Goal: Task Accomplishment & Management: Use online tool/utility

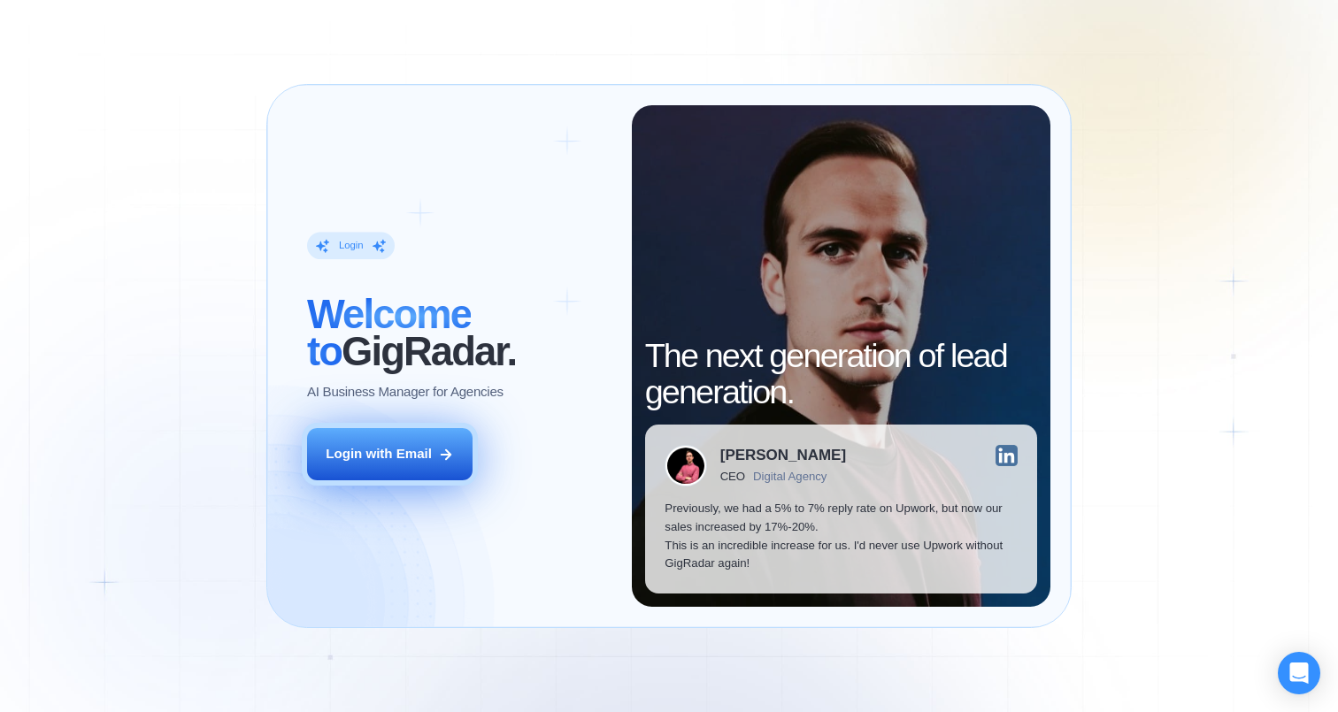
click at [400, 458] on div "Login with Email" at bounding box center [379, 454] width 106 height 19
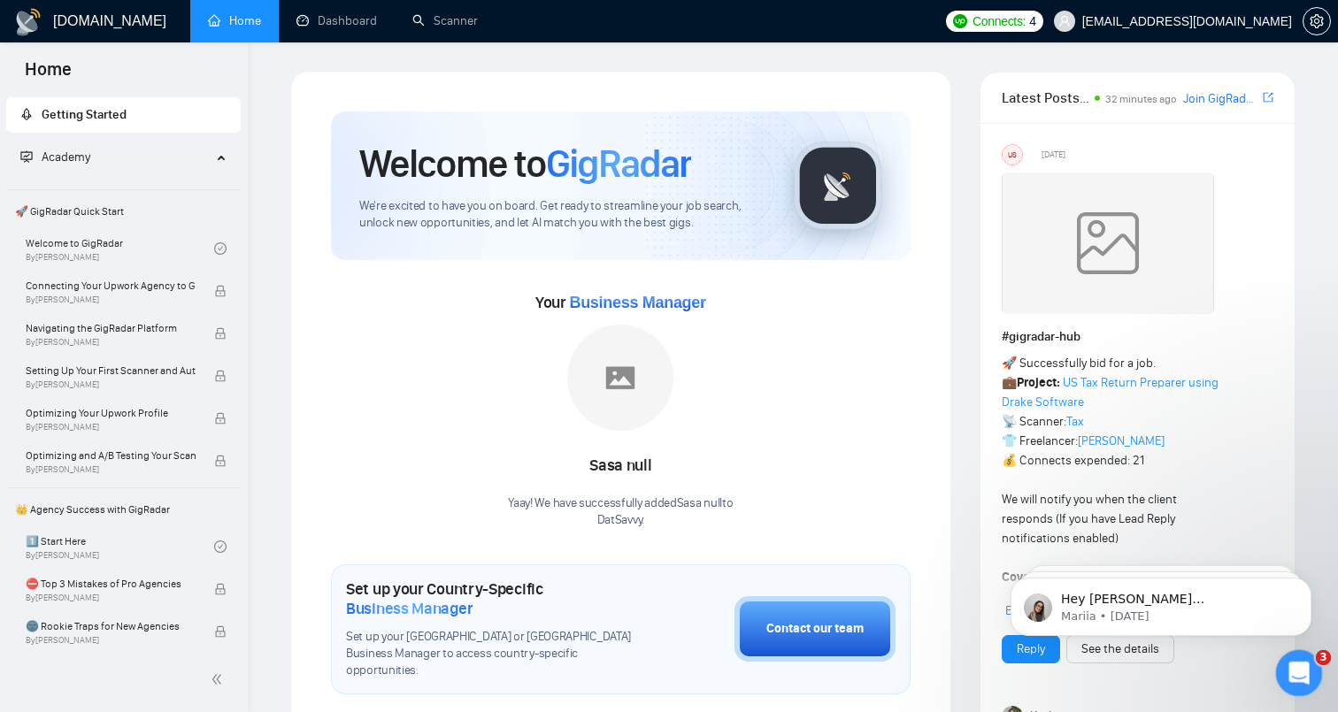
click at [1302, 668] on icon "Open Intercom Messenger" at bounding box center [1296, 671] width 29 height 29
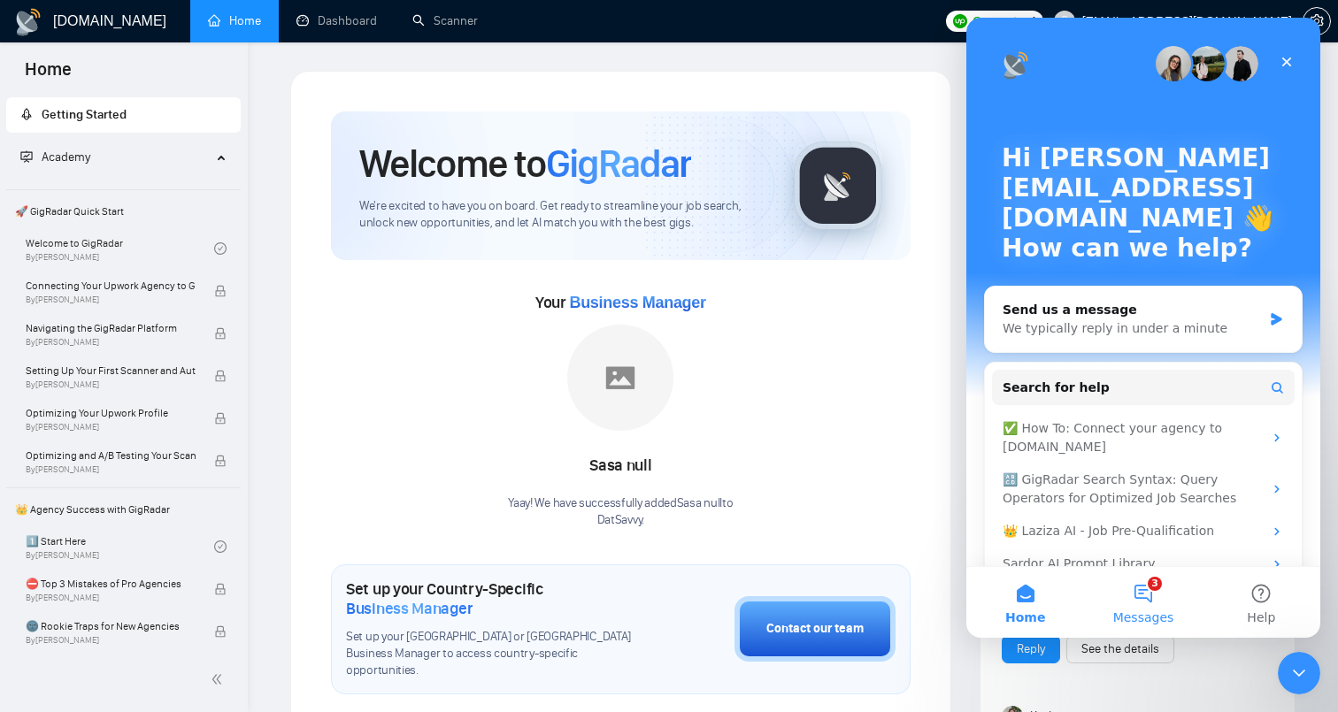
click at [1164, 591] on button "3 Messages" at bounding box center [1143, 602] width 118 height 71
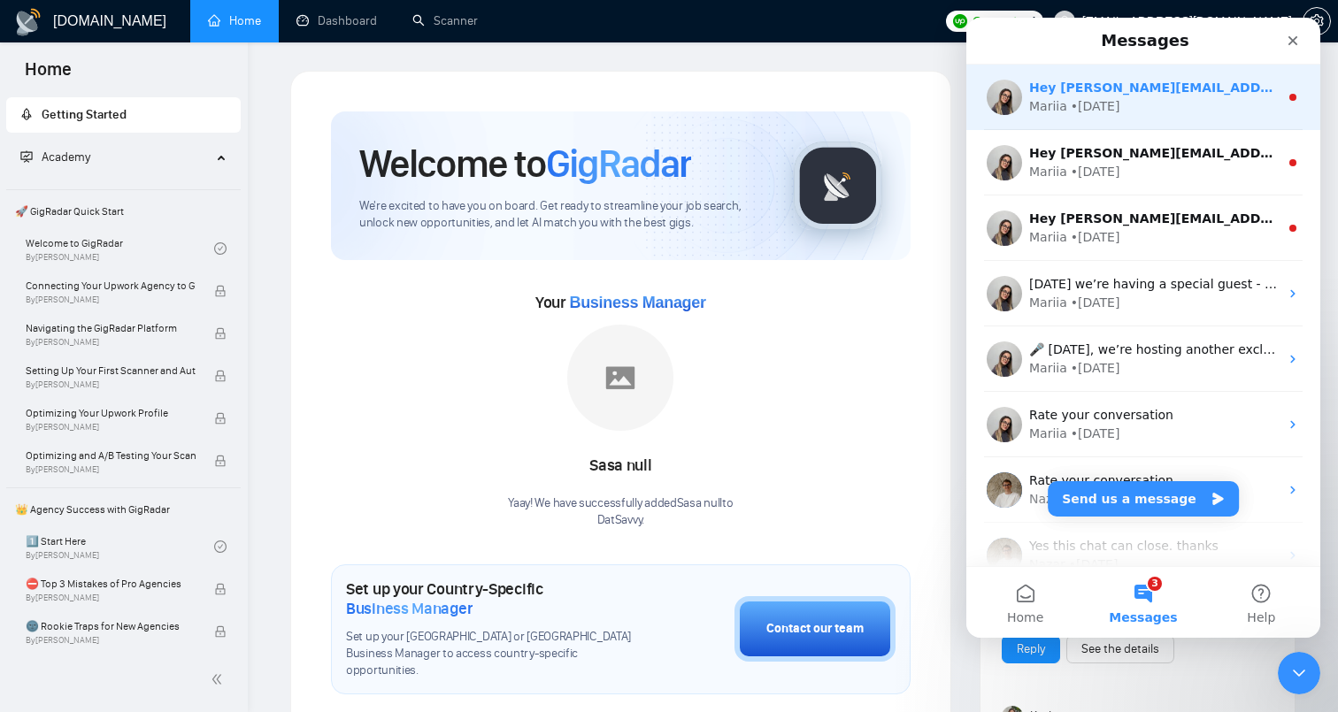
click at [1210, 117] on div "Hey [PERSON_NAME][EMAIL_ADDRESS][DOMAIN_NAME], Looks like your Upwork agency Da…" at bounding box center [1143, 97] width 354 height 65
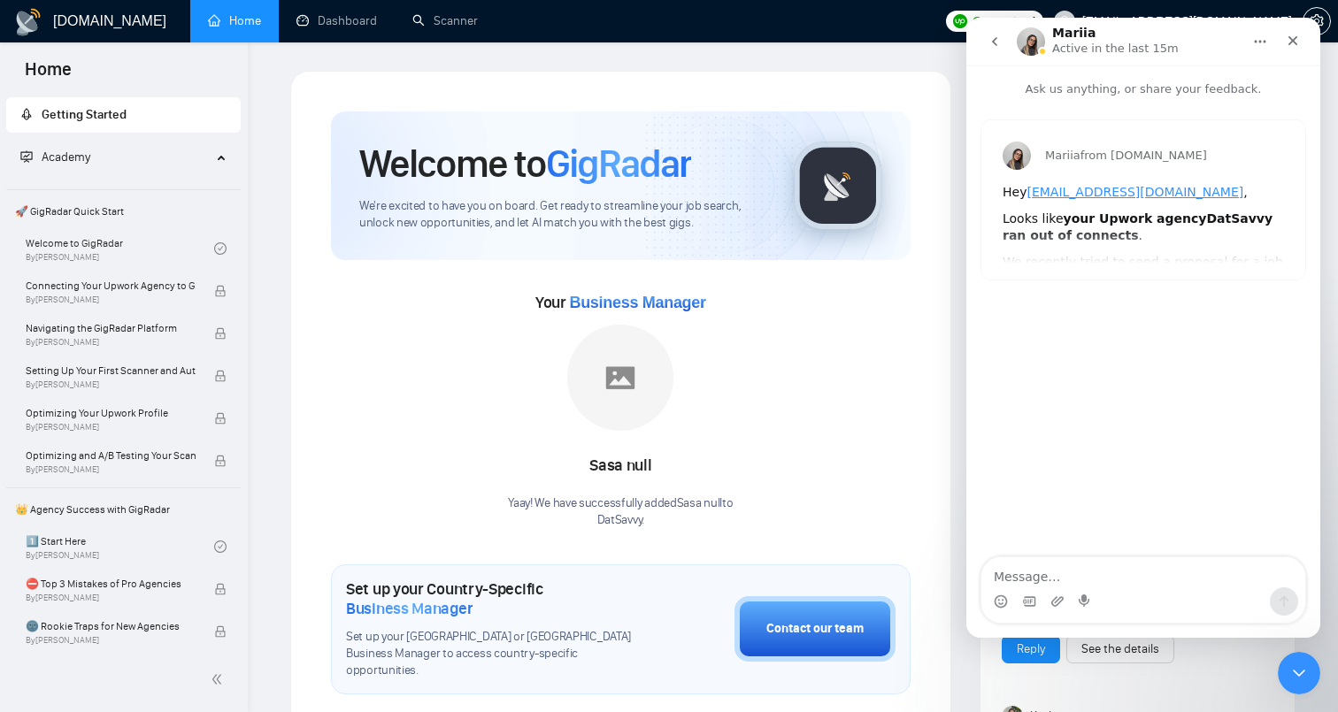
click at [1003, 42] on button "go back" at bounding box center [995, 42] width 34 height 34
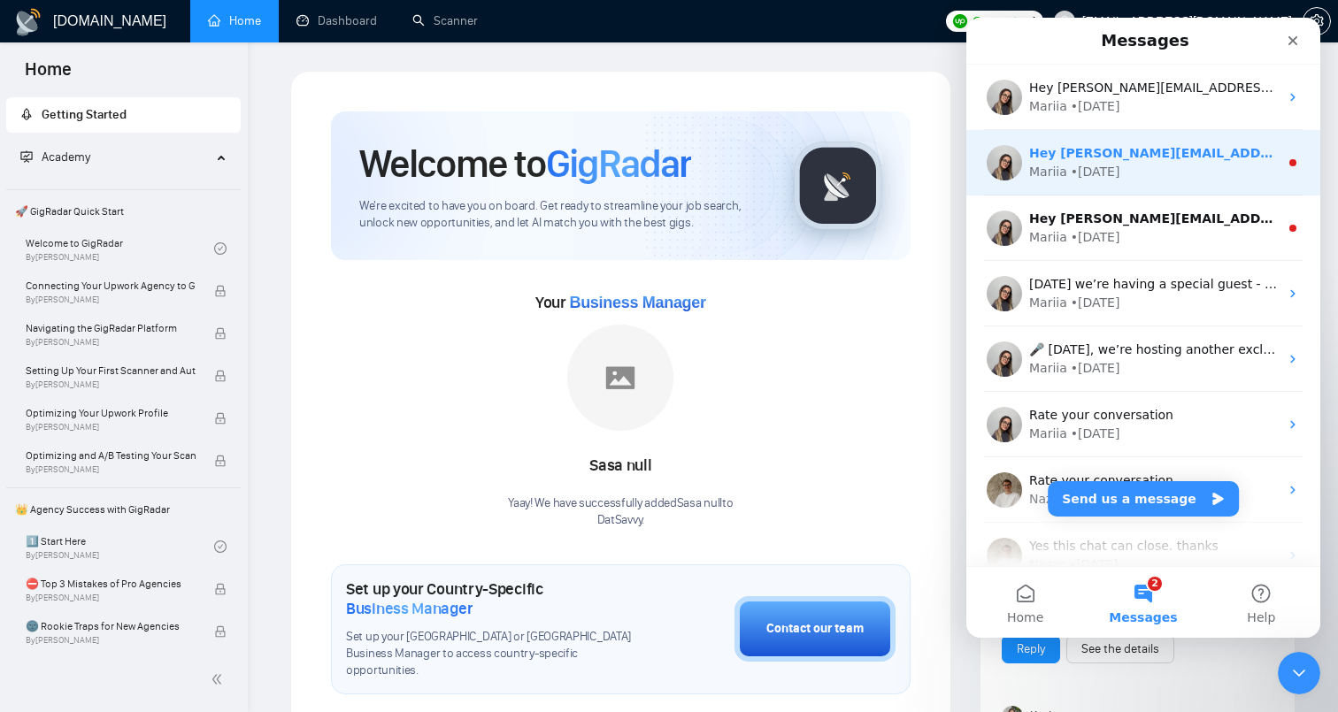
click at [1201, 188] on div "Hey [PERSON_NAME][EMAIL_ADDRESS][DOMAIN_NAME], Looks like your Upwork agency Da…" at bounding box center [1143, 162] width 354 height 65
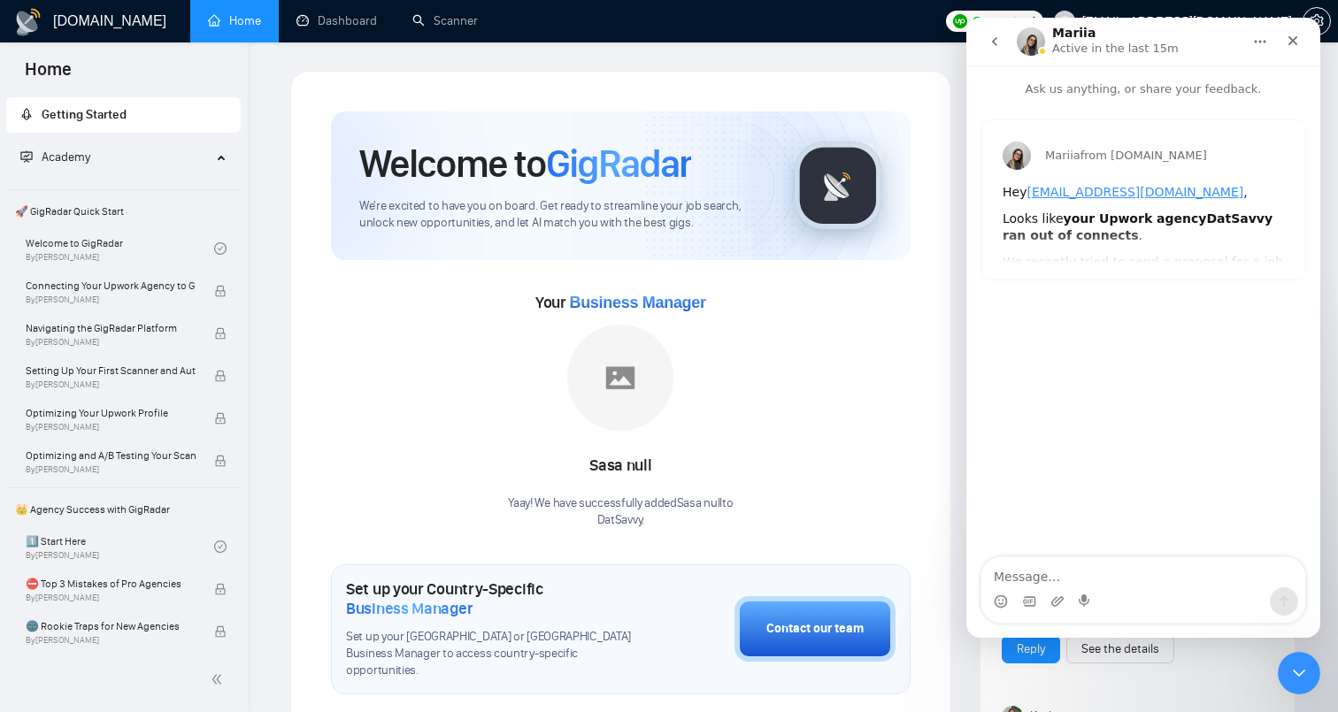
click at [1004, 42] on button "go back" at bounding box center [995, 42] width 34 height 34
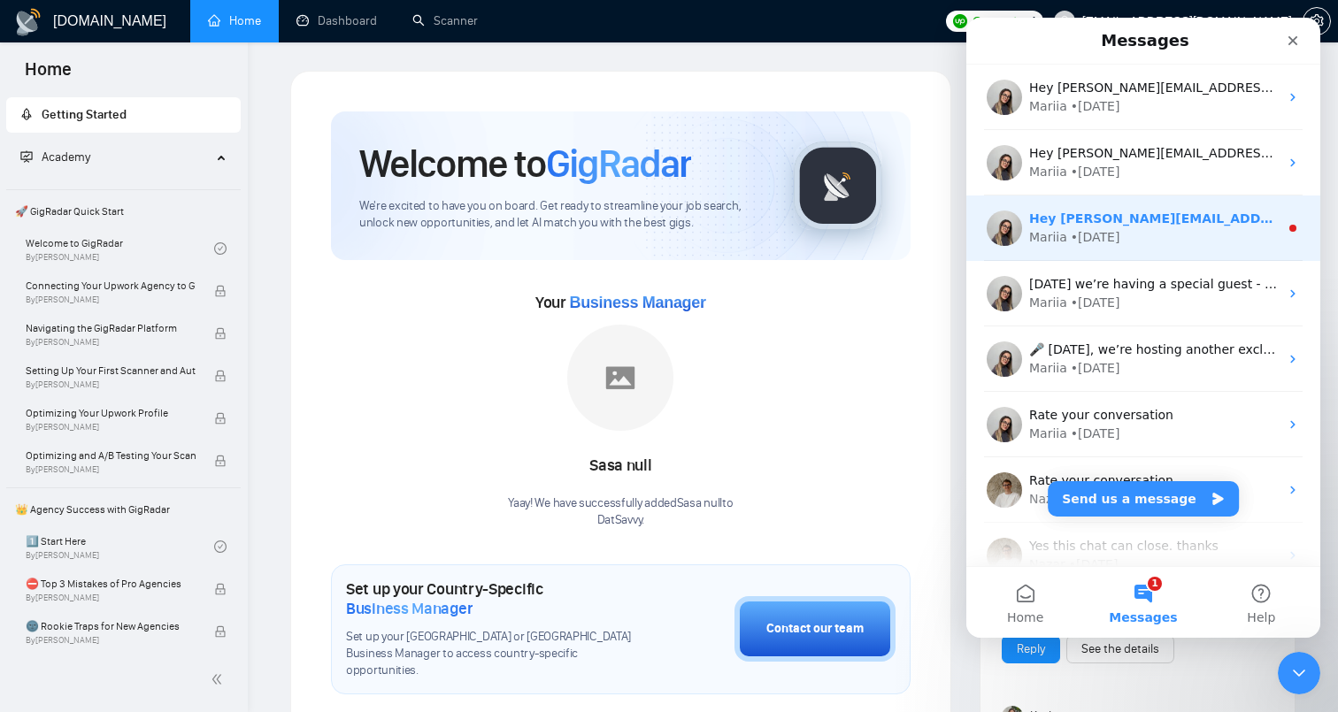
click at [1139, 234] on div "Mariia • [DATE]" at bounding box center [1154, 237] width 250 height 19
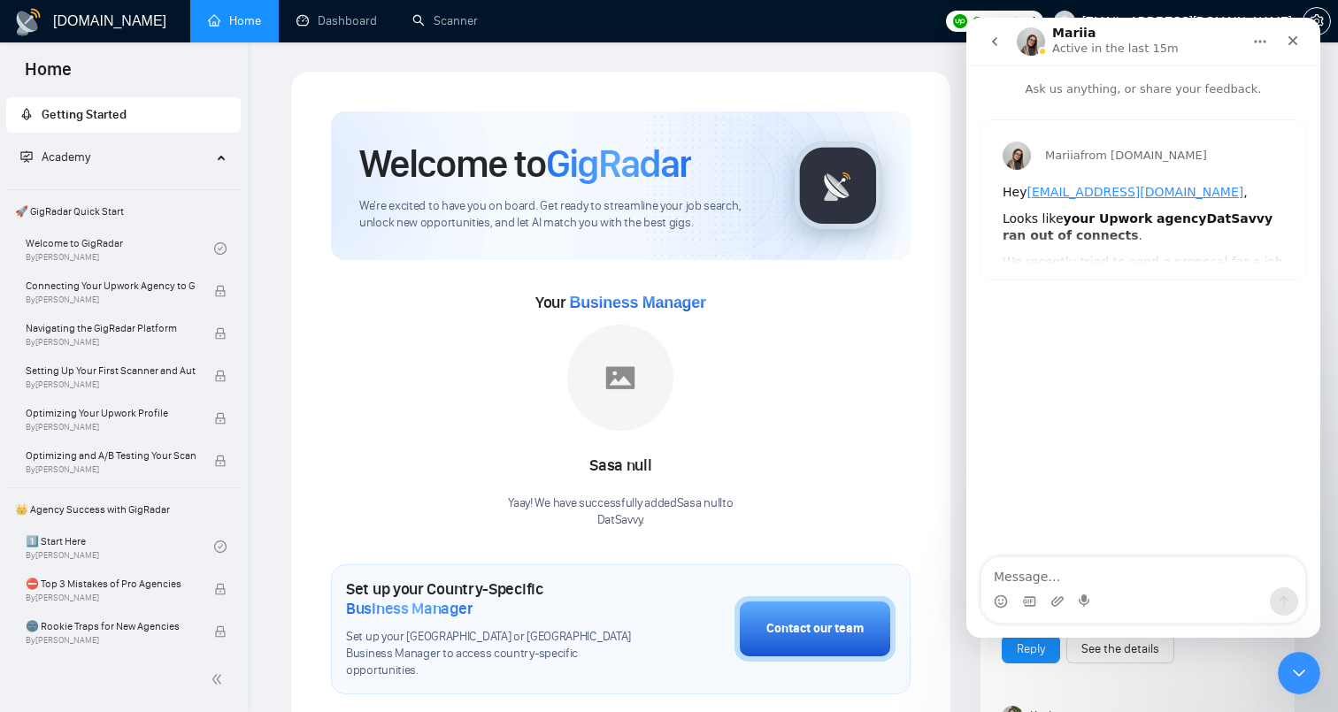
click at [1000, 49] on button "go back" at bounding box center [995, 42] width 34 height 34
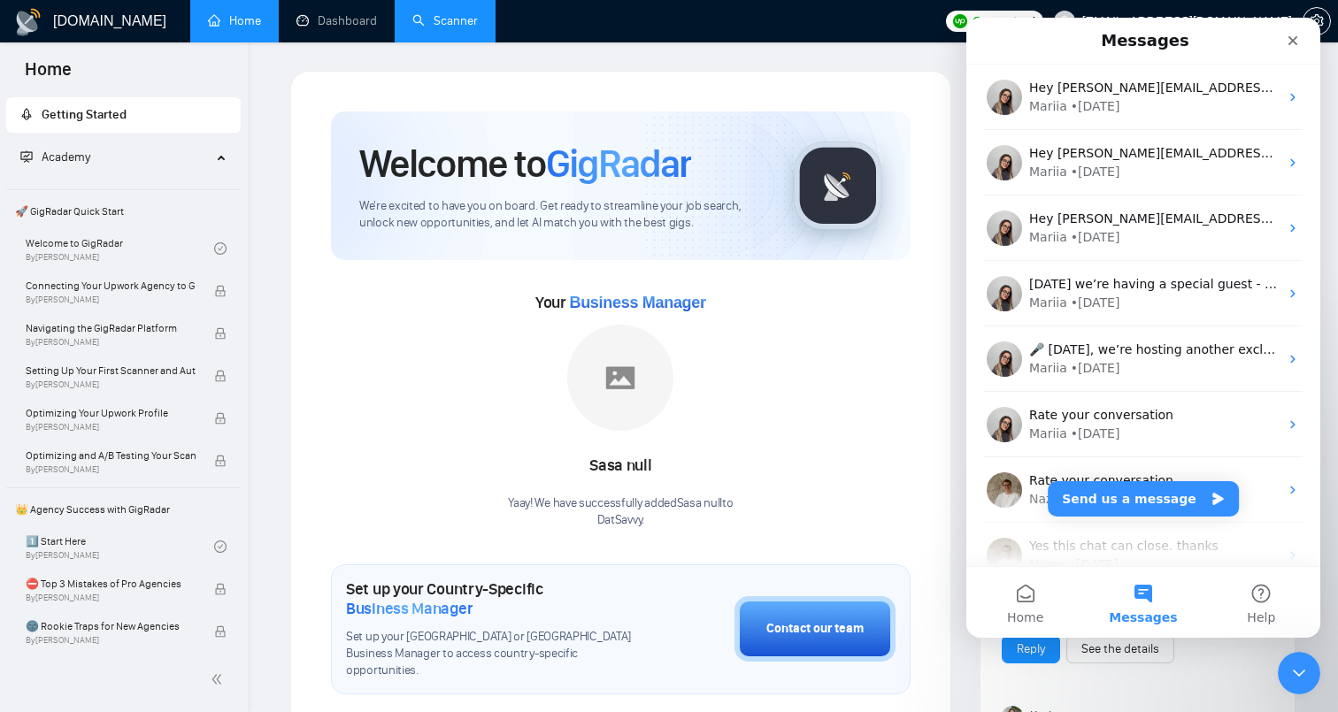
click at [466, 18] on link "Scanner" at bounding box center [444, 20] width 65 height 15
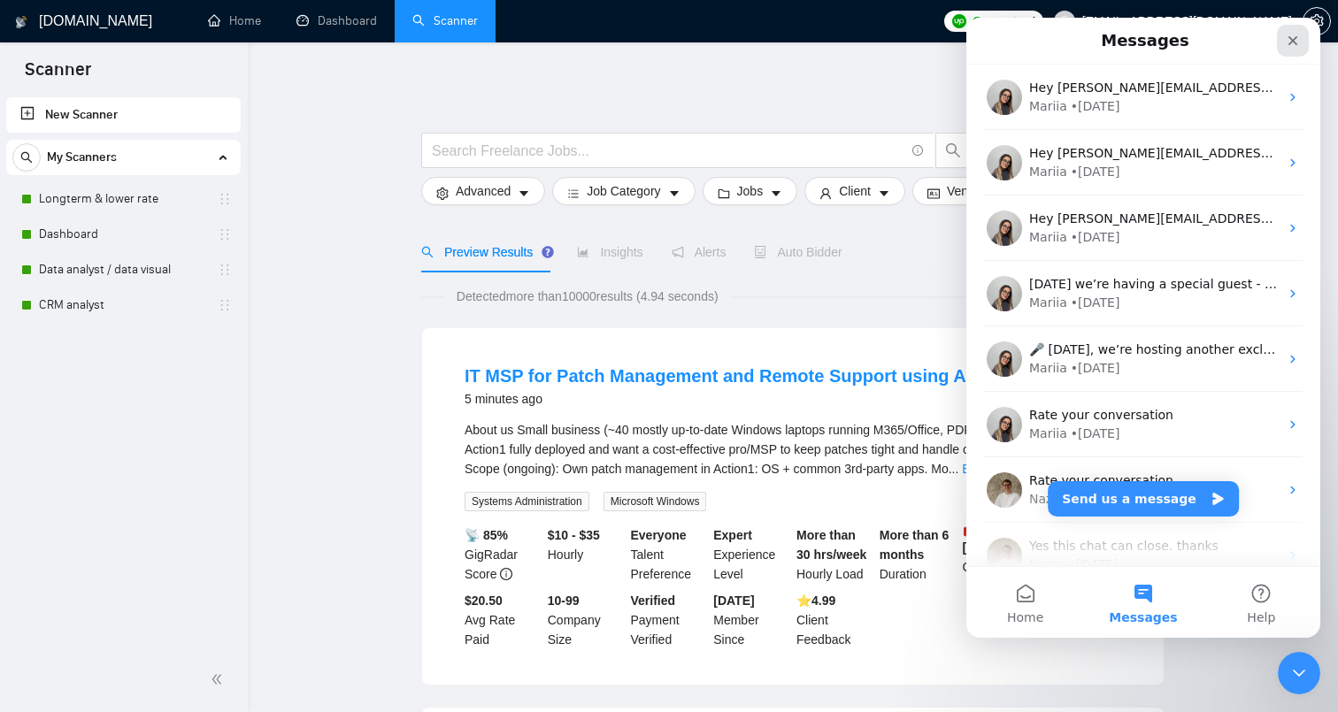
click at [1293, 42] on icon "Close" at bounding box center [1293, 41] width 14 height 14
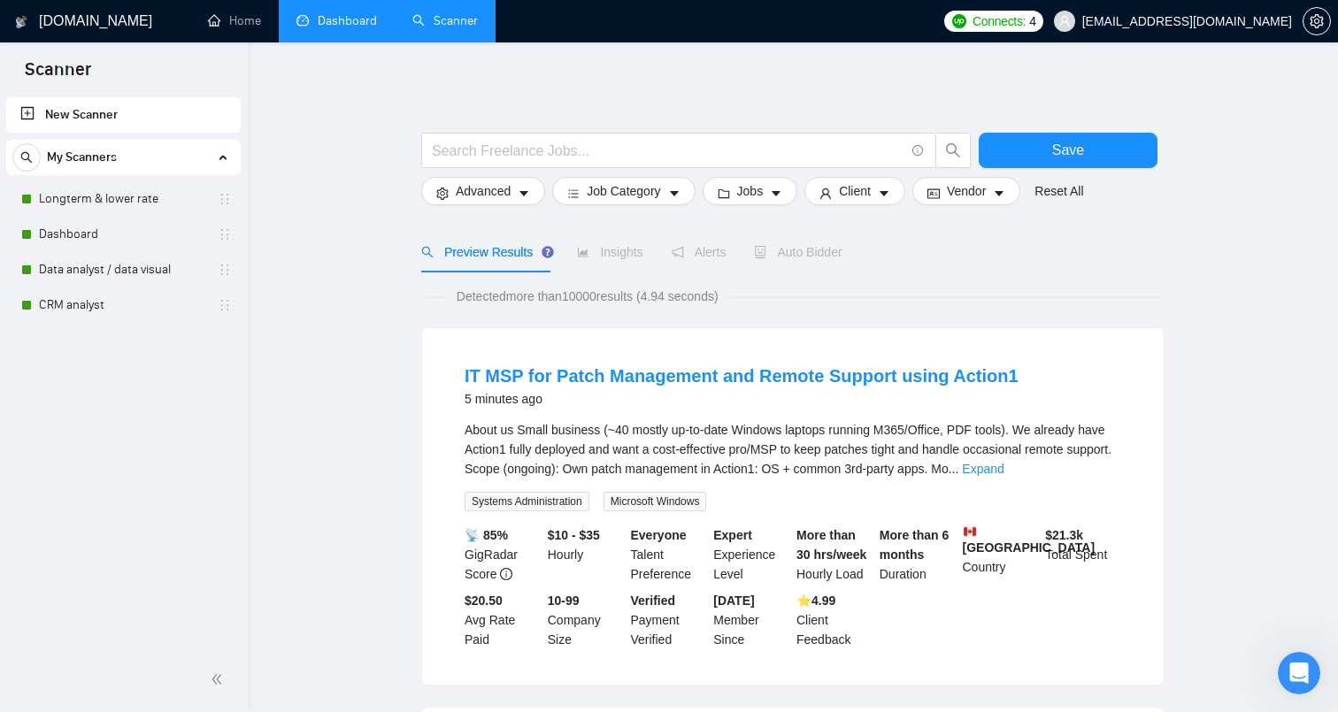
click at [329, 25] on link "Dashboard" at bounding box center [336, 20] width 81 height 15
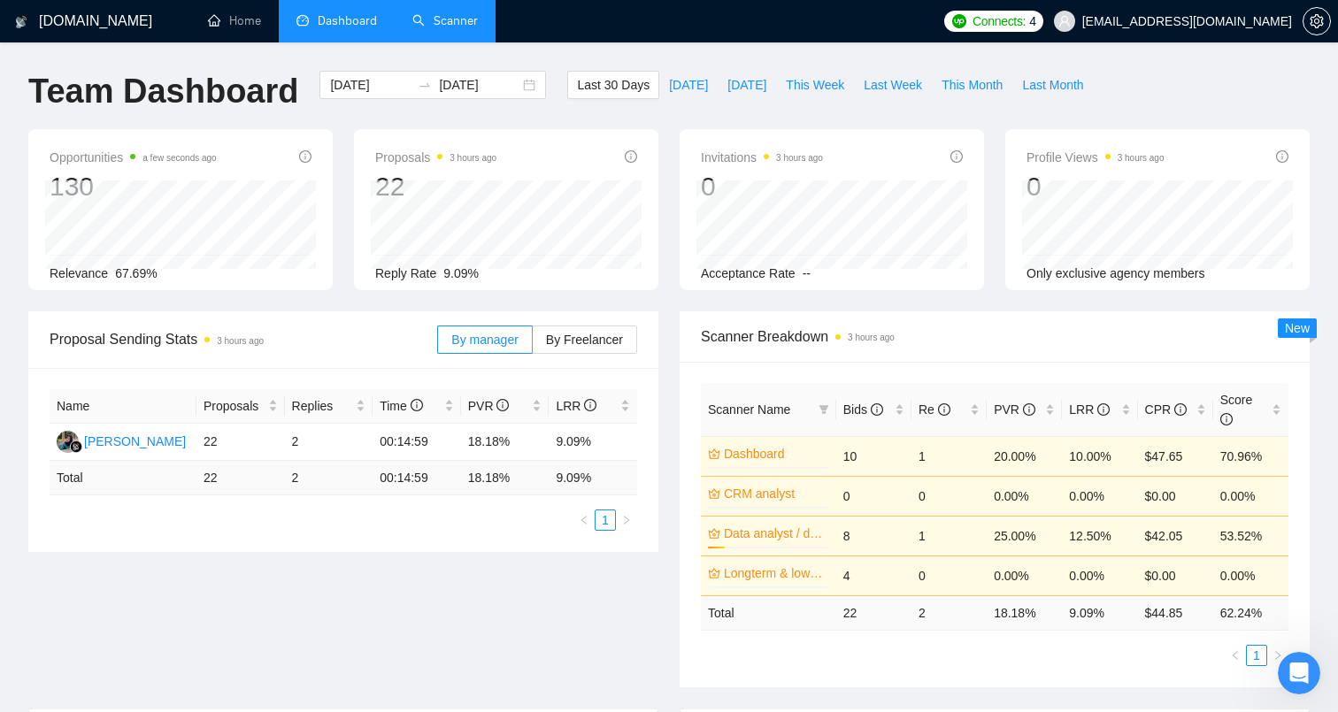
click at [441, 28] on link "Scanner" at bounding box center [444, 20] width 65 height 15
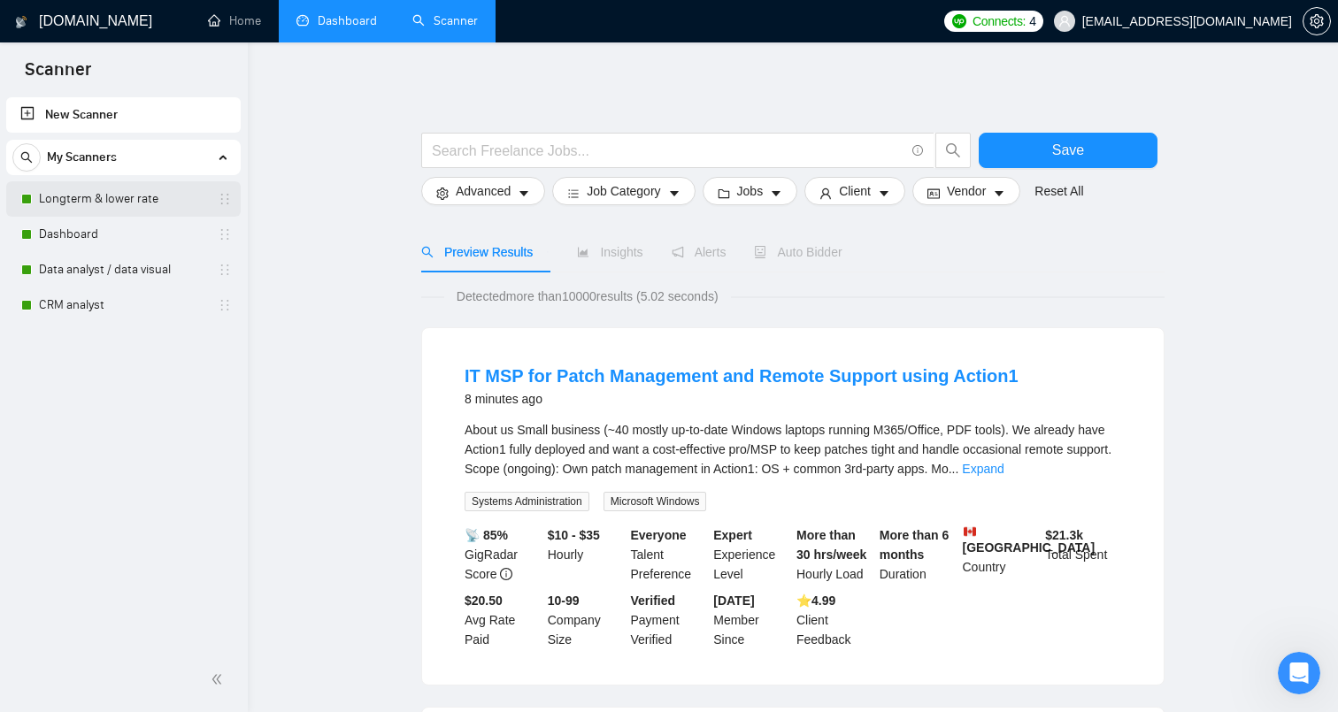
click at [134, 196] on link "Longterm & lower rate" at bounding box center [123, 198] width 168 height 35
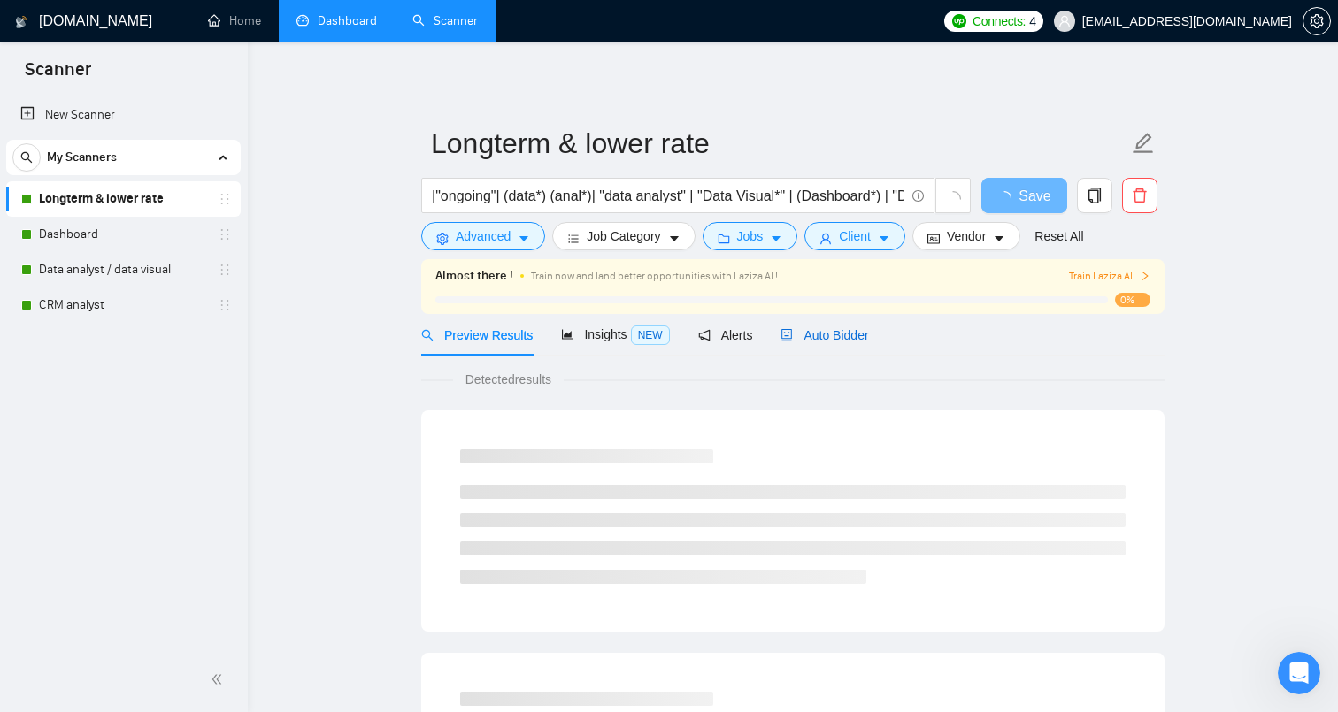
click at [854, 340] on span "Auto Bidder" at bounding box center [825, 335] width 88 height 14
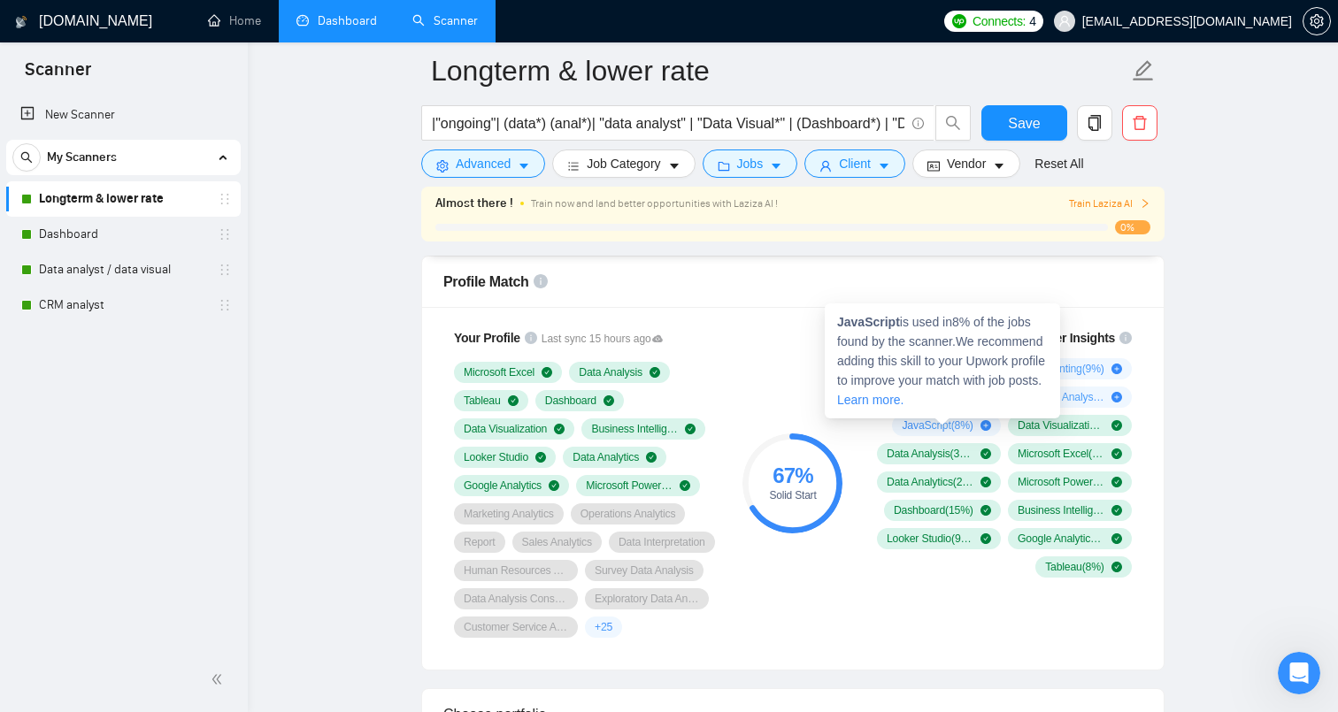
scroll to position [1145, 0]
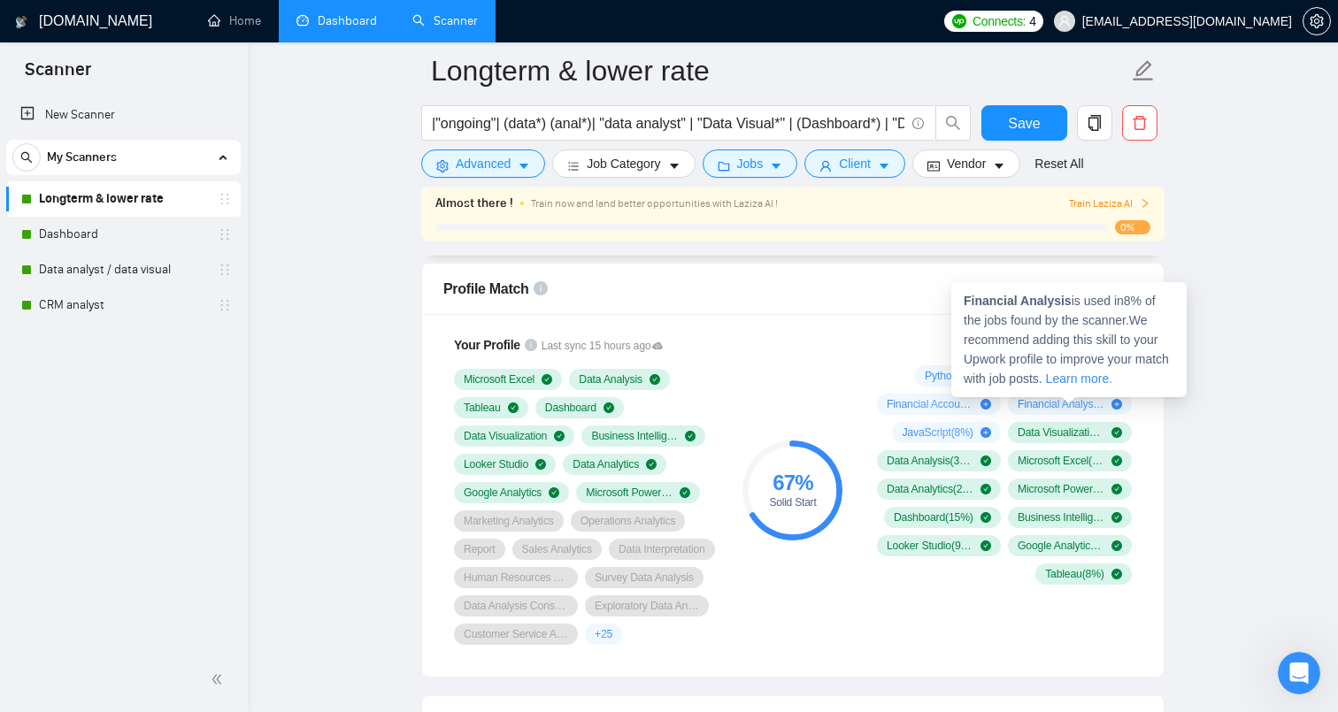
click at [1118, 406] on icon "plus-circle" at bounding box center [1117, 404] width 11 height 11
click at [1082, 409] on span "Financial Analysis ( 8 %)" at bounding box center [1061, 404] width 87 height 14
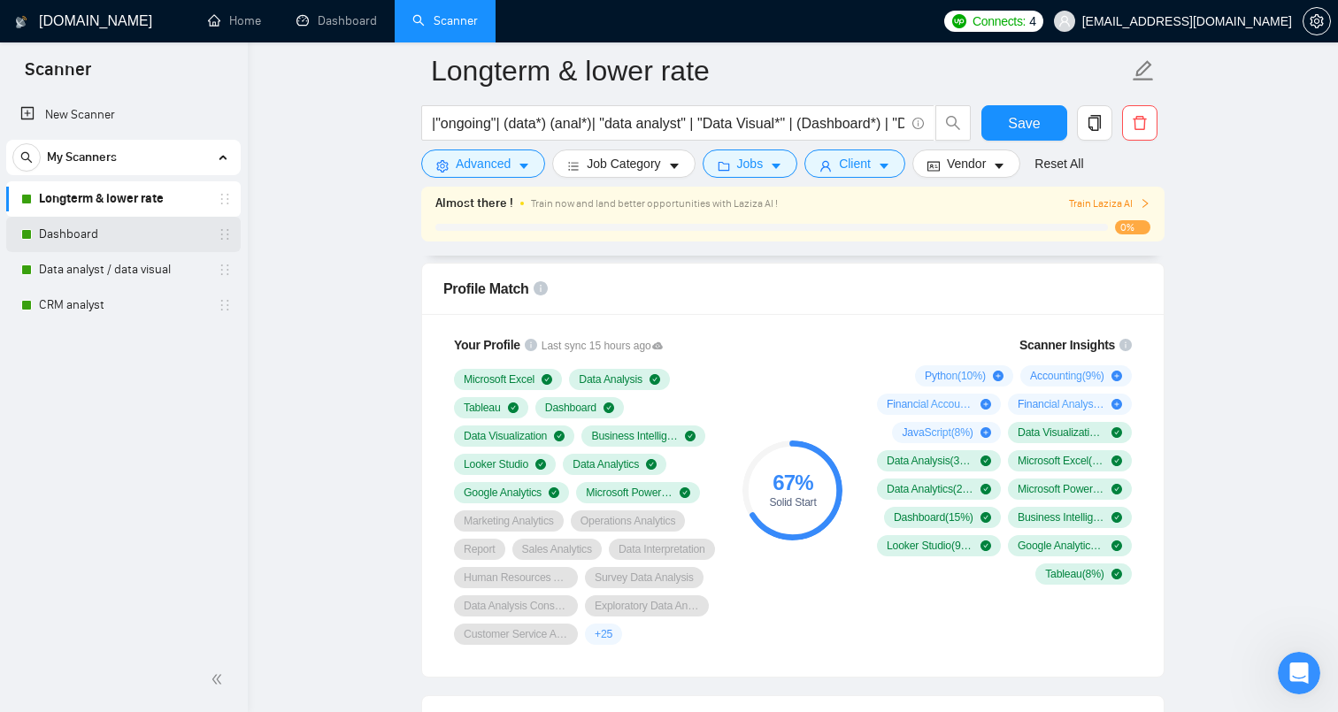
click at [150, 233] on link "Dashboard" at bounding box center [123, 234] width 168 height 35
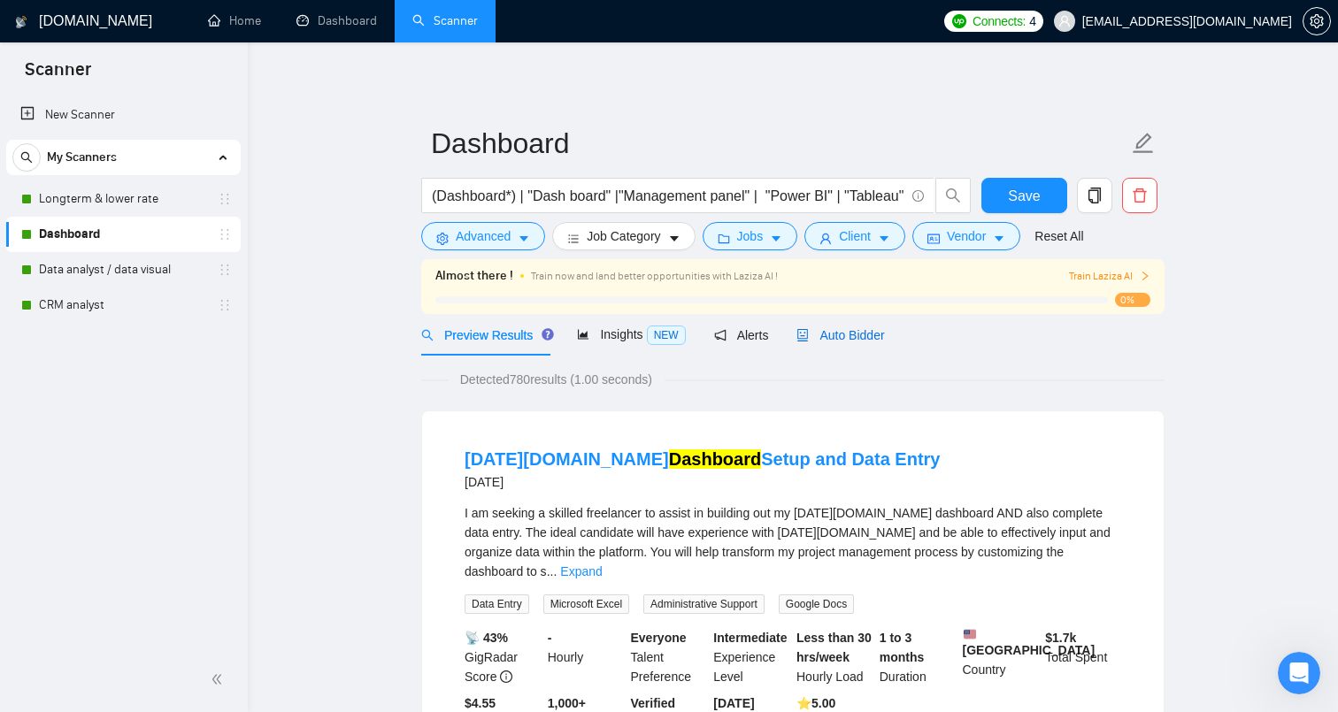
click at [821, 338] on span "Auto Bidder" at bounding box center [840, 335] width 88 height 14
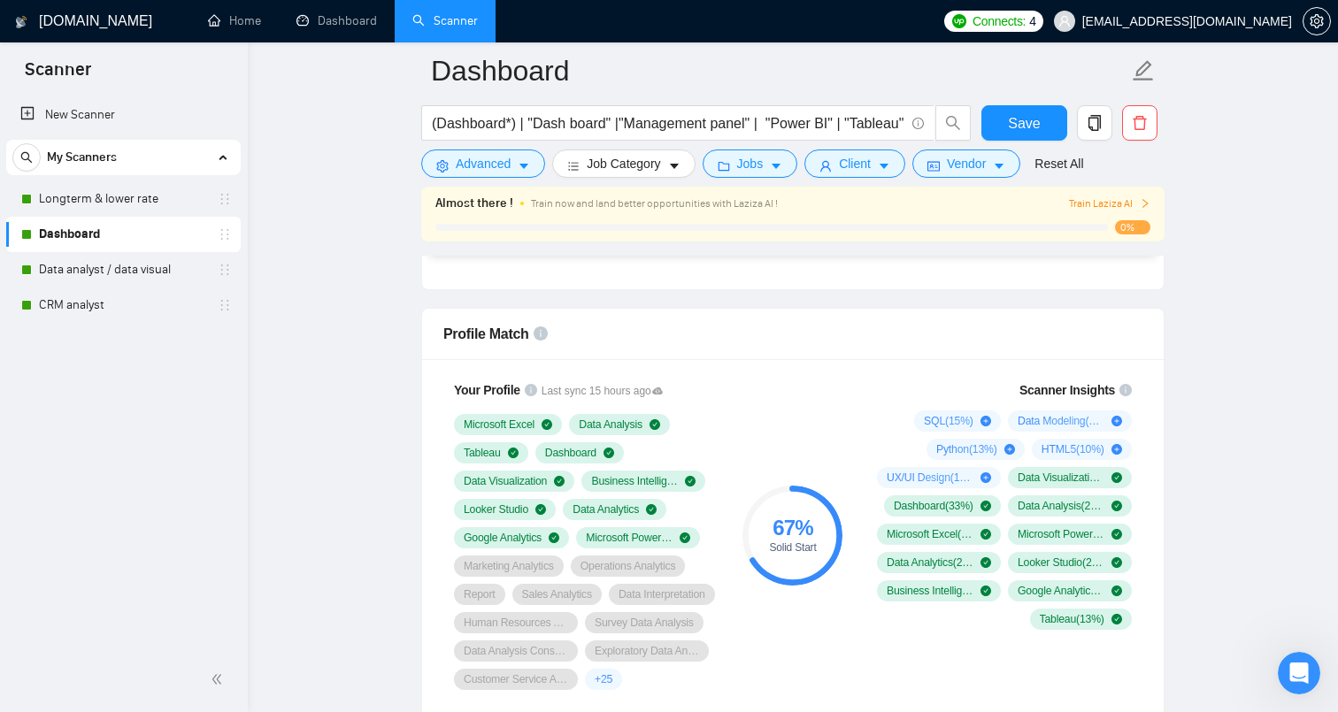
scroll to position [1105, 0]
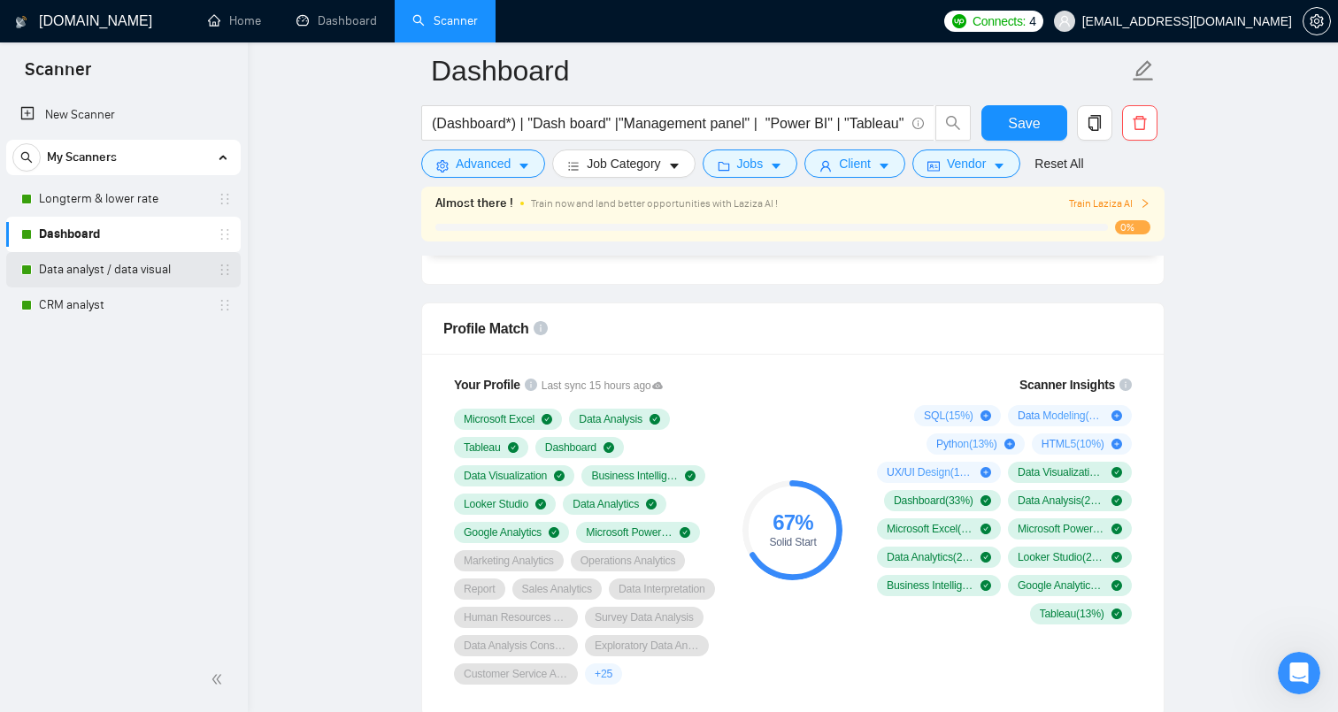
click at [142, 273] on link "Data analyst / data visual" at bounding box center [123, 269] width 168 height 35
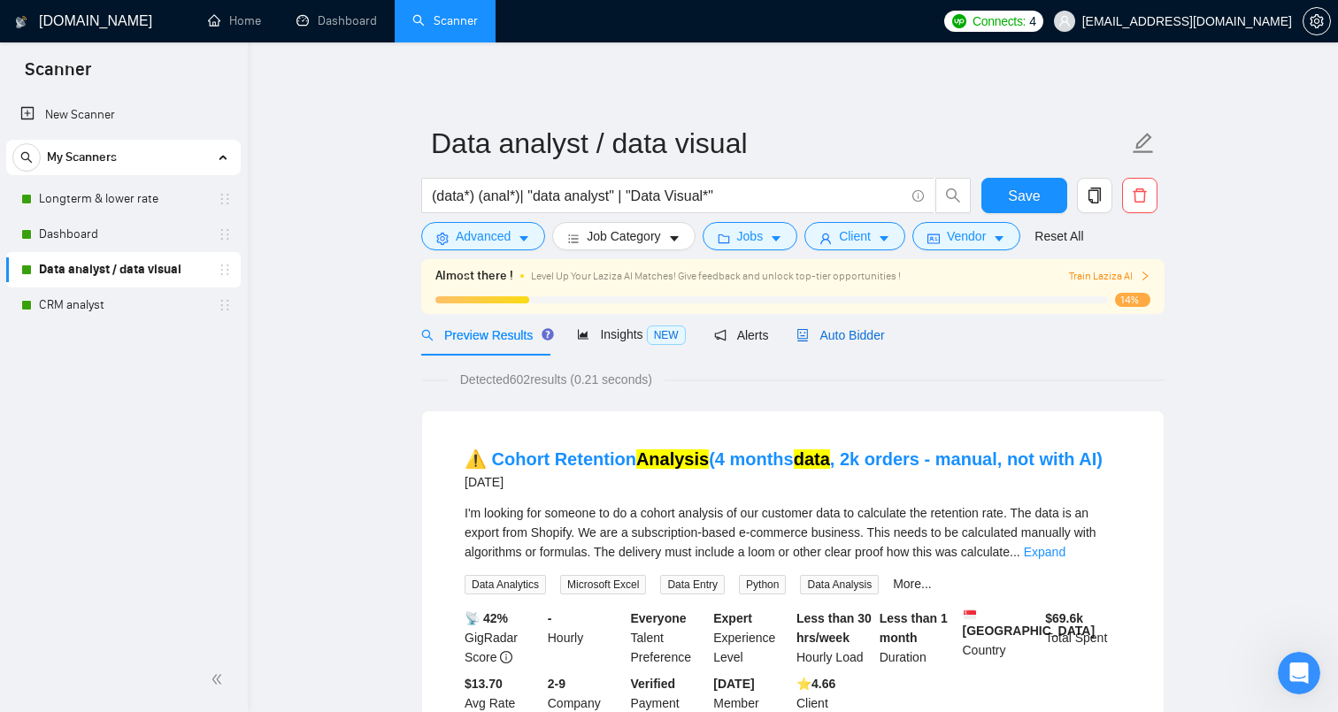
click at [860, 338] on span "Auto Bidder" at bounding box center [840, 335] width 88 height 14
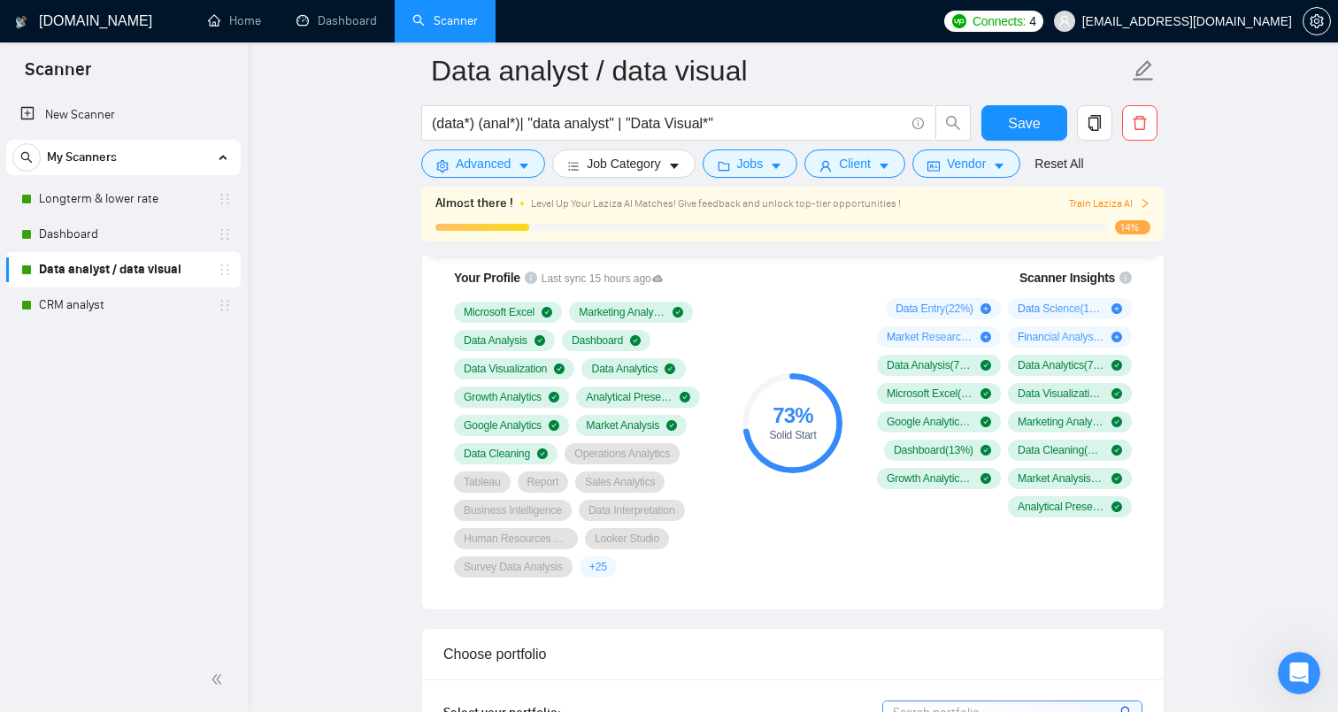
scroll to position [1218, 0]
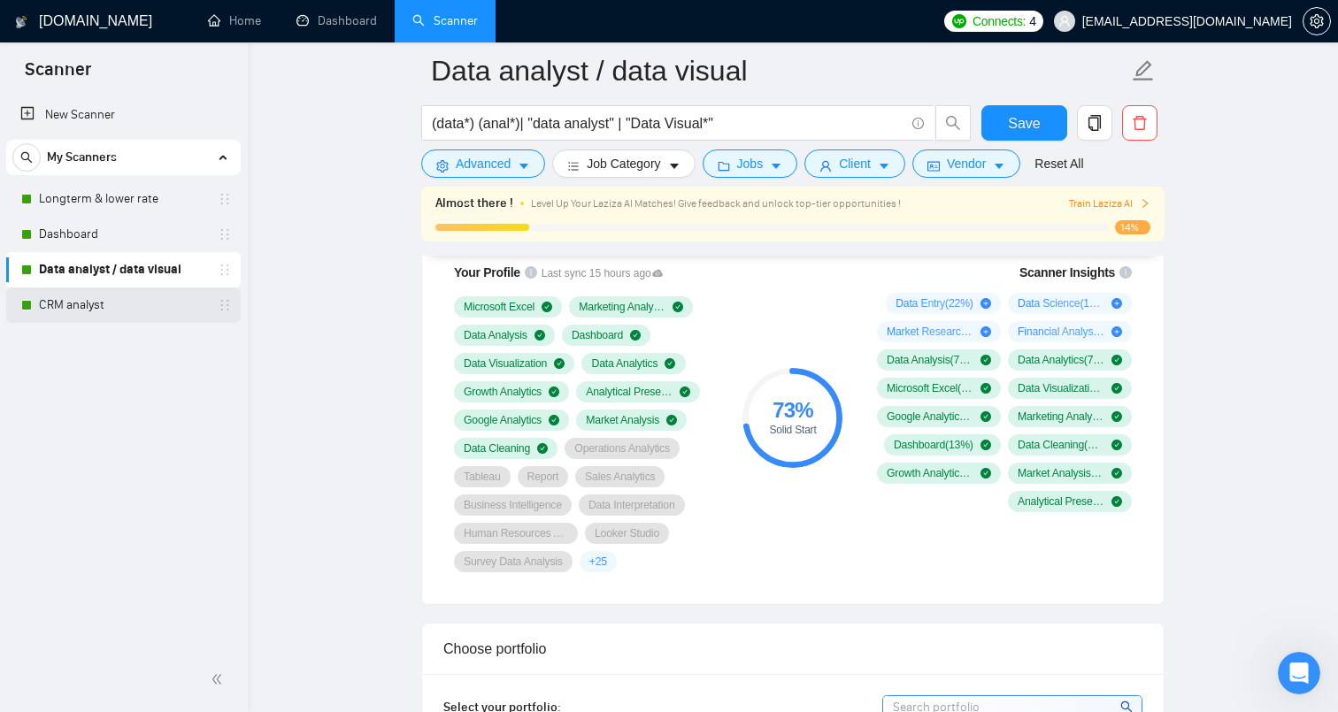
click at [150, 303] on link "CRM analyst" at bounding box center [123, 305] width 168 height 35
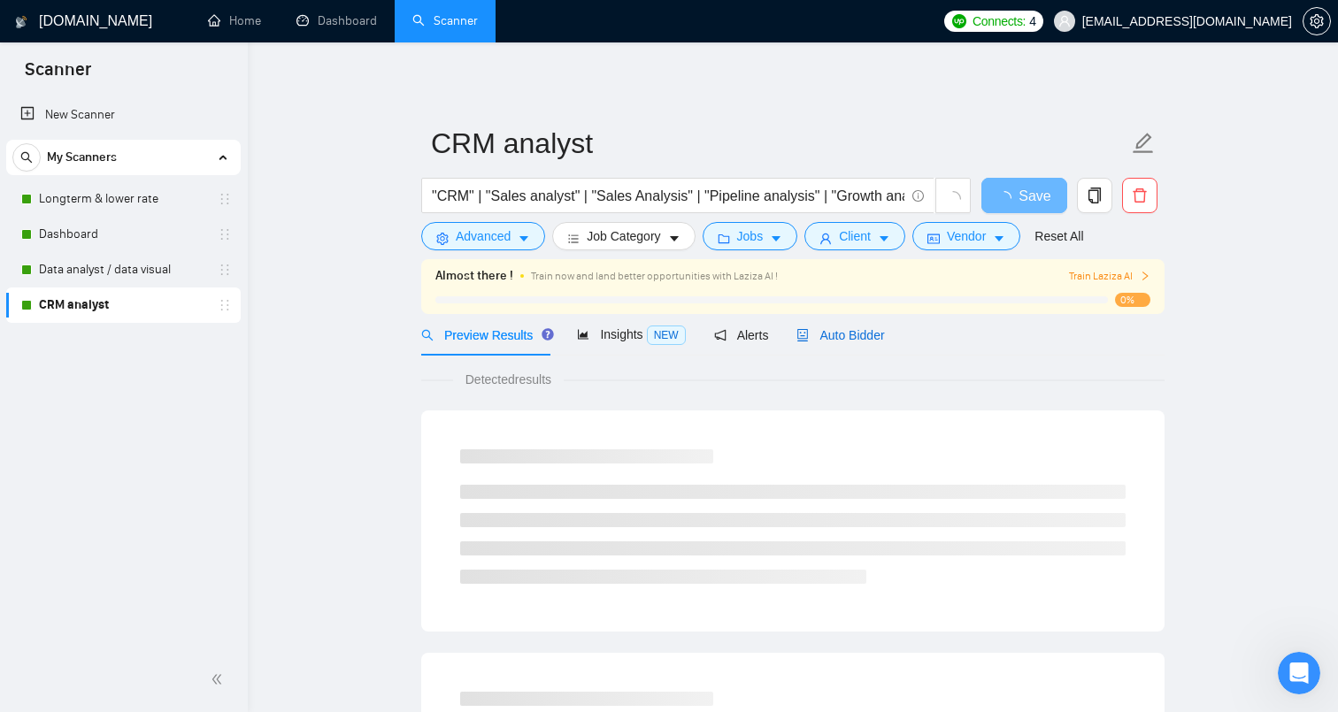
click at [860, 340] on span "Auto Bidder" at bounding box center [840, 335] width 88 height 14
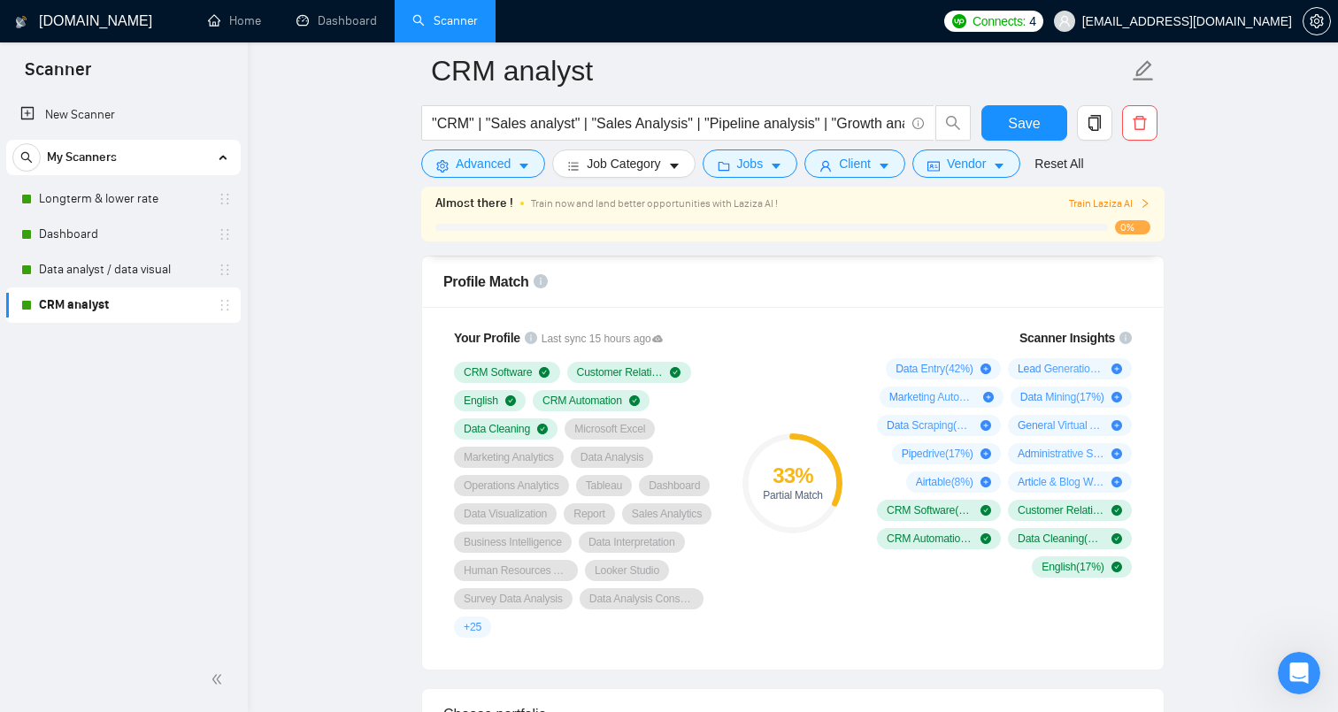
scroll to position [1153, 0]
click at [1019, 116] on span "Save" at bounding box center [1024, 123] width 32 height 22
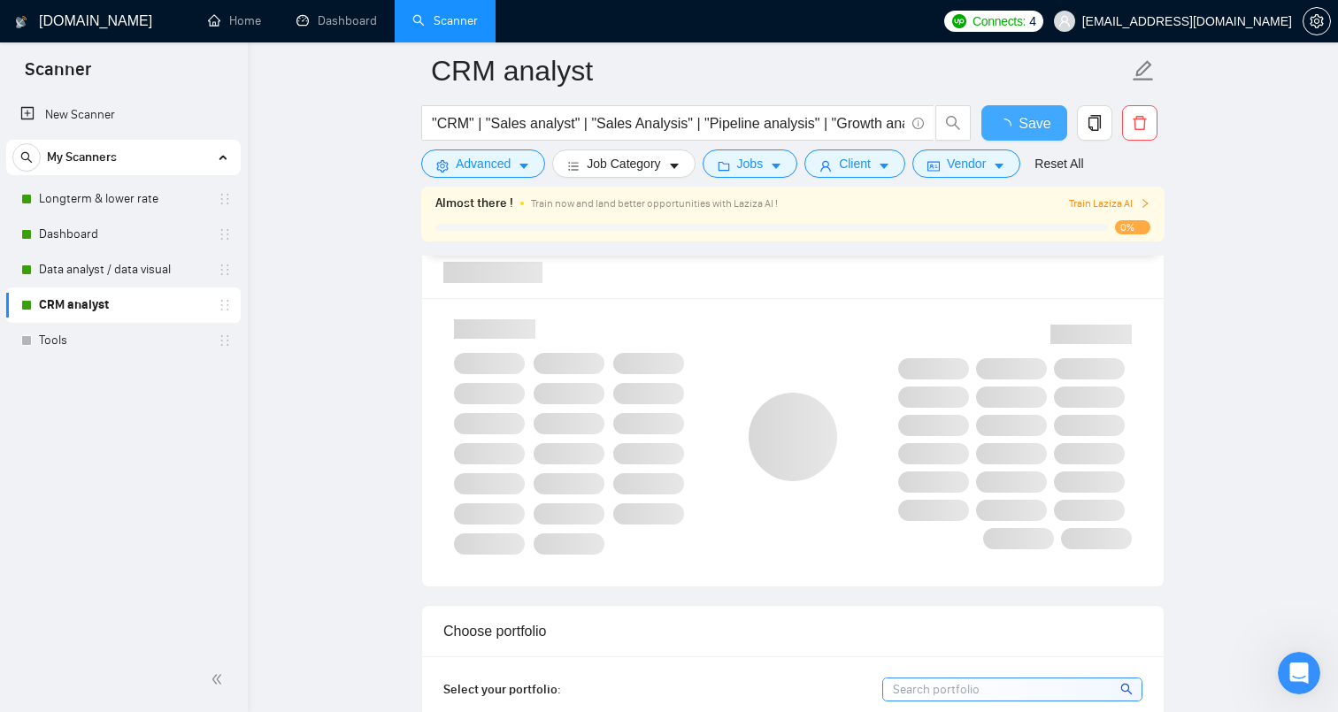
checkbox input "true"
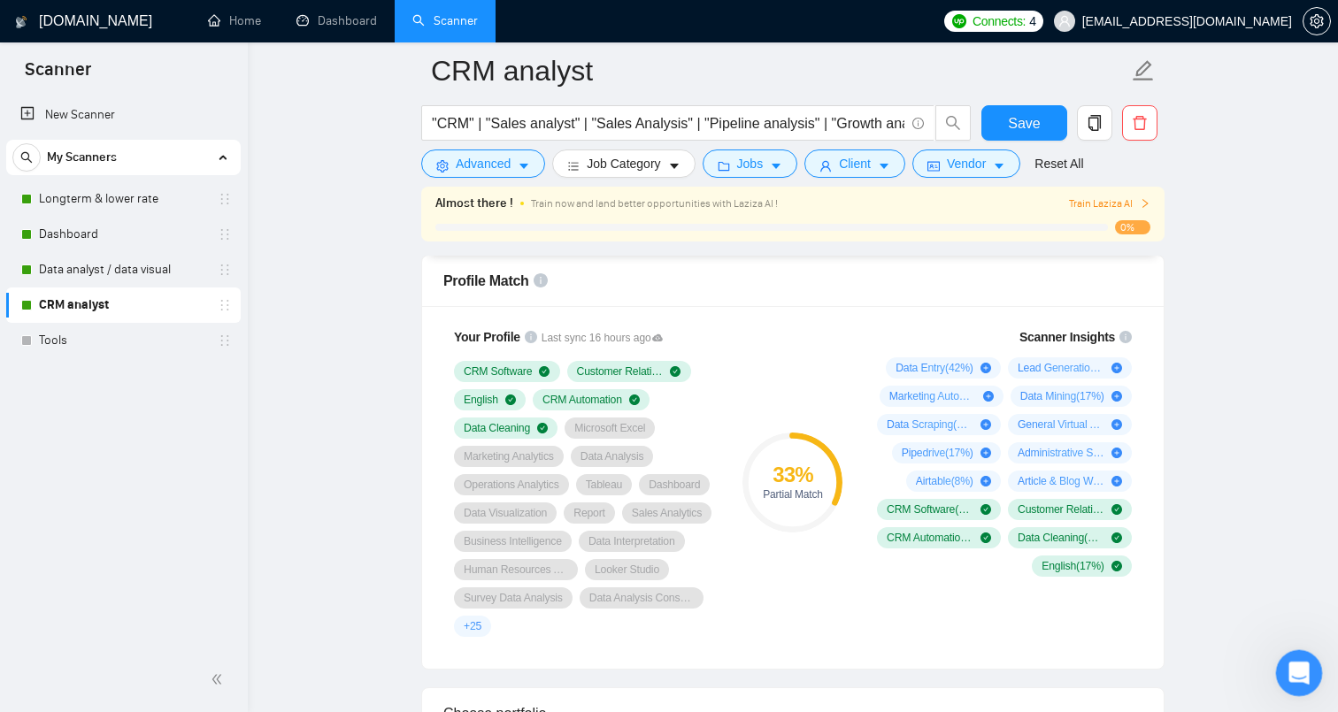
click at [1301, 673] on icon "Open Intercom Messenger" at bounding box center [1296, 671] width 29 height 29
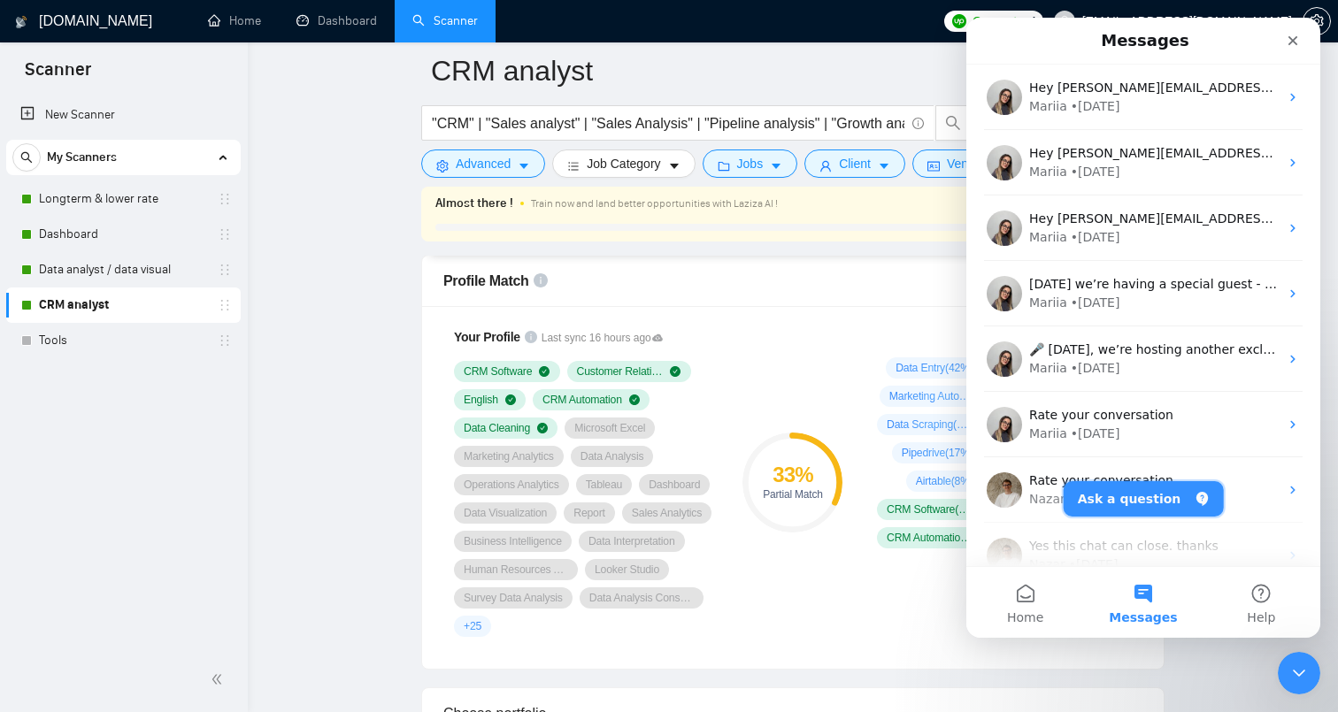
click at [1146, 501] on button "Ask a question" at bounding box center [1144, 498] width 160 height 35
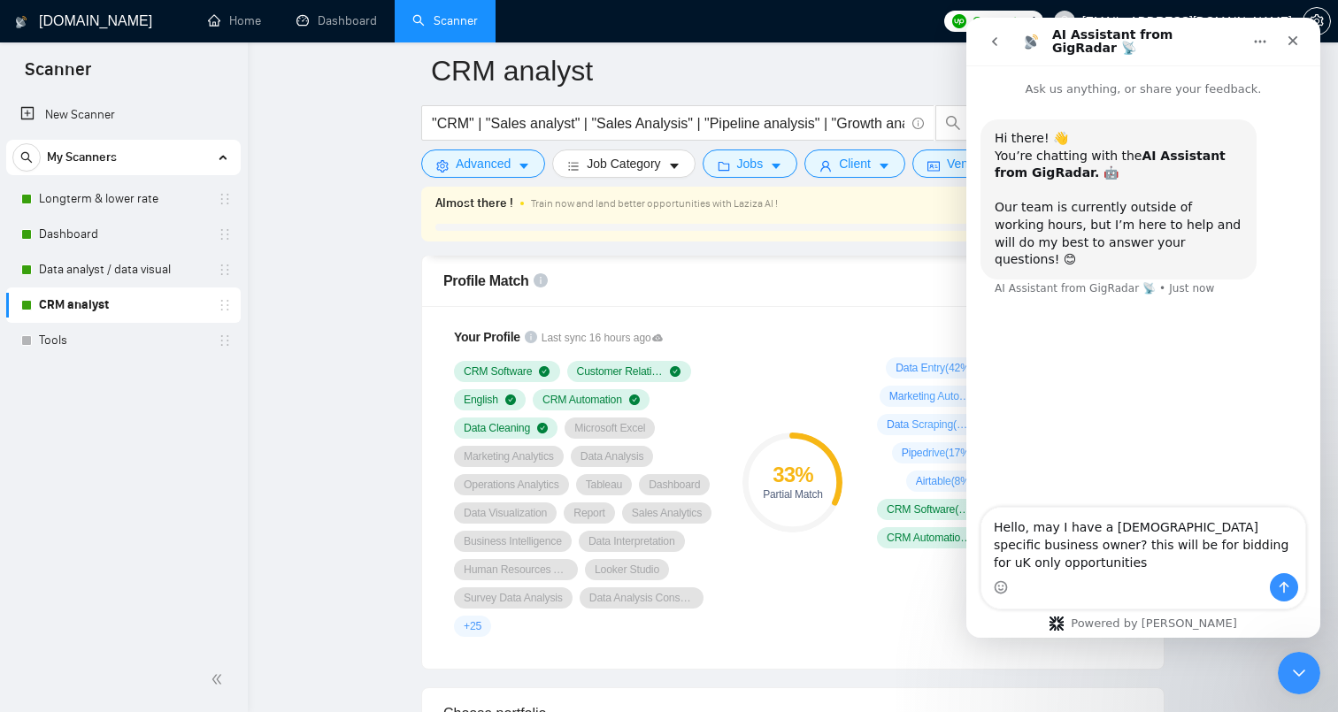
type textarea "Hello, may I have a [DEMOGRAPHIC_DATA] specific business owner? this will be fo…"
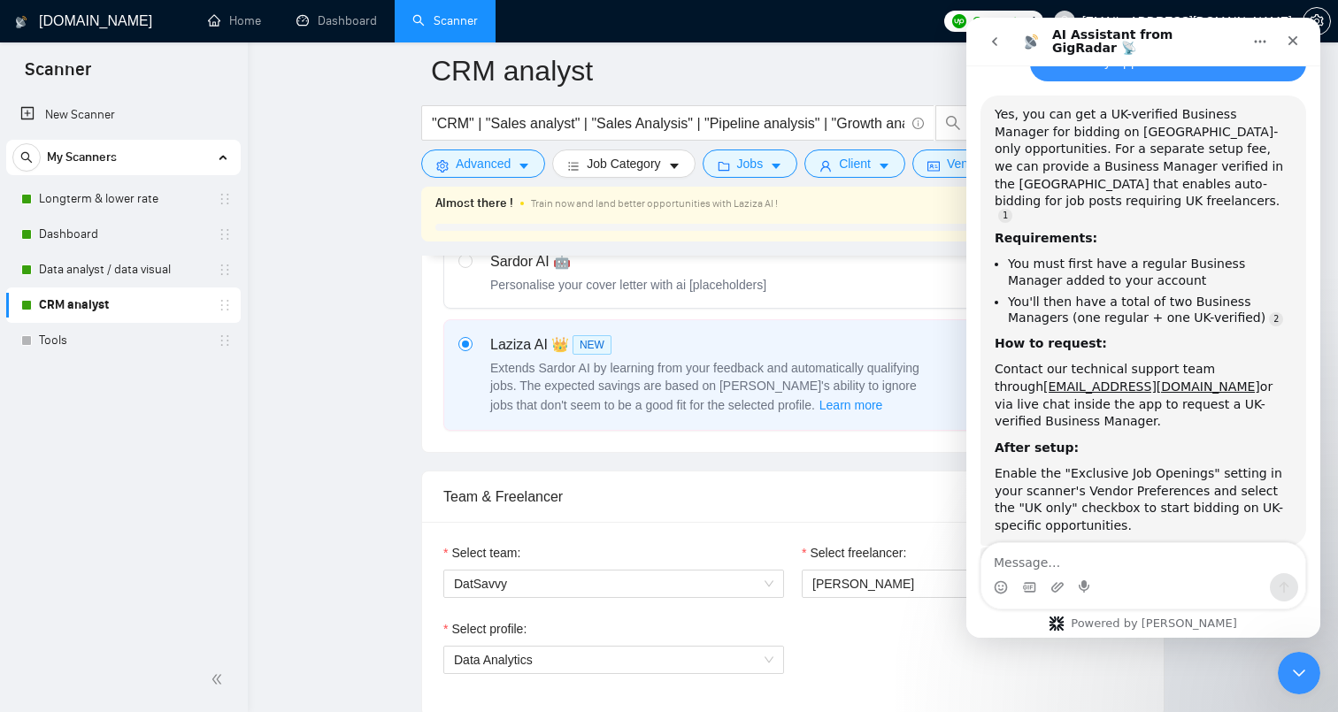
scroll to position [664, 0]
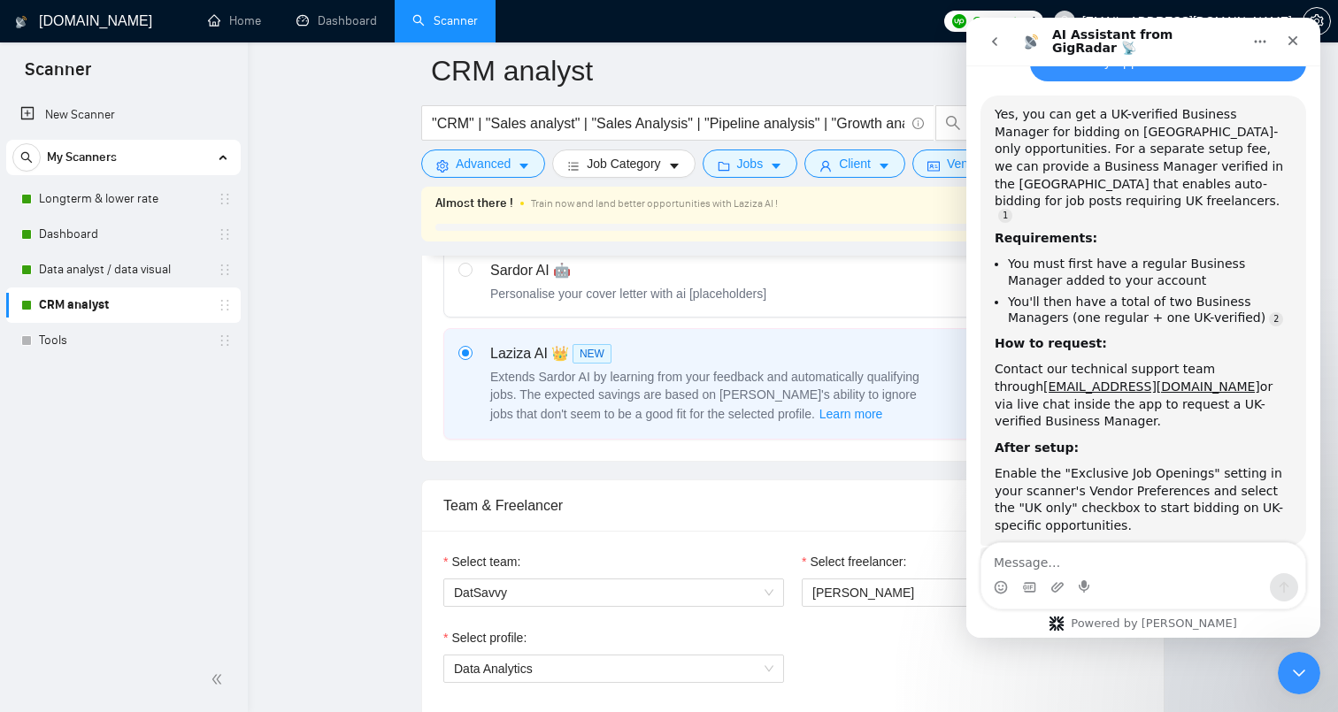
click at [996, 48] on icon "go back" at bounding box center [995, 42] width 14 height 14
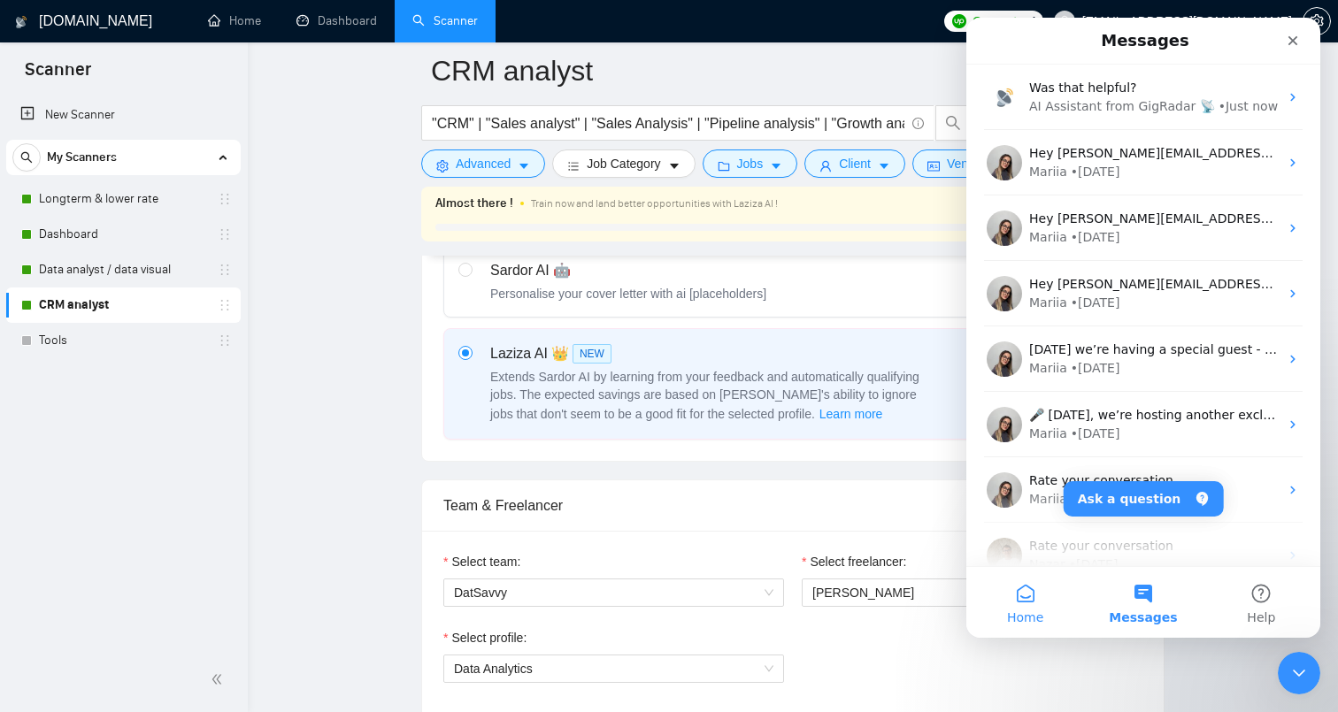
click at [1021, 587] on button "Home" at bounding box center [1025, 602] width 118 height 71
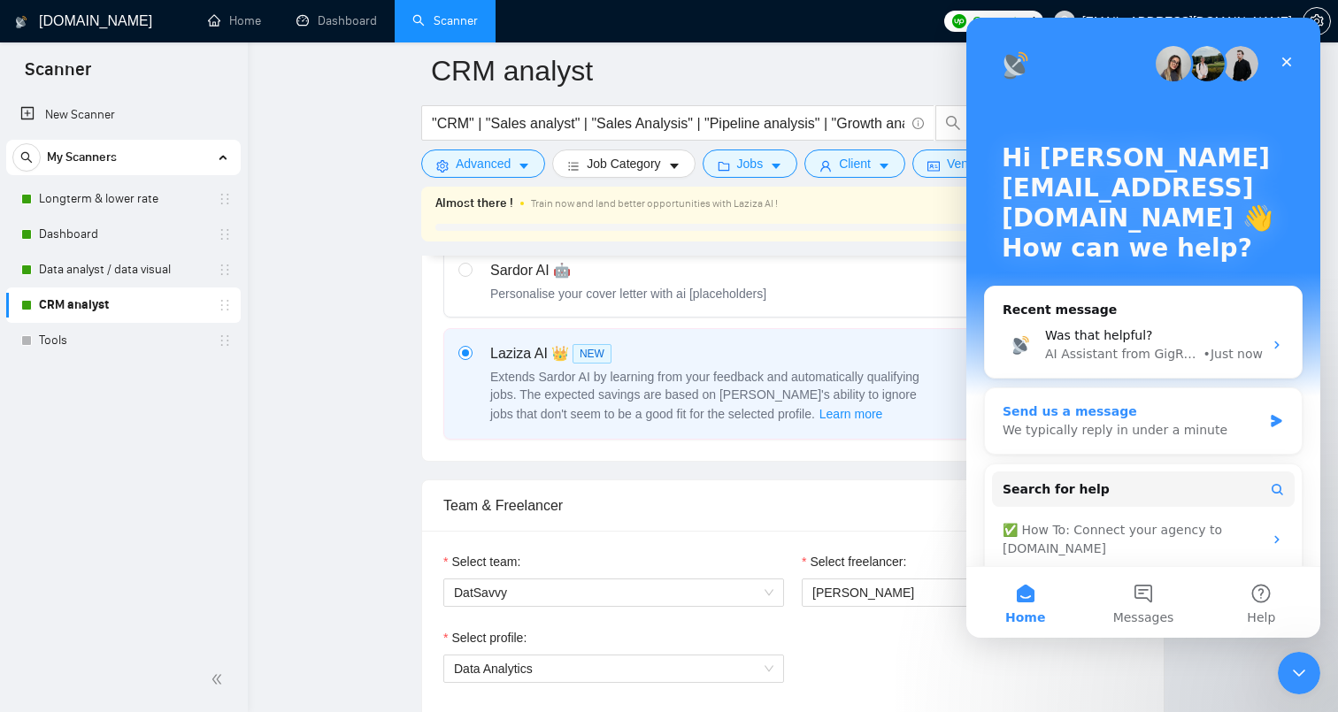
click at [1172, 418] on div "Send us a message" at bounding box center [1132, 412] width 259 height 19
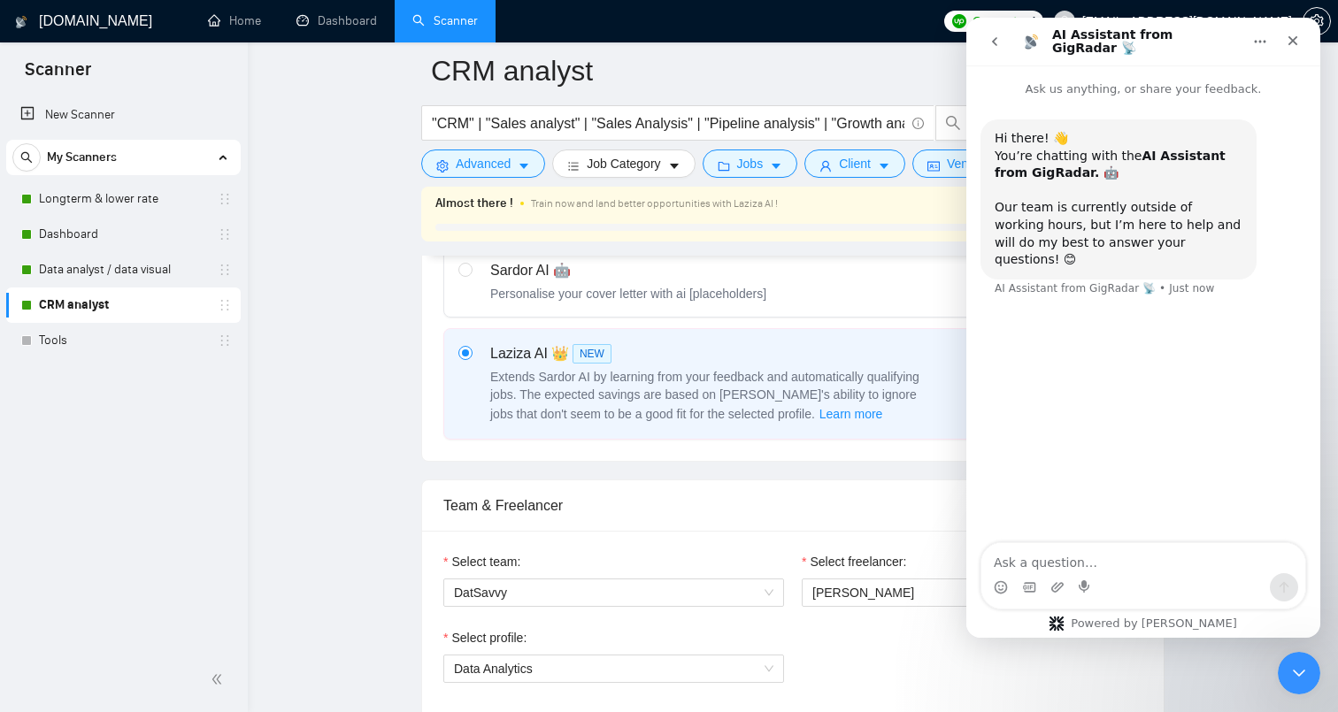
click at [996, 44] on icon "go back" at bounding box center [994, 41] width 5 height 9
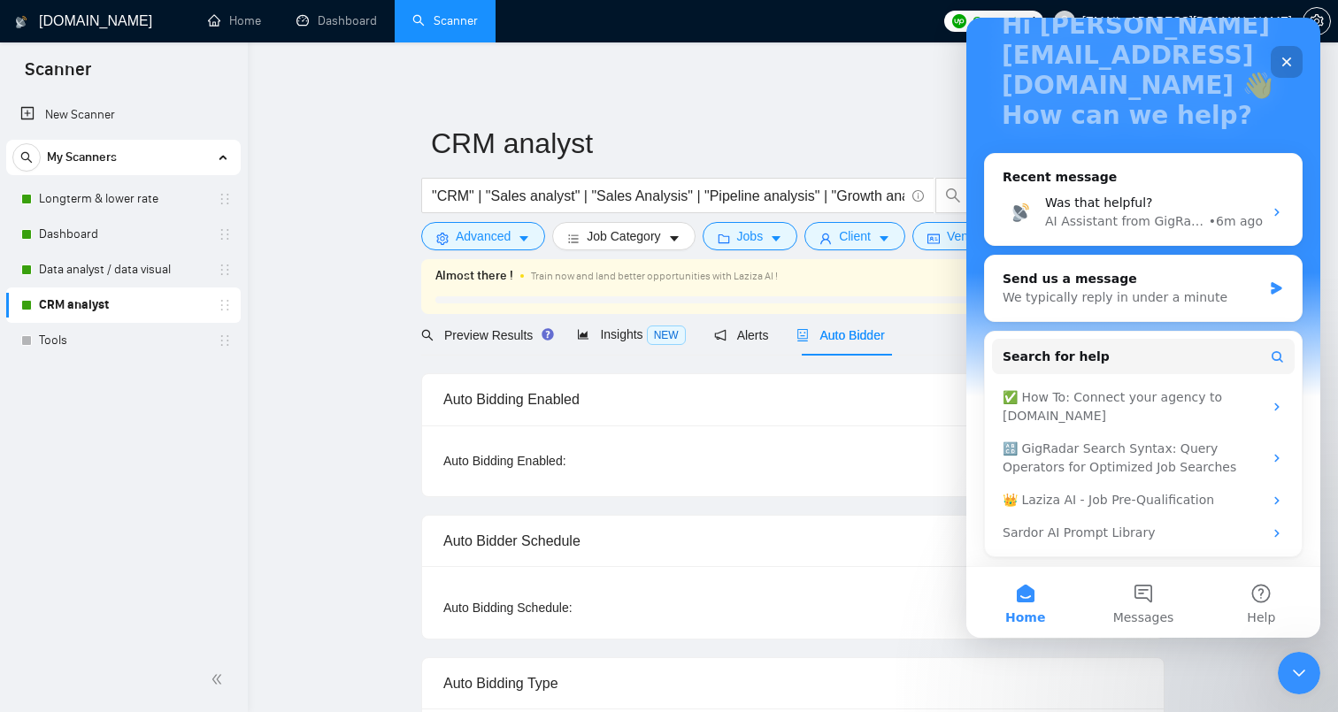
click at [1295, 63] on div "Close" at bounding box center [1287, 62] width 32 height 32
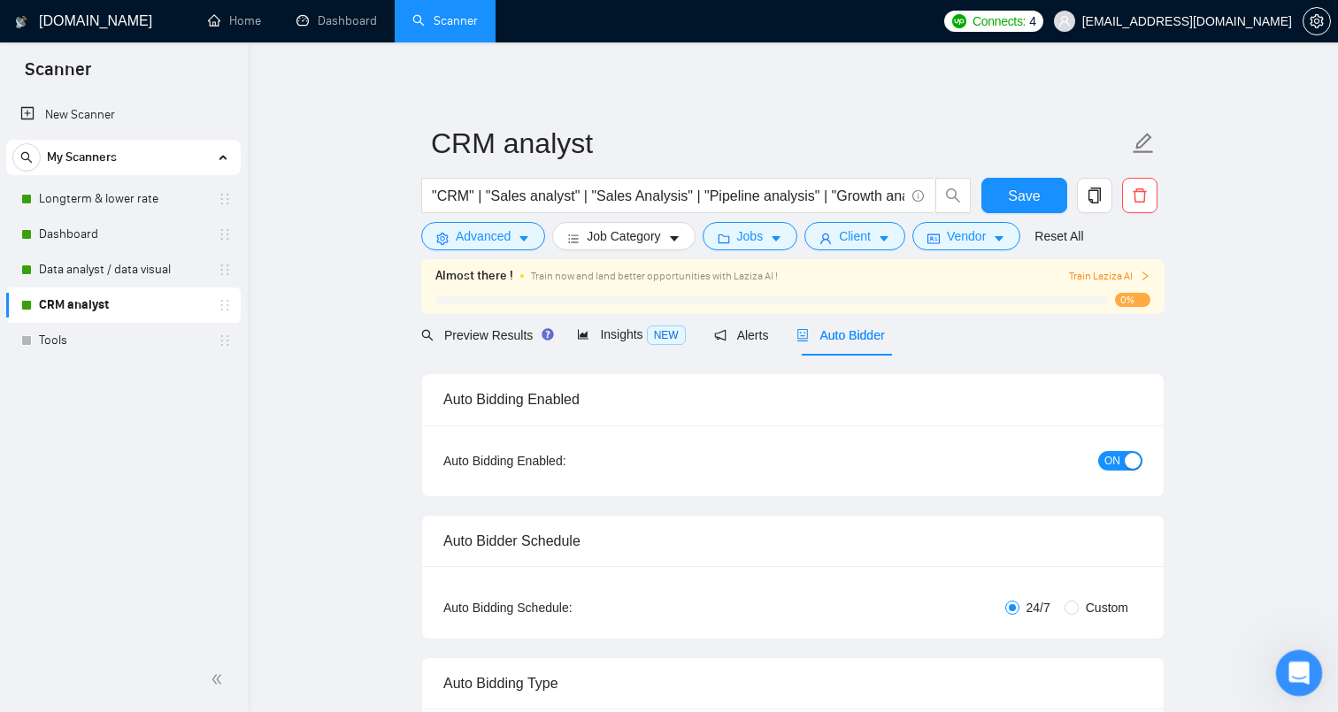
click at [1304, 679] on icon "Open Intercom Messenger" at bounding box center [1296, 671] width 29 height 29
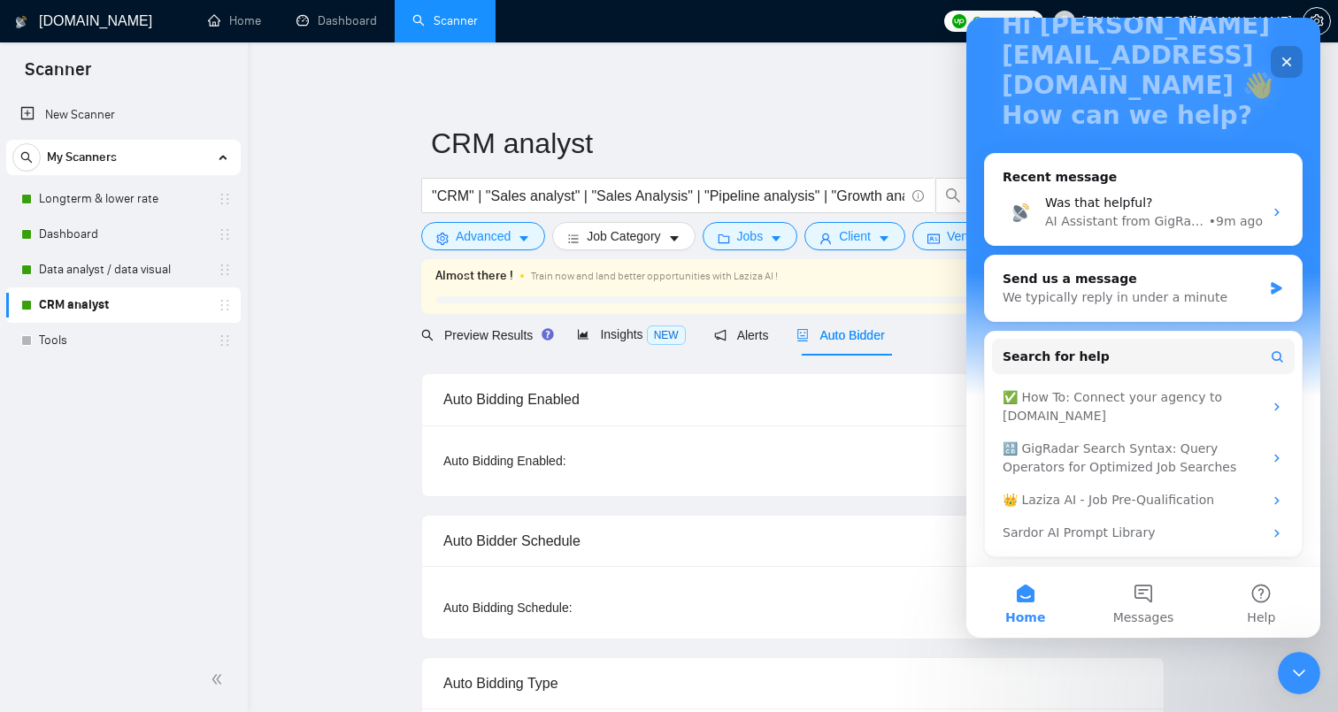
click at [1290, 60] on icon "Close" at bounding box center [1287, 62] width 14 height 14
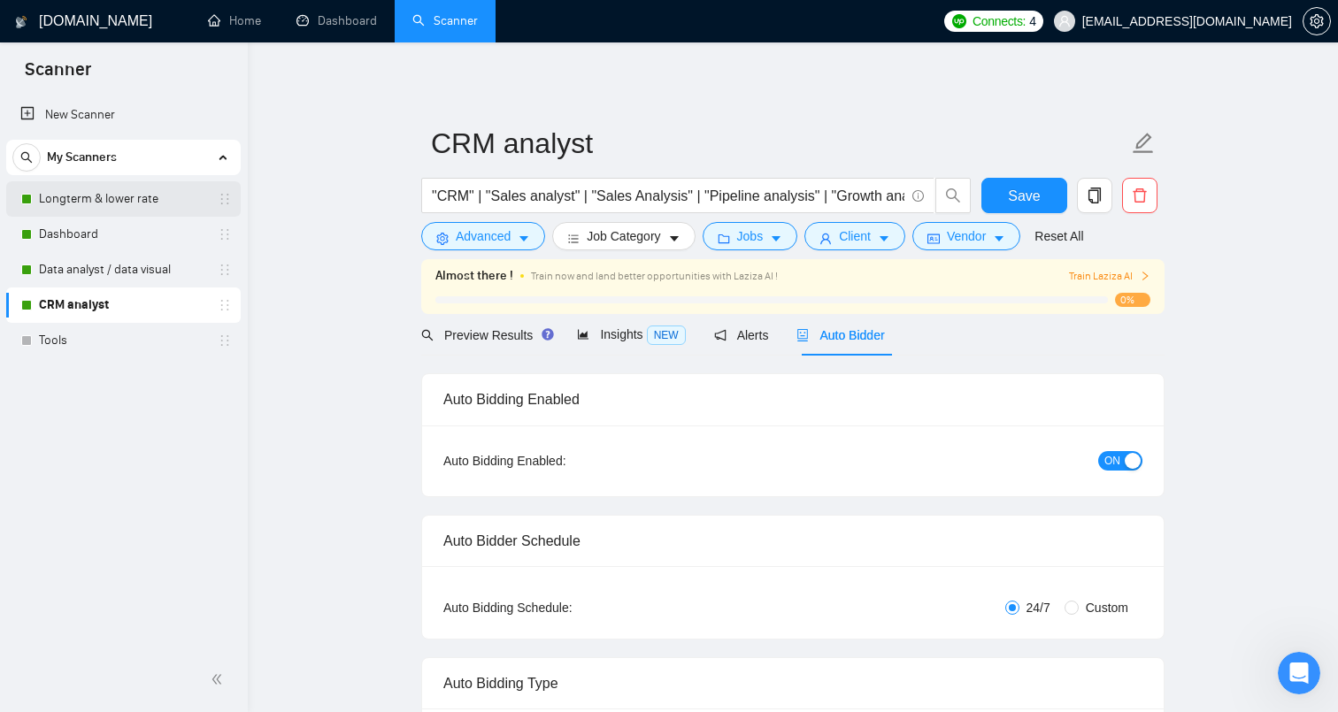
click at [132, 204] on link "Longterm & lower rate" at bounding box center [123, 198] width 168 height 35
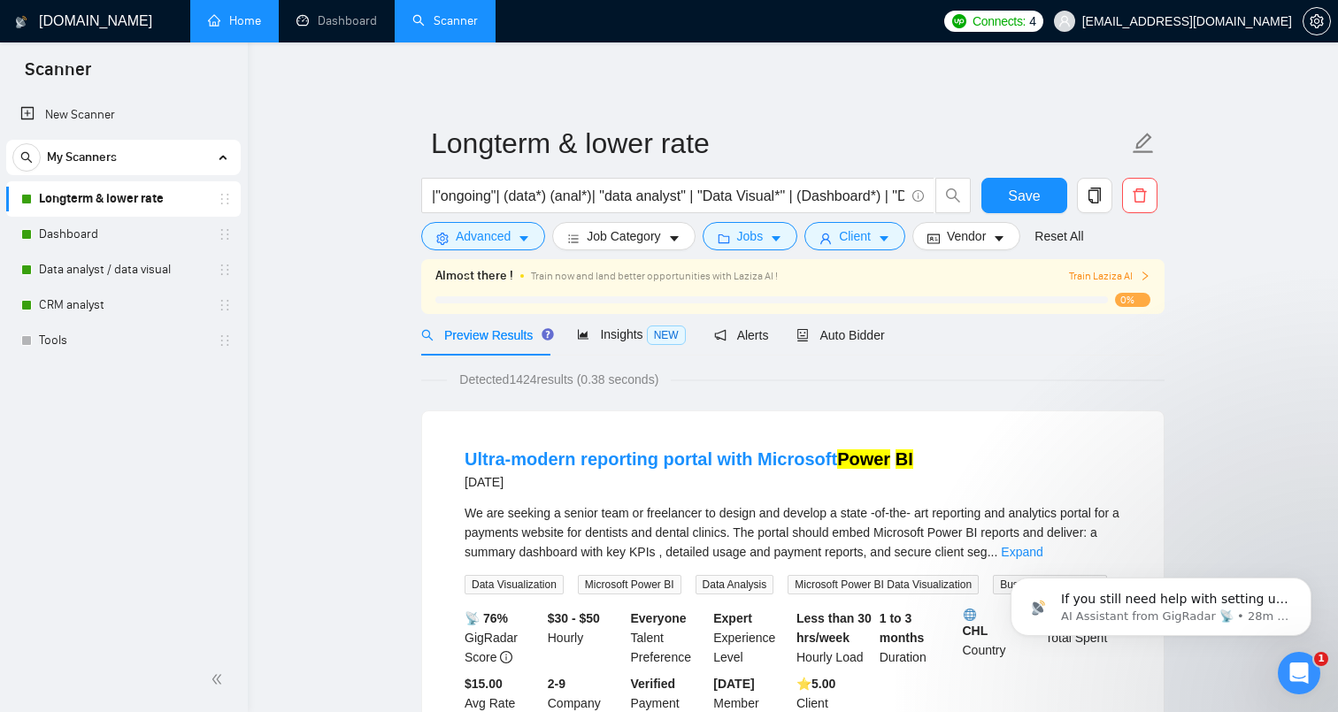
click at [249, 22] on link "Home" at bounding box center [234, 20] width 53 height 15
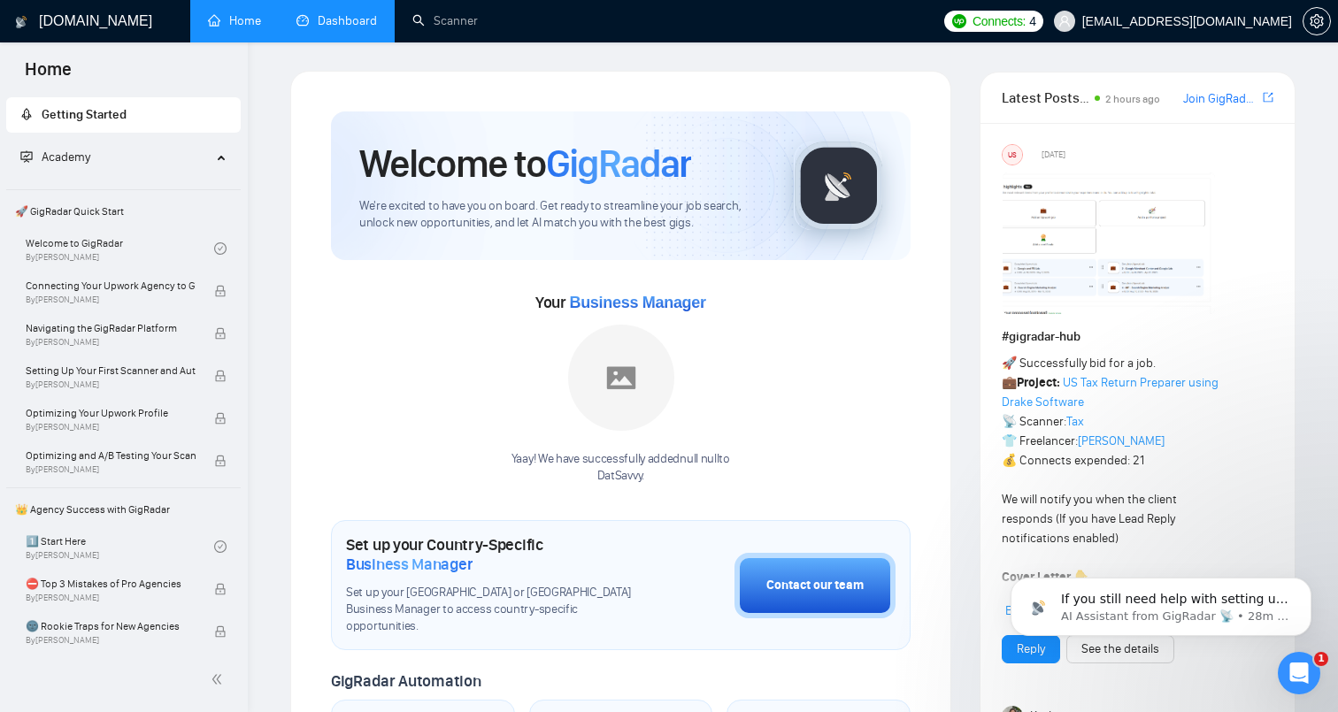
click at [331, 22] on link "Dashboard" at bounding box center [336, 20] width 81 height 15
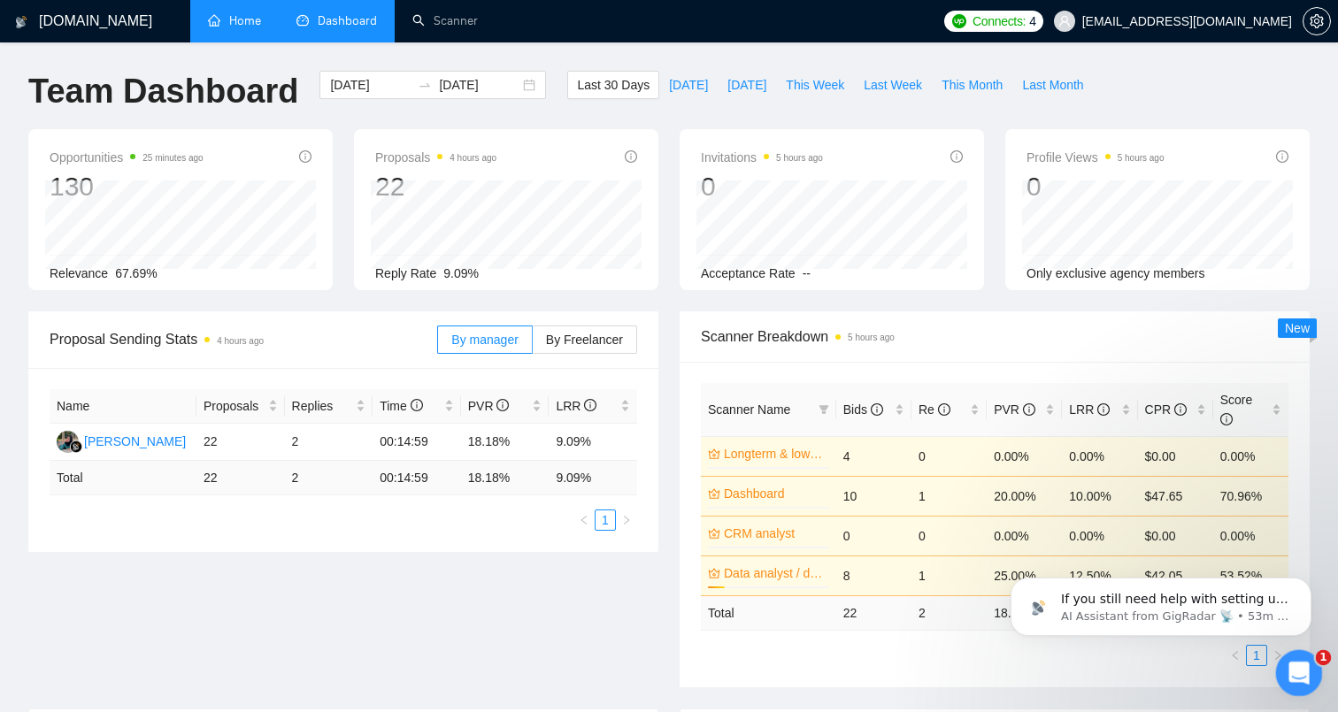
click at [1309, 685] on div "Open Intercom Messenger" at bounding box center [1296, 671] width 58 height 58
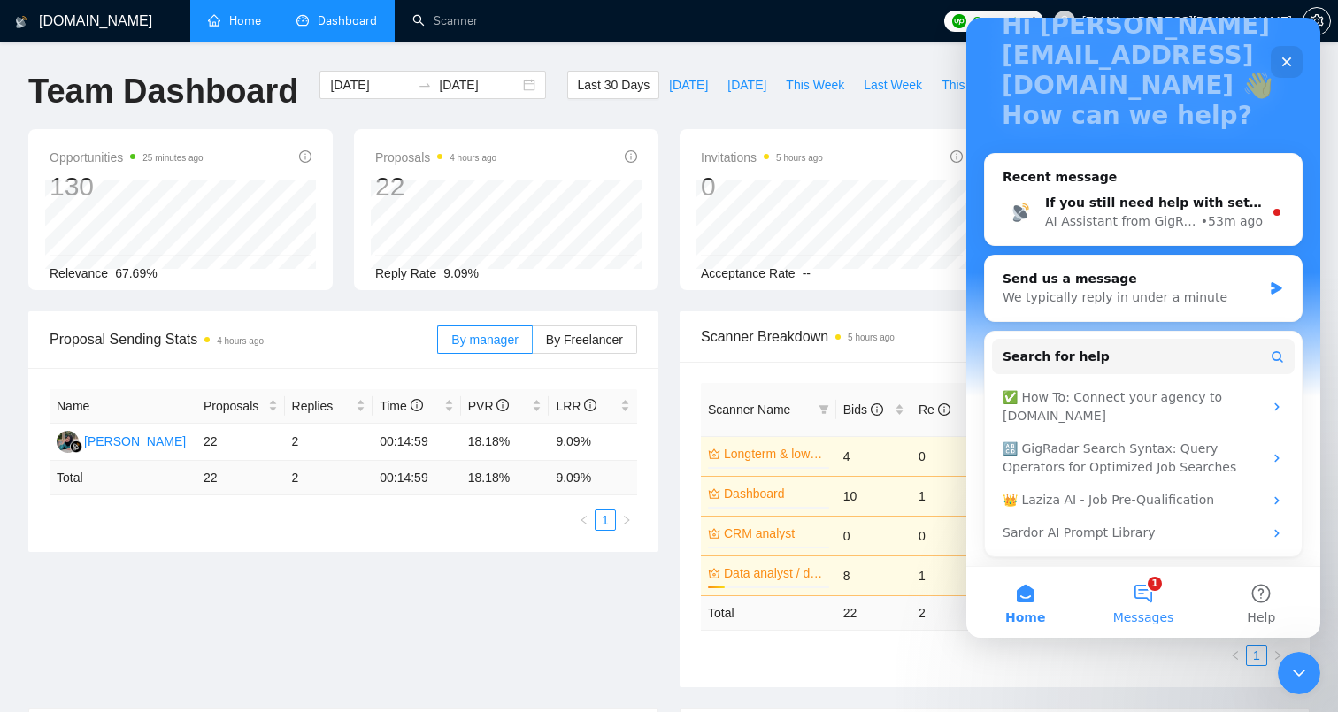
click at [1138, 585] on button "1 Messages" at bounding box center [1143, 602] width 118 height 71
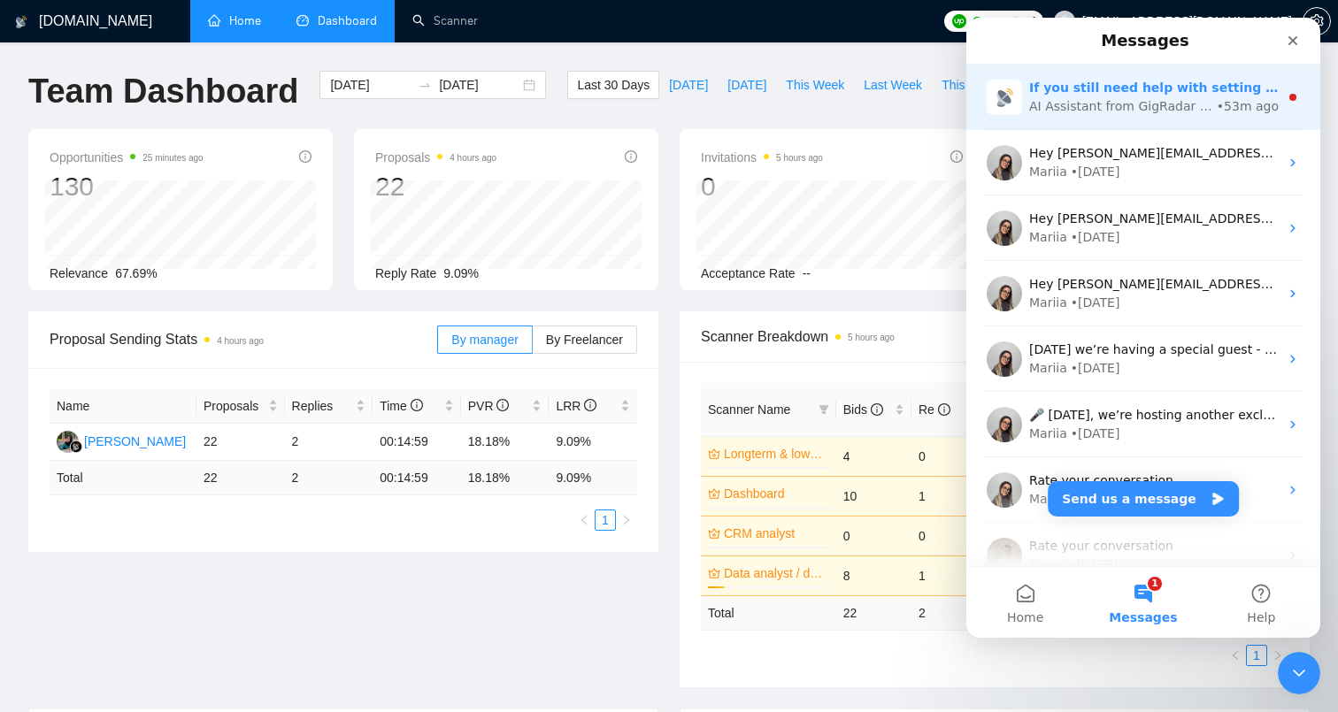
click at [1116, 111] on div "AI Assistant from GigRadar 📡" at bounding box center [1121, 106] width 184 height 19
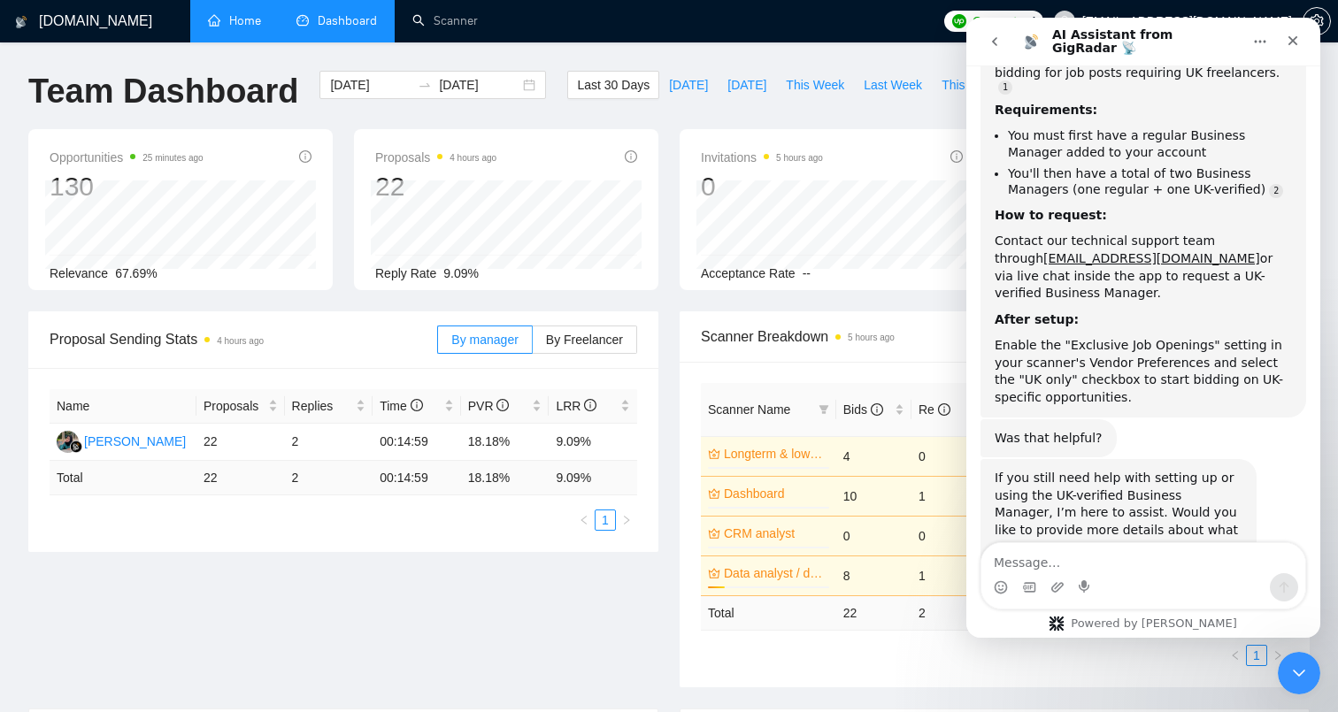
scroll to position [396, 0]
drag, startPoint x: 1112, startPoint y: 196, endPoint x: 982, endPoint y: 195, distance: 130.1
click at [982, 195] on div "Yes, you can get a UK-verified Business Manager for bidding on [GEOGRAPHIC_DATA…" at bounding box center [1144, 191] width 326 height 450
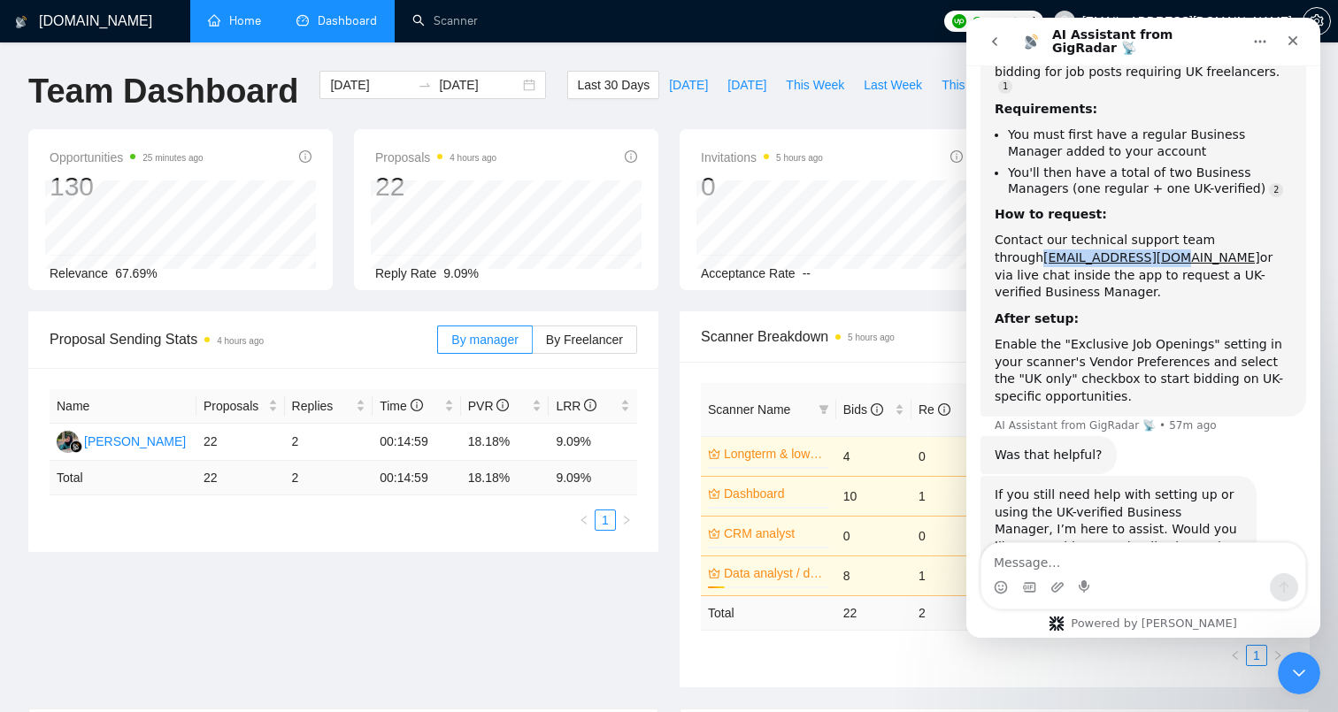
scroll to position [414, 0]
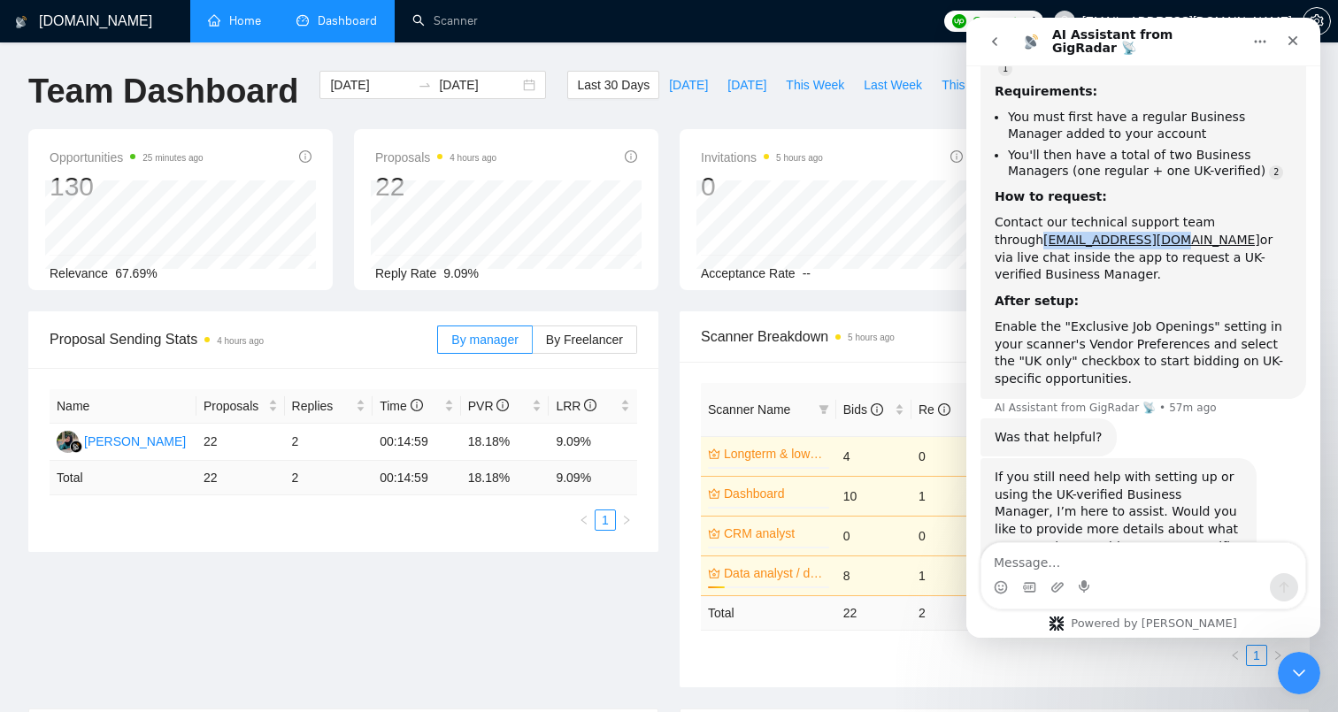
copy link "[EMAIL_ADDRESS][DOMAIN_NAME]"
click at [1299, 42] on icon "Close" at bounding box center [1293, 41] width 14 height 14
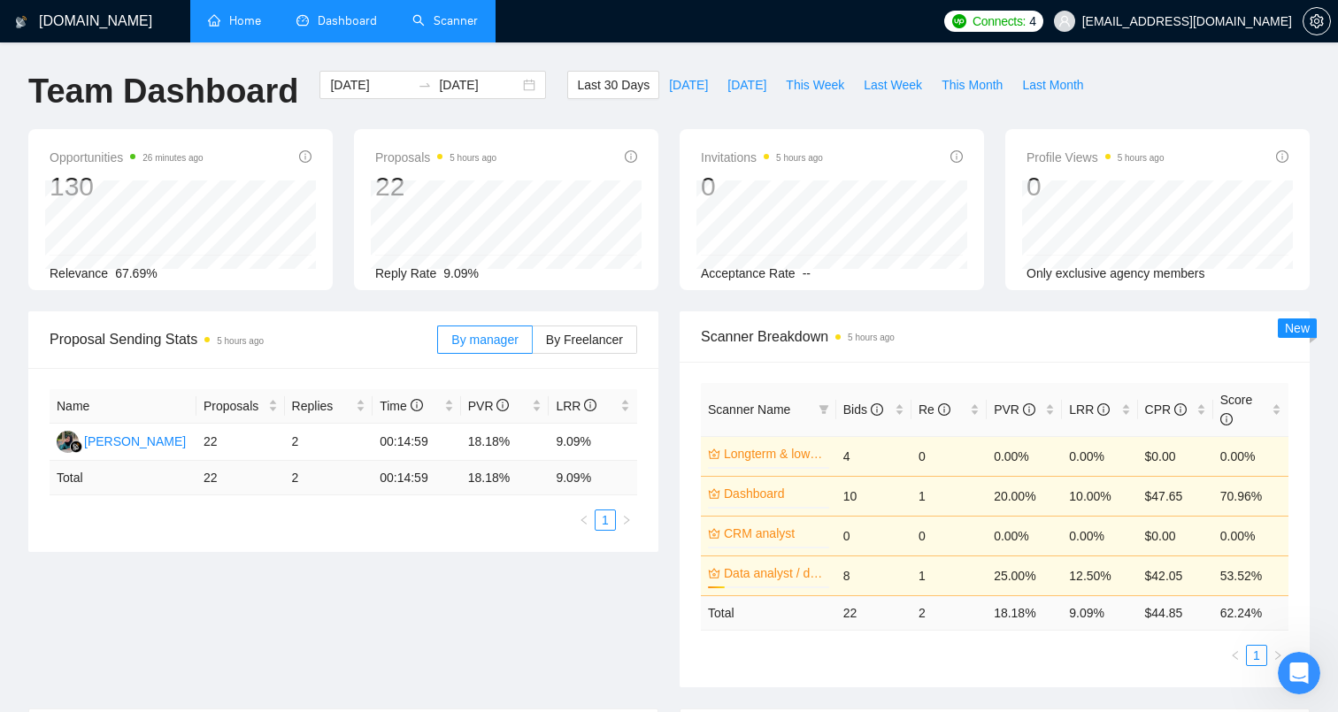
click at [458, 28] on link "Scanner" at bounding box center [444, 20] width 65 height 15
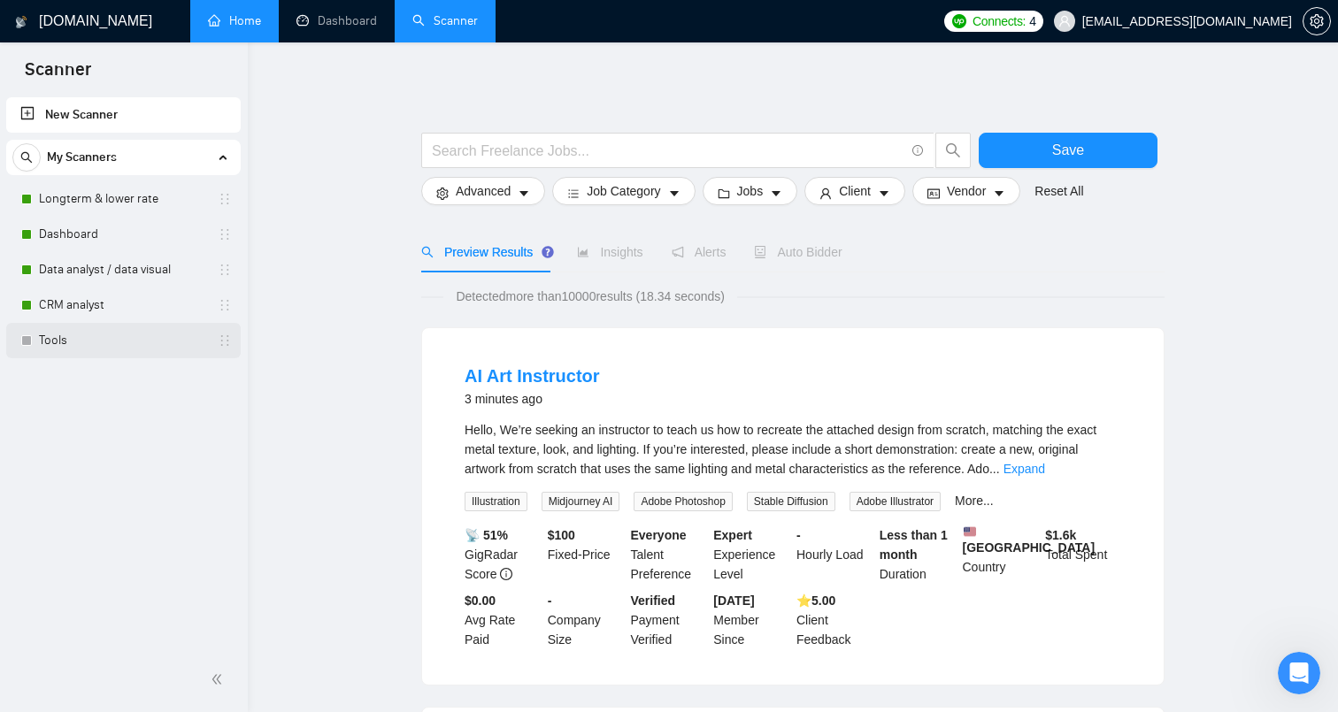
click at [109, 342] on link "Tools" at bounding box center [123, 340] width 168 height 35
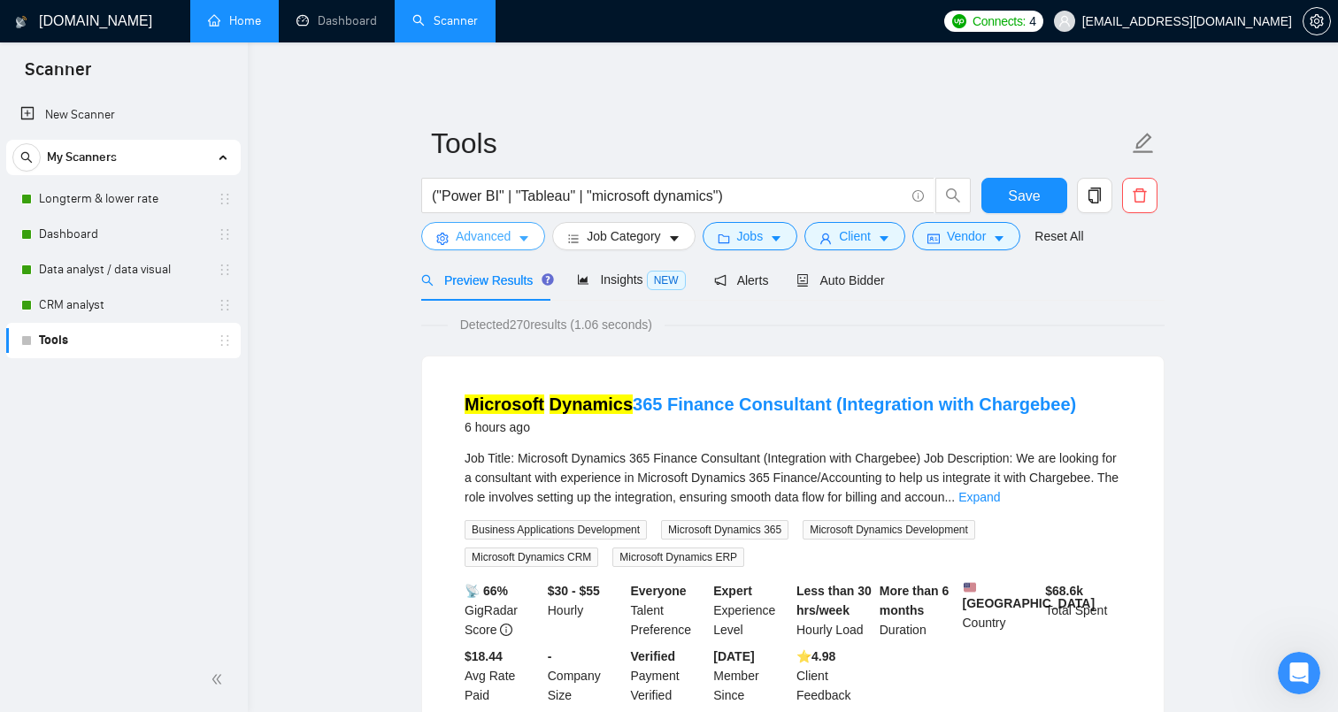
click at [496, 235] on span "Advanced" at bounding box center [483, 236] width 55 height 19
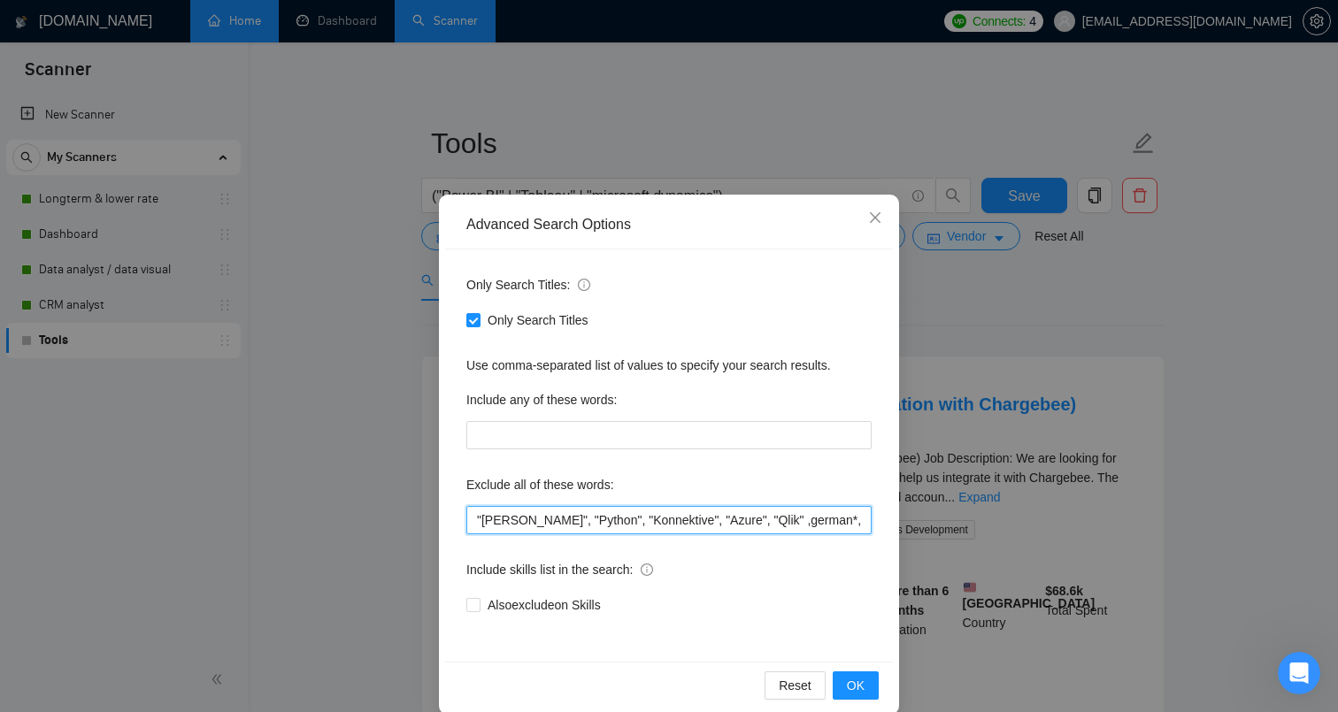
click at [481, 518] on input ""[PERSON_NAME]", "Python", "Konnektive", "Azure", "Qlik" ,german*, technical, e…" at bounding box center [668, 520] width 405 height 28
type input ""Finance", "[PERSON_NAME]", "Python", "Konnektive", "Azure", "Qlik" ,german*, t…"
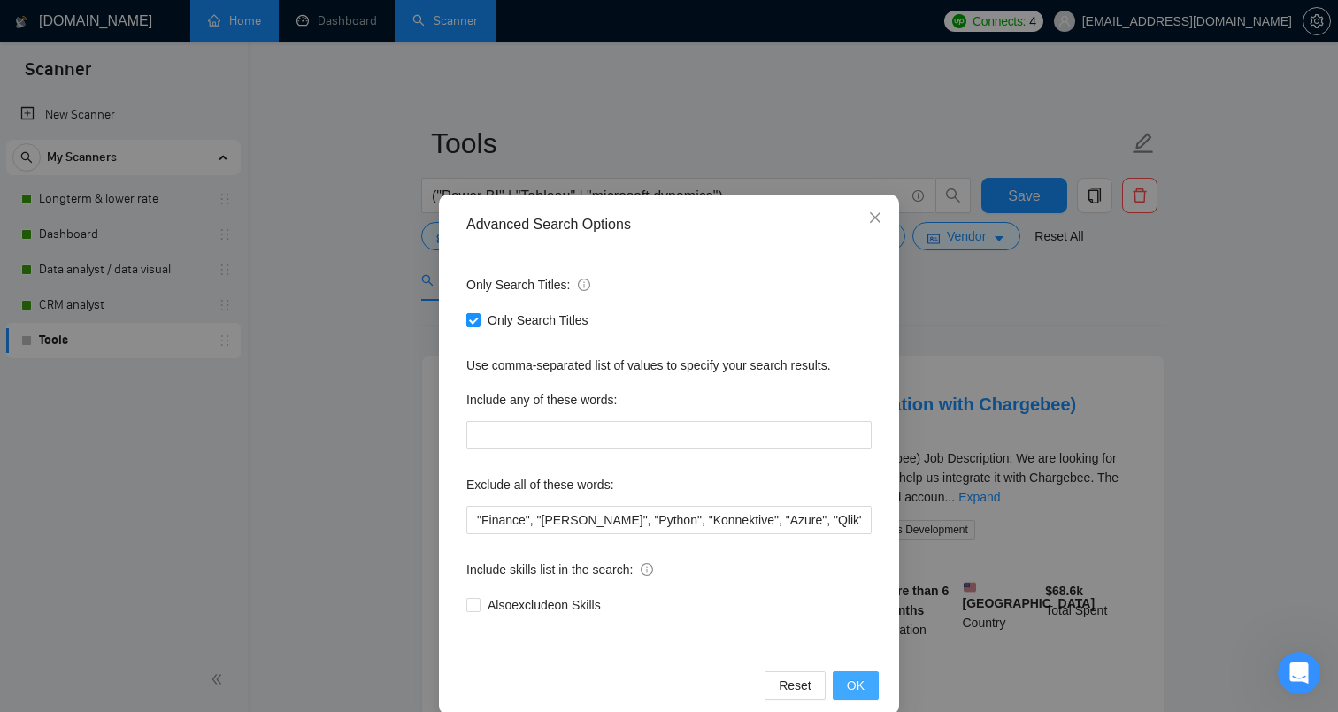
click at [859, 697] on button "OK" at bounding box center [856, 686] width 46 height 28
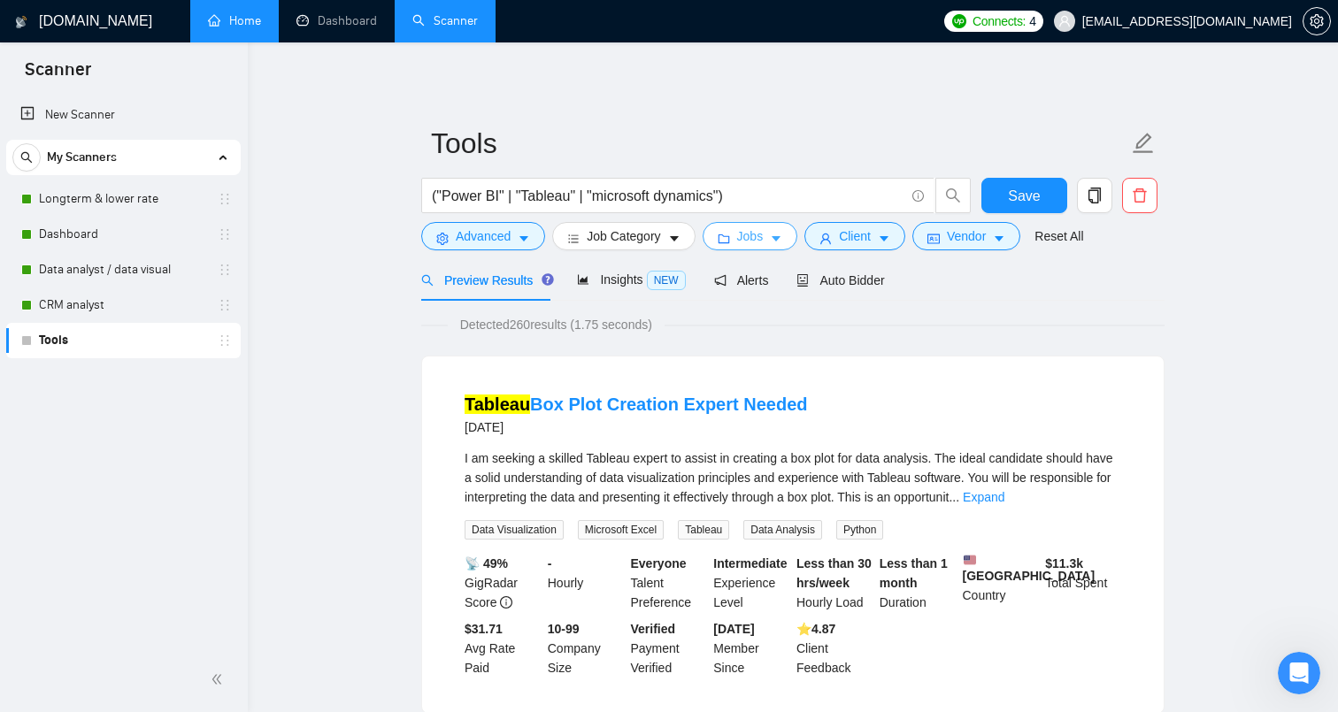
click at [766, 250] on button "Jobs" at bounding box center [751, 236] width 96 height 28
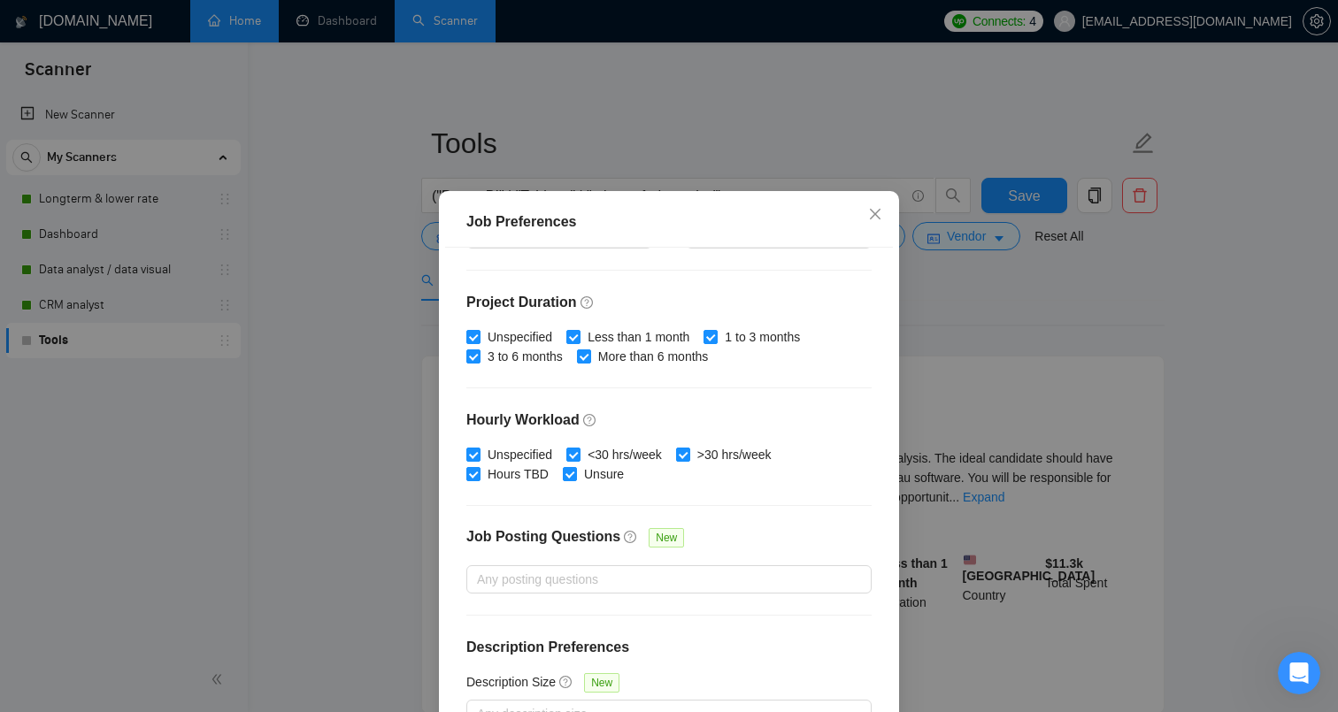
scroll to position [499, 0]
drag, startPoint x: 879, startPoint y: 205, endPoint x: 878, endPoint y: 230, distance: 24.8
click at [879, 205] on span "Close" at bounding box center [875, 215] width 48 height 48
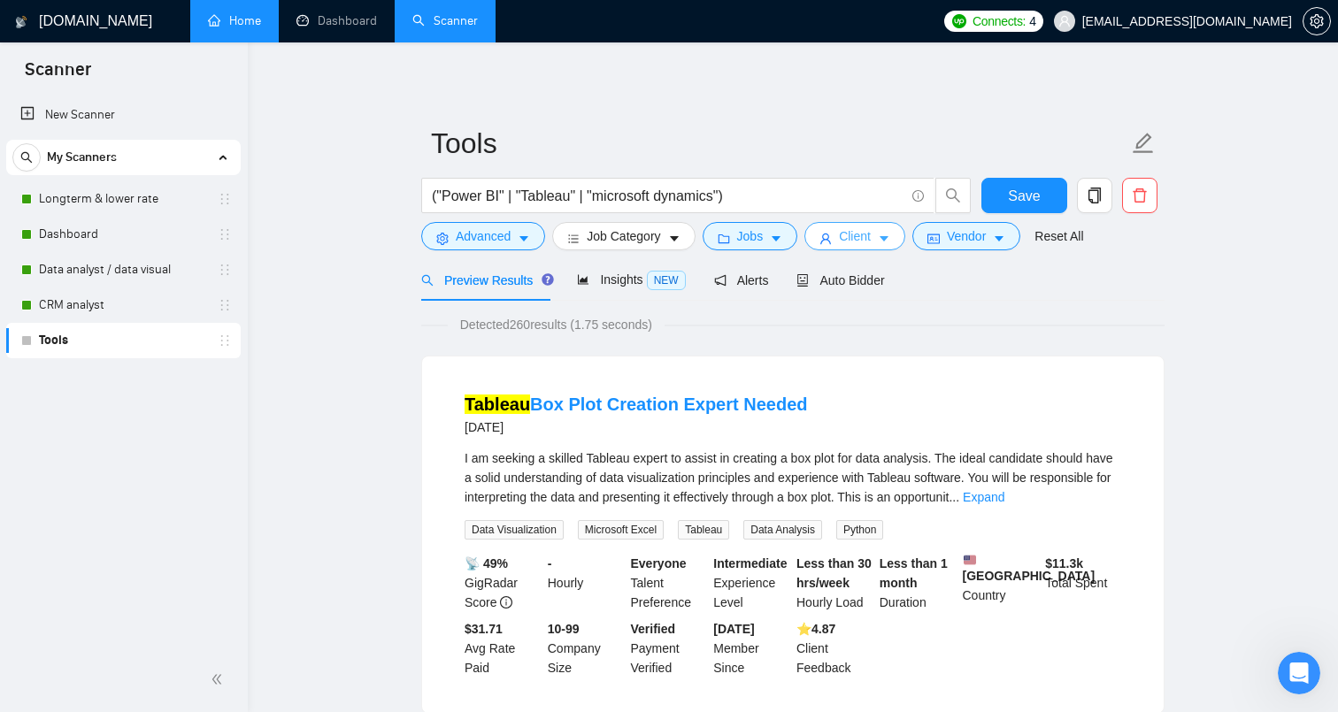
click at [863, 242] on span "Client" at bounding box center [855, 236] width 32 height 19
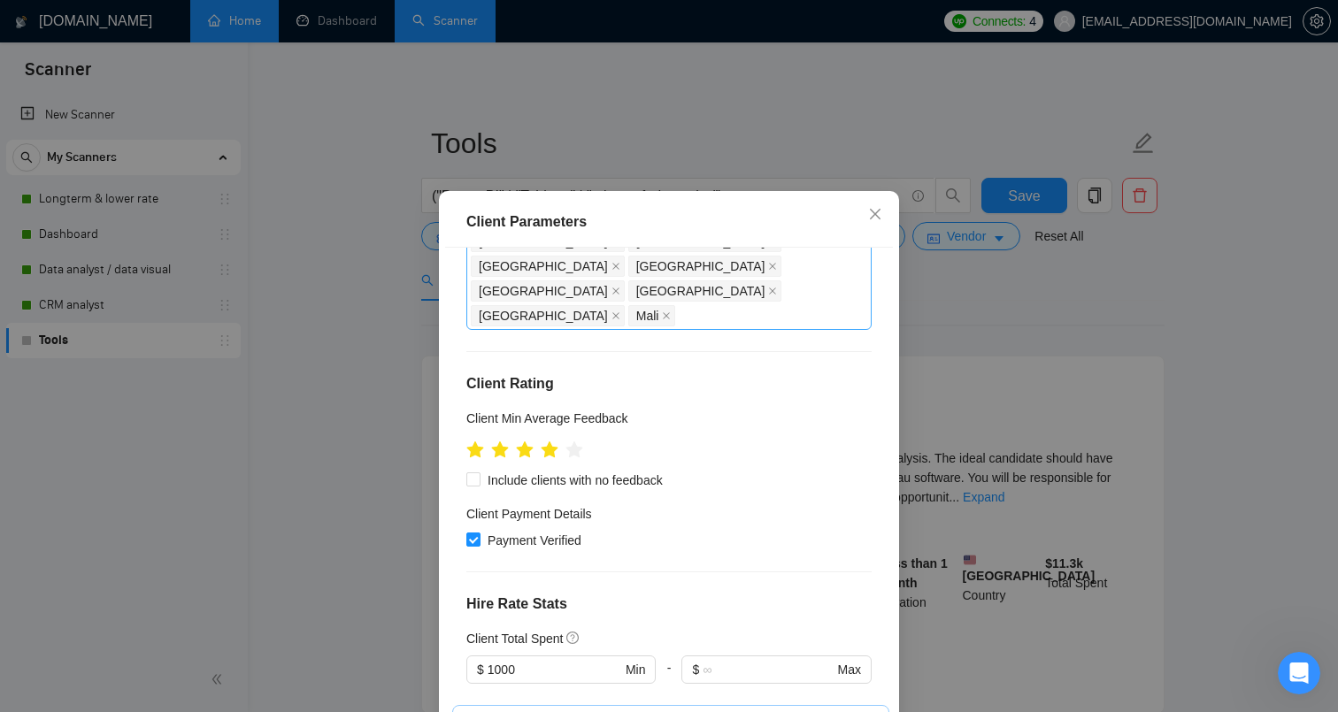
scroll to position [715, 0]
click at [554, 663] on input "1000" at bounding box center [555, 672] width 134 height 19
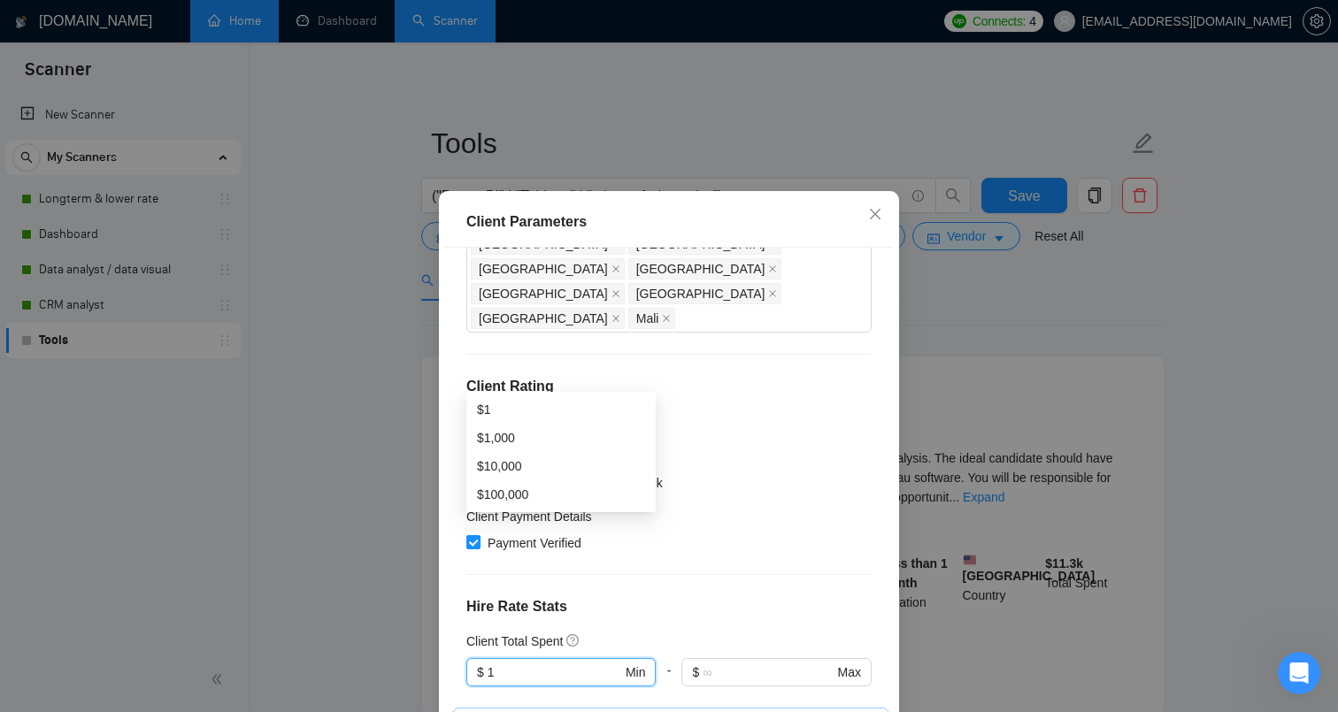
type input "1"
click at [764, 632] on div "Client Total Spent" at bounding box center [668, 641] width 405 height 19
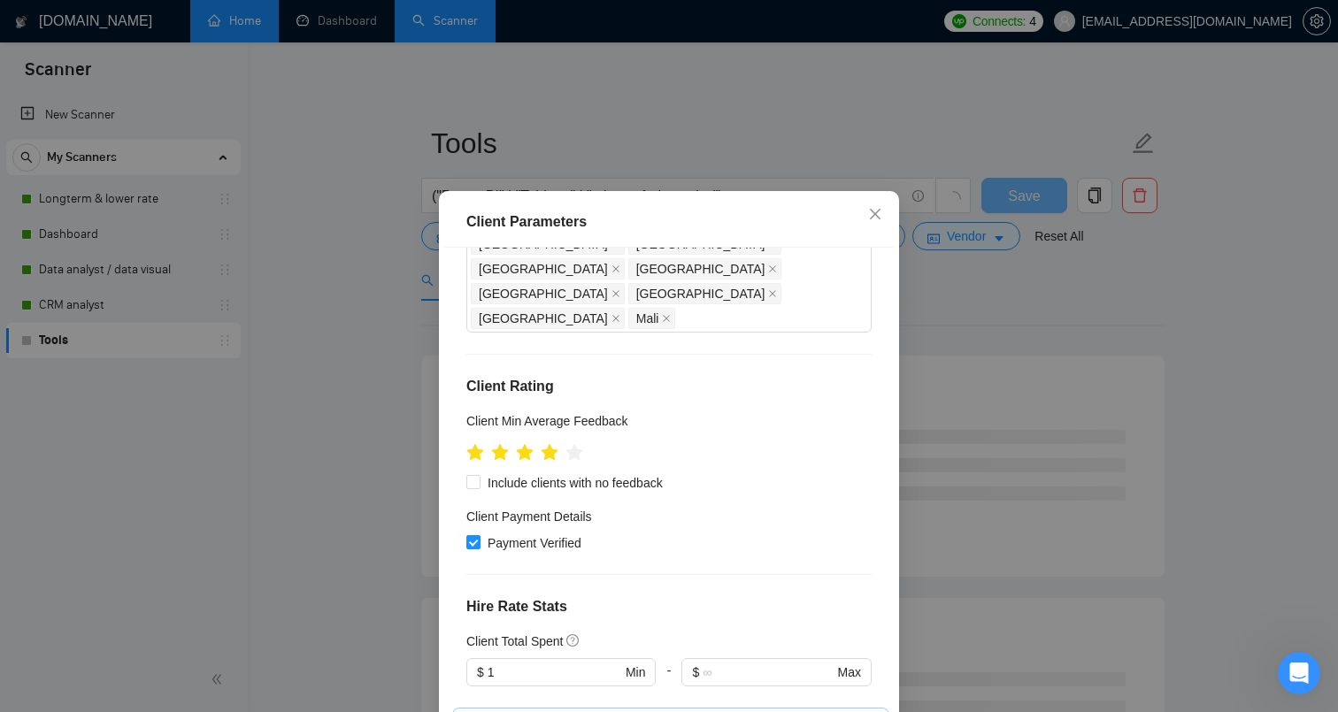
scroll to position [927, 0]
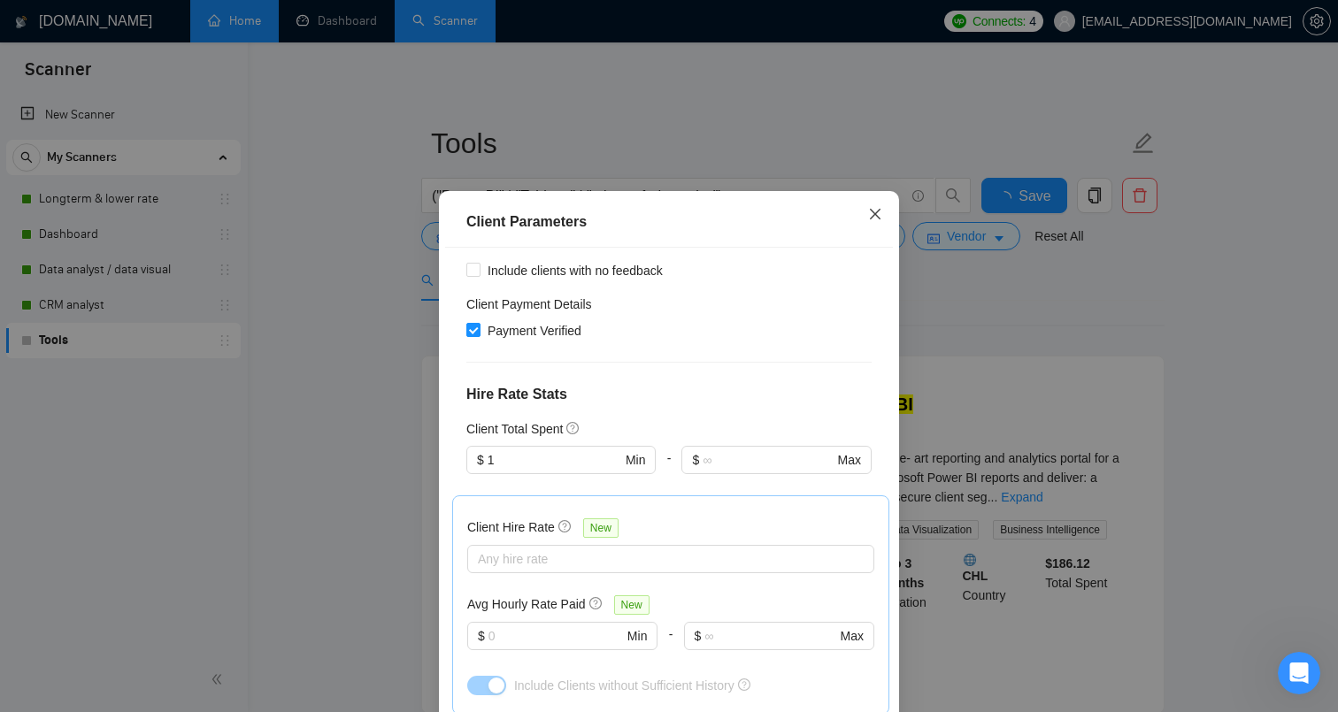
click at [881, 220] on icon "close" at bounding box center [875, 214] width 14 height 14
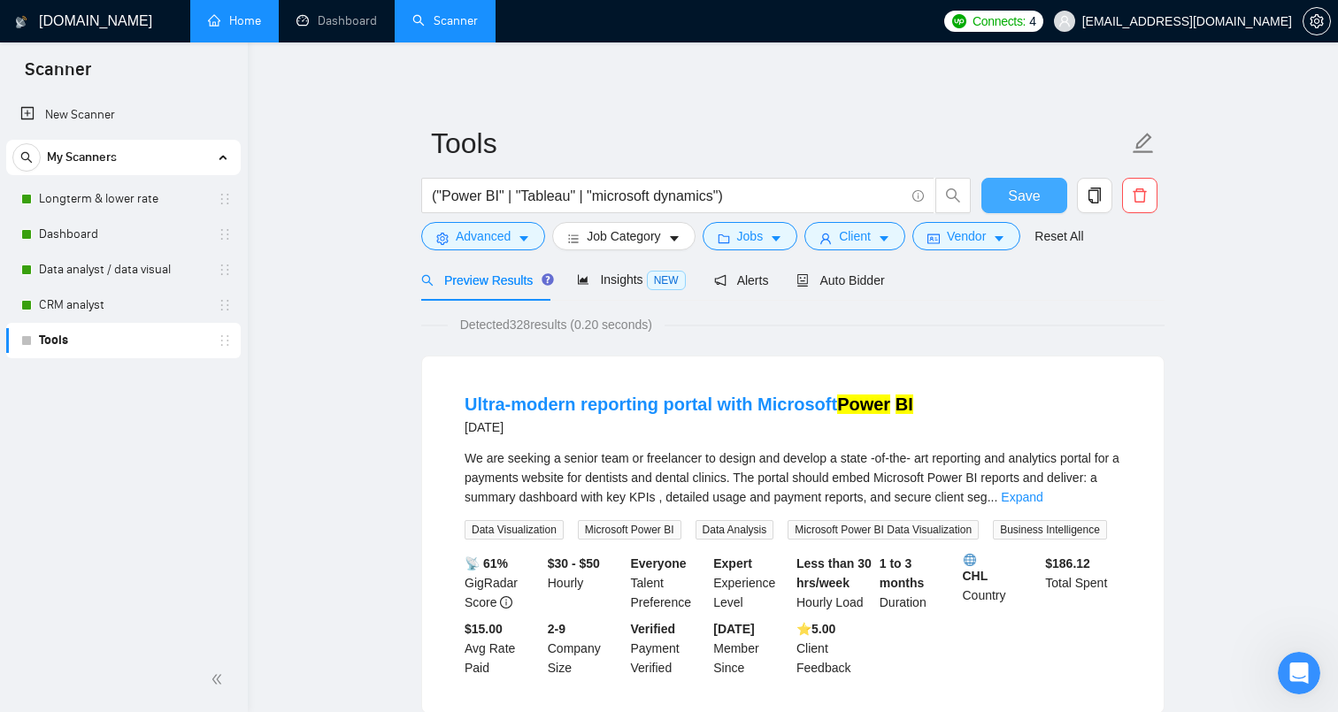
click at [1011, 196] on span "Save" at bounding box center [1024, 196] width 32 height 22
click at [1003, 245] on button "Vendor" at bounding box center [966, 236] width 108 height 28
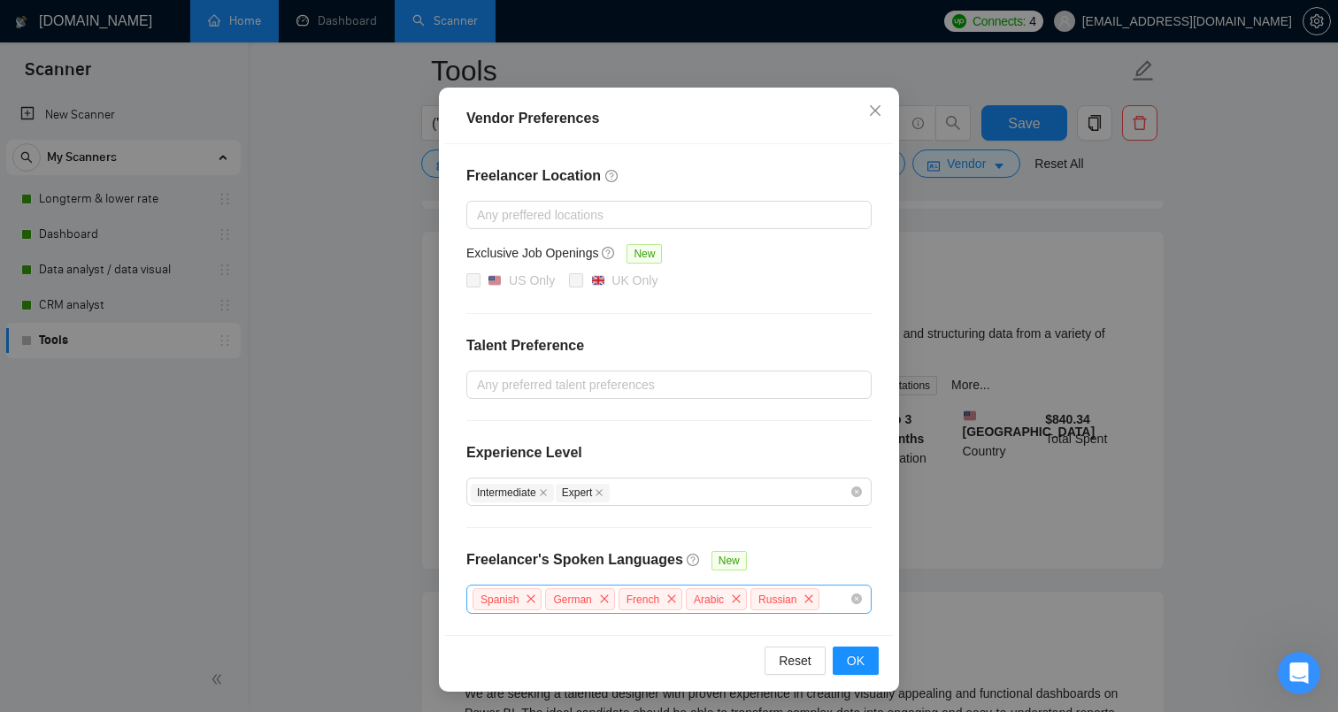
scroll to position [520, 0]
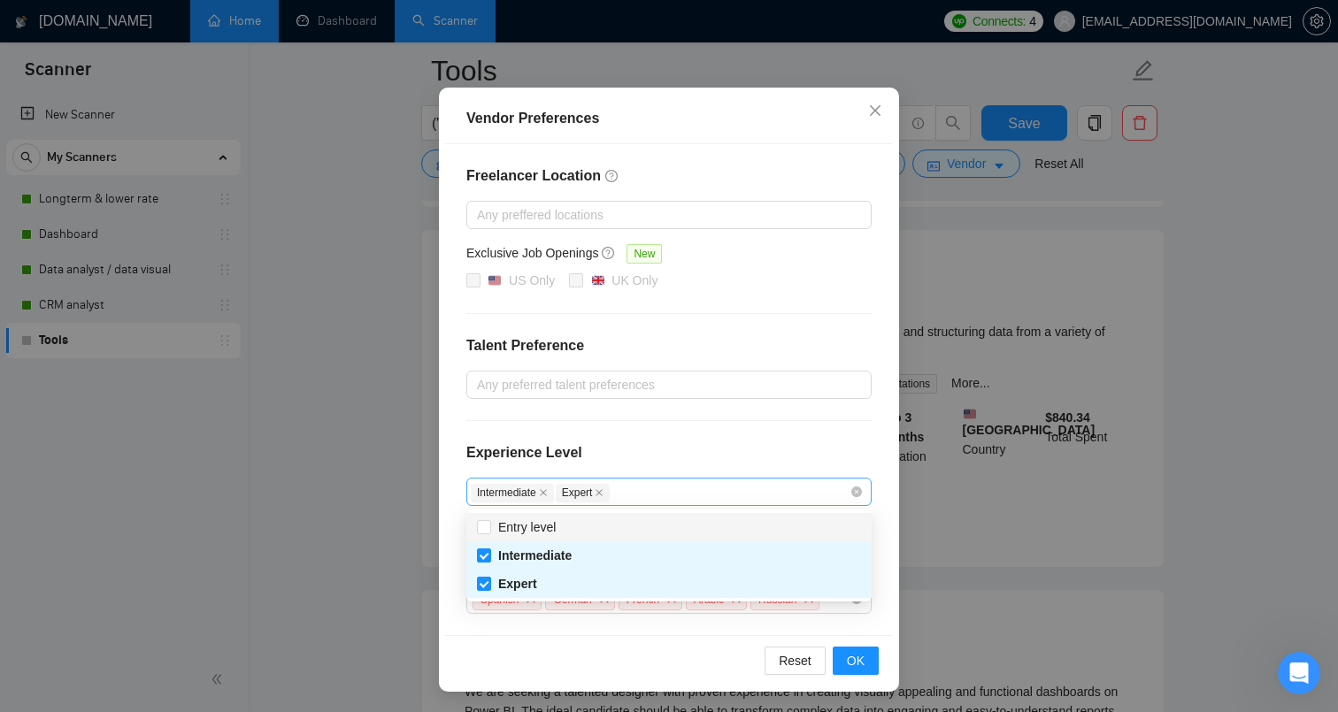
click at [685, 497] on div "Intermediate Expert" at bounding box center [660, 491] width 379 height 21
click at [512, 532] on span "Entry level" at bounding box center [527, 527] width 58 height 14
click at [489, 532] on input "Entry level" at bounding box center [483, 526] width 12 height 12
checkbox input "true"
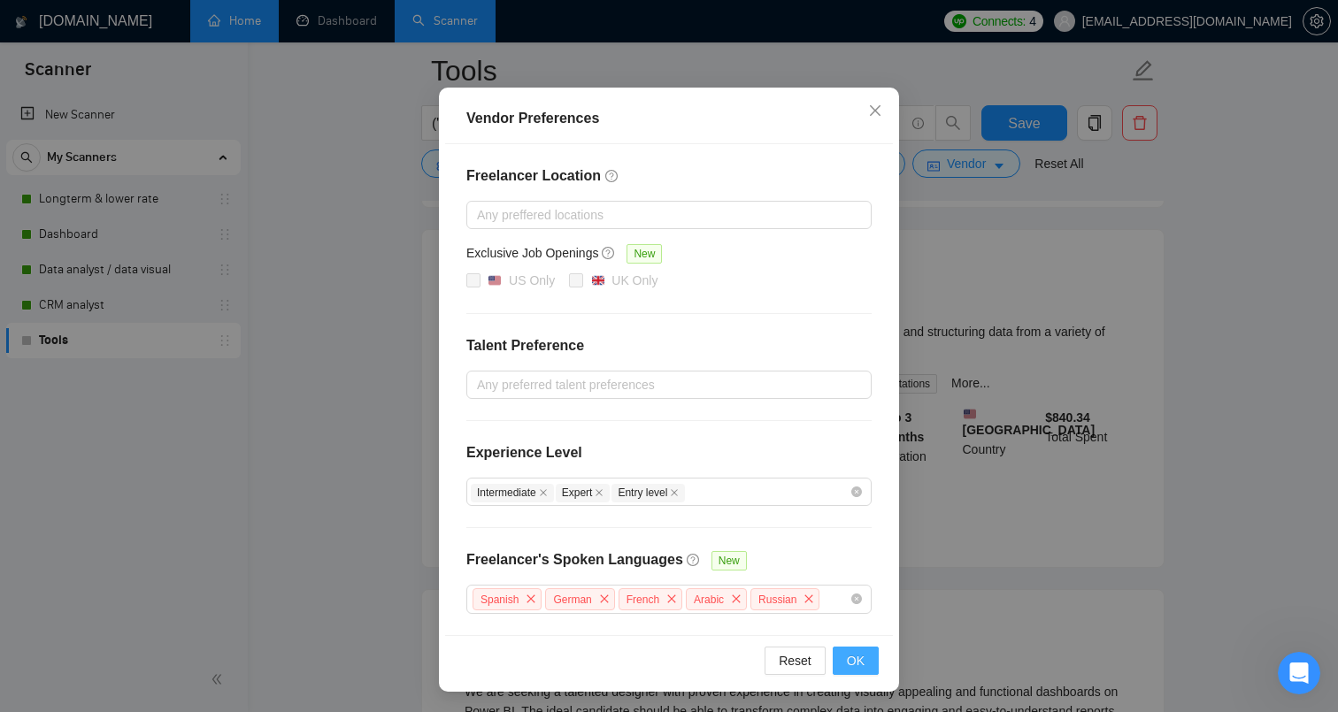
click at [853, 657] on span "OK" at bounding box center [856, 660] width 18 height 19
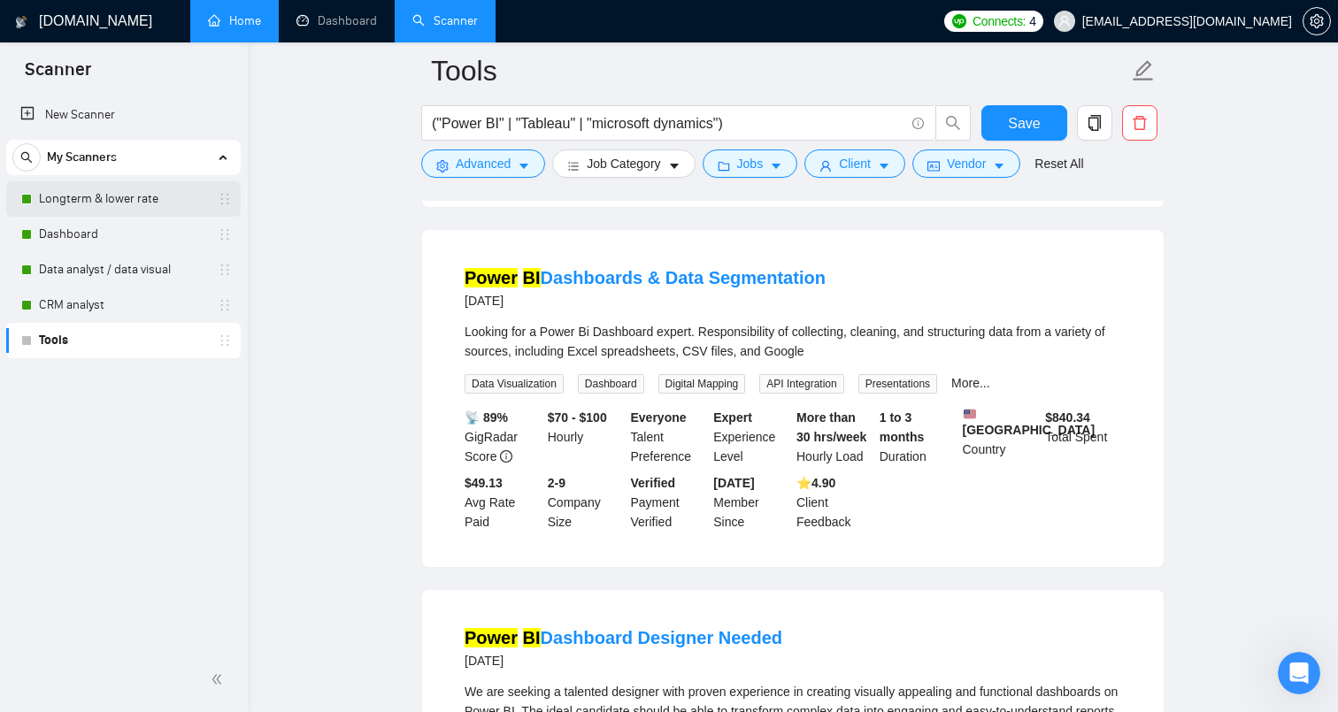
click at [103, 206] on link "Longterm & lower rate" at bounding box center [123, 198] width 168 height 35
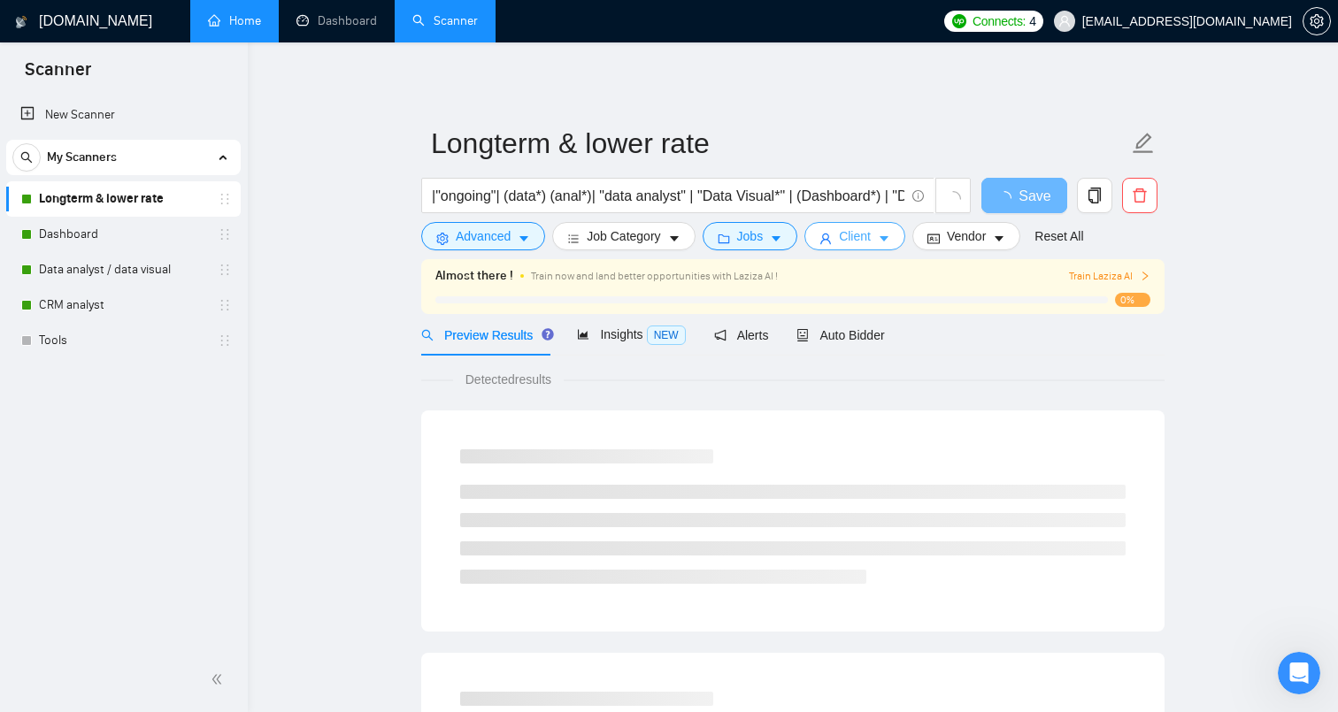
click at [871, 242] on span "Client" at bounding box center [855, 236] width 32 height 19
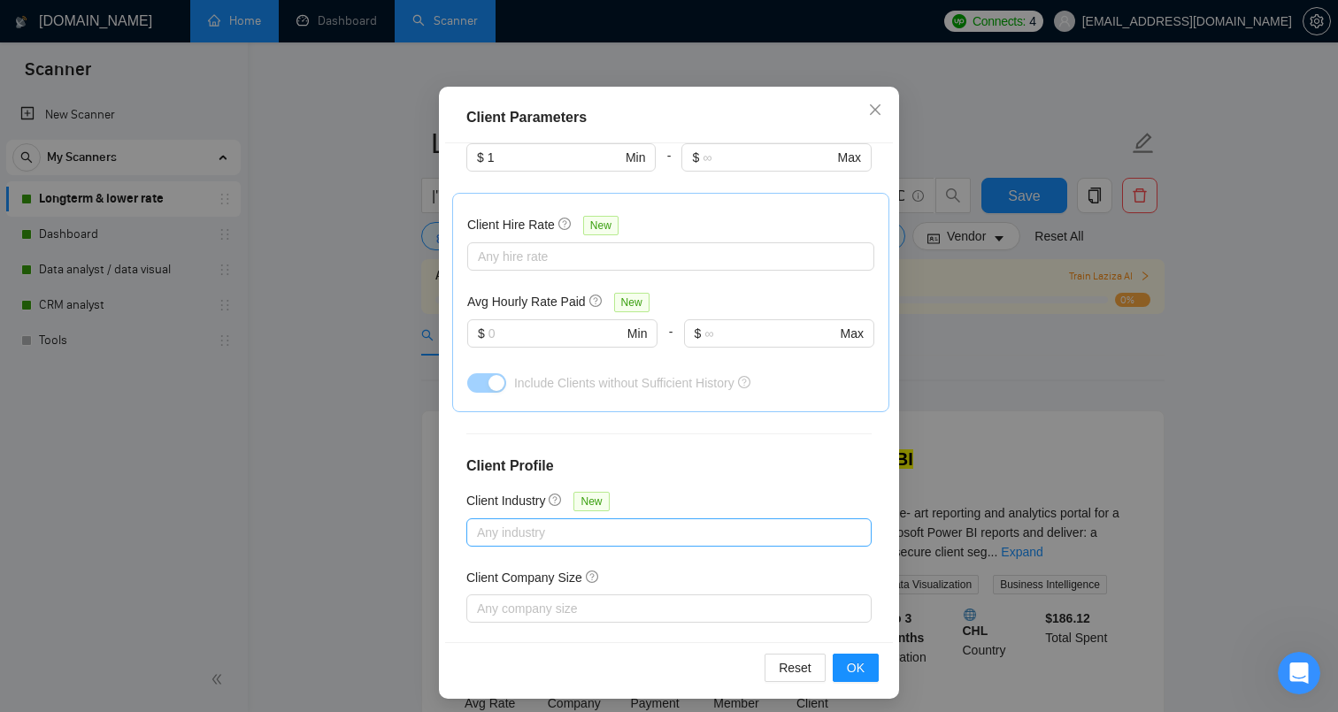
scroll to position [112, 0]
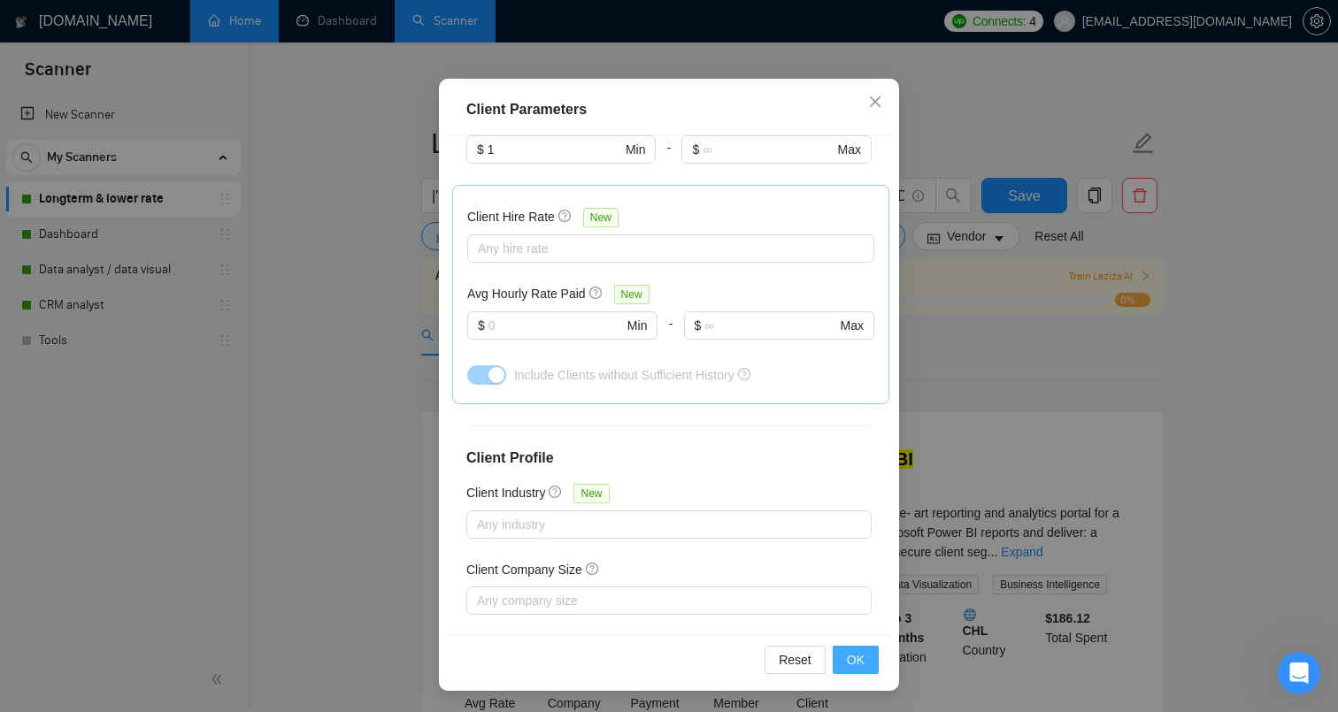
click at [845, 666] on button "OK" at bounding box center [856, 660] width 46 height 28
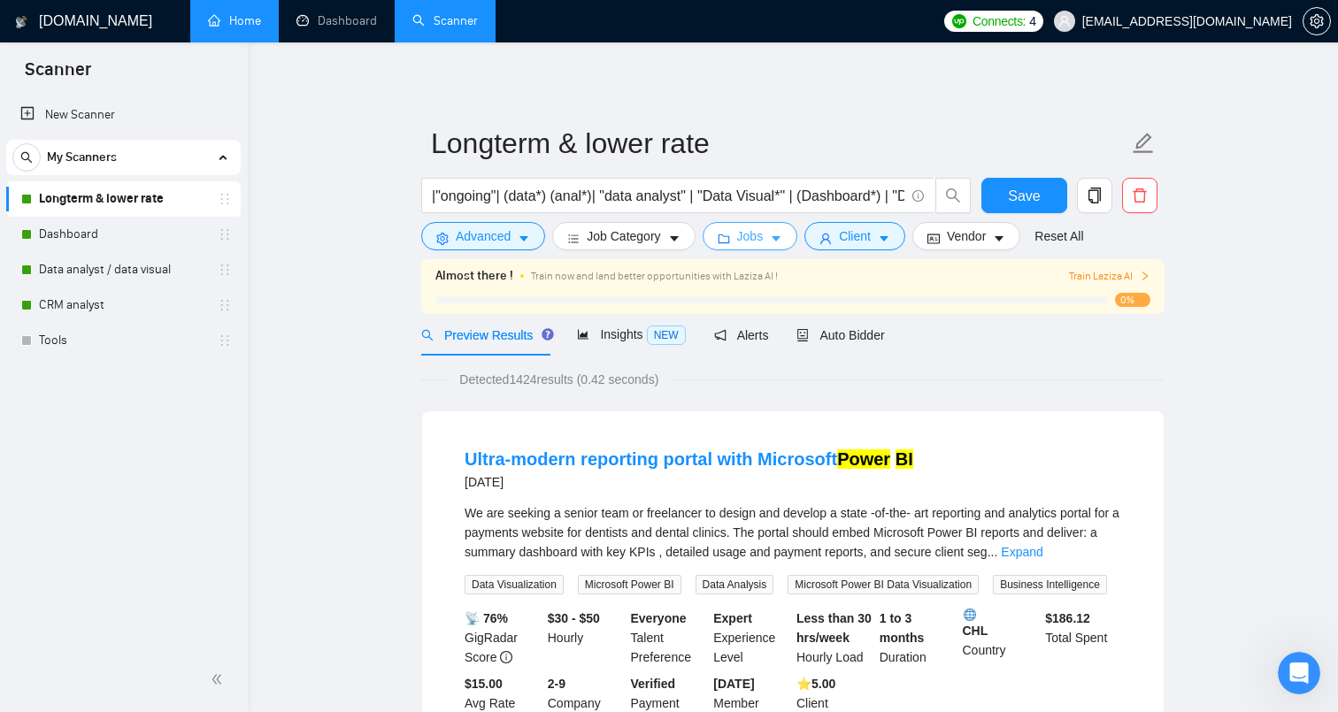
click at [772, 239] on button "Jobs" at bounding box center [751, 236] width 96 height 28
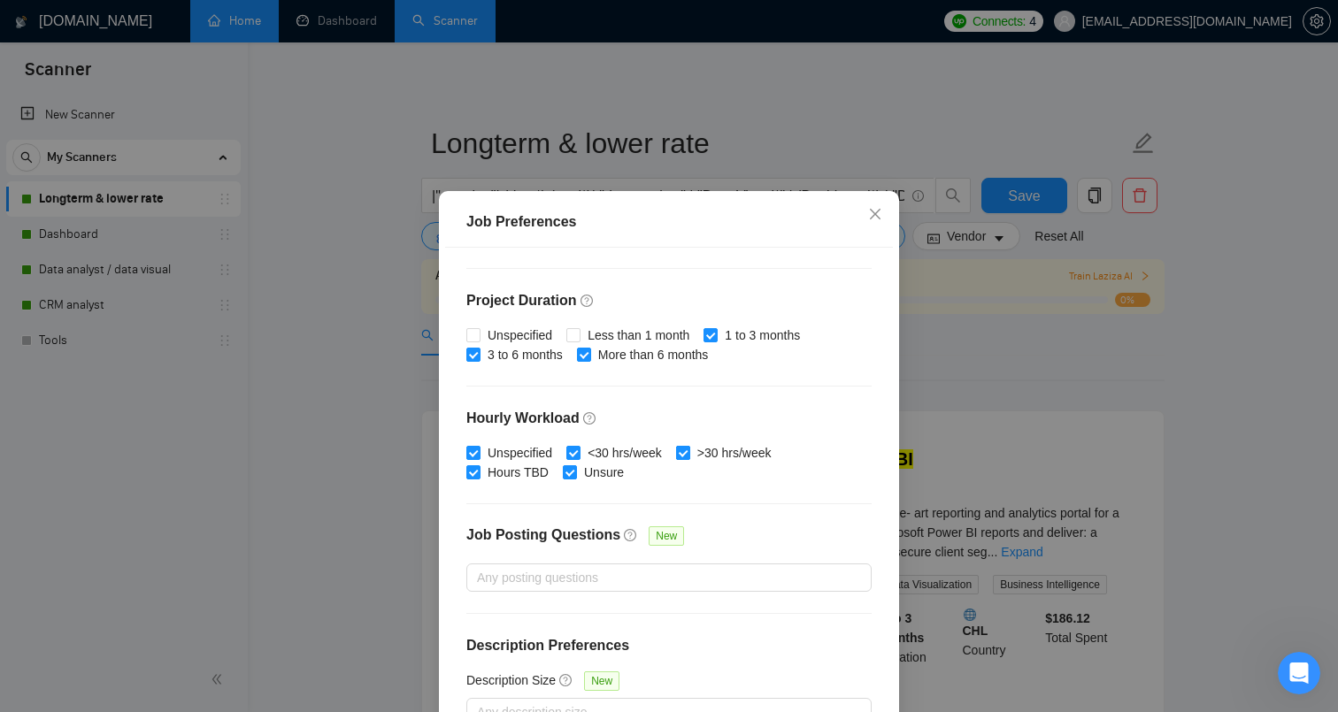
scroll to position [112, 0]
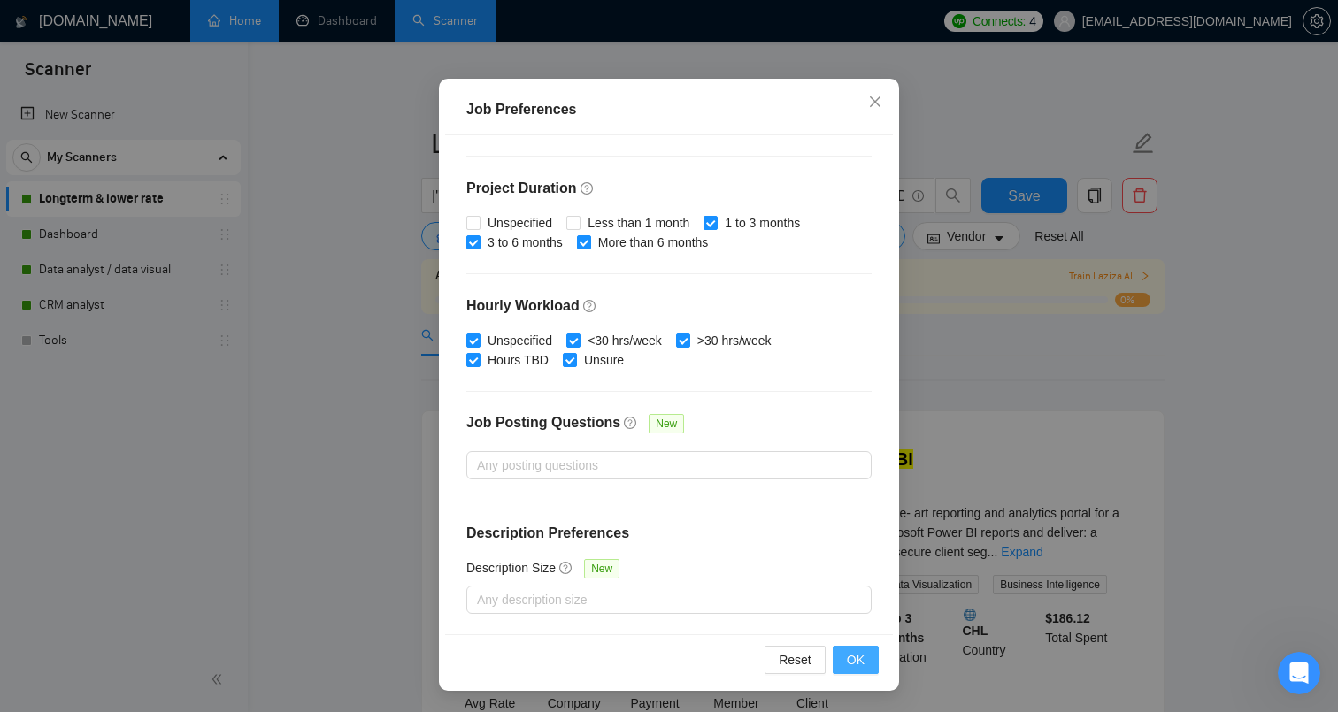
click at [872, 662] on button "OK" at bounding box center [856, 660] width 46 height 28
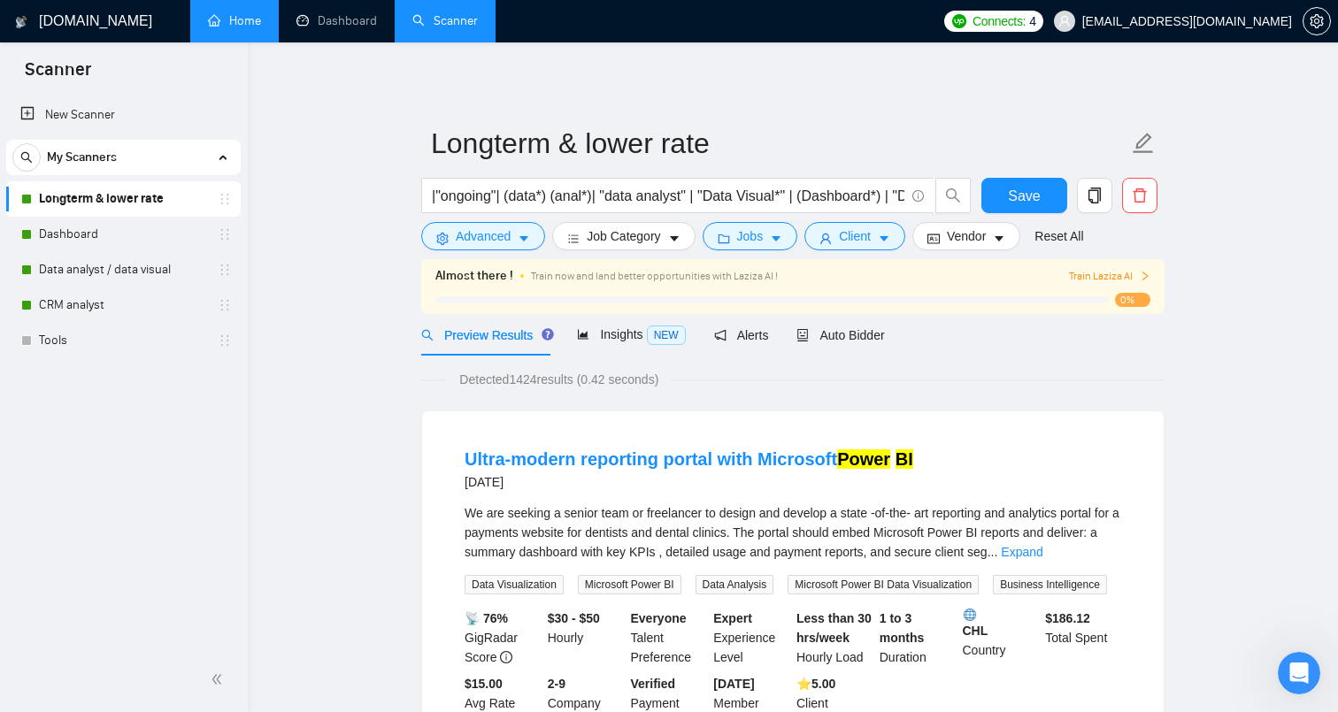
scroll to position [27, 0]
click at [966, 228] on span "Vendor" at bounding box center [966, 236] width 39 height 19
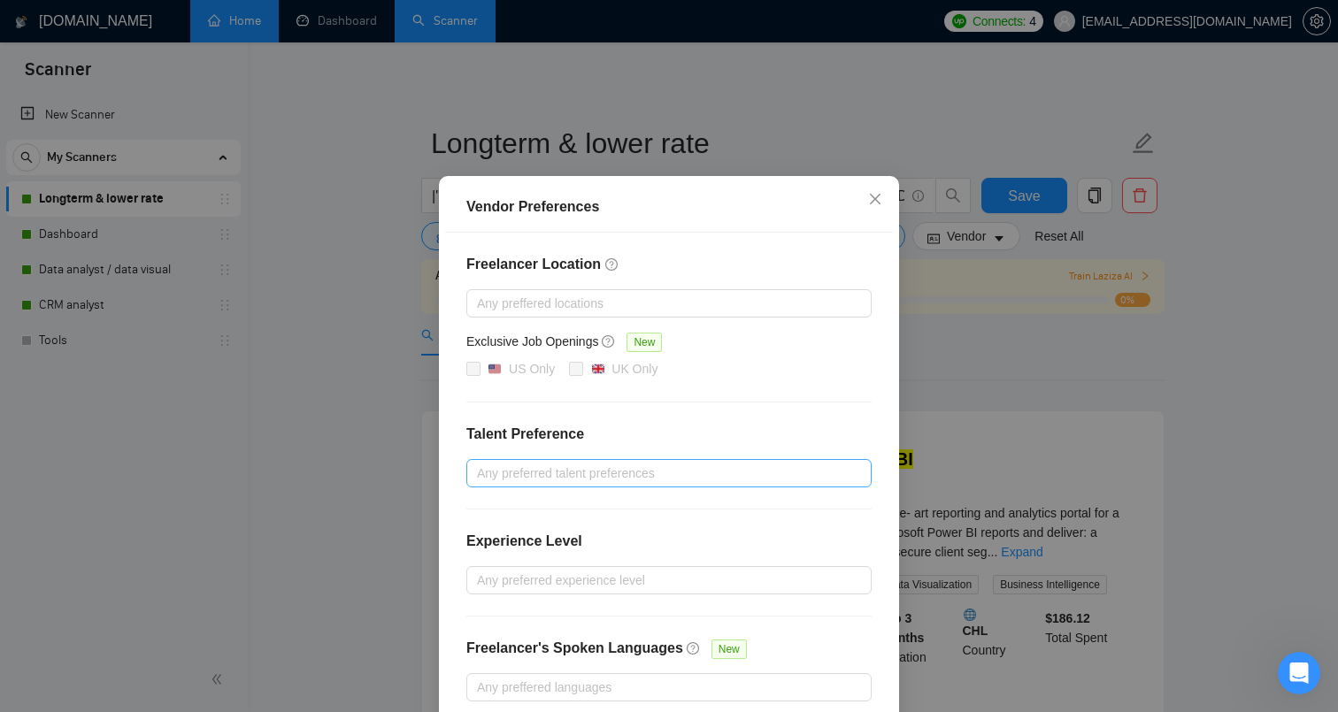
scroll to position [107, 0]
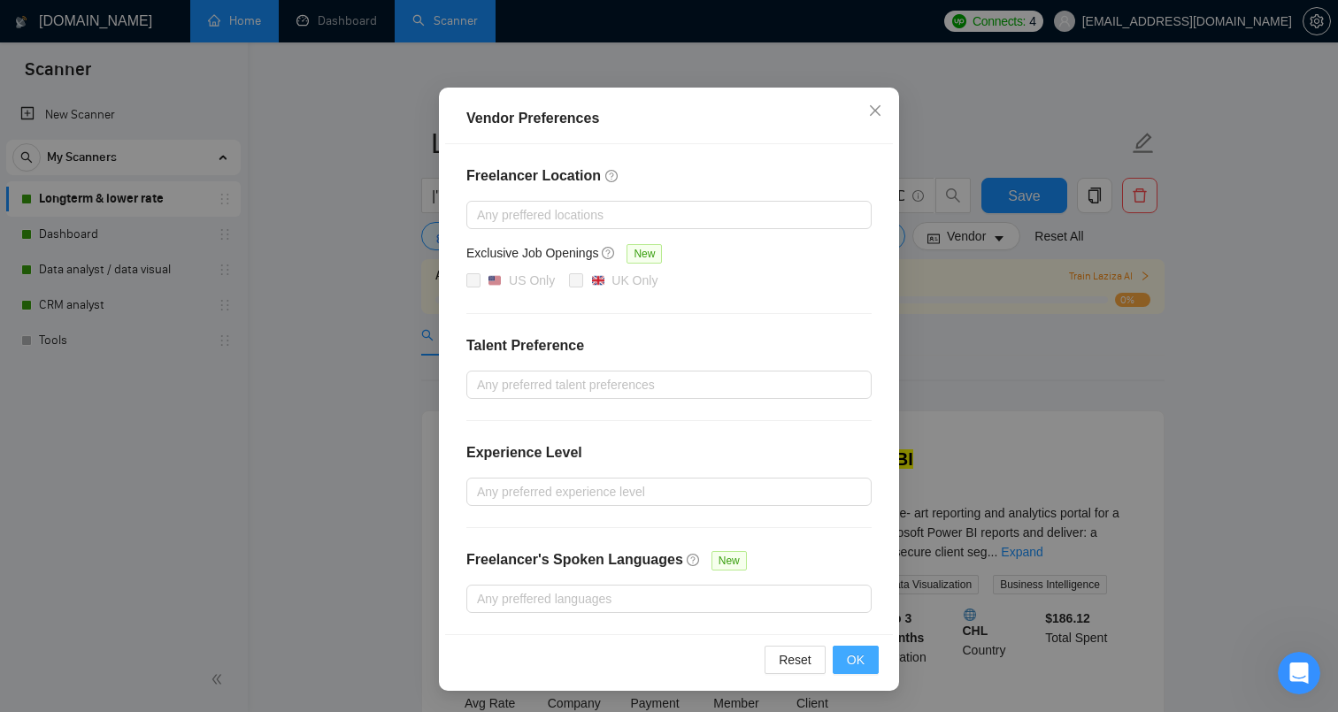
click at [850, 654] on span "OK" at bounding box center [856, 659] width 18 height 19
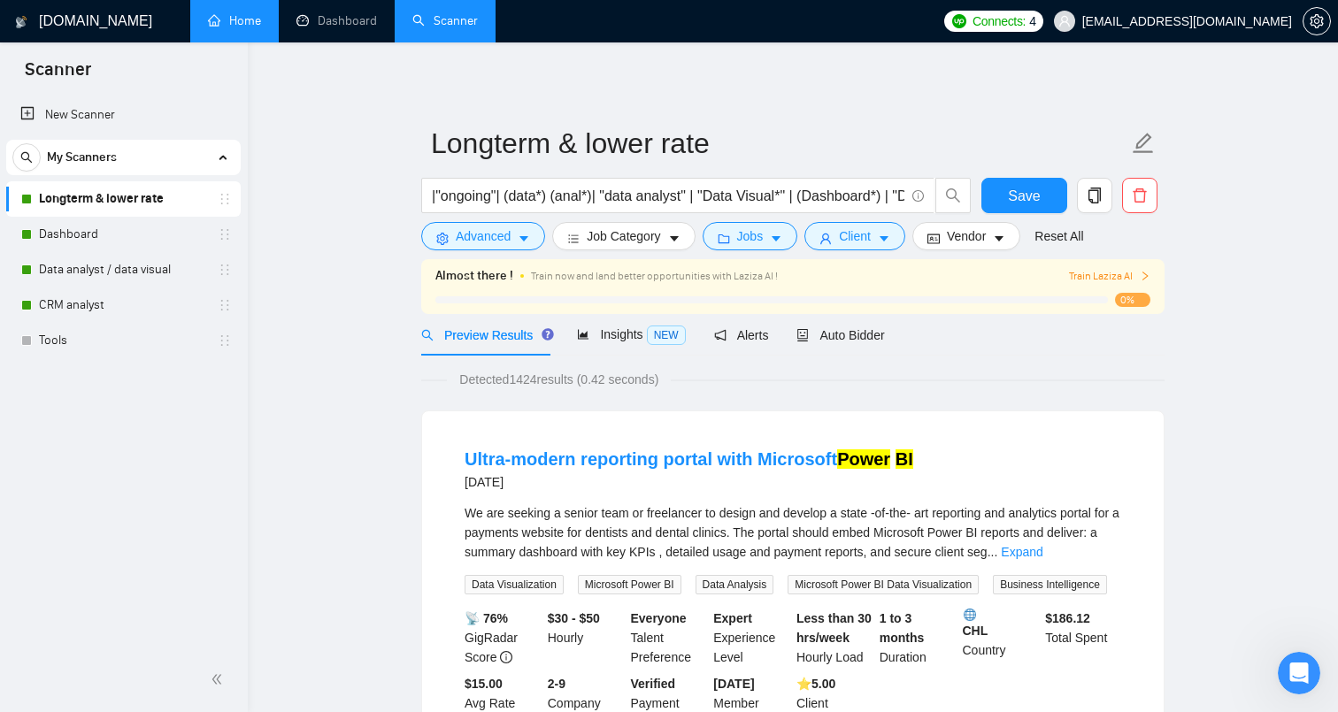
scroll to position [19, 0]
click at [171, 238] on link "Dashboard" at bounding box center [123, 234] width 168 height 35
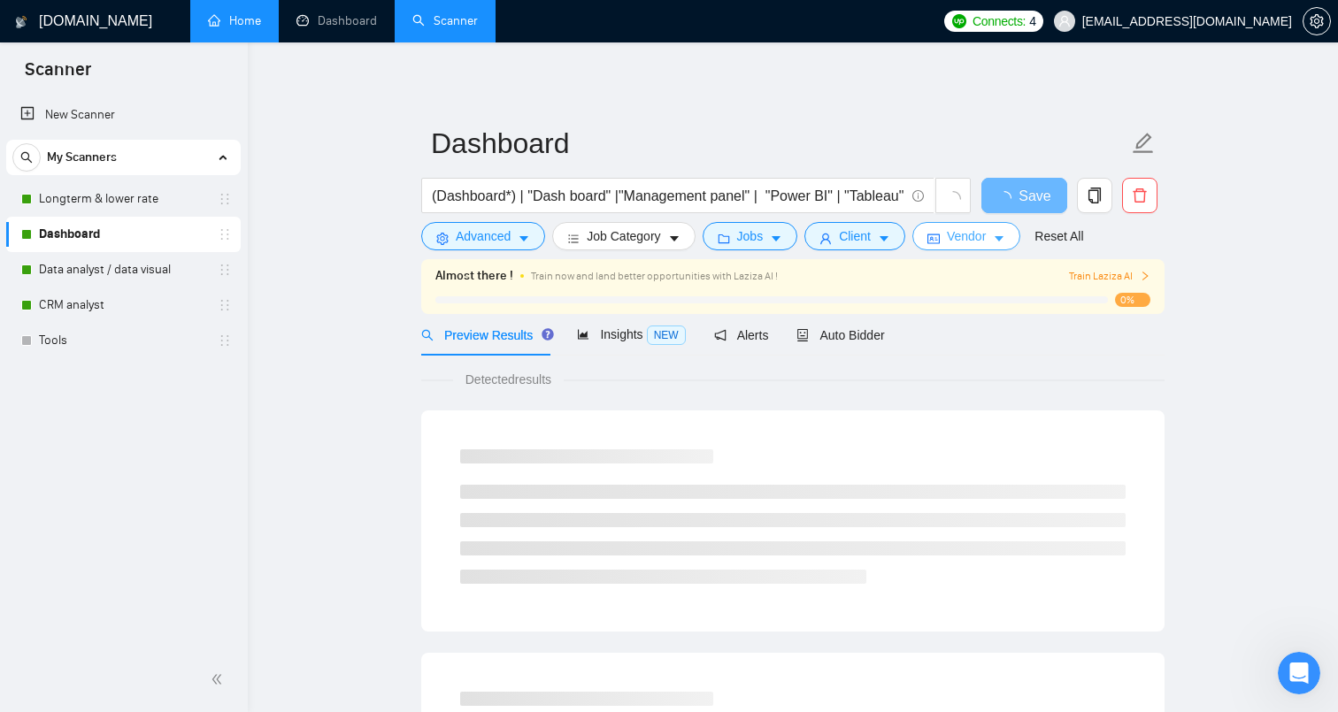
click at [949, 240] on button "Vendor" at bounding box center [966, 236] width 108 height 28
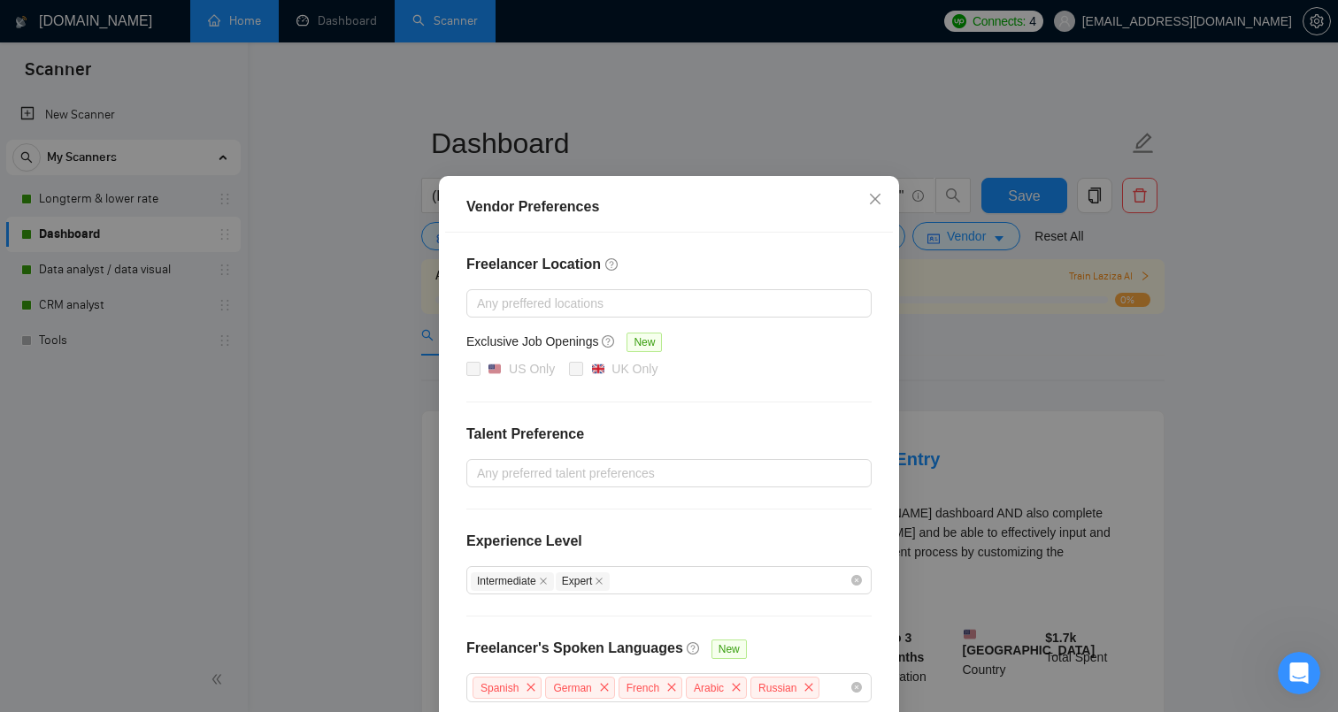
scroll to position [107, 0]
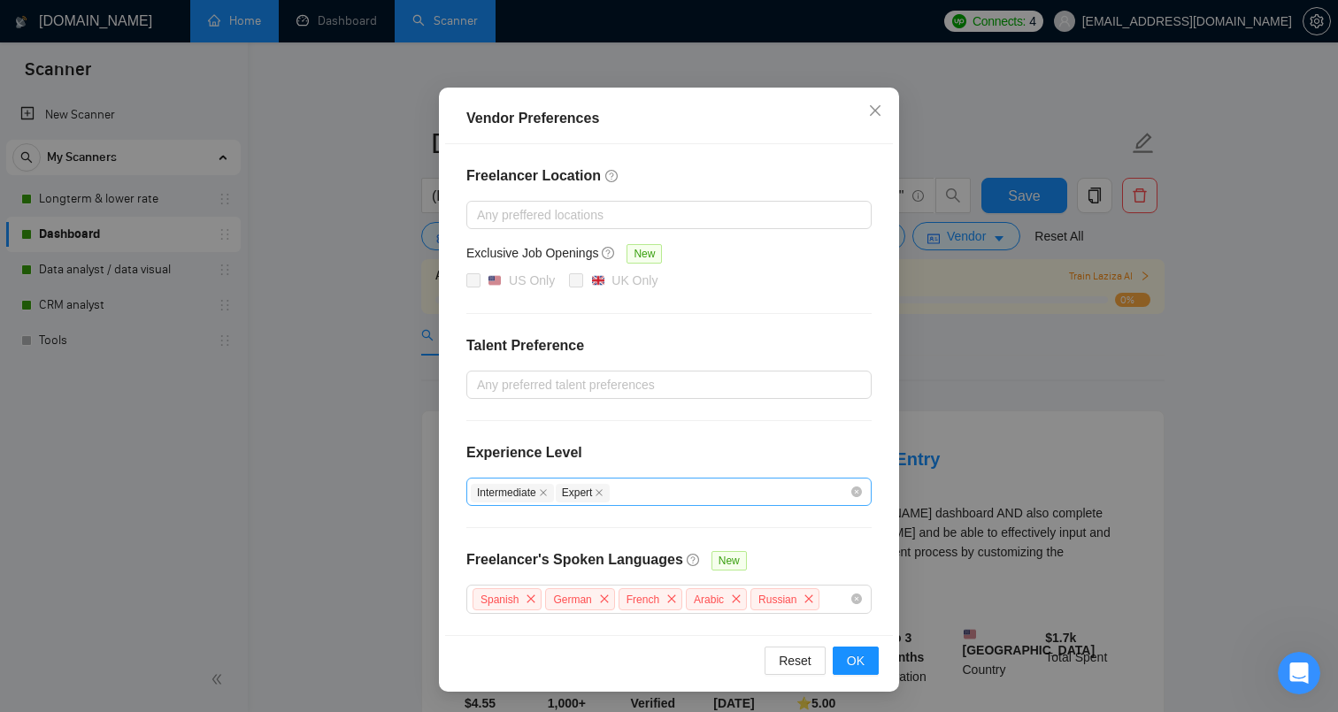
click at [656, 496] on div "Intermediate Expert" at bounding box center [660, 491] width 379 height 21
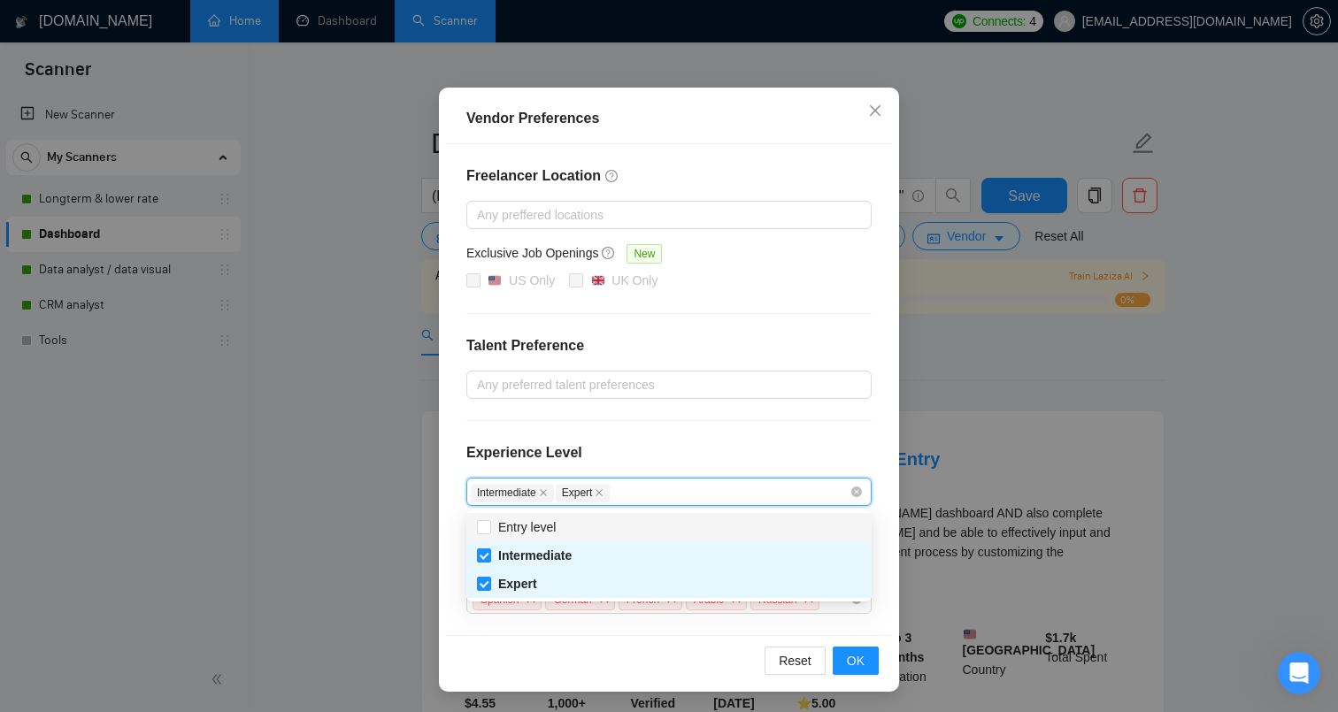
click at [584, 526] on div "Entry level" at bounding box center [669, 527] width 384 height 19
checkbox input "true"
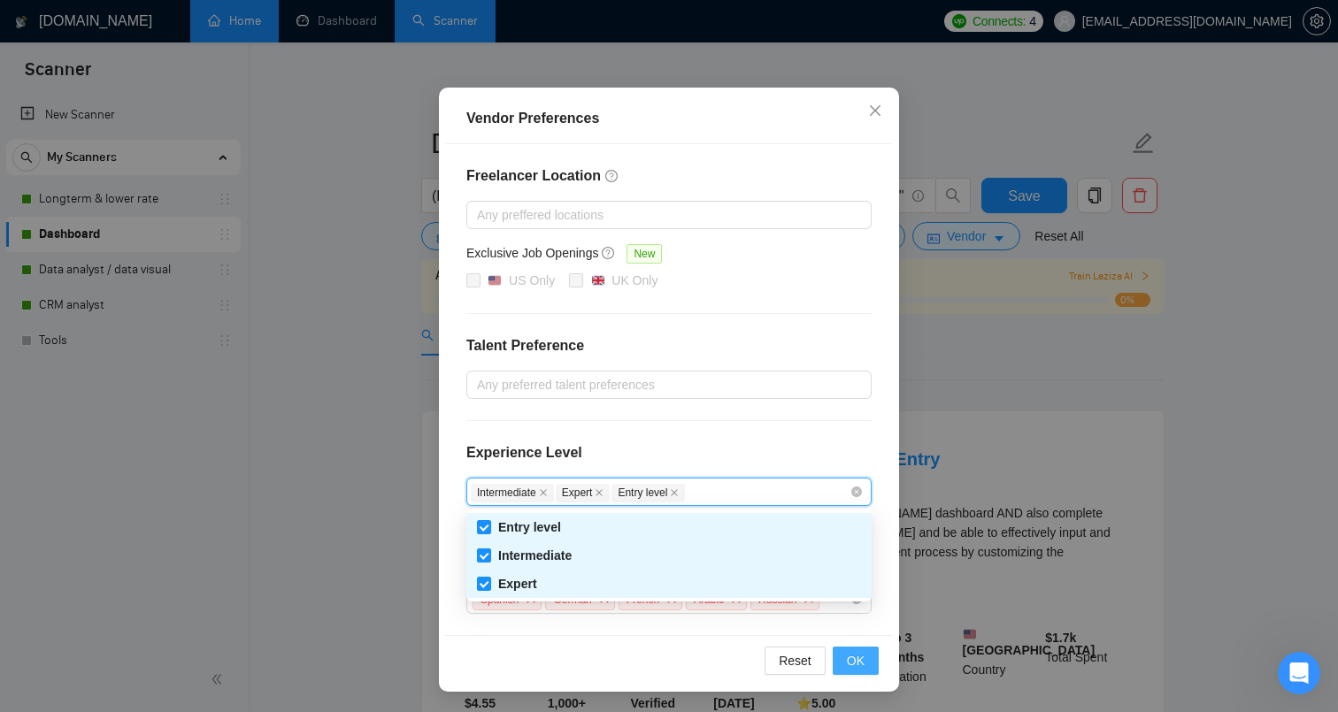
click at [857, 664] on span "OK" at bounding box center [856, 660] width 18 height 19
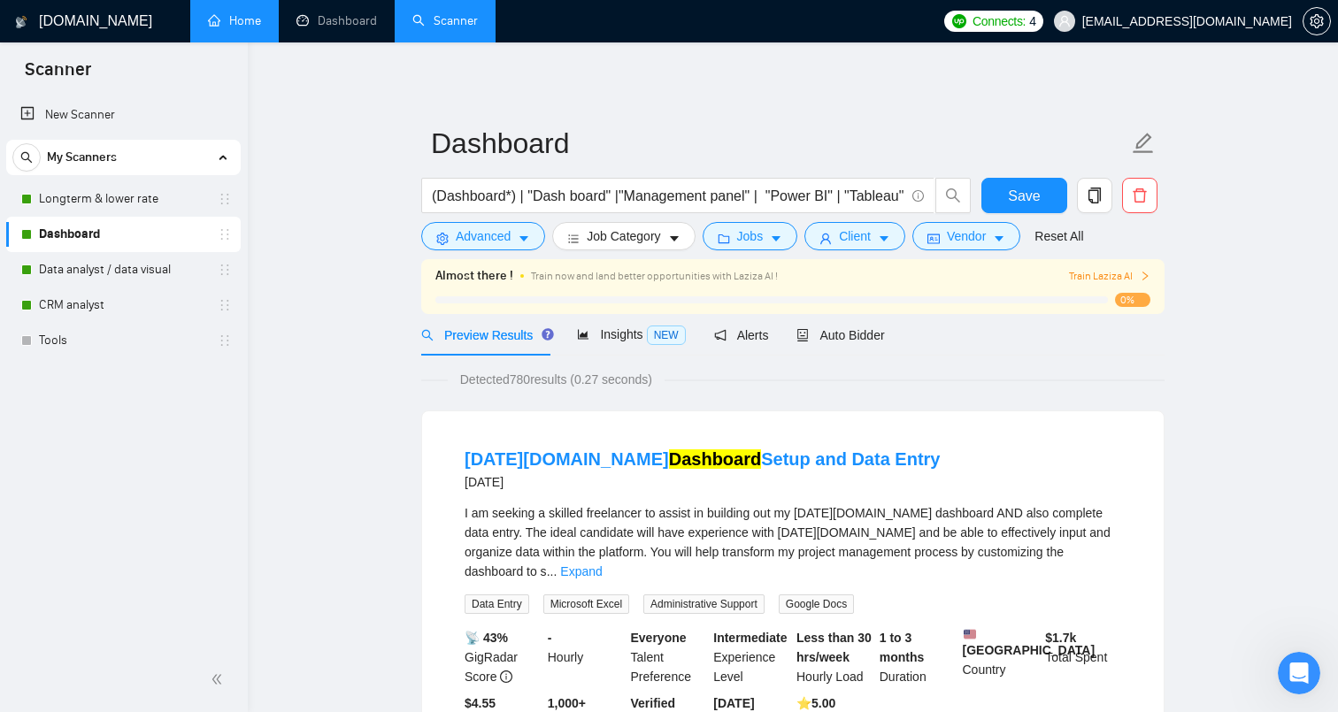
scroll to position [19, 0]
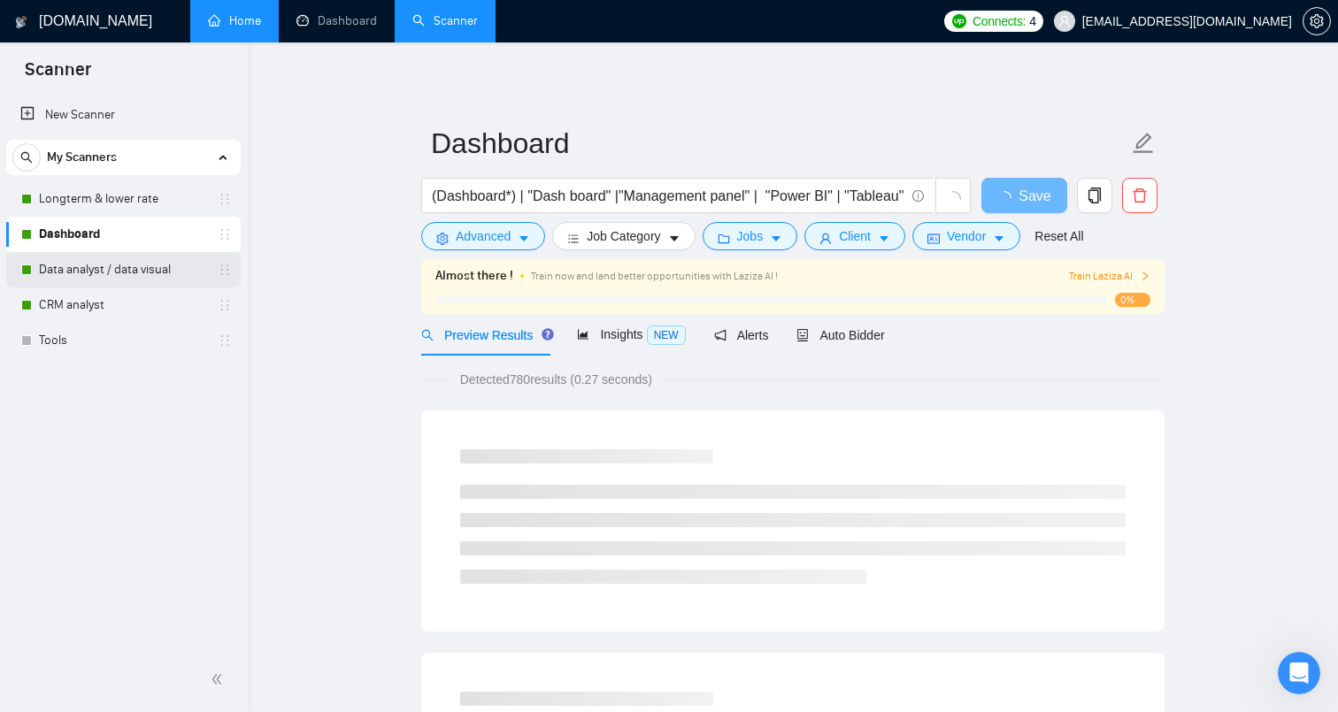
click at [174, 267] on link "Data analyst / data visual" at bounding box center [123, 269] width 168 height 35
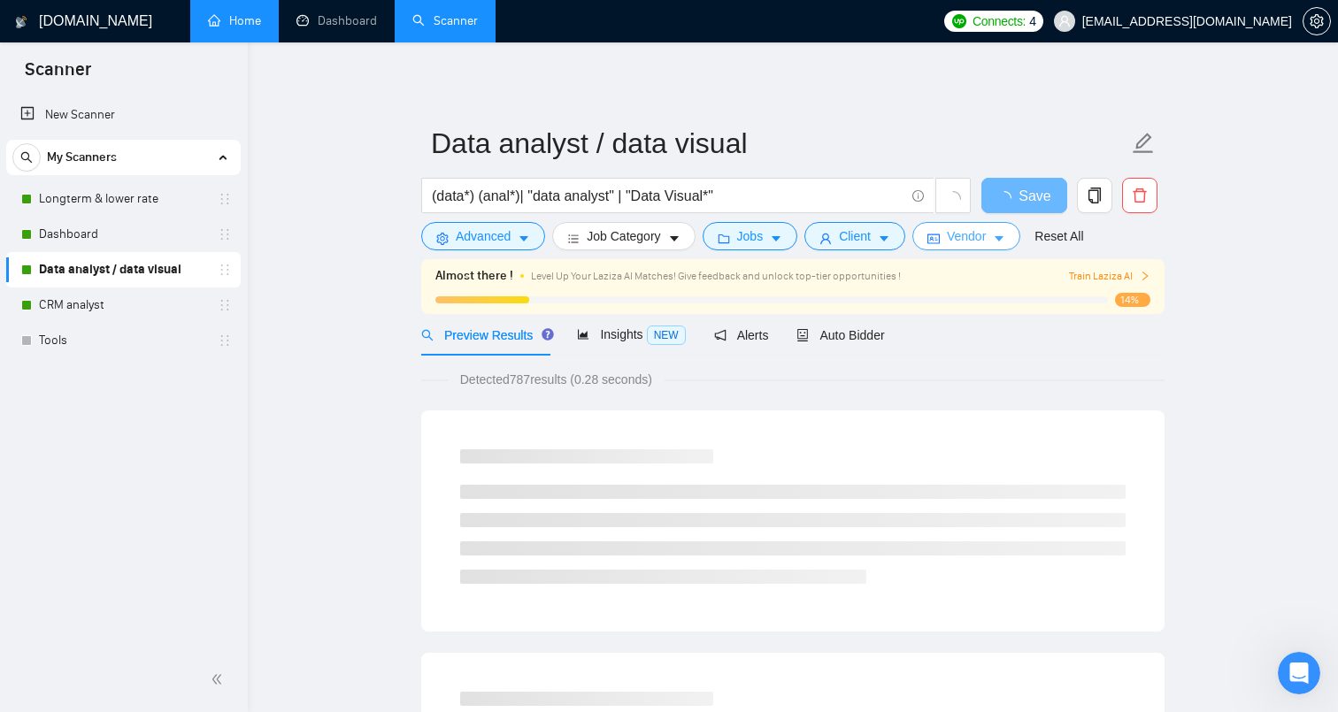
click at [986, 235] on span "Vendor" at bounding box center [966, 236] width 39 height 19
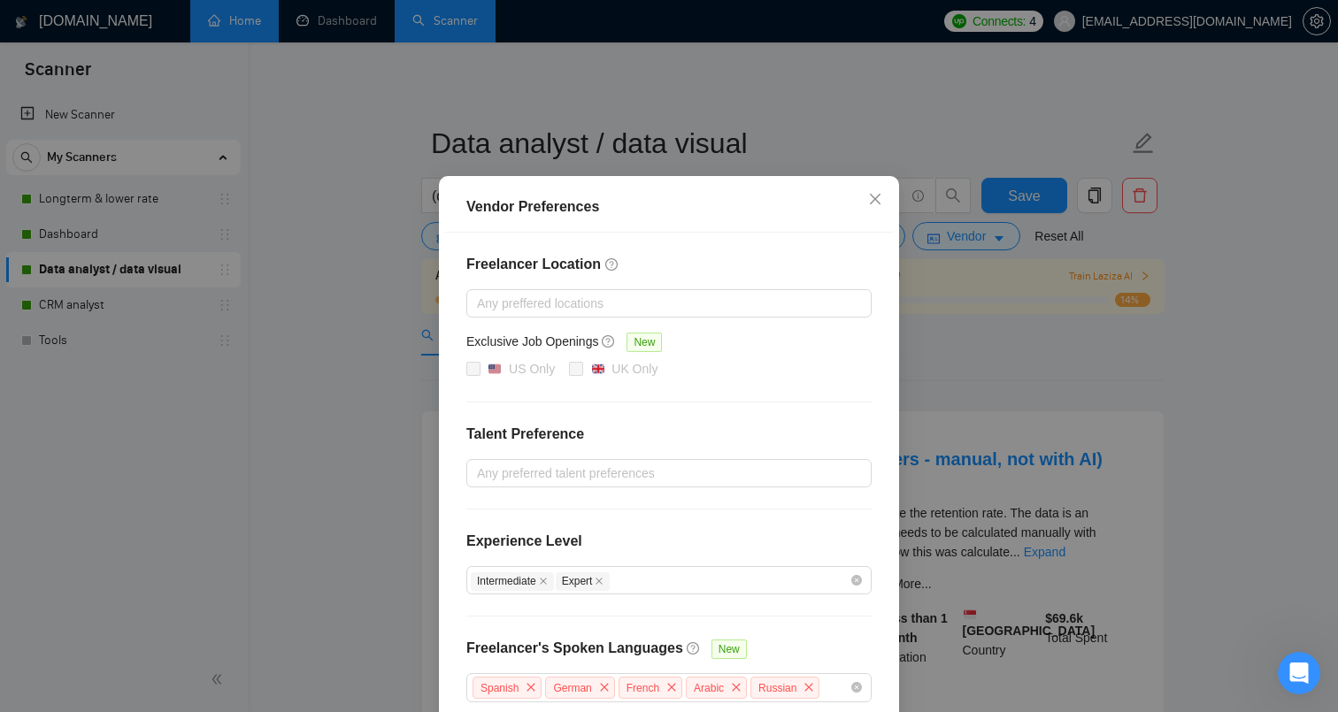
scroll to position [107, 0]
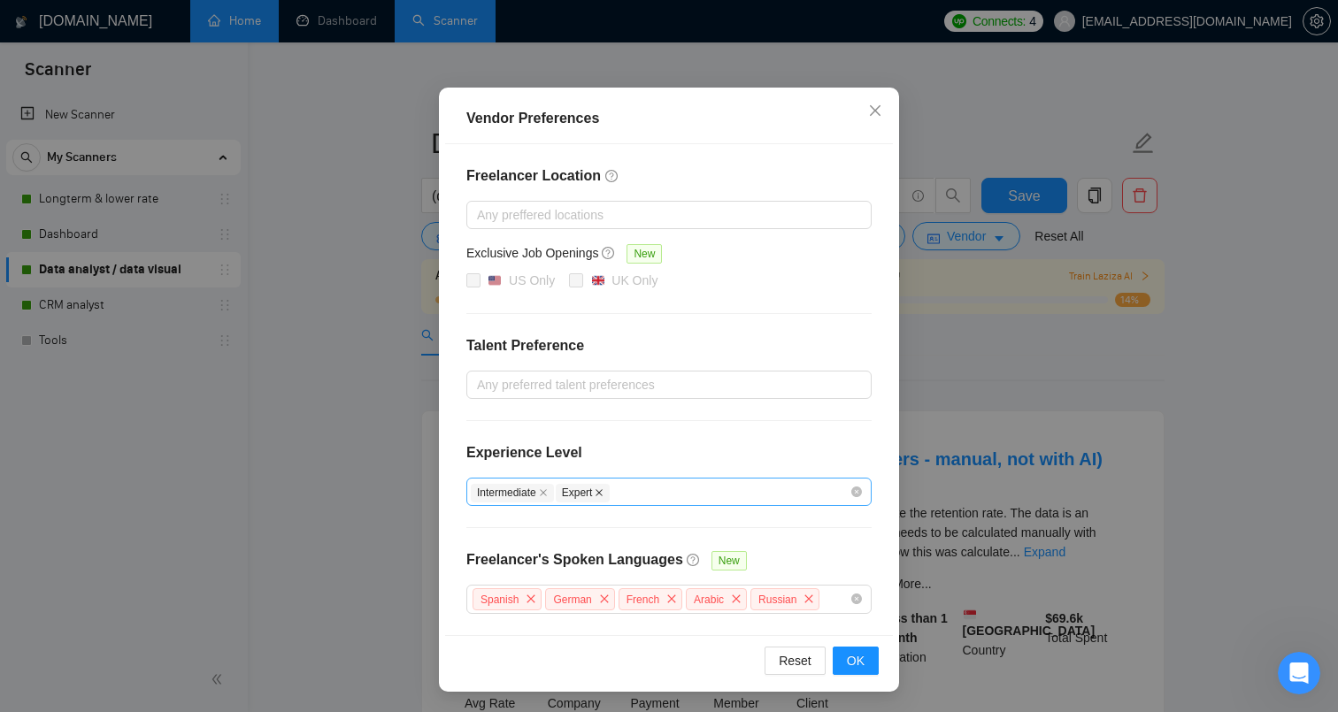
click at [604, 496] on icon "close" at bounding box center [599, 492] width 7 height 7
click at [614, 493] on div "Intermediate" at bounding box center [660, 491] width 379 height 21
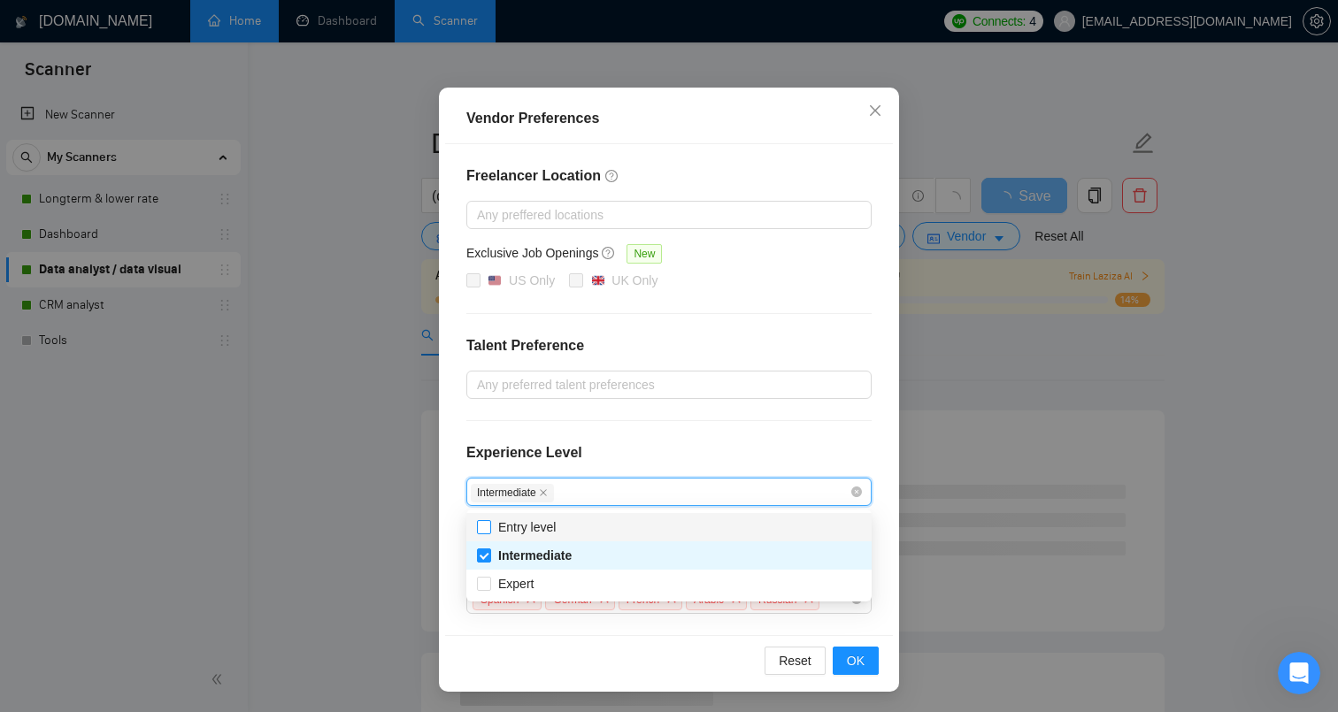
click at [563, 521] on span "Entry level" at bounding box center [527, 527] width 72 height 19
click at [489, 521] on input "Entry level" at bounding box center [483, 526] width 12 height 12
click at [505, 531] on span "Entry level" at bounding box center [527, 527] width 58 height 14
click at [489, 531] on input "Entry level" at bounding box center [483, 526] width 12 height 12
checkbox input "true"
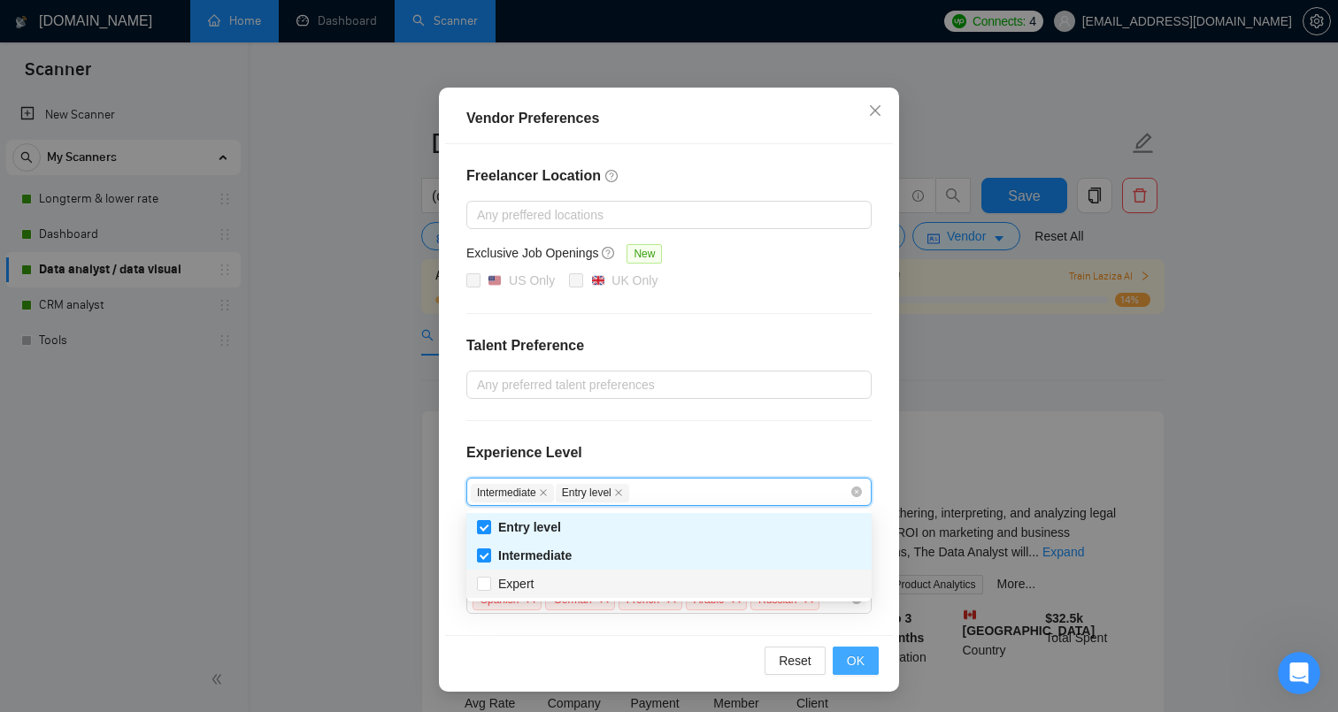
click at [856, 658] on span "OK" at bounding box center [856, 660] width 18 height 19
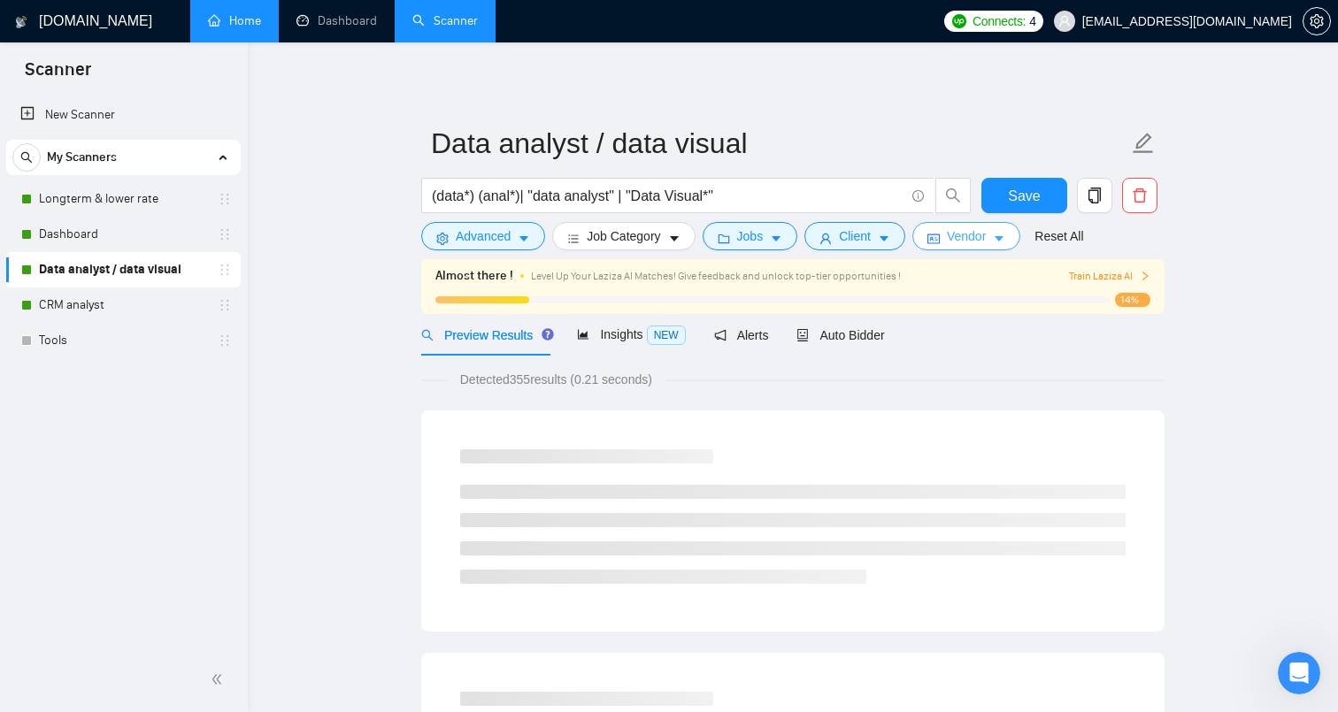
scroll to position [0, 0]
click at [150, 300] on link "CRM analyst" at bounding box center [123, 305] width 168 height 35
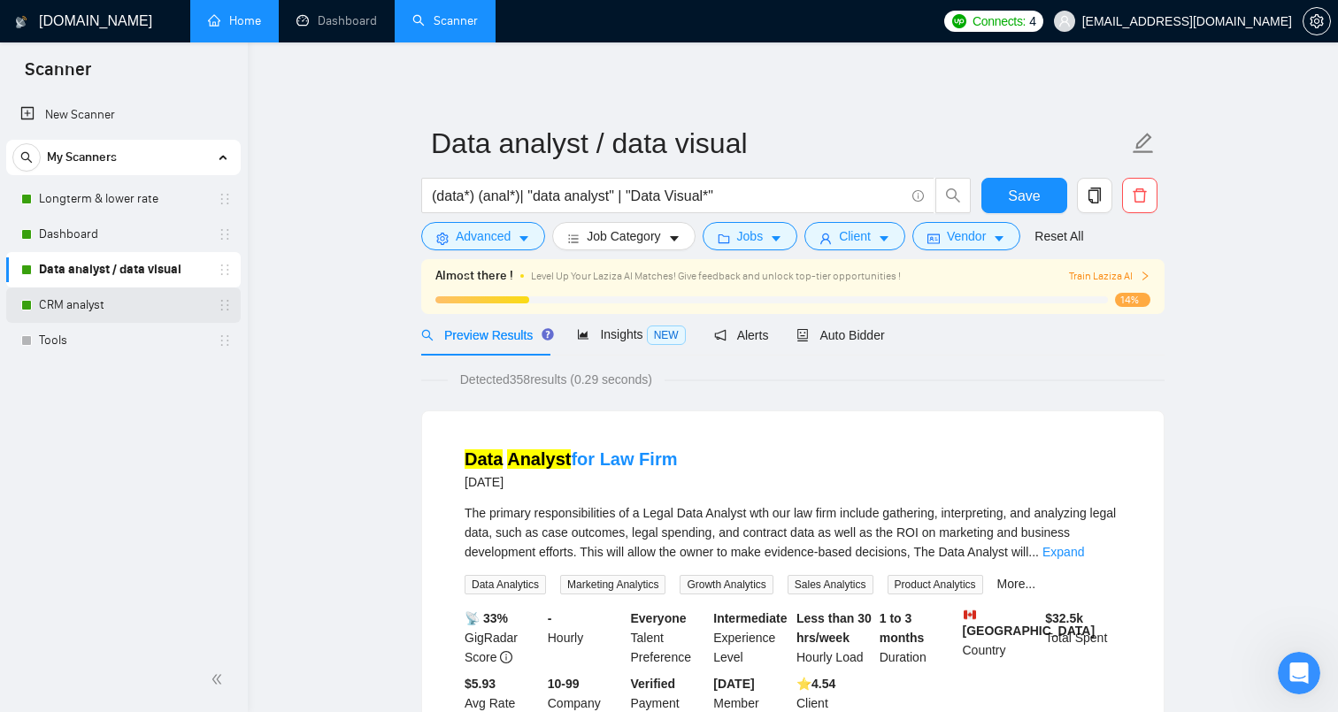
click at [197, 304] on link "CRM analyst" at bounding box center [123, 305] width 168 height 35
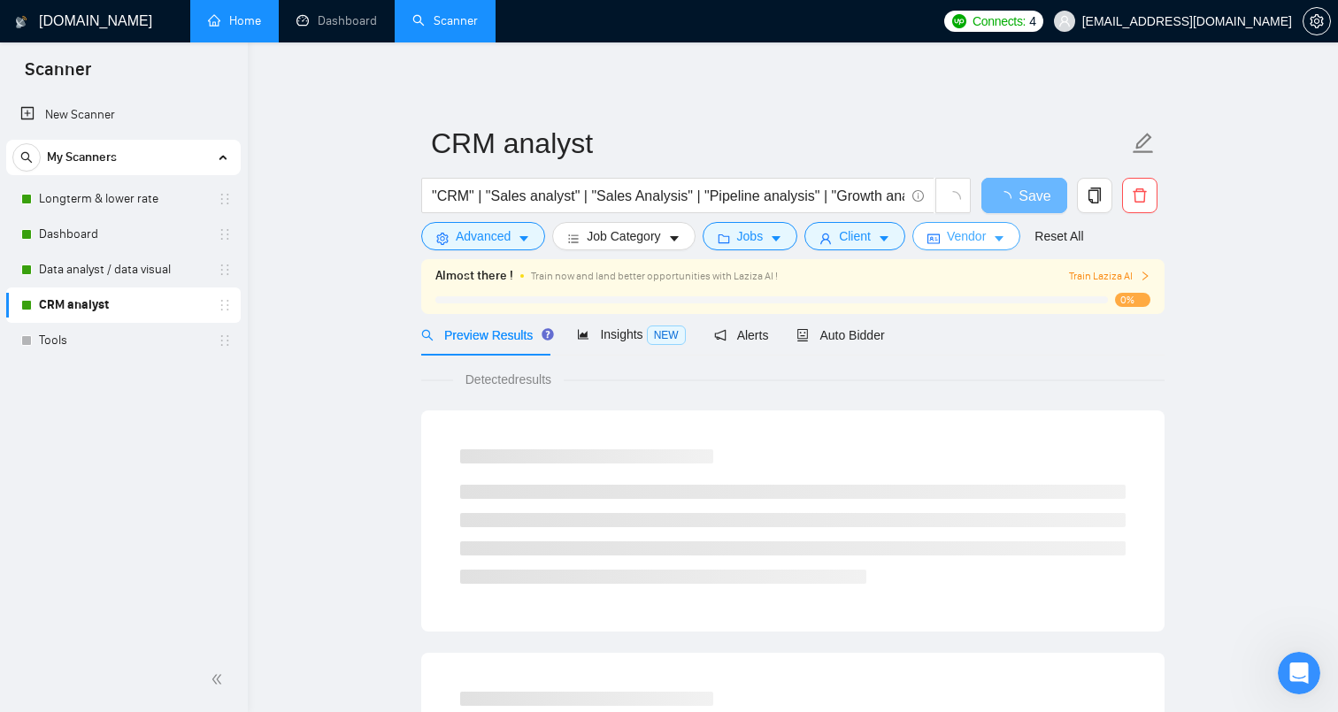
click at [986, 236] on span "Vendor" at bounding box center [966, 236] width 39 height 19
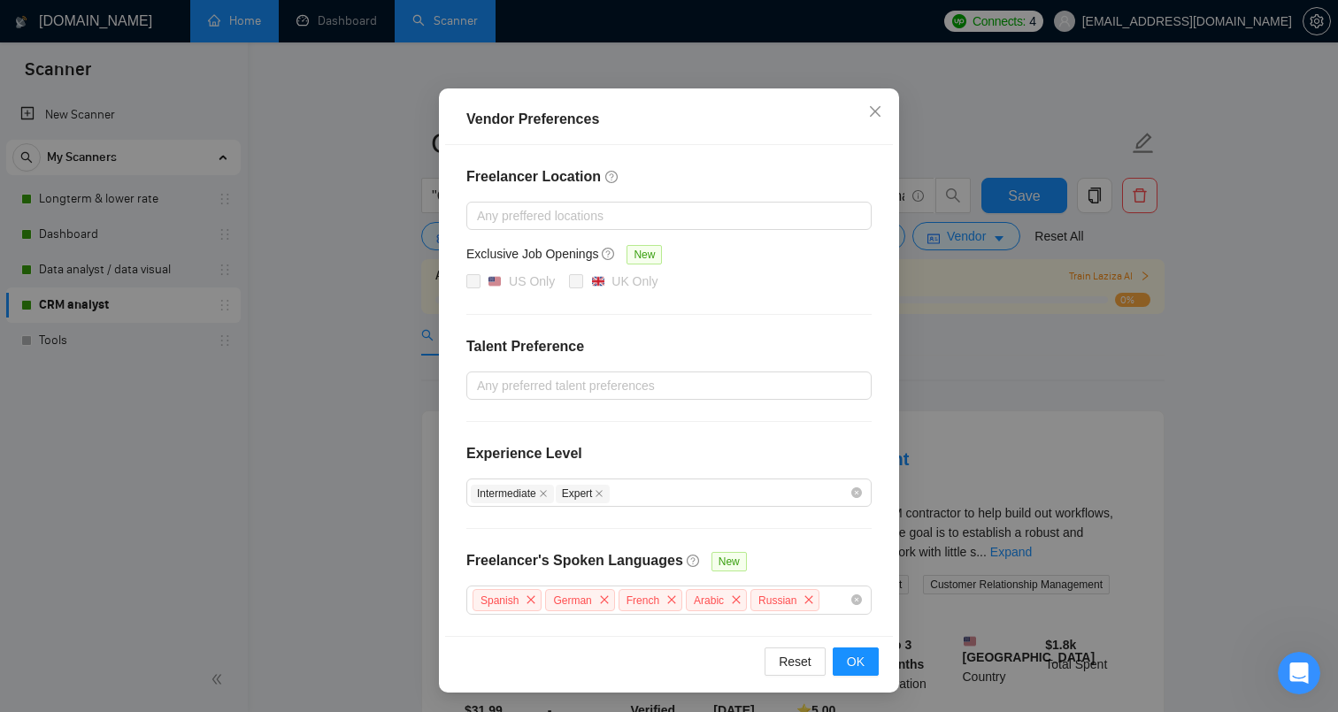
scroll to position [107, 0]
click at [602, 499] on span "Expert" at bounding box center [583, 493] width 55 height 19
click at [604, 495] on icon "close" at bounding box center [599, 493] width 9 height 9
click at [645, 496] on div "Intermediate" at bounding box center [660, 491] width 379 height 21
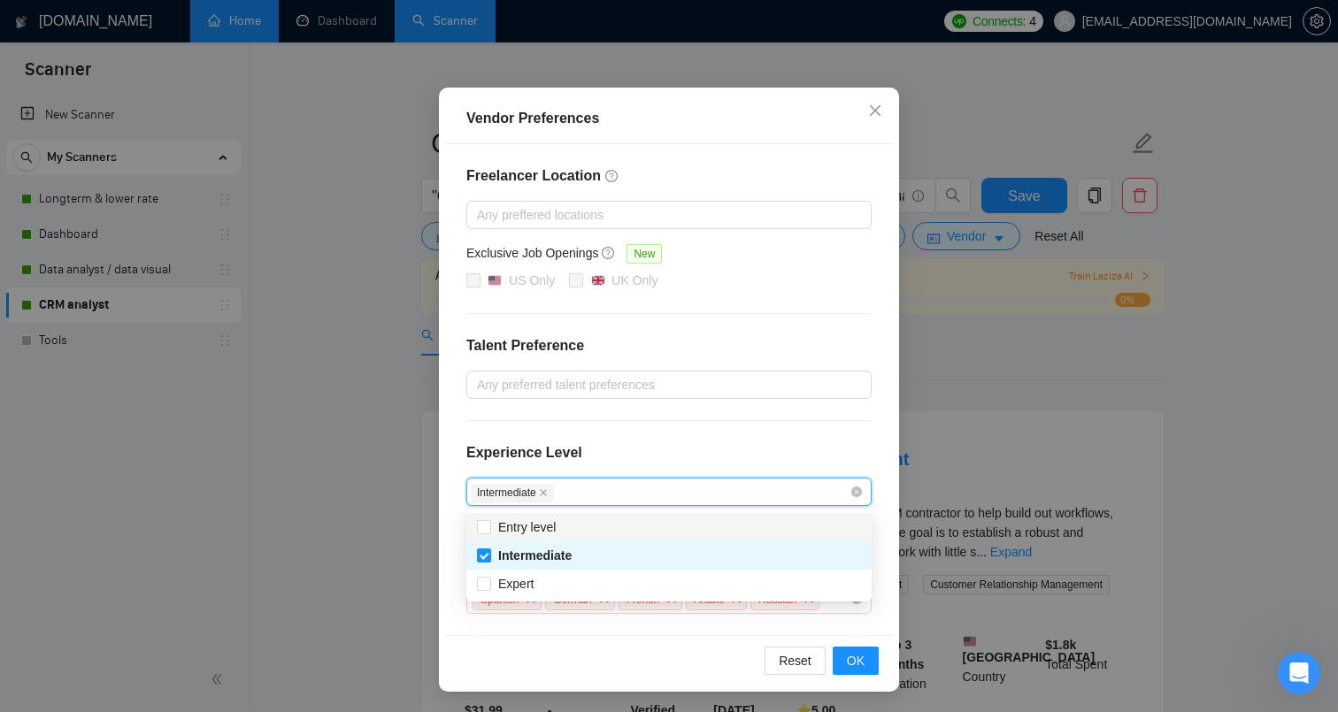
click at [601, 531] on div "Entry level" at bounding box center [669, 527] width 384 height 19
checkbox input "true"
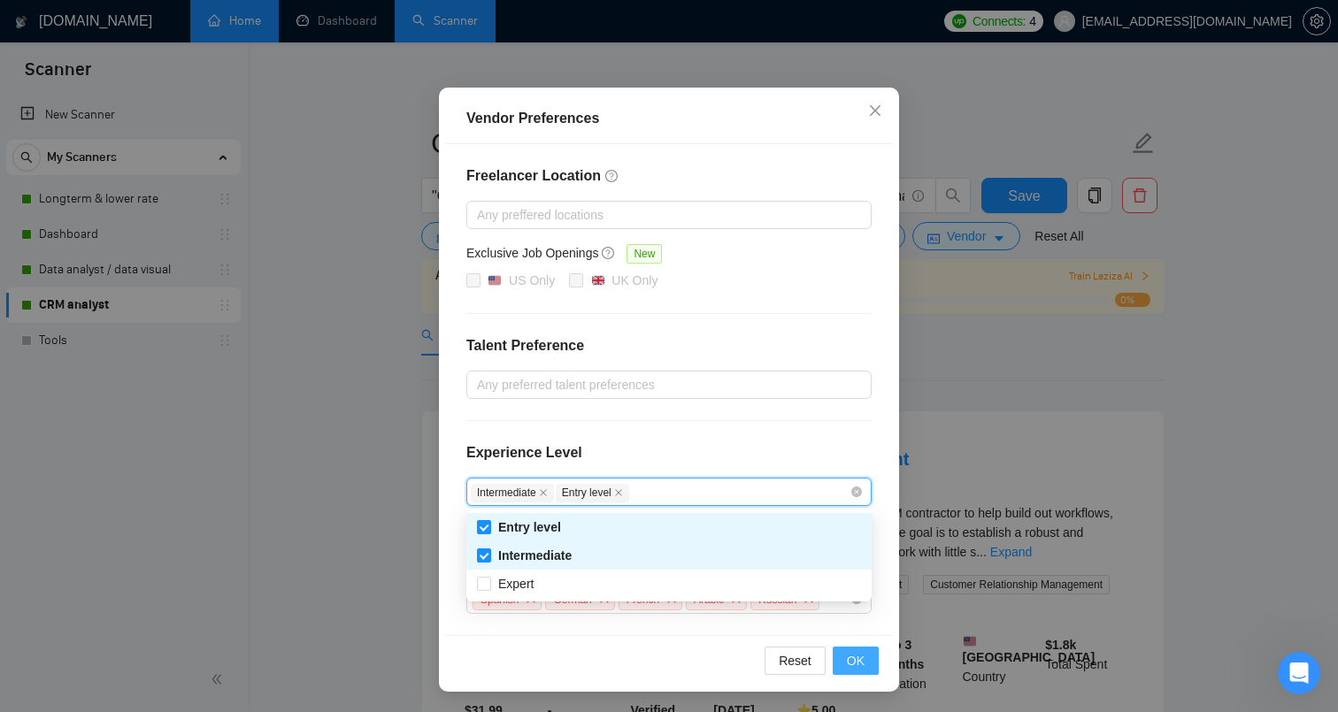
click at [855, 654] on span "OK" at bounding box center [856, 660] width 18 height 19
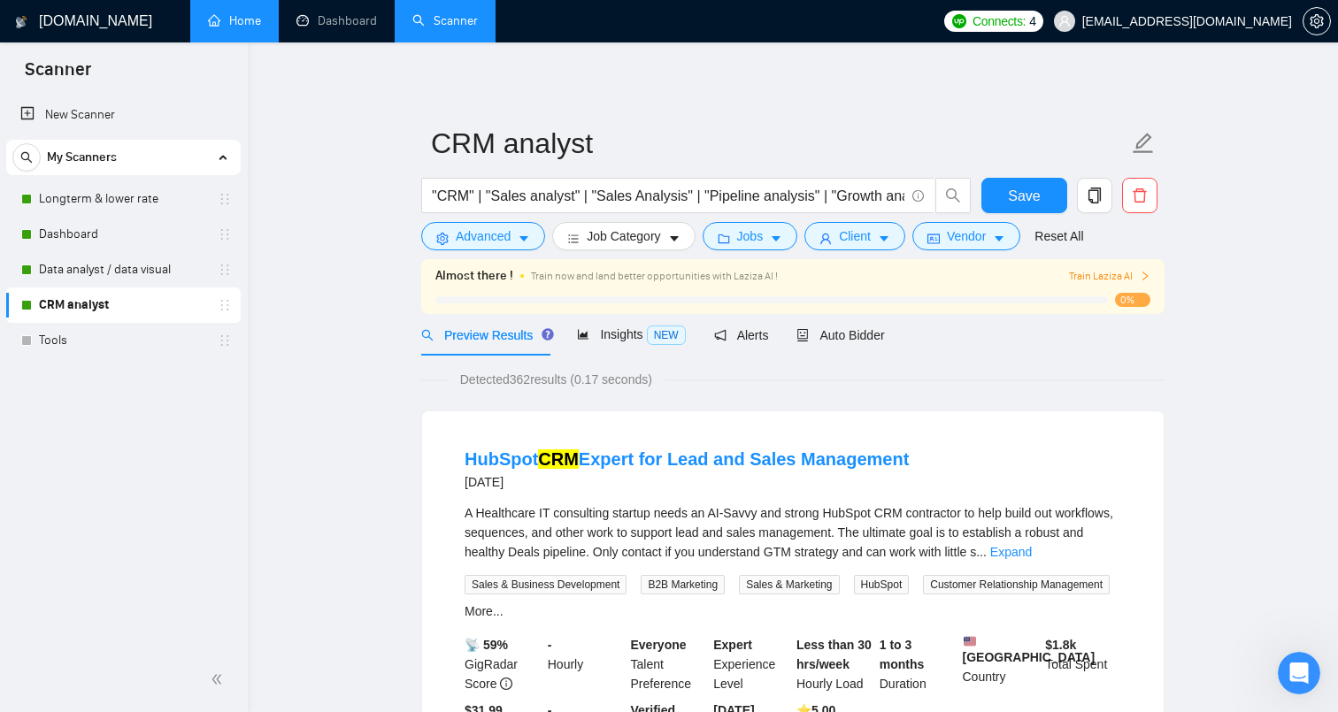
scroll to position [19, 0]
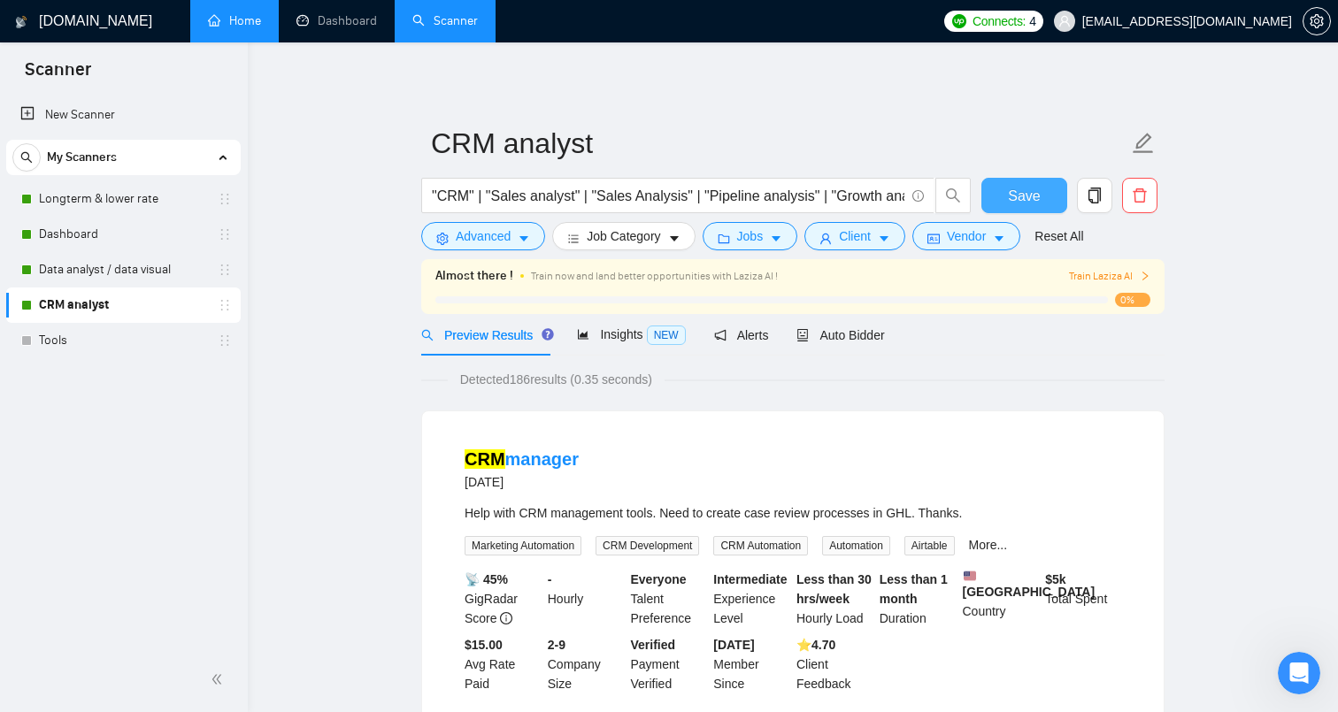
click at [1030, 197] on span "Save" at bounding box center [1024, 196] width 32 height 22
click at [77, 196] on link "Longterm & lower rate" at bounding box center [123, 198] width 168 height 35
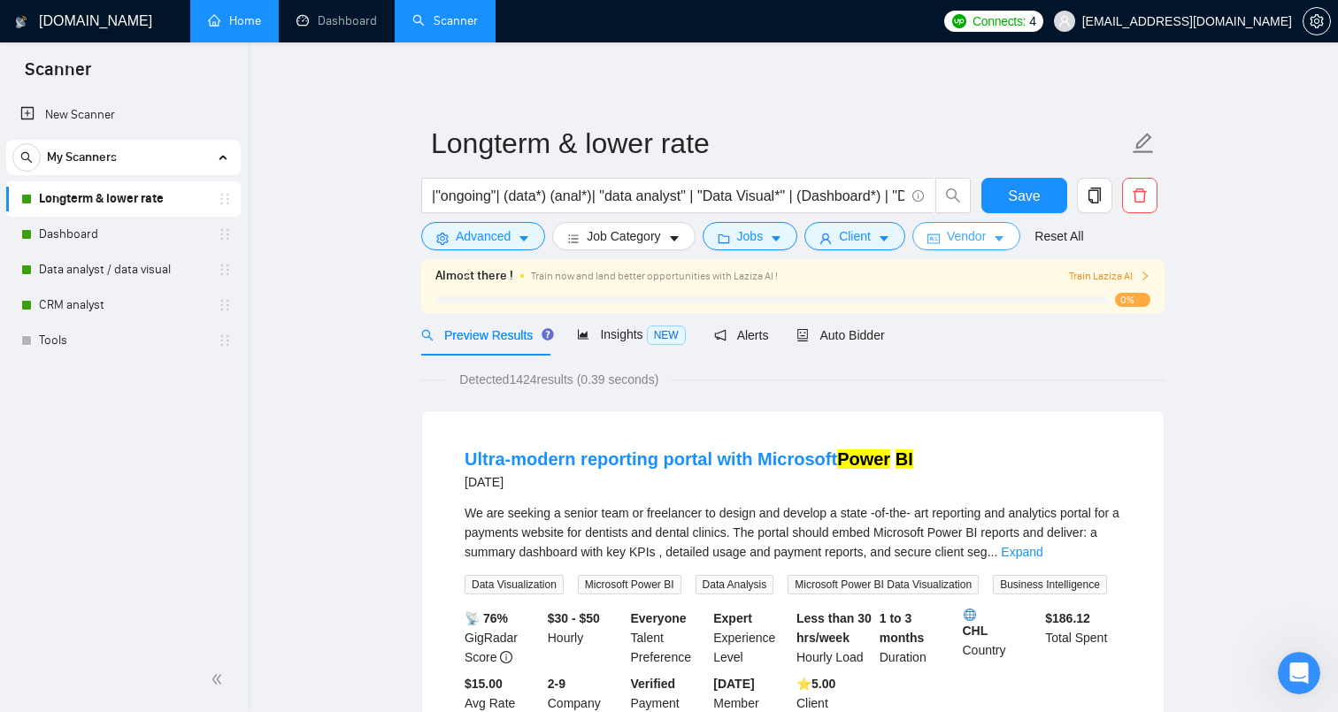
click at [986, 242] on span "Vendor" at bounding box center [966, 236] width 39 height 19
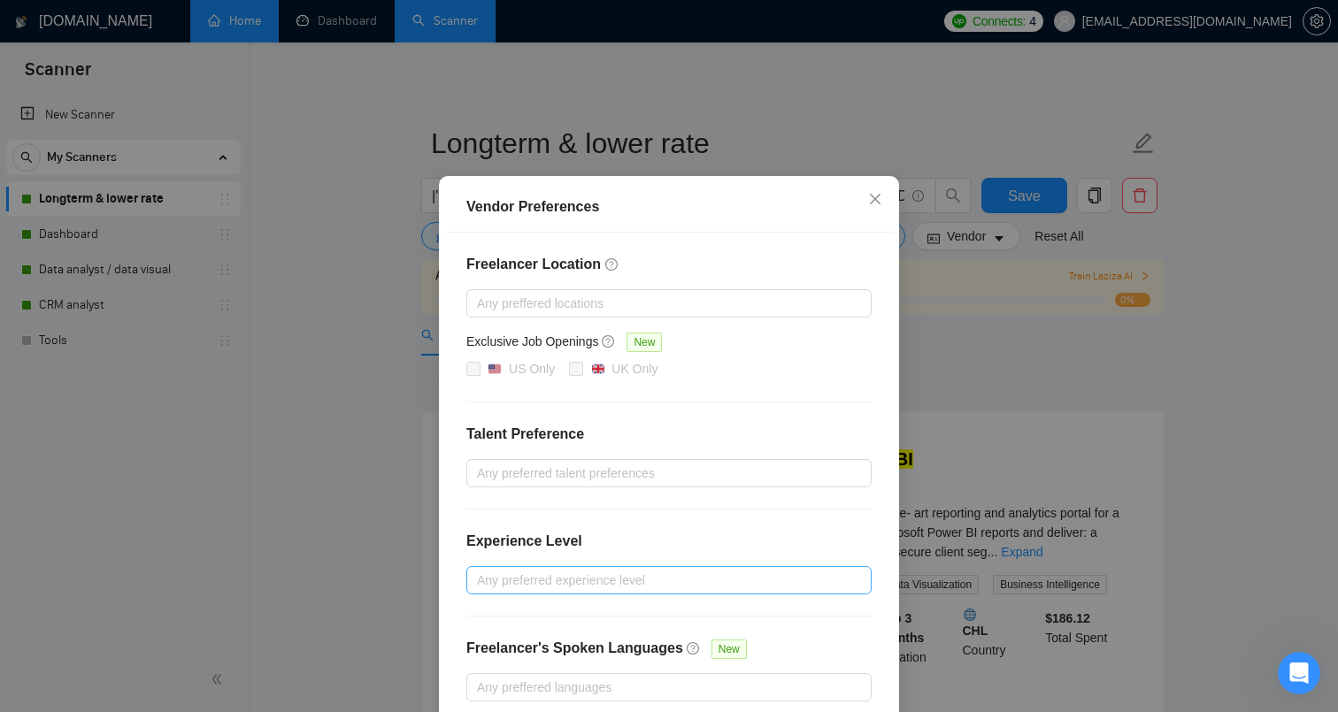
click at [624, 591] on div at bounding box center [660, 580] width 379 height 21
click at [533, 645] on div "Entry level" at bounding box center [668, 634] width 405 height 28
checkbox input "true"
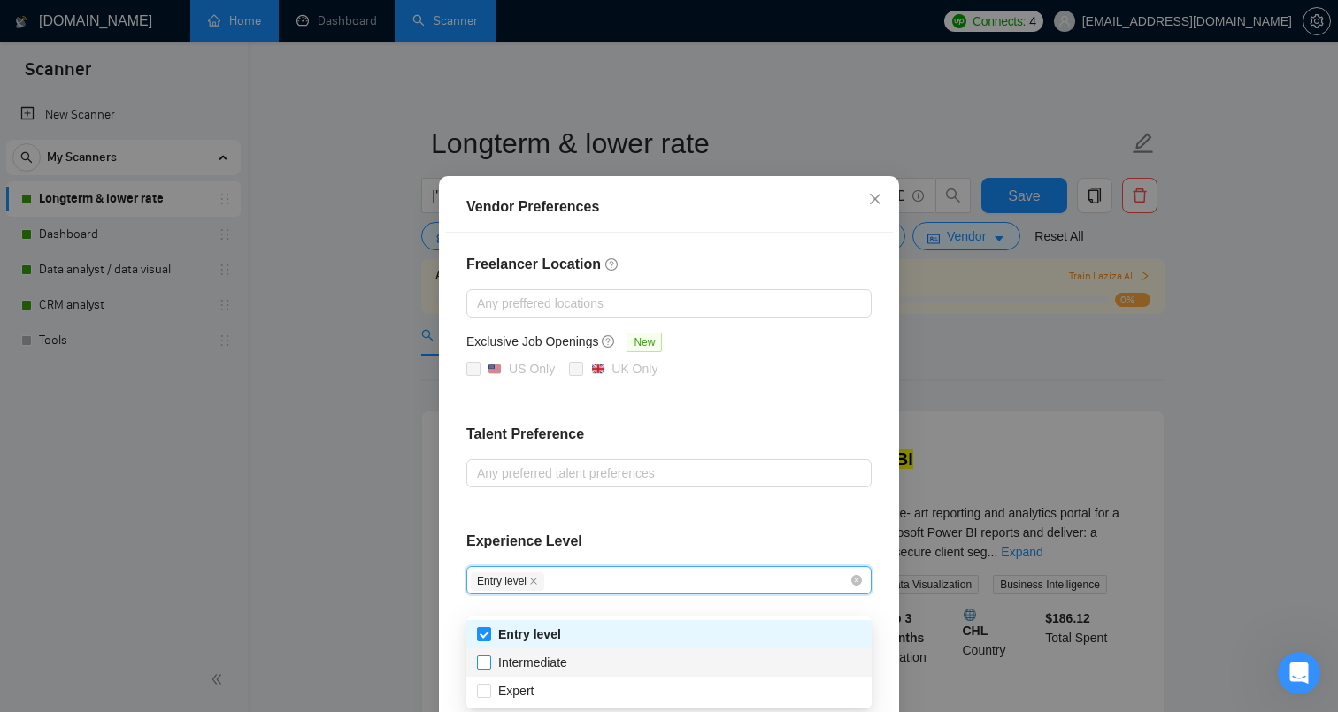
click at [516, 660] on span "Intermediate" at bounding box center [532, 663] width 69 height 14
click at [489, 660] on input "Intermediate" at bounding box center [483, 662] width 12 height 12
checkbox input "true"
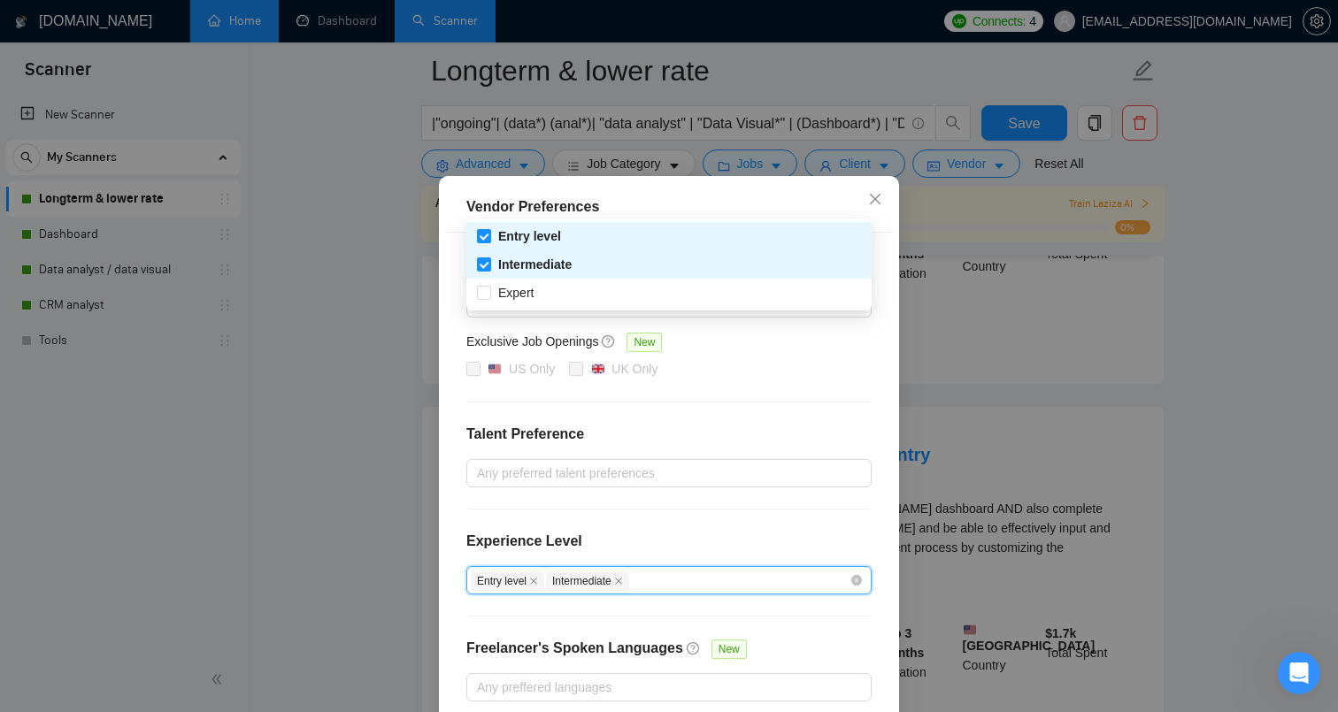
scroll to position [457, 0]
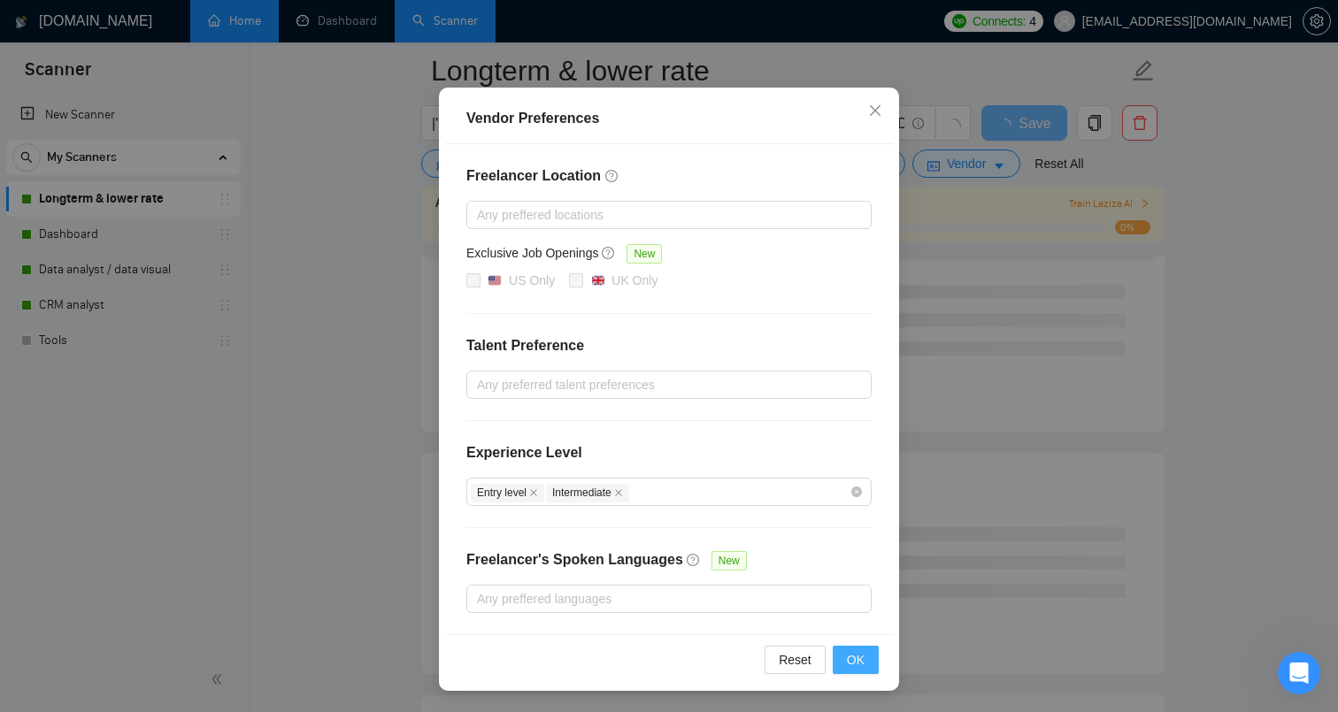
click at [860, 654] on span "OK" at bounding box center [856, 659] width 18 height 19
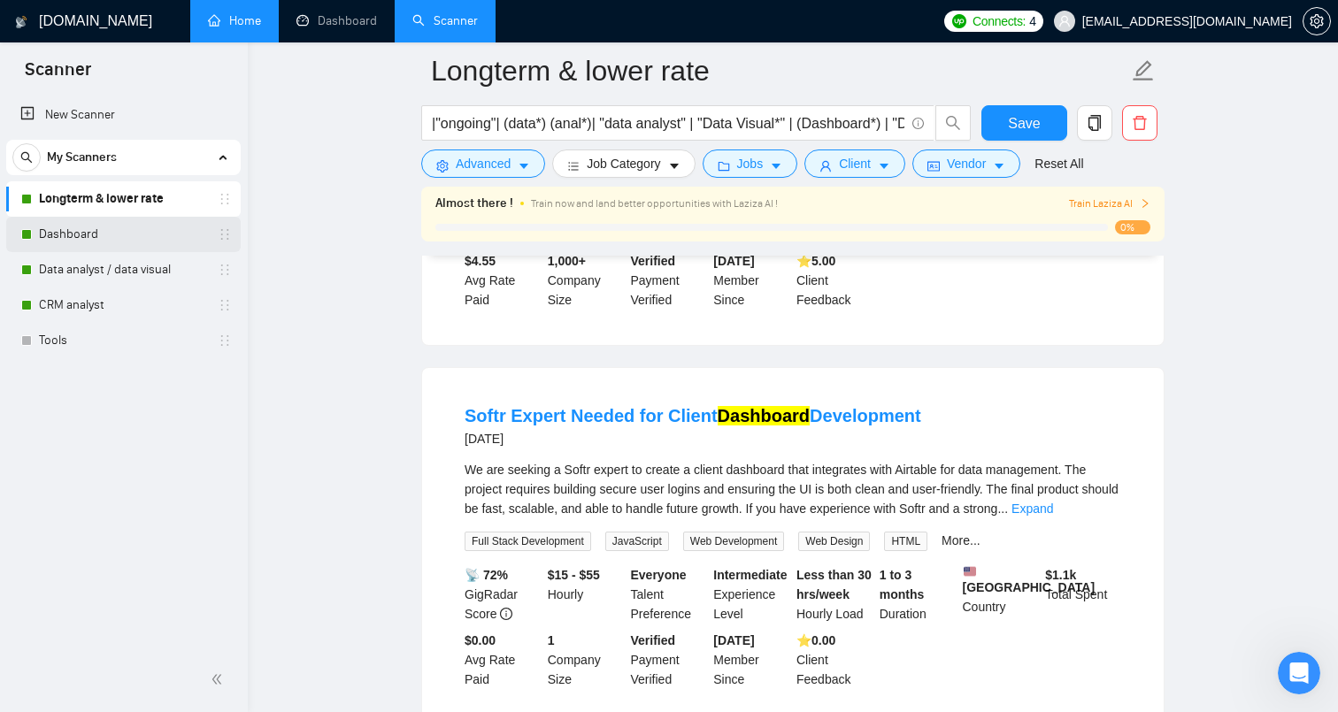
click at [86, 240] on link "Dashboard" at bounding box center [123, 234] width 168 height 35
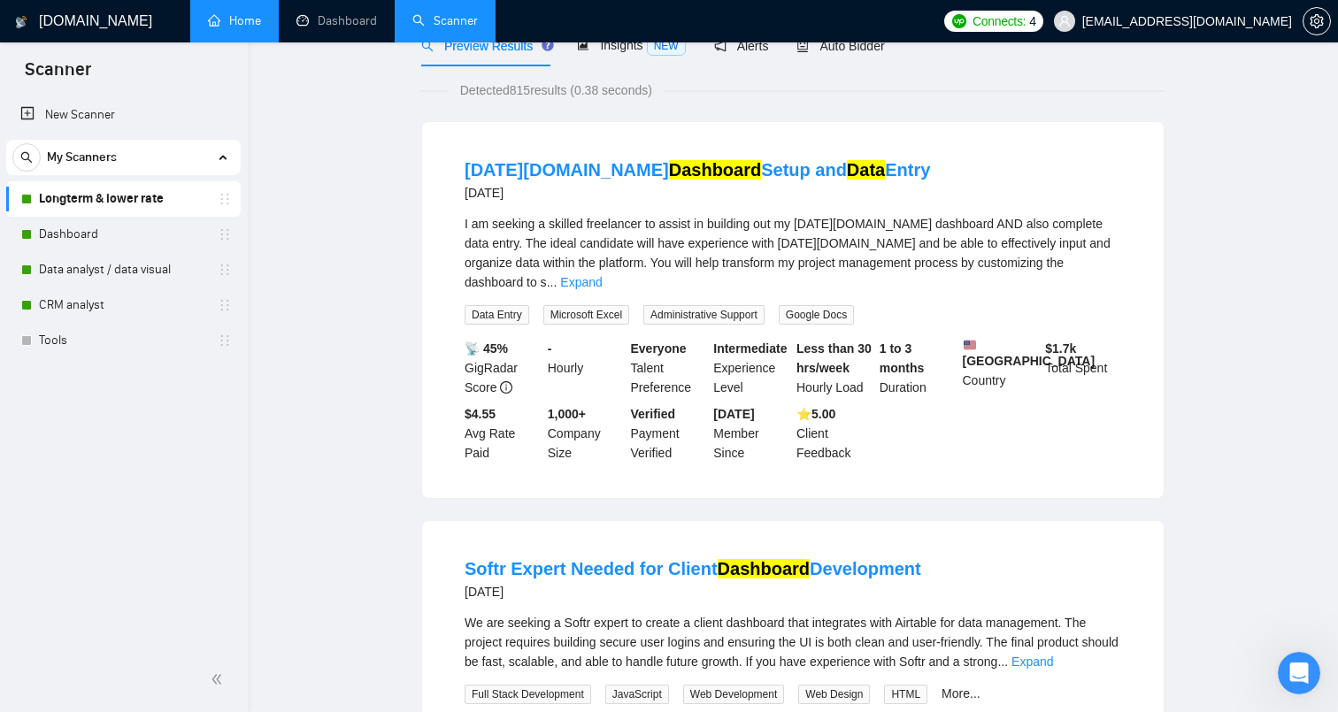
scroll to position [0, 0]
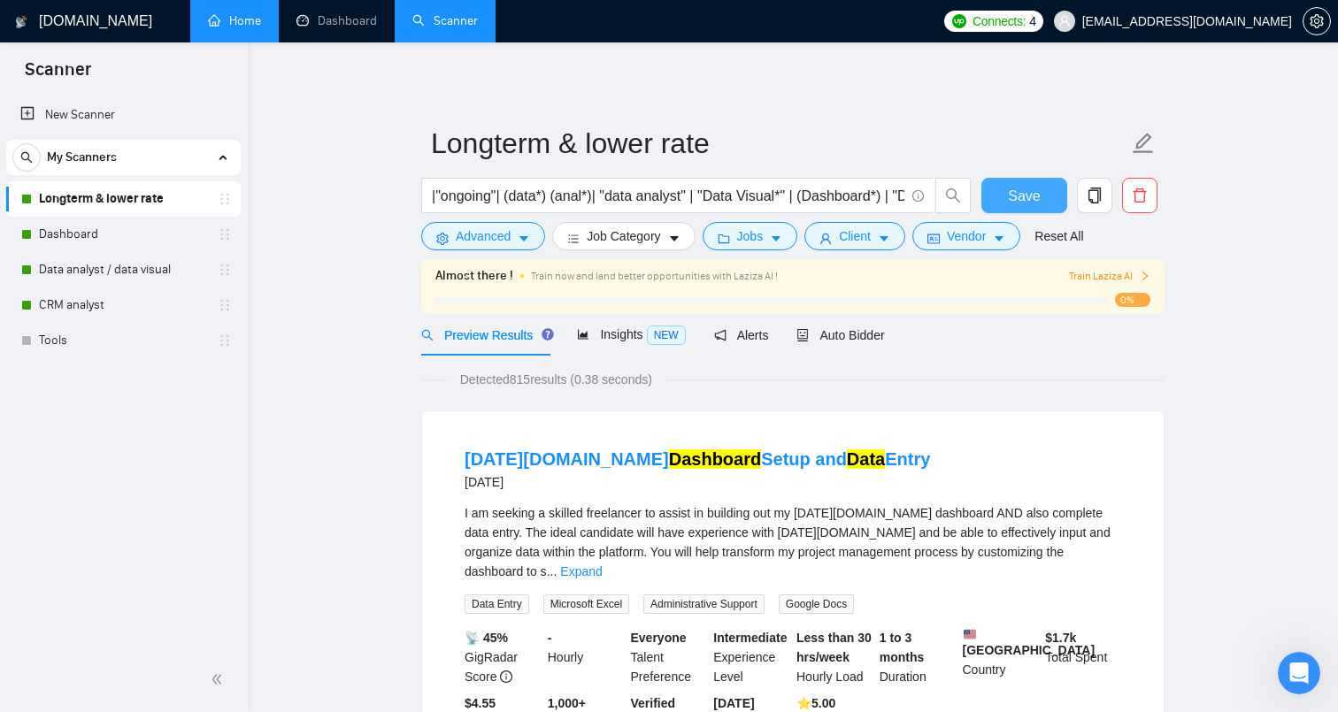
click at [1030, 196] on span "Save" at bounding box center [1024, 196] width 32 height 22
click at [187, 235] on link "Dashboard" at bounding box center [123, 234] width 168 height 35
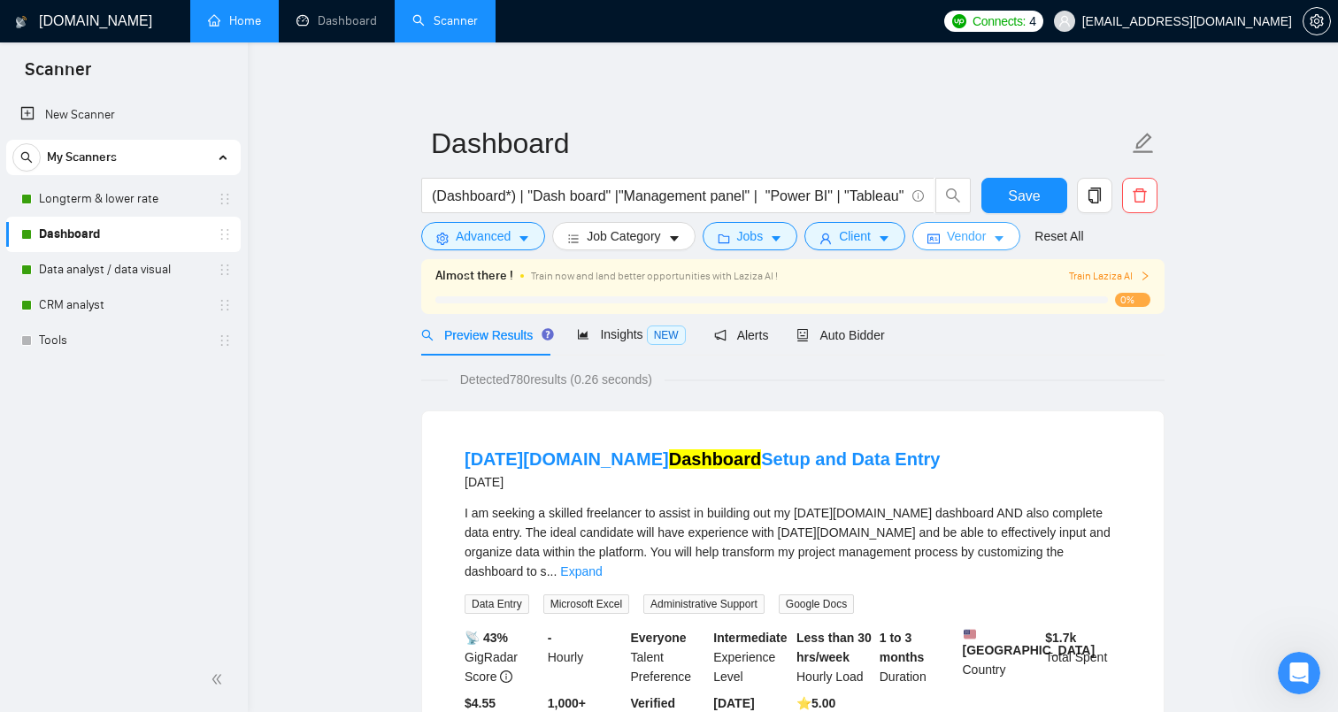
click at [986, 242] on span "Vendor" at bounding box center [966, 236] width 39 height 19
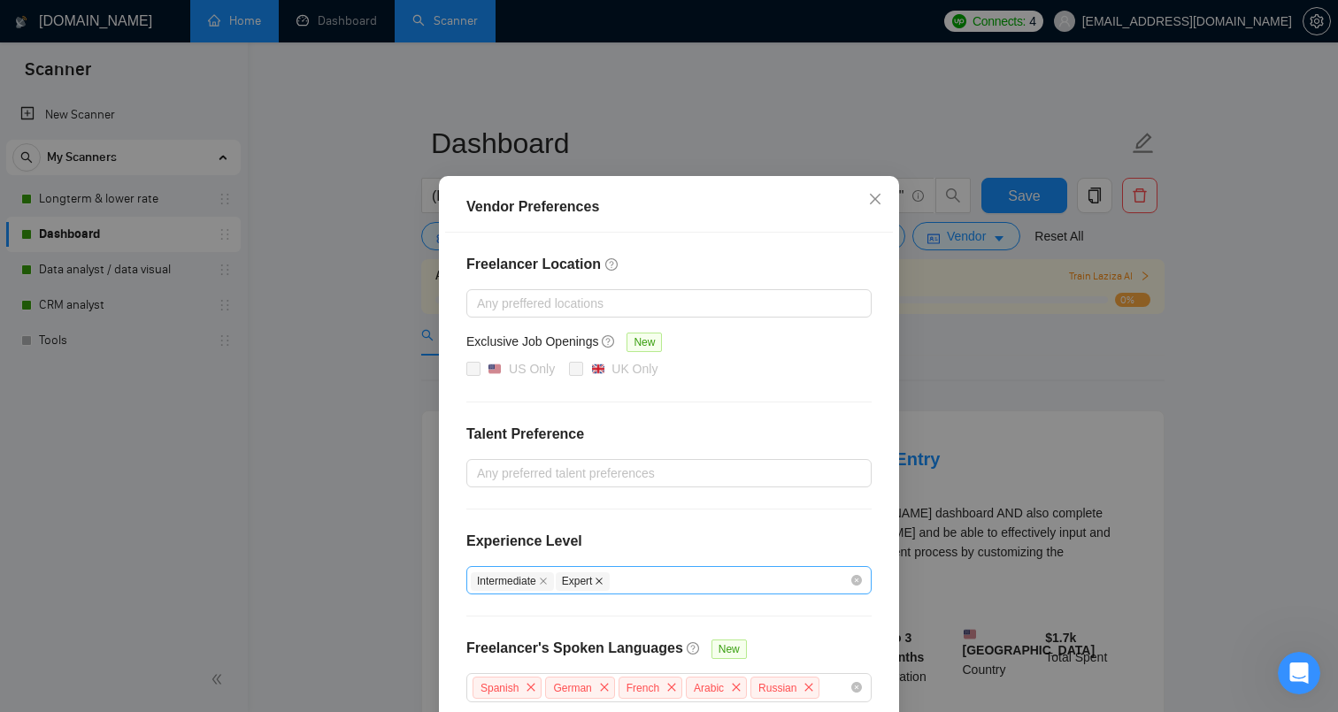
click at [604, 585] on icon "close" at bounding box center [599, 581] width 7 height 7
click at [641, 591] on div "Intermediate" at bounding box center [660, 580] width 379 height 21
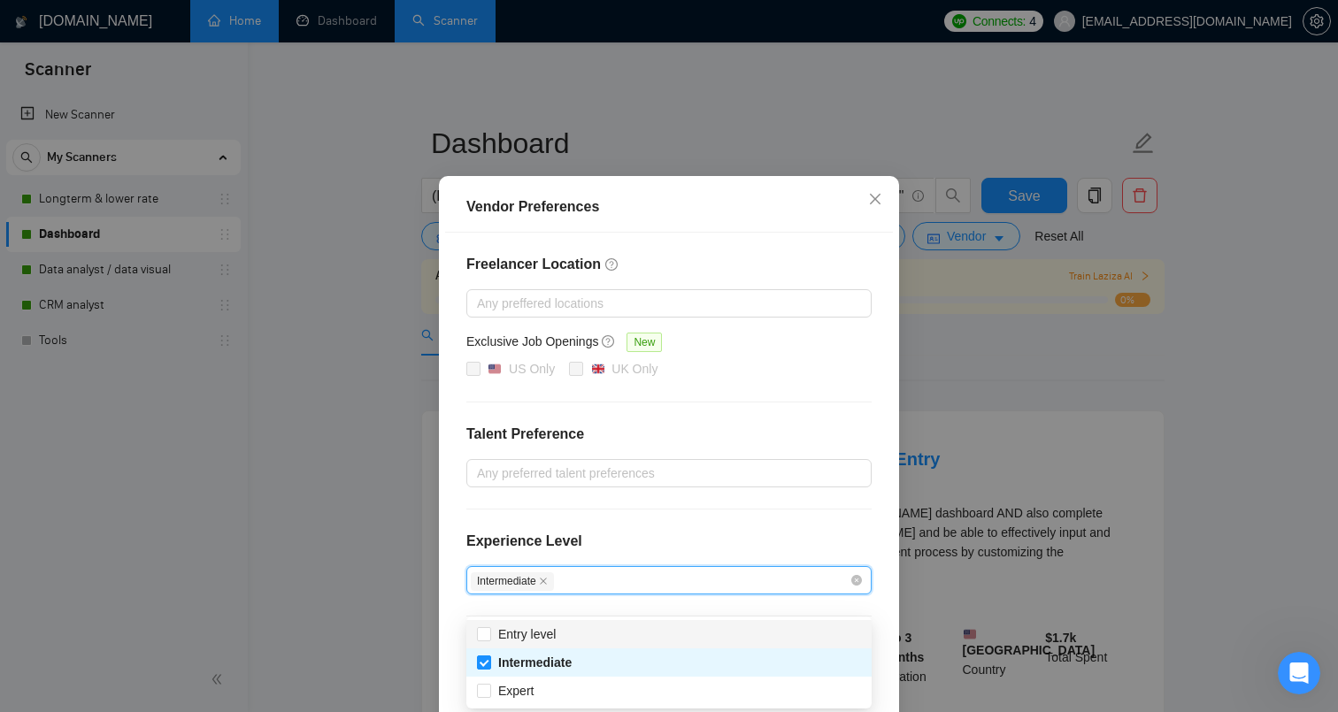
click at [565, 631] on div "Entry level" at bounding box center [669, 634] width 384 height 19
checkbox input "true"
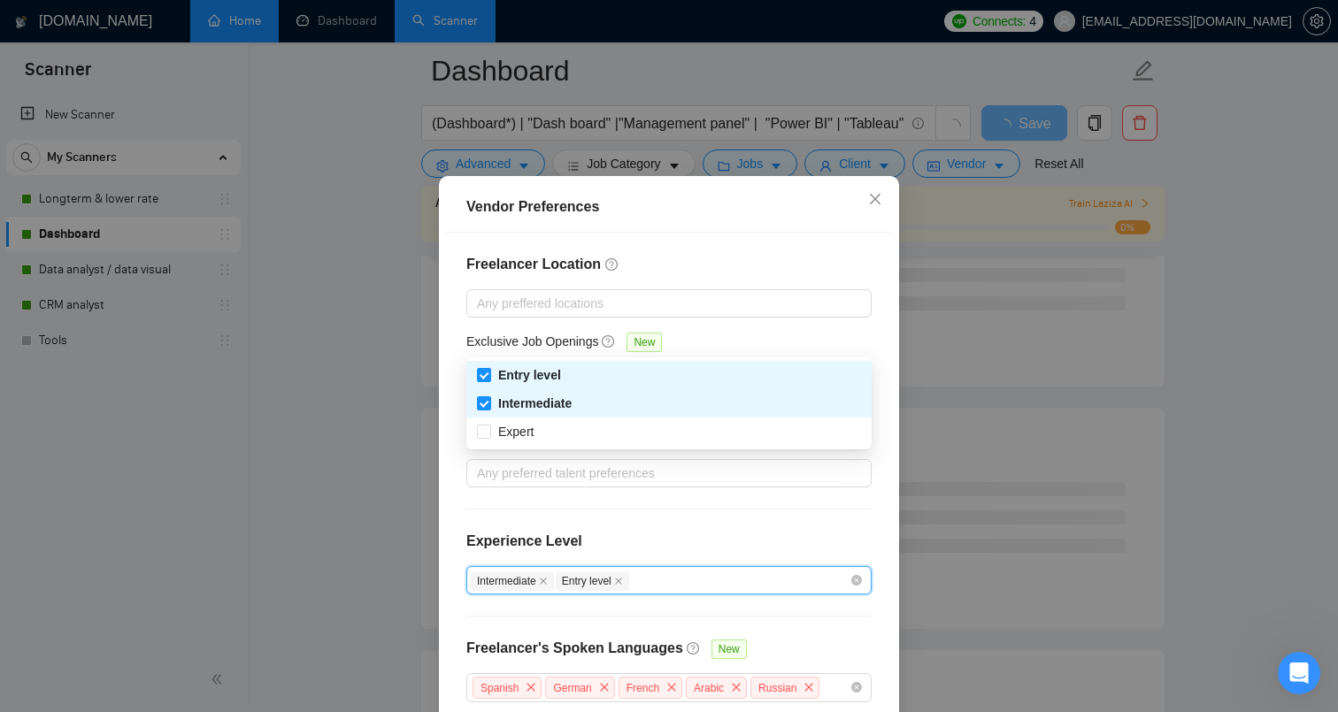
scroll to position [107, 0]
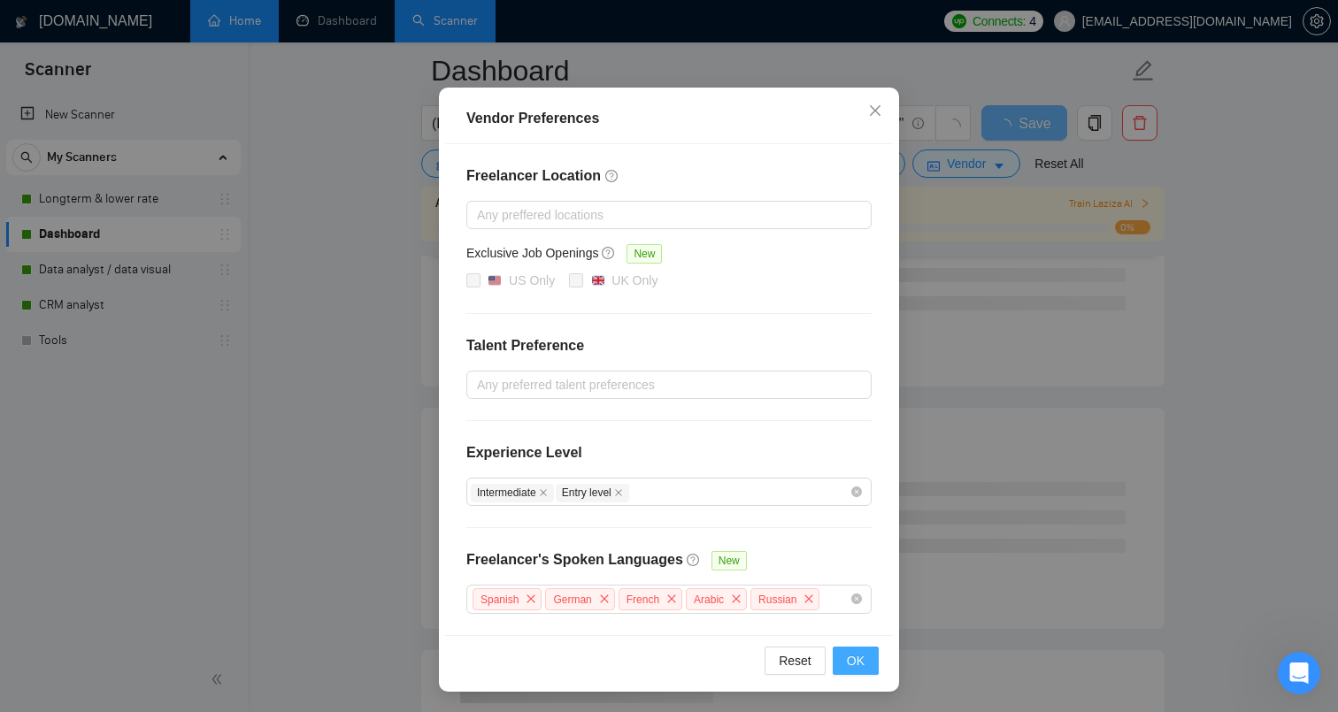
click at [851, 660] on span "OK" at bounding box center [856, 660] width 18 height 19
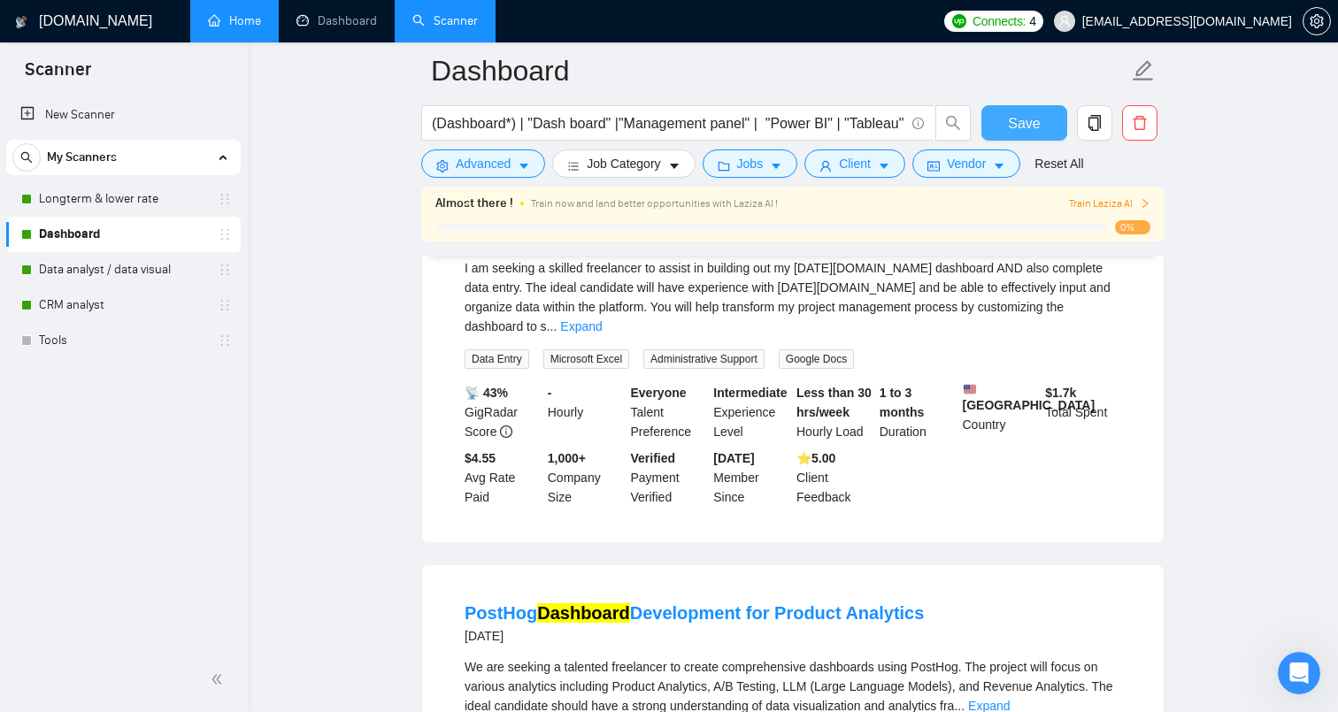
click at [1031, 123] on span "Save" at bounding box center [1024, 123] width 32 height 22
click at [159, 275] on link "Data analyst / data visual" at bounding box center [123, 269] width 168 height 35
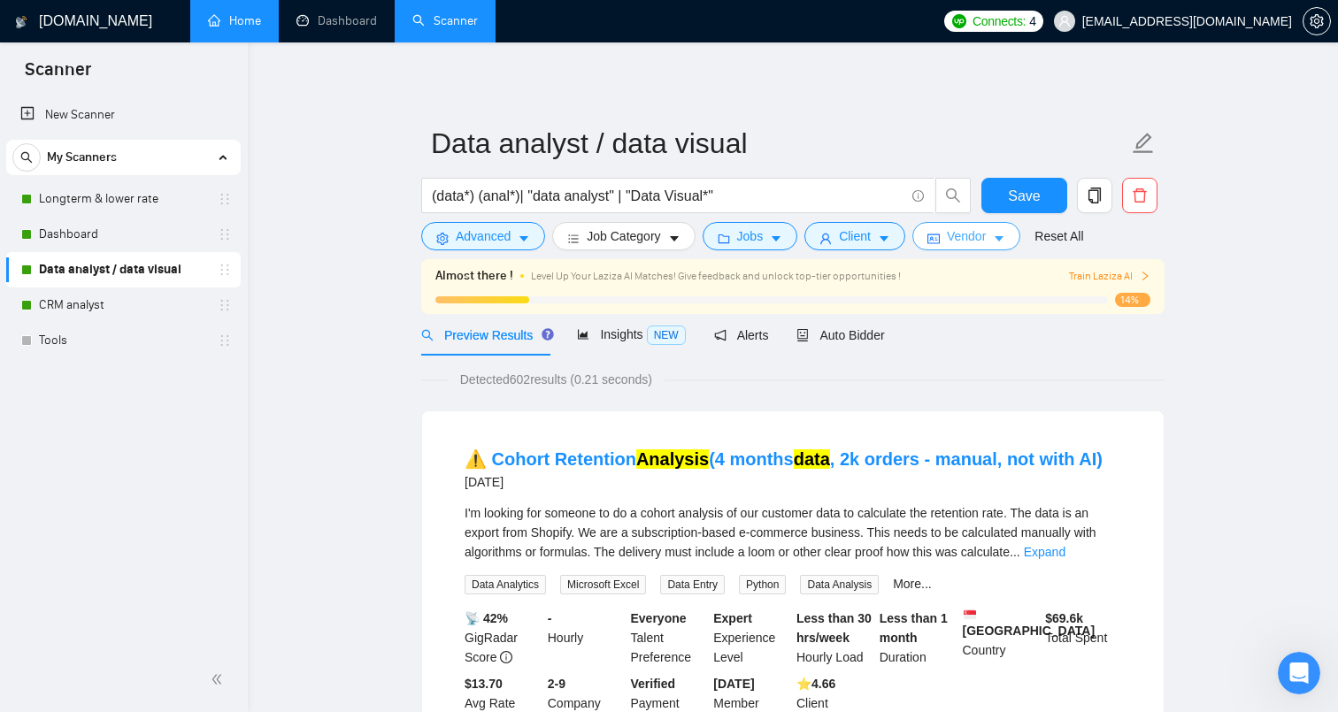
click at [940, 242] on icon "idcard" at bounding box center [933, 239] width 12 height 12
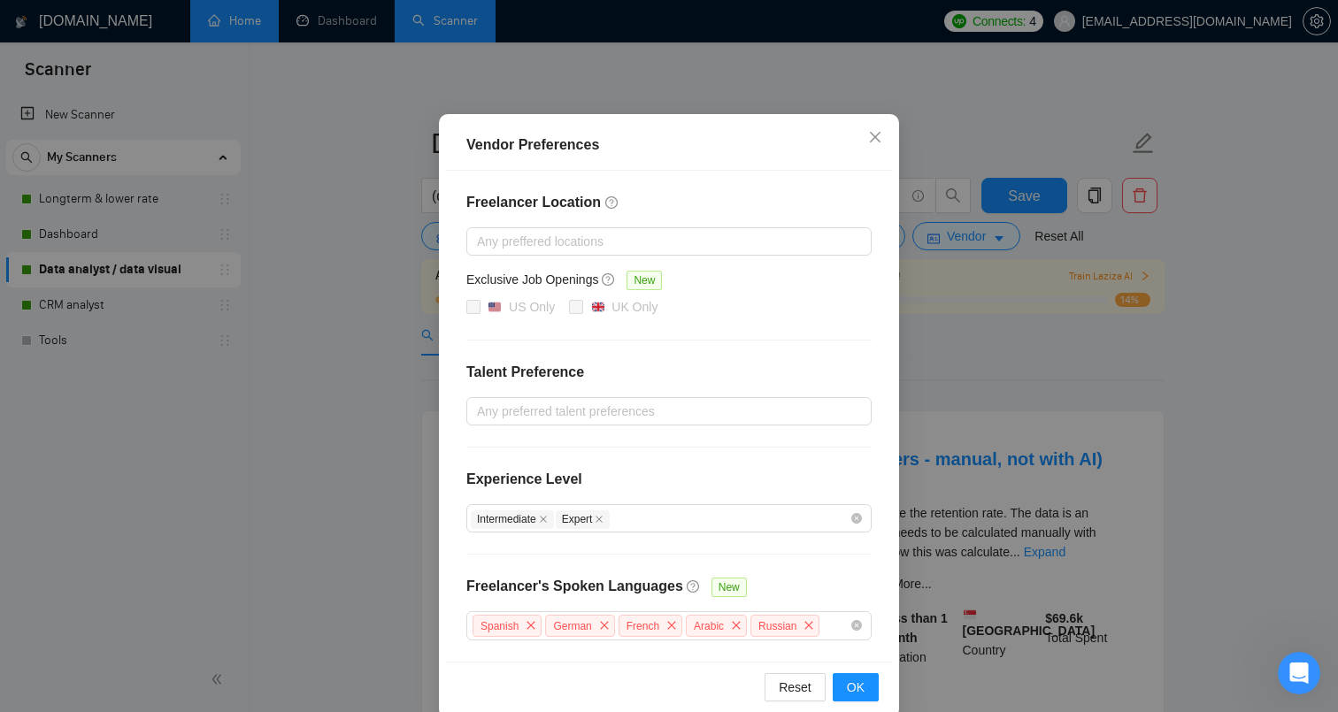
scroll to position [87, 0]
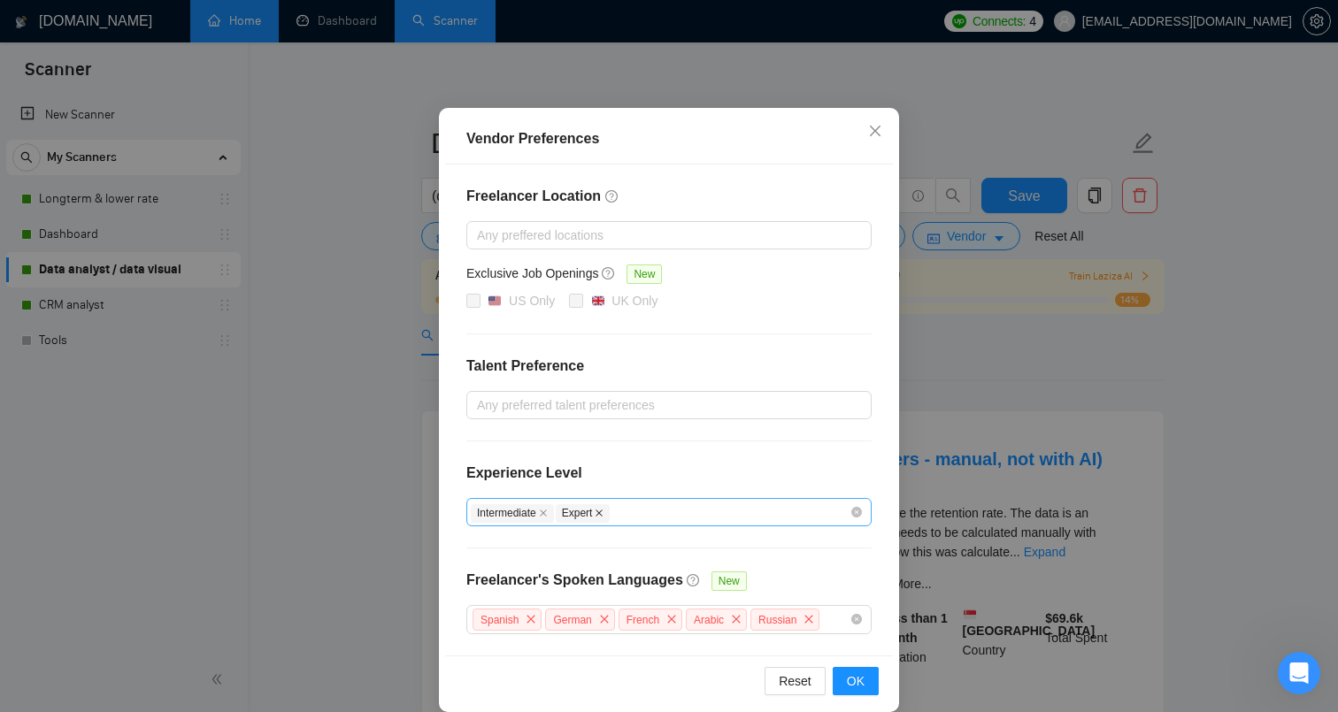
click at [604, 517] on icon "close" at bounding box center [599, 513] width 9 height 9
click at [635, 518] on div "Intermediate" at bounding box center [660, 512] width 379 height 21
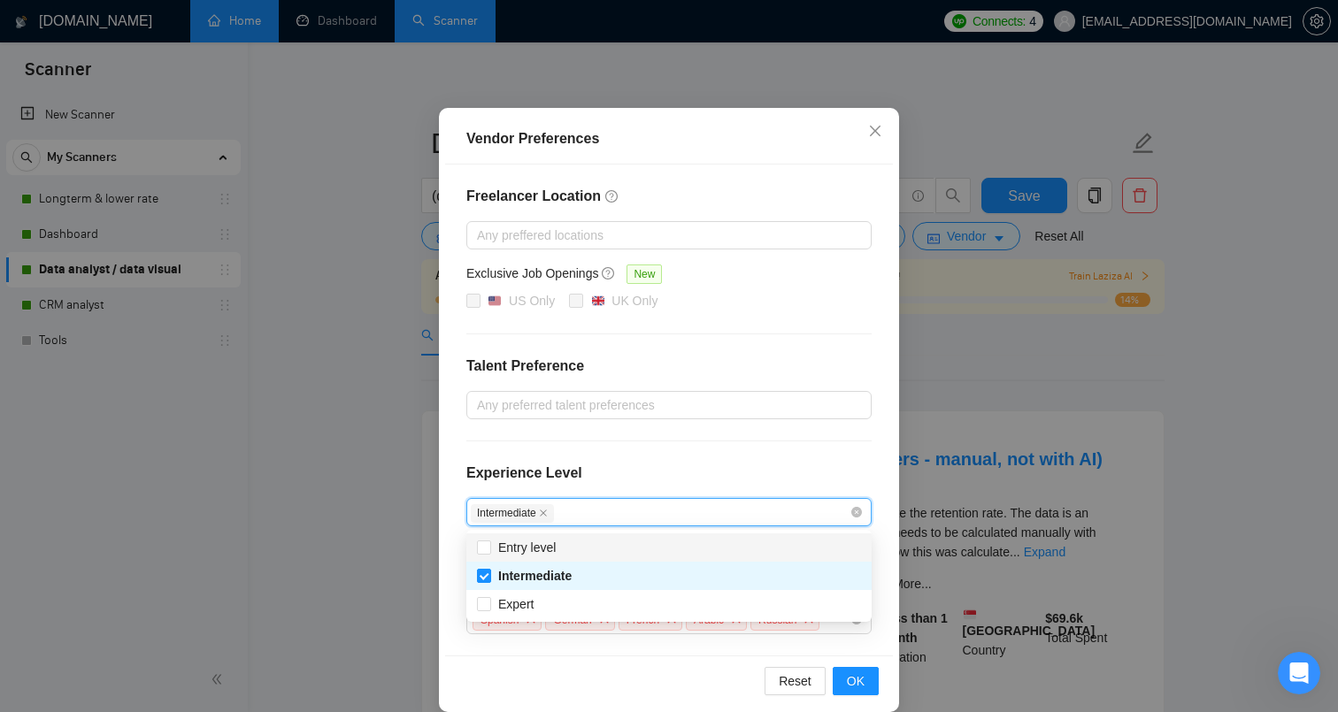
click at [604, 544] on div "Entry level" at bounding box center [669, 547] width 384 height 19
checkbox input "true"
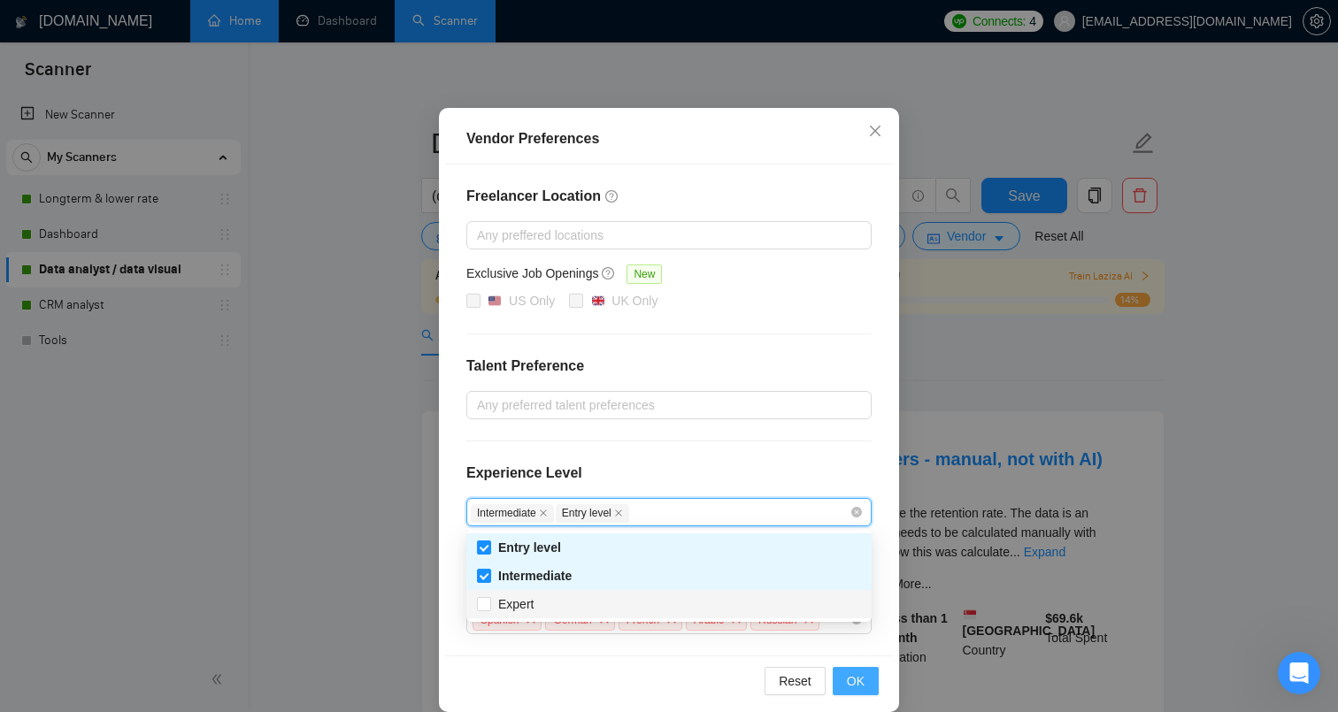
click at [852, 673] on span "OK" at bounding box center [856, 681] width 18 height 19
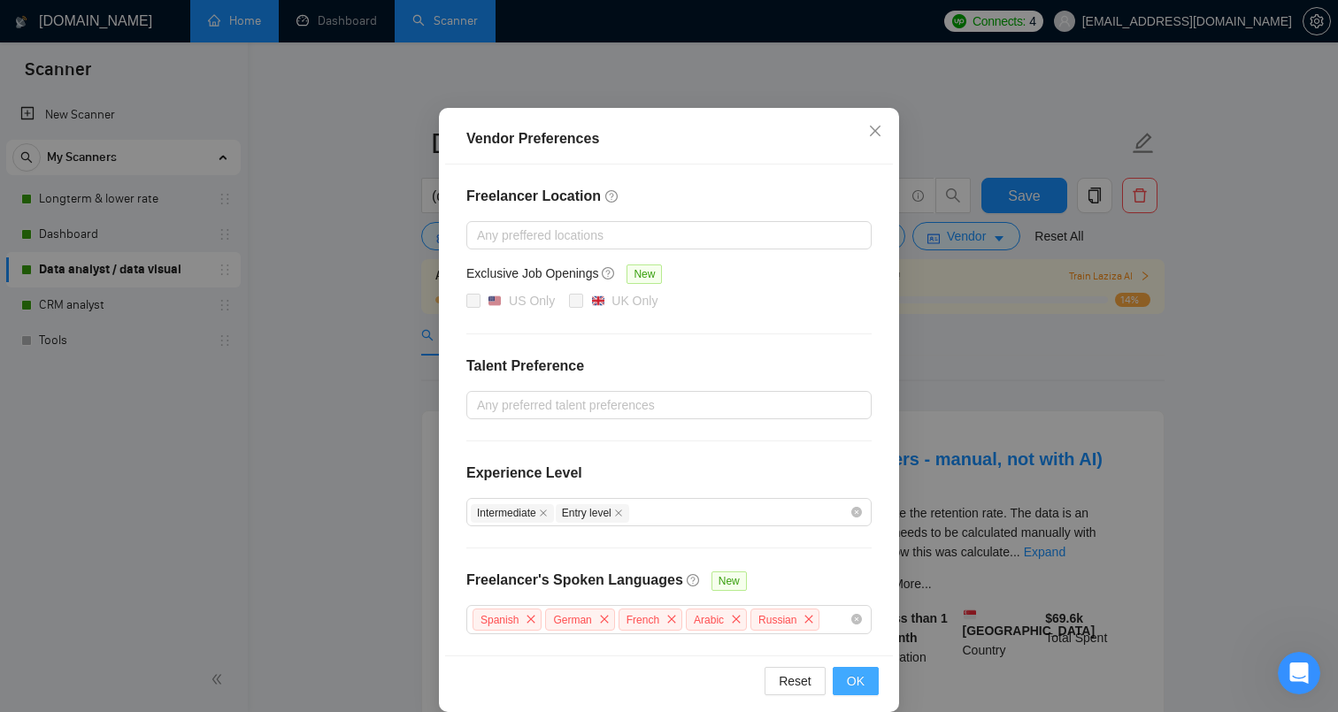
scroll to position [19, 0]
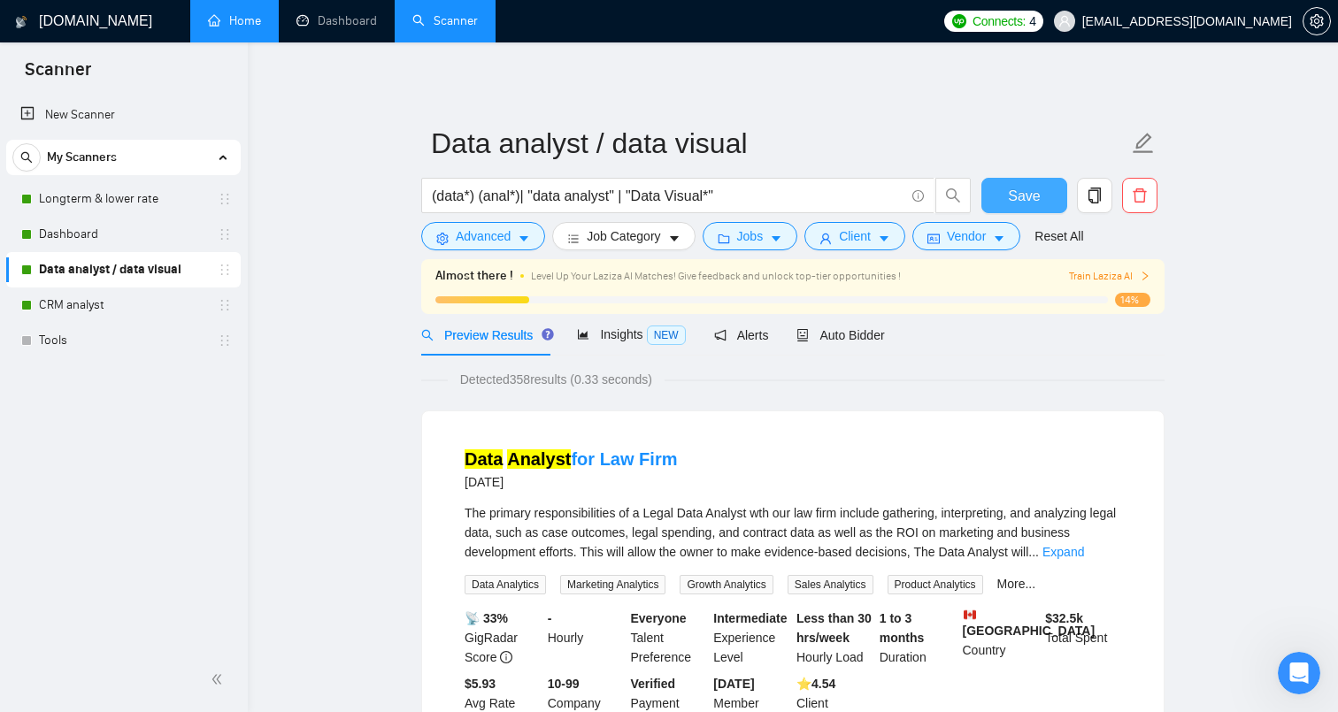
click at [1033, 203] on span "Save" at bounding box center [1024, 196] width 32 height 22
click at [96, 301] on link "CRM analyst" at bounding box center [123, 305] width 168 height 35
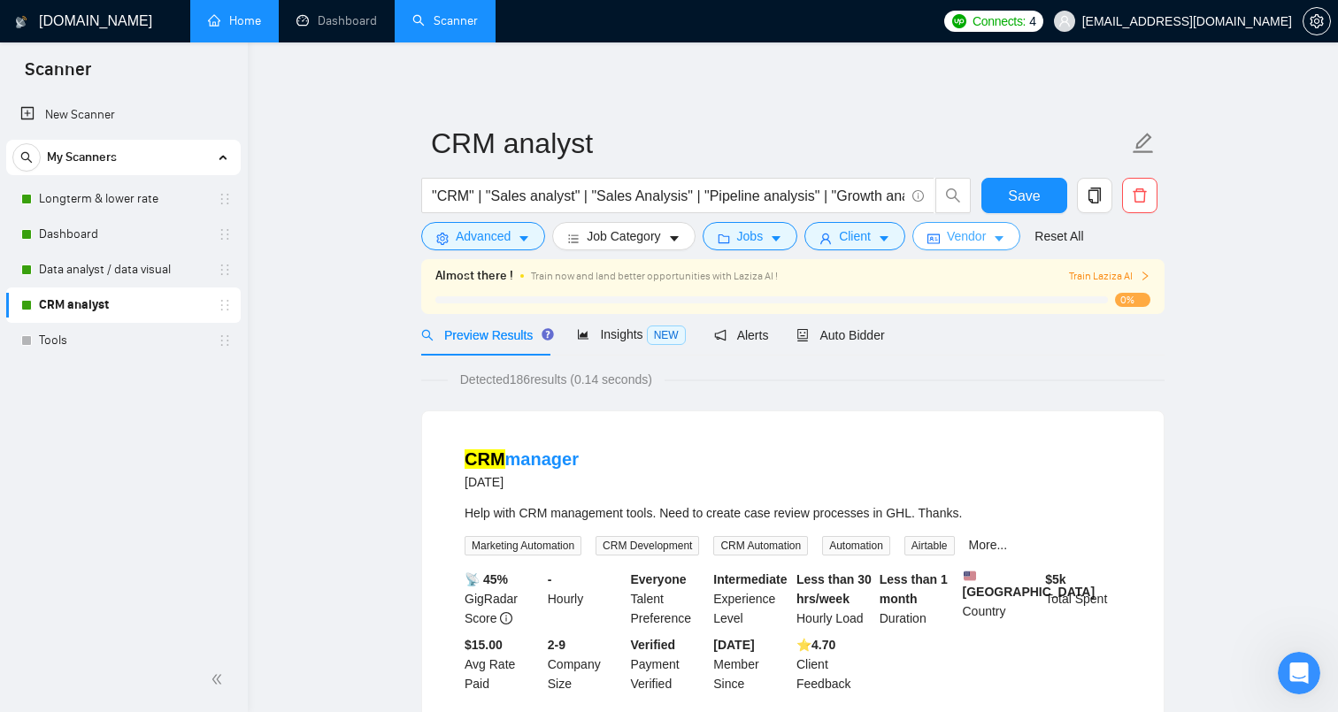
click at [981, 243] on span "Vendor" at bounding box center [966, 236] width 39 height 19
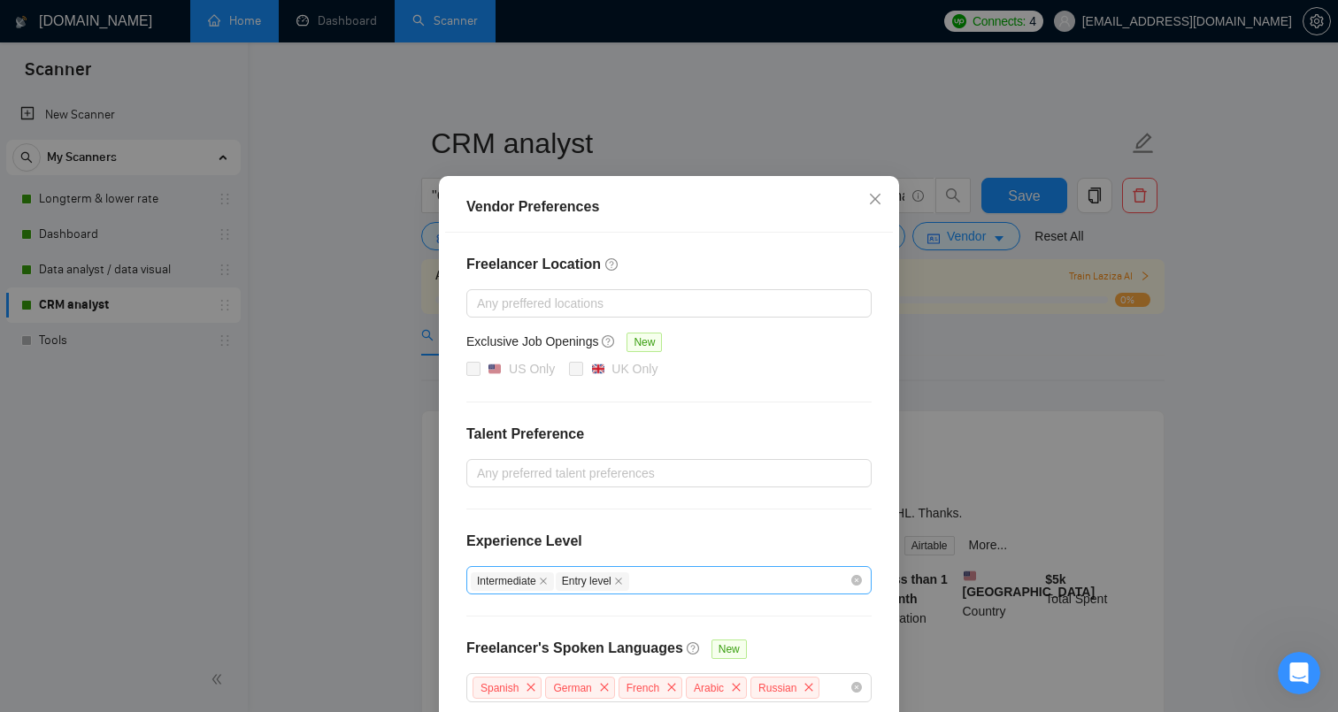
scroll to position [107, 0]
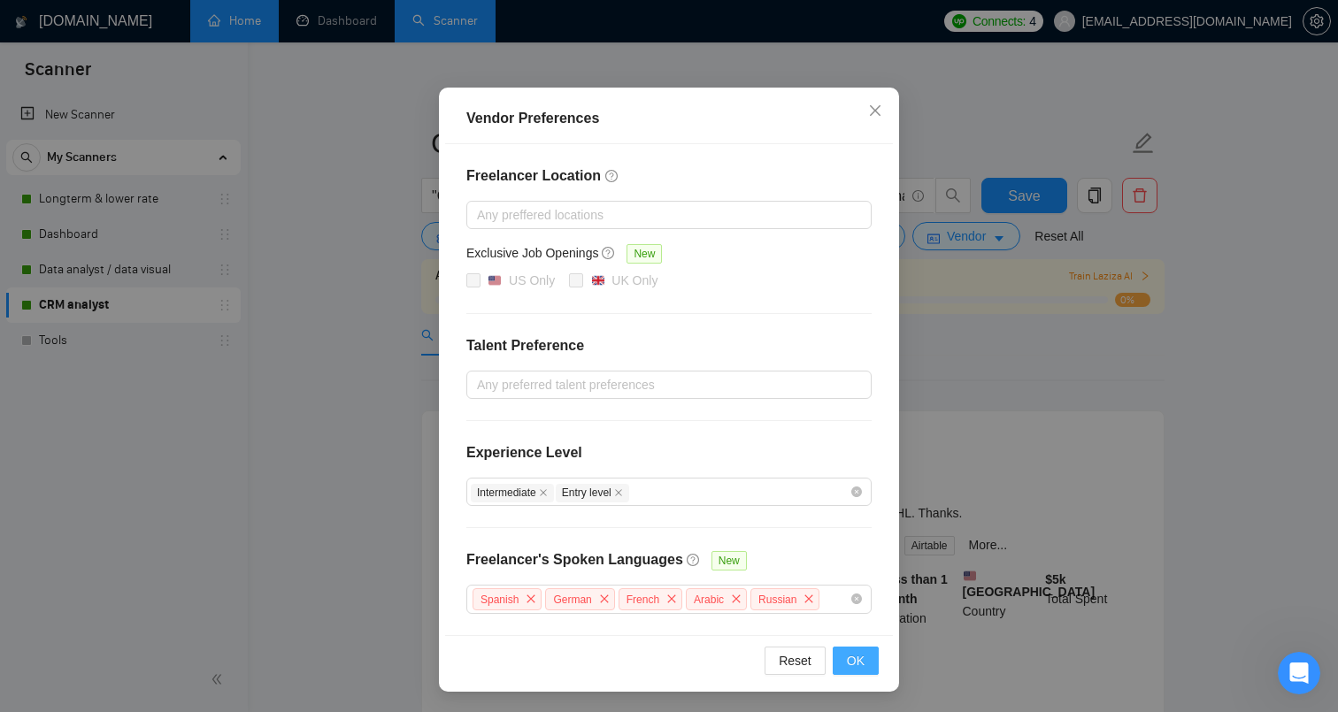
click at [870, 664] on button "OK" at bounding box center [856, 661] width 46 height 28
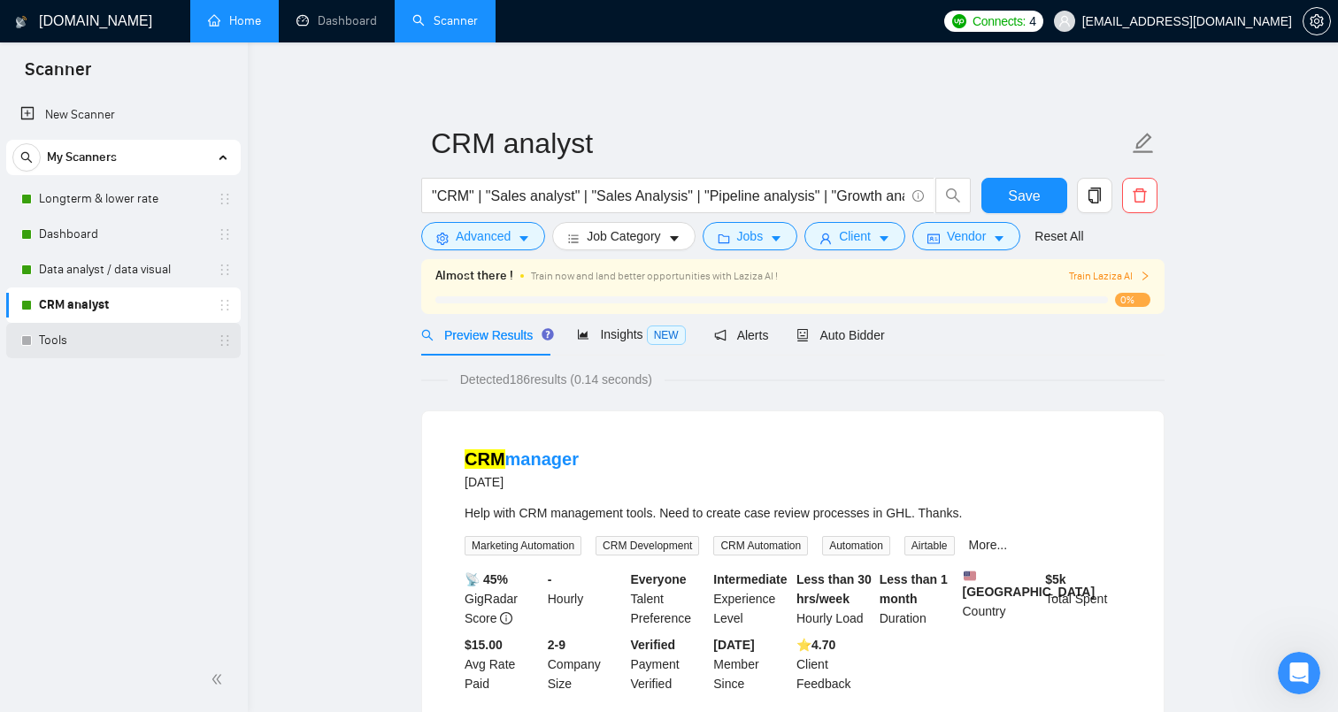
click at [176, 342] on link "Tools" at bounding box center [123, 340] width 168 height 35
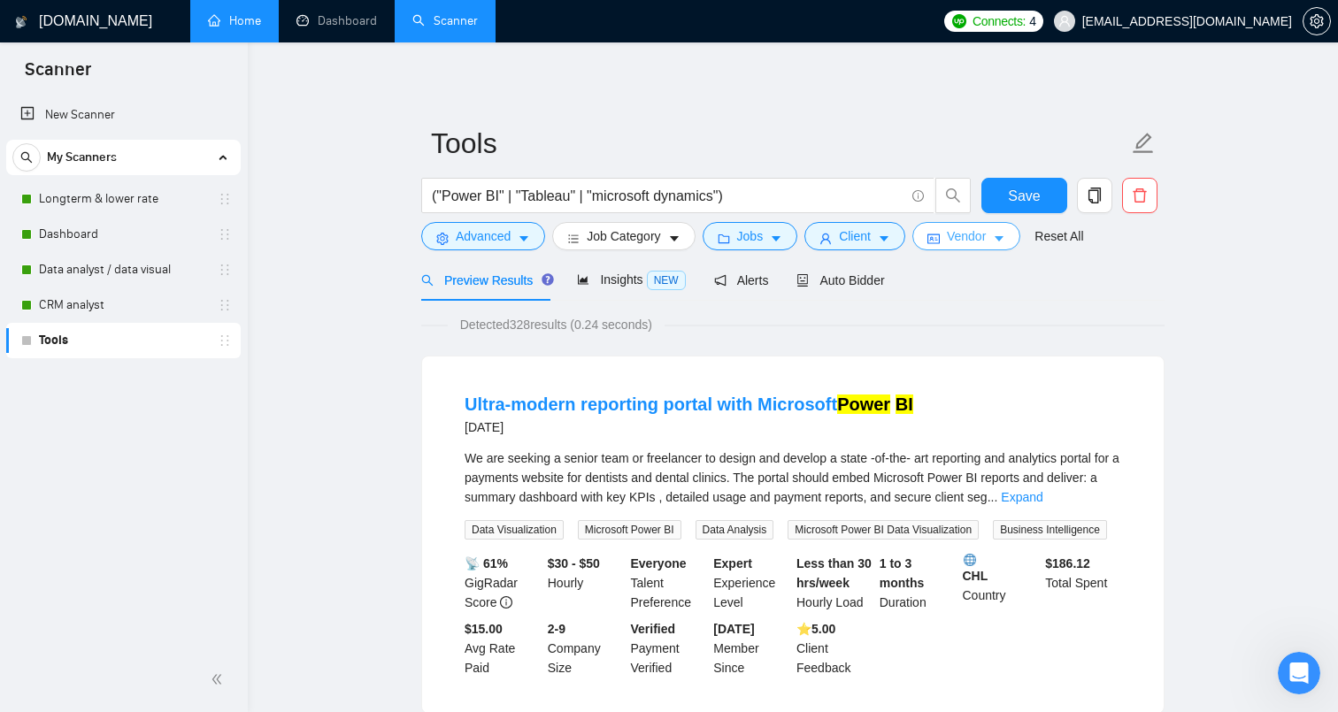
click at [956, 243] on span "Vendor" at bounding box center [966, 236] width 39 height 19
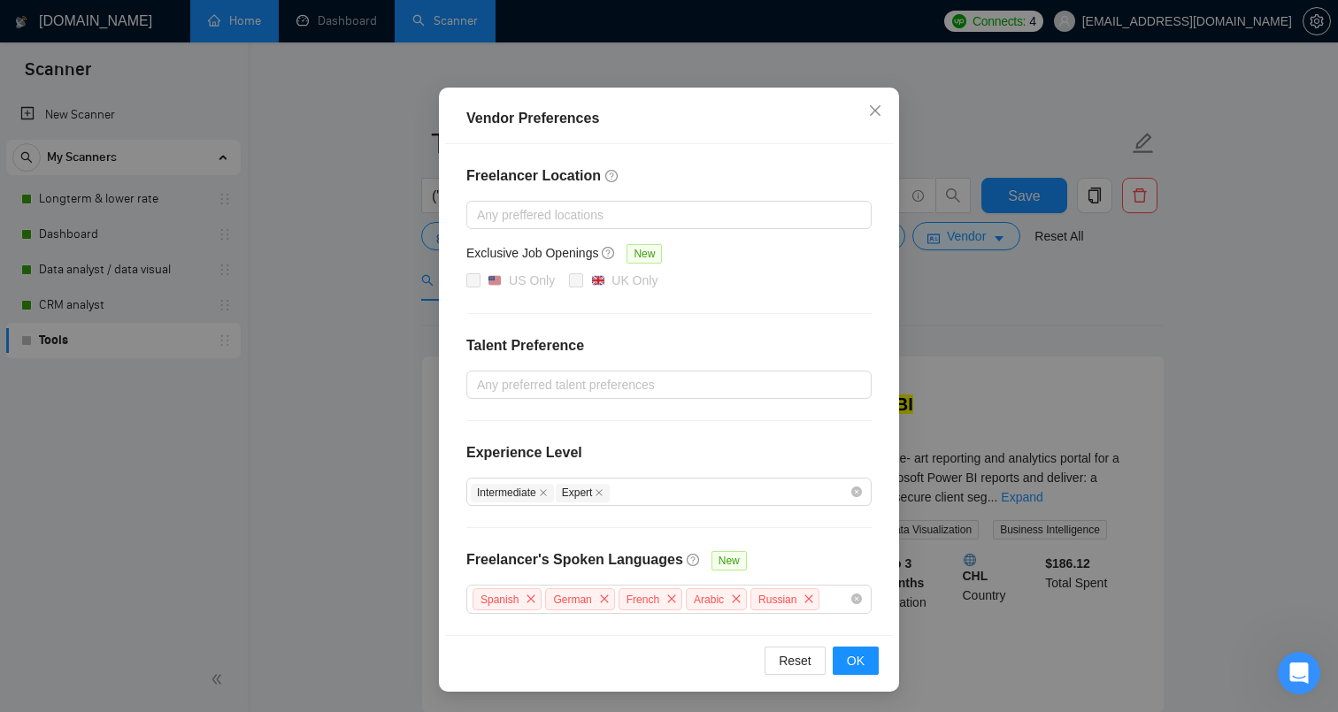
scroll to position [5, 0]
click at [602, 494] on icon "close" at bounding box center [599, 493] width 9 height 9
click at [599, 489] on div "Intermediate" at bounding box center [660, 491] width 379 height 21
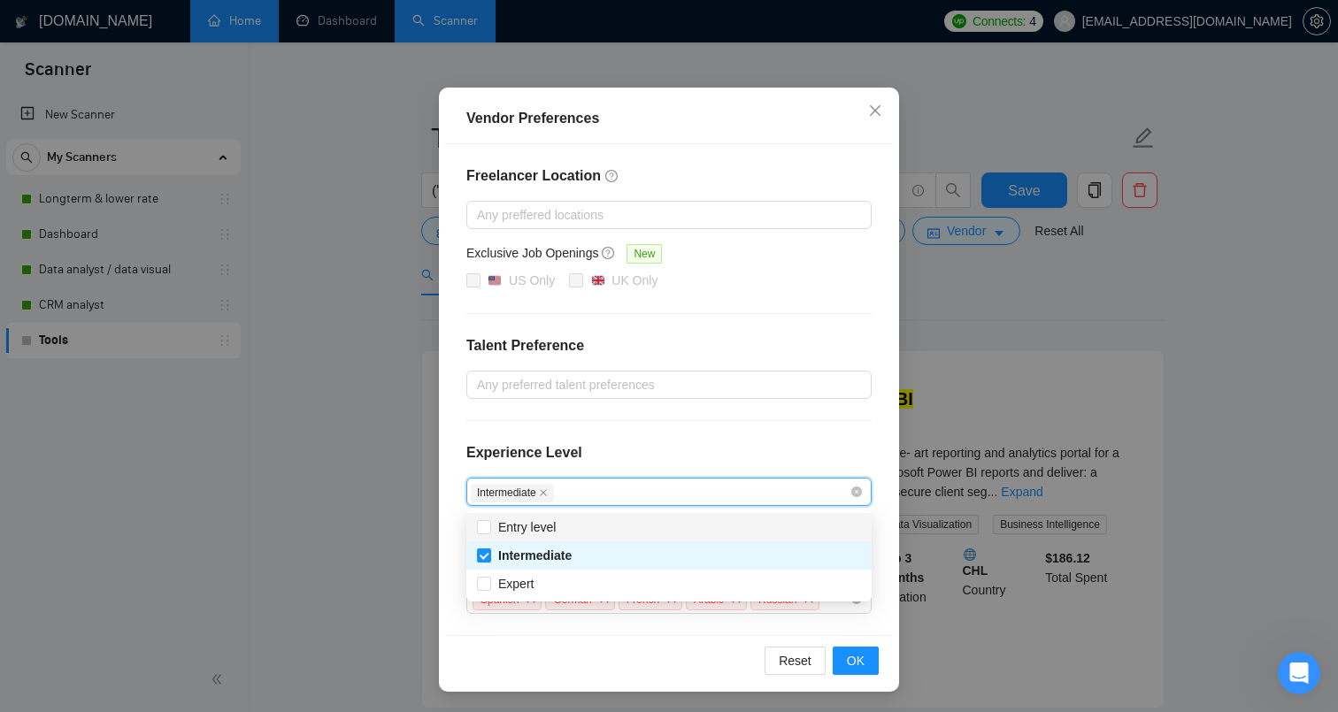
click at [598, 528] on div "Entry level" at bounding box center [669, 527] width 384 height 19
checkbox input "true"
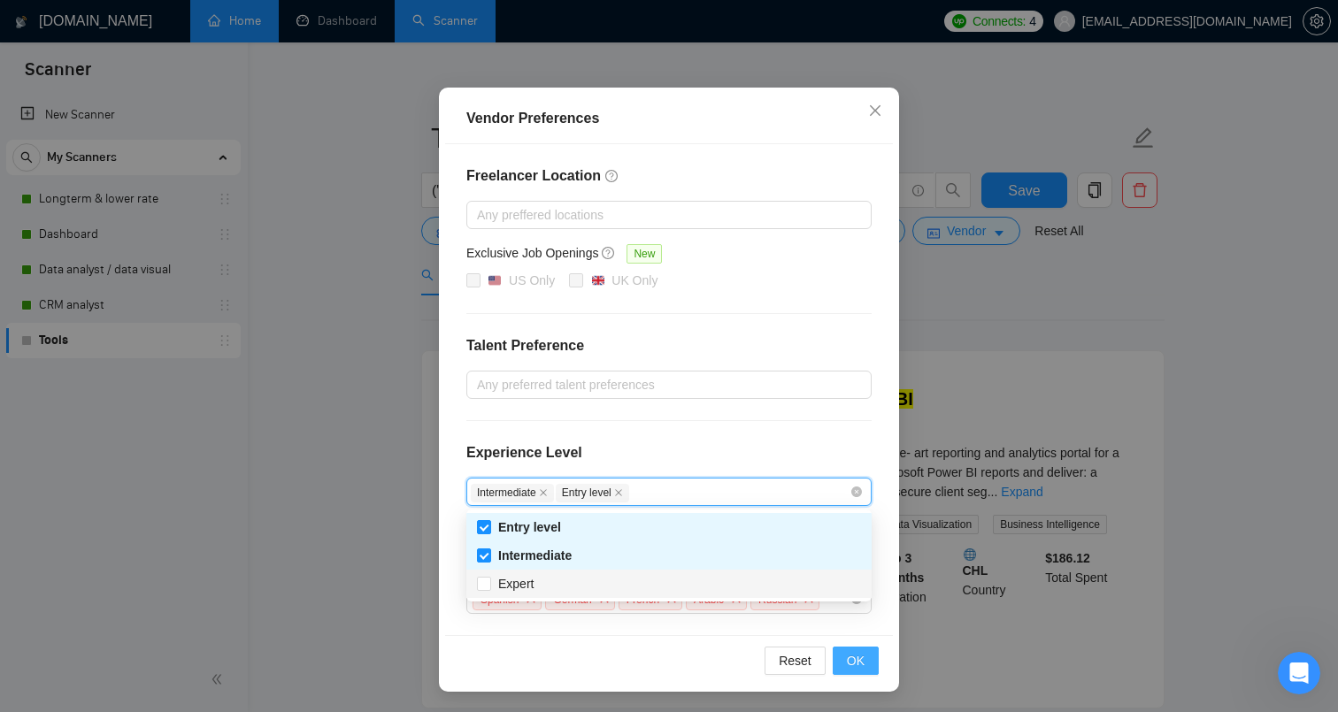
click at [858, 659] on span "OK" at bounding box center [856, 660] width 18 height 19
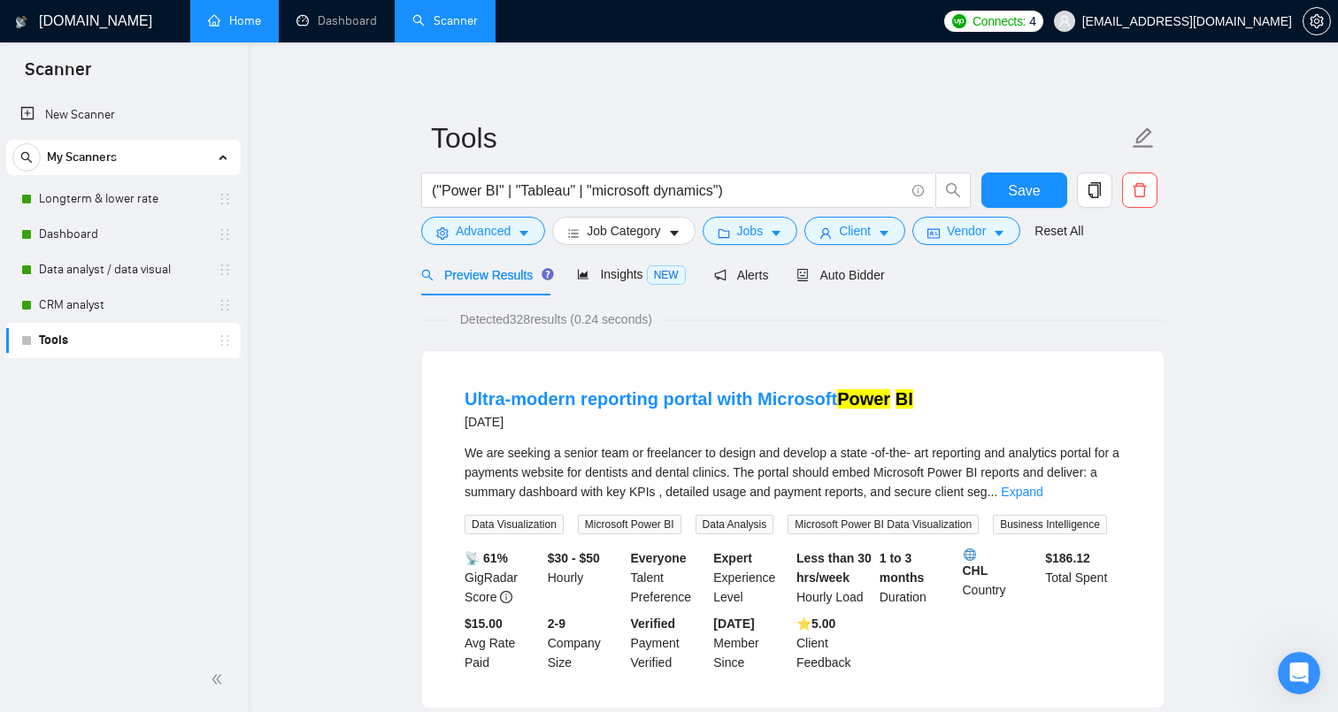
scroll to position [19, 0]
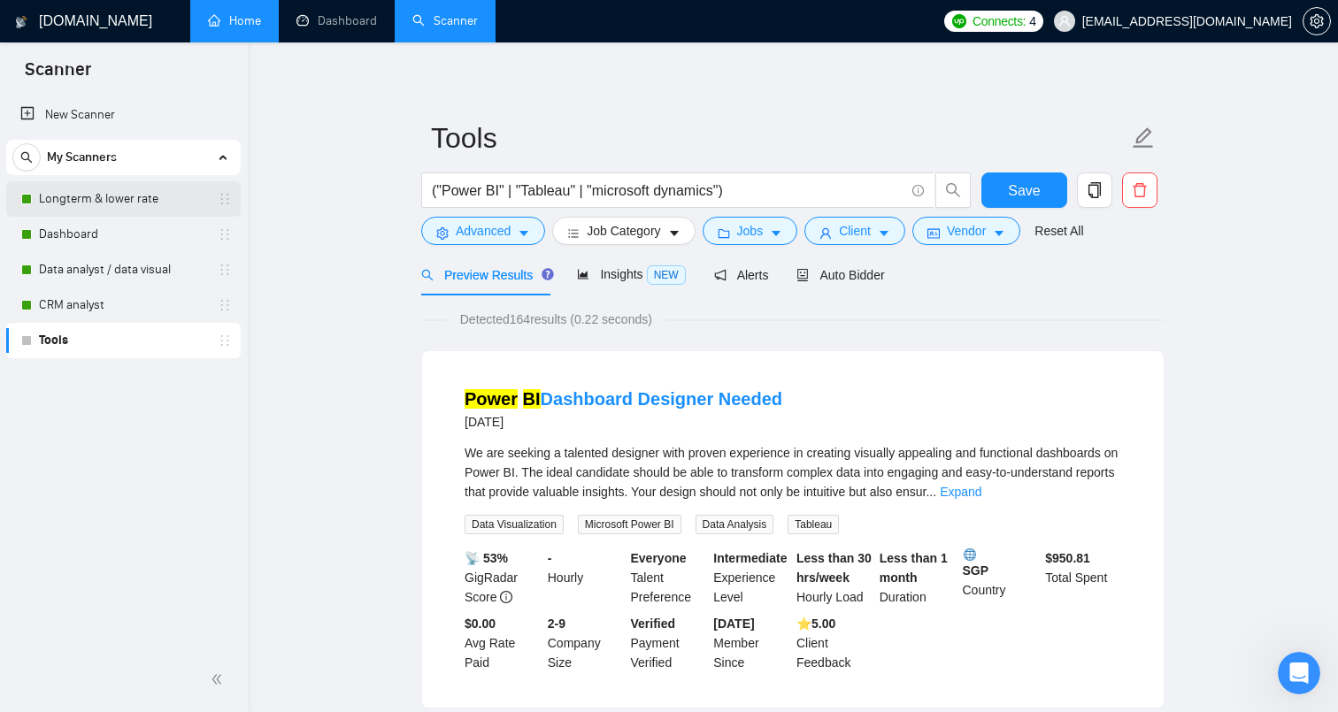
click at [185, 204] on link "Longterm & lower rate" at bounding box center [123, 198] width 168 height 35
click at [1009, 192] on span "Save" at bounding box center [1024, 191] width 32 height 22
click at [173, 206] on link "Longterm & lower rate" at bounding box center [123, 198] width 168 height 35
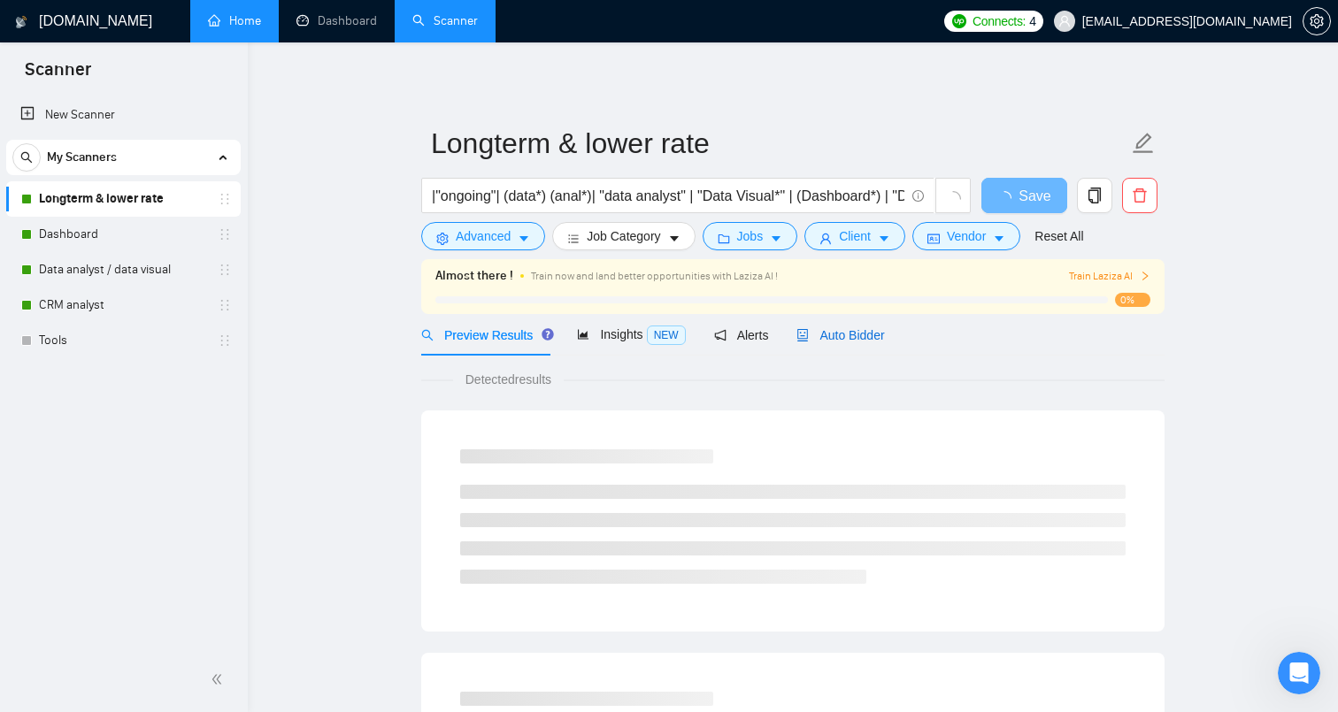
click at [859, 340] on span "Auto Bidder" at bounding box center [840, 335] width 88 height 14
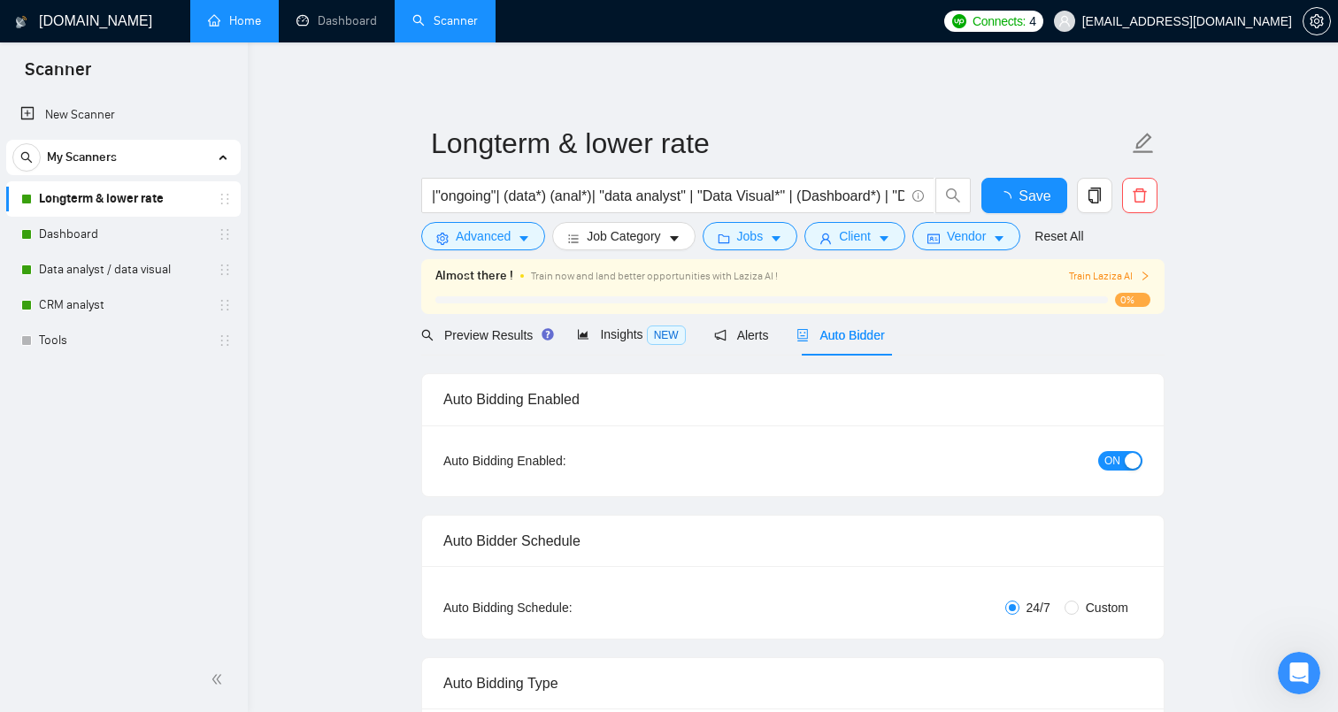
checkbox input "true"
click at [859, 340] on span "Auto Bidder" at bounding box center [840, 335] width 88 height 14
click at [843, 342] on div "Auto Bidder" at bounding box center [840, 335] width 88 height 19
click at [854, 341] on span "Auto Bidder" at bounding box center [840, 335] width 88 height 14
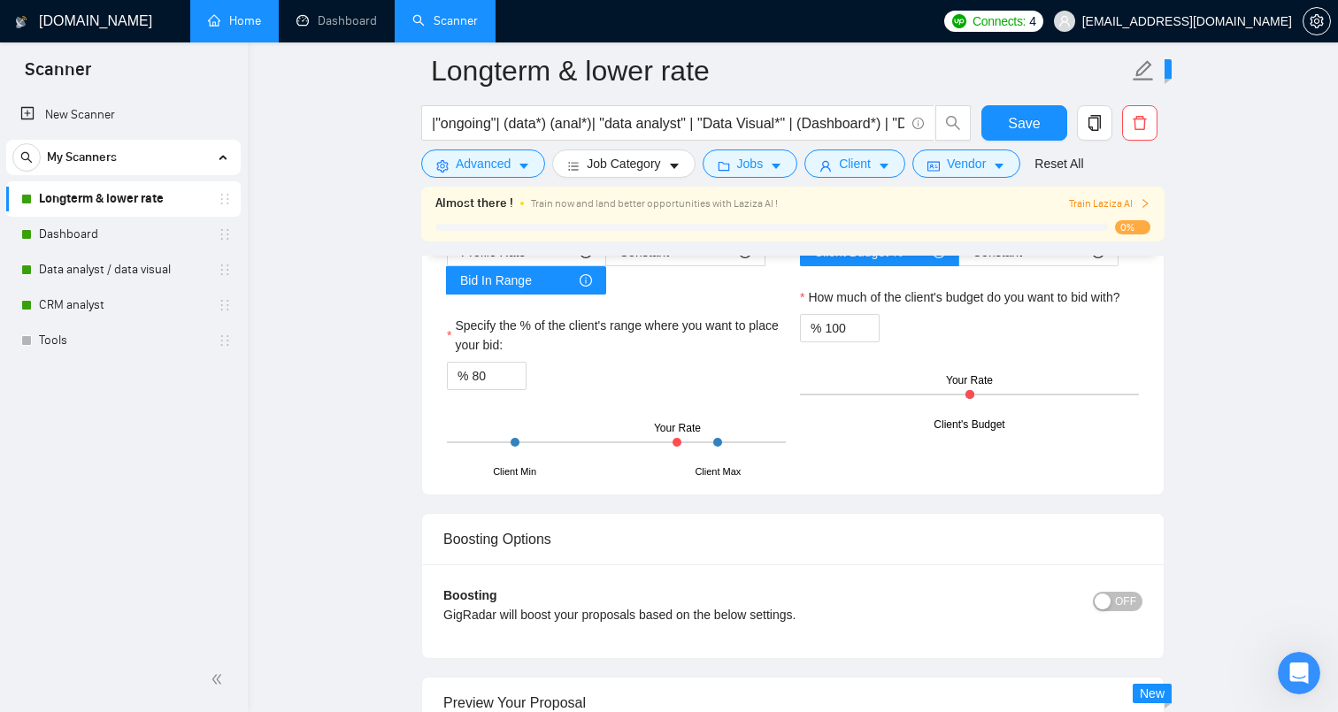
scroll to position [2947, 0]
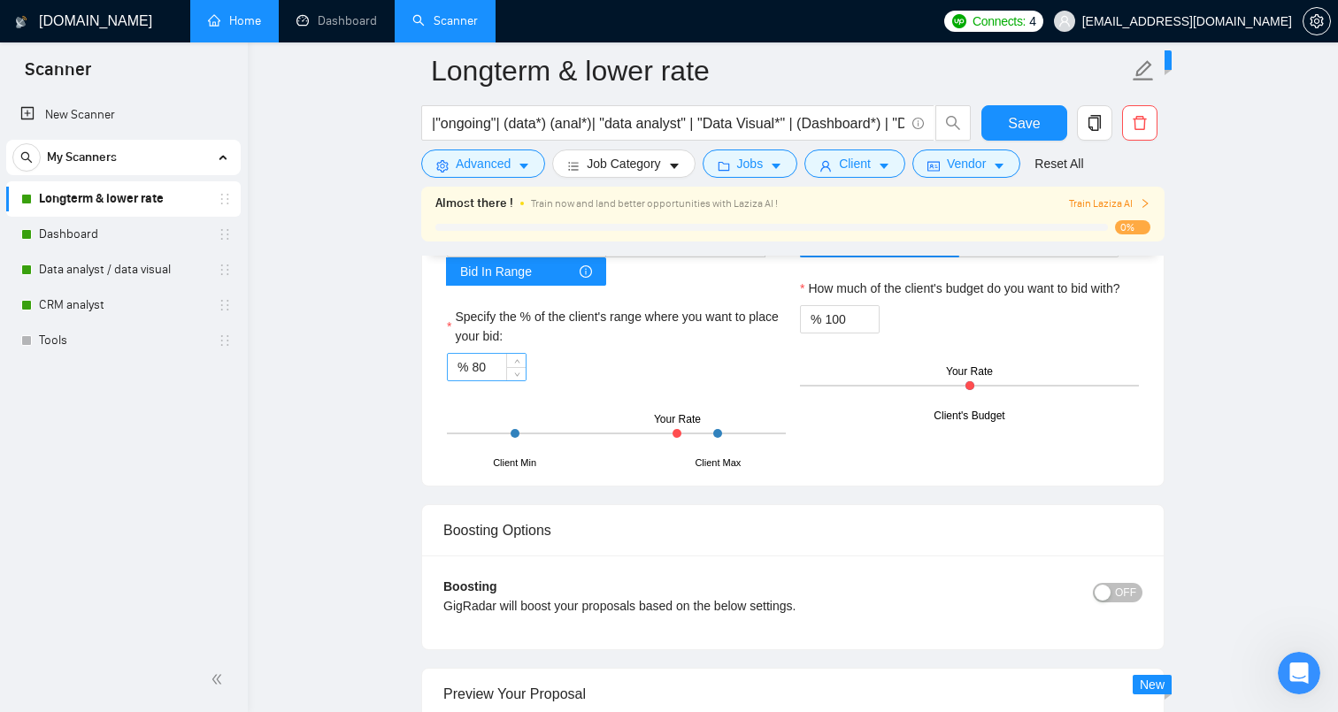
click at [504, 381] on input "80" at bounding box center [499, 367] width 54 height 27
type input "8"
type input "90"
click at [894, 486] on div "Hourly Rate Hourly Rate Bid Strategy How much do you want to bid for the hourly…" at bounding box center [793, 290] width 742 height 391
click at [1037, 131] on span "Save" at bounding box center [1024, 123] width 32 height 22
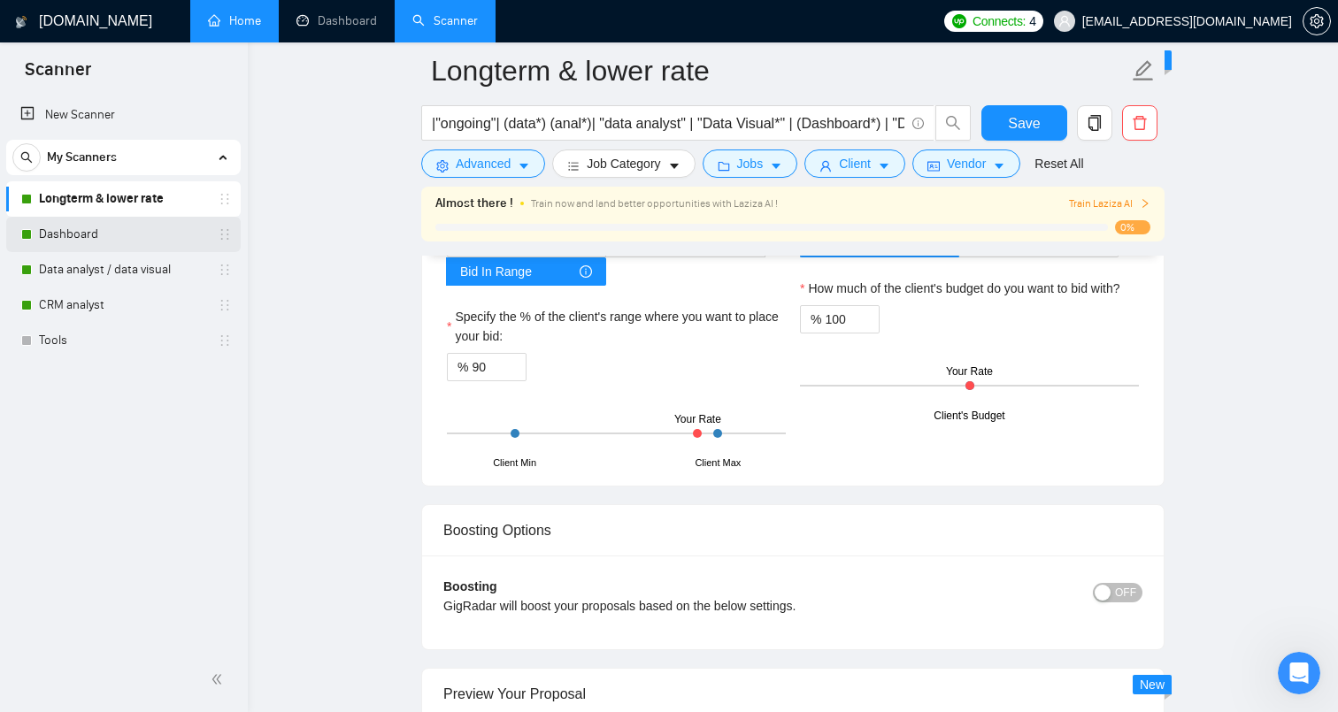
click at [124, 232] on link "Dashboard" at bounding box center [123, 234] width 168 height 35
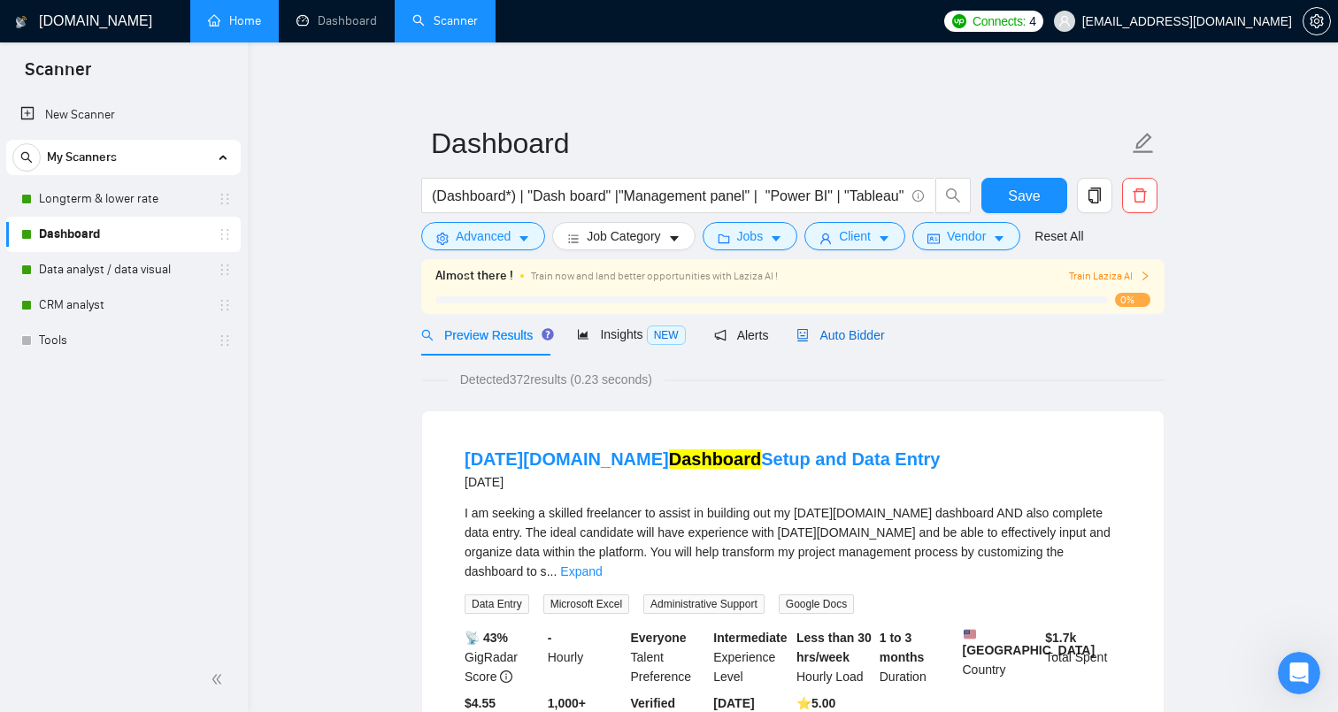
click at [862, 333] on span "Auto Bidder" at bounding box center [840, 335] width 88 height 14
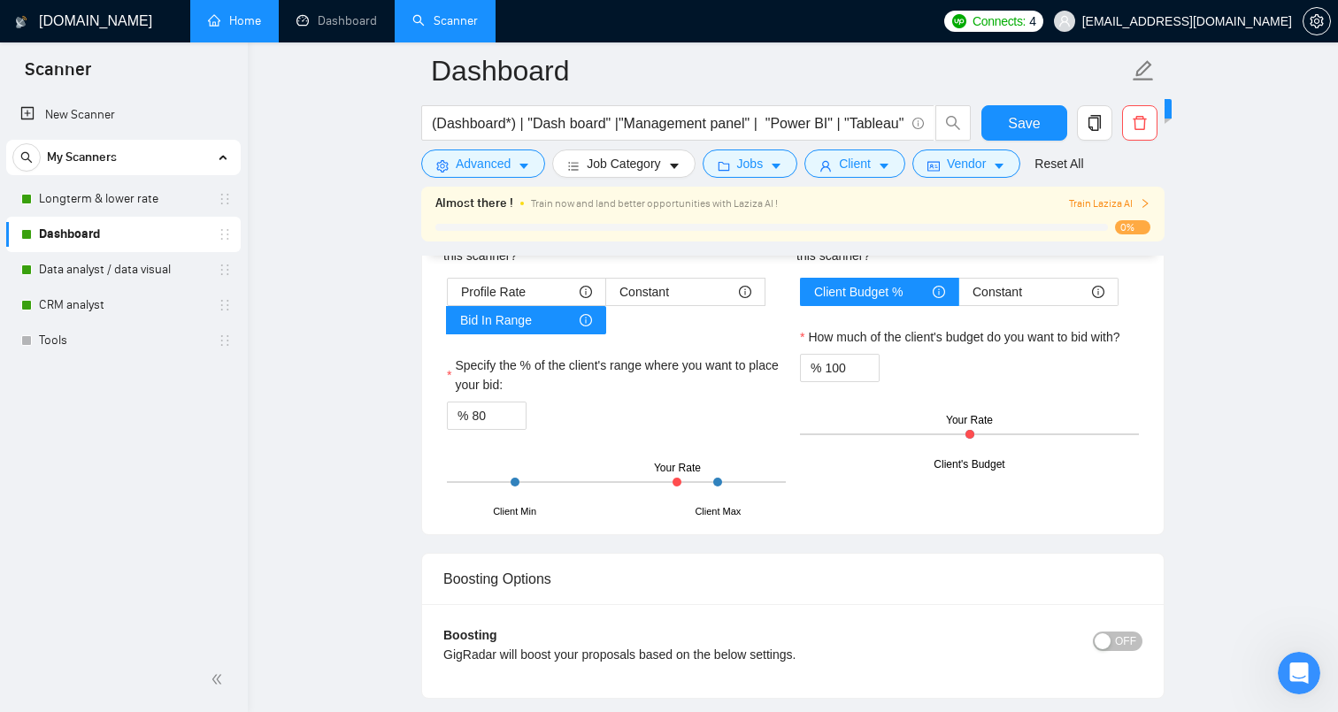
scroll to position [2904, 0]
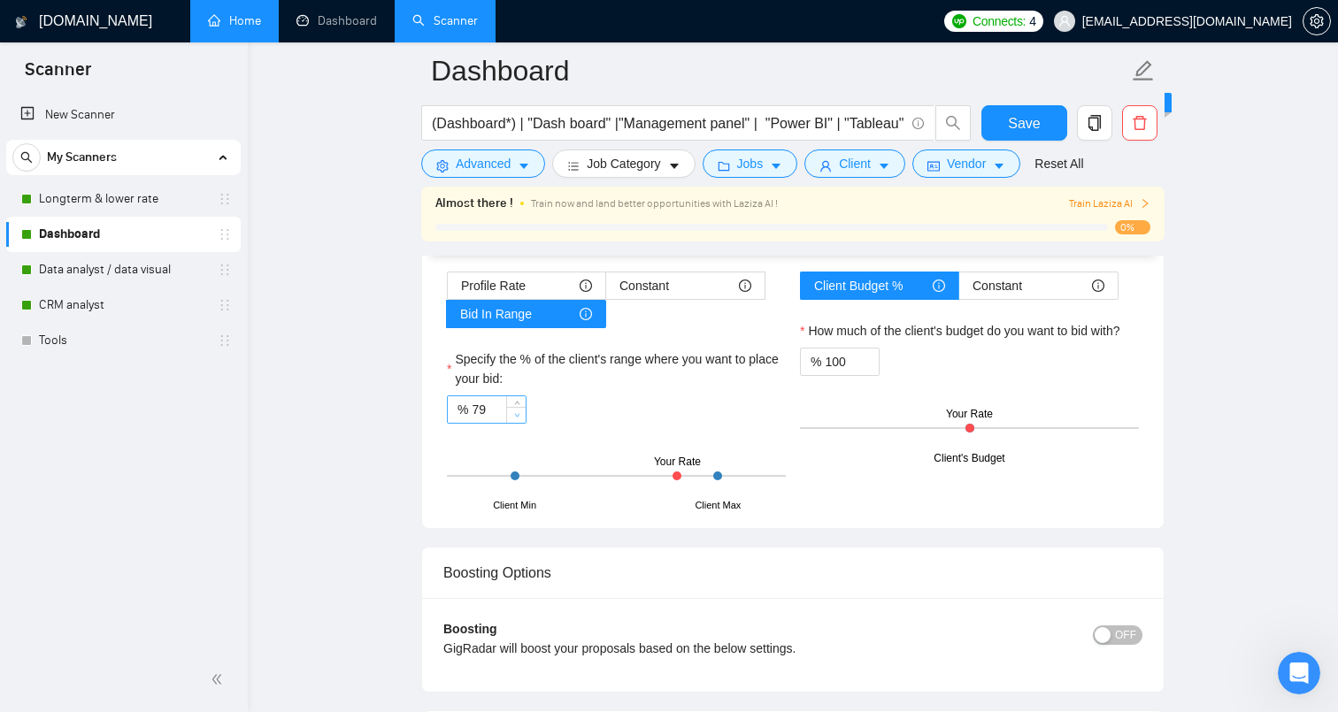
click at [507, 423] on span "Decrease Value" at bounding box center [515, 415] width 19 height 16
click at [489, 423] on input "79" at bounding box center [499, 409] width 54 height 27
type input "7"
type input "90"
click at [1035, 126] on span "Save" at bounding box center [1024, 123] width 32 height 22
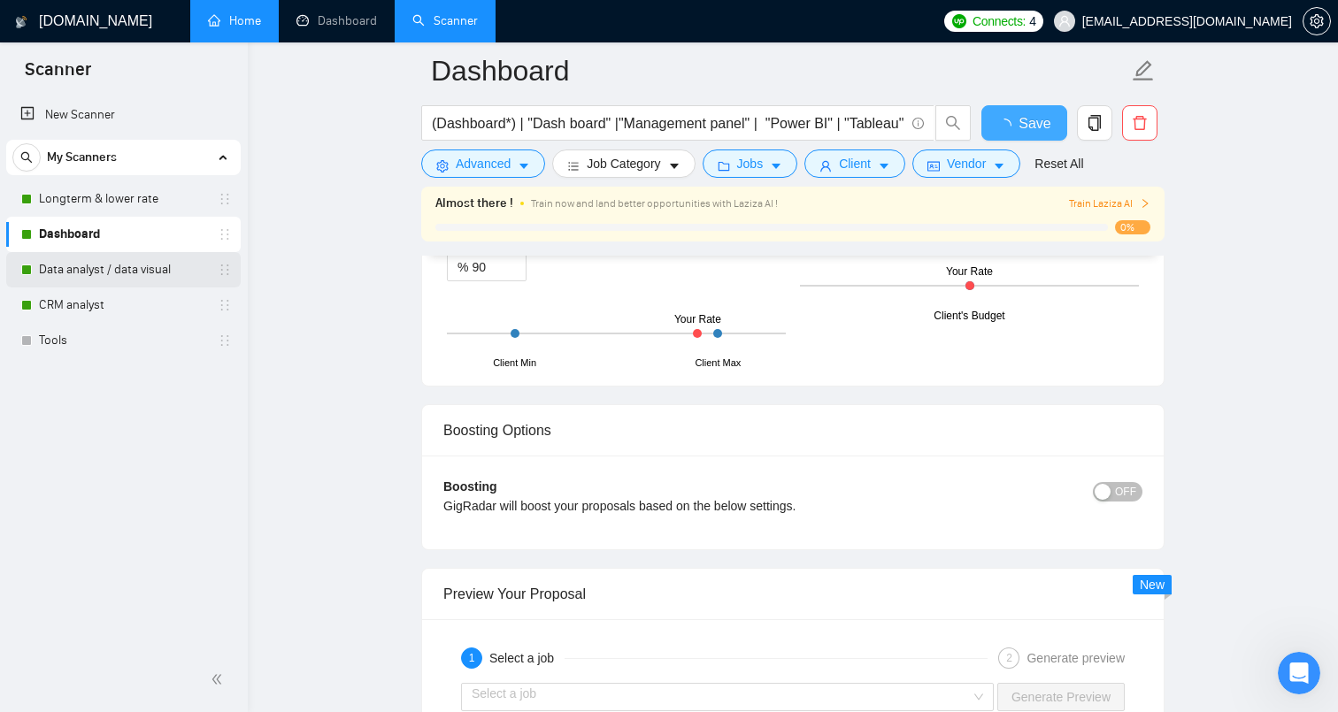
checkbox input "true"
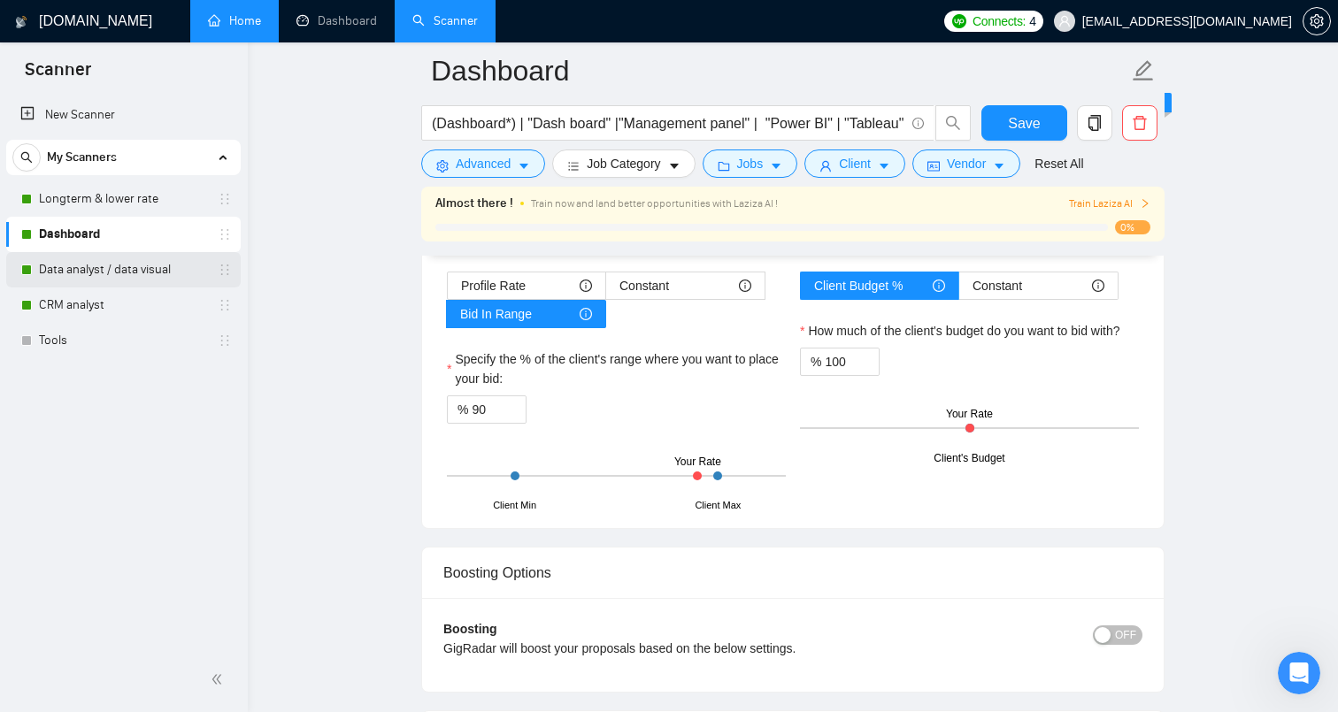
click at [113, 265] on link "Data analyst / data visual" at bounding box center [123, 269] width 168 height 35
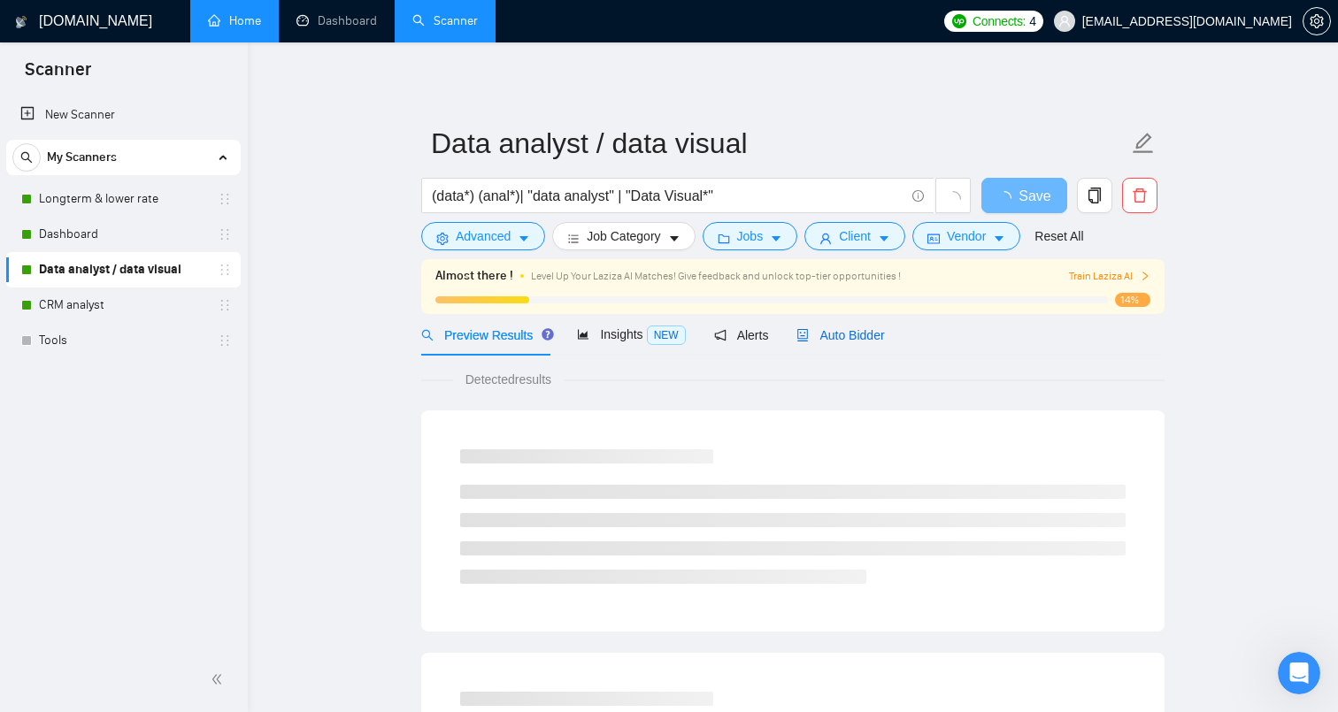
click at [874, 338] on span "Auto Bidder" at bounding box center [840, 335] width 88 height 14
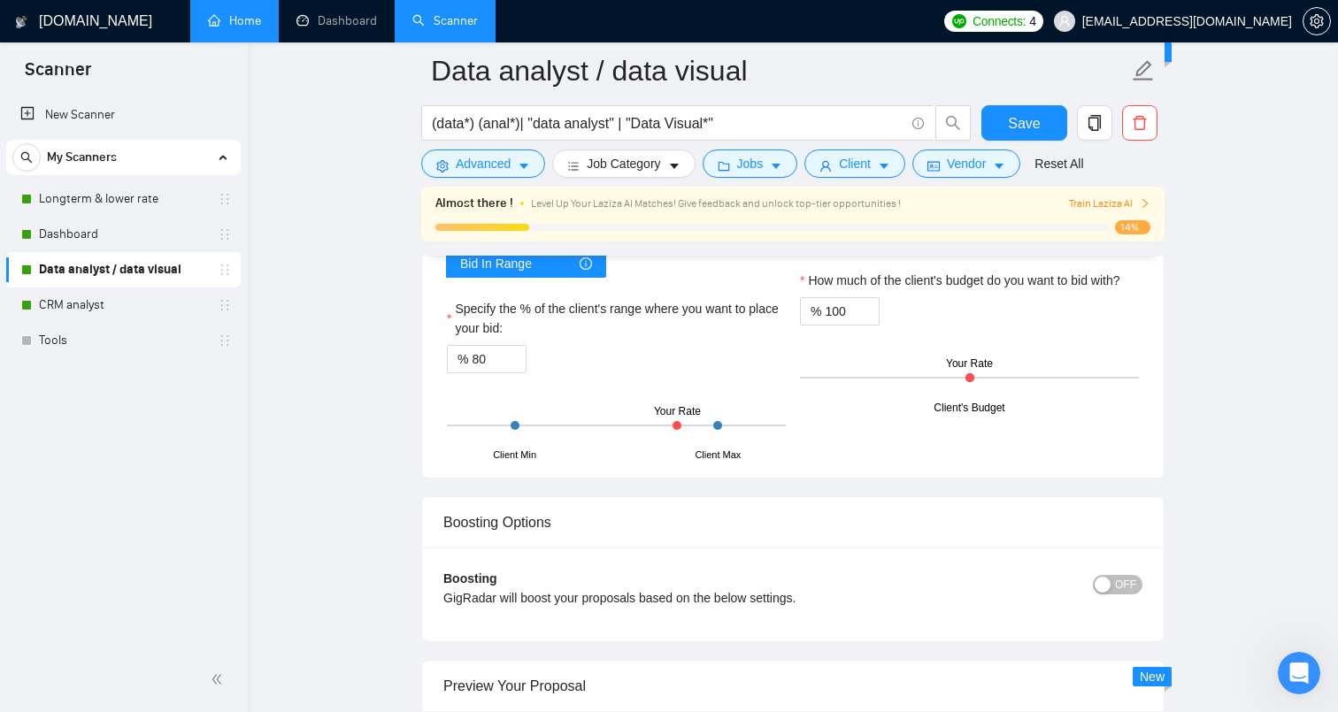
scroll to position [2959, 0]
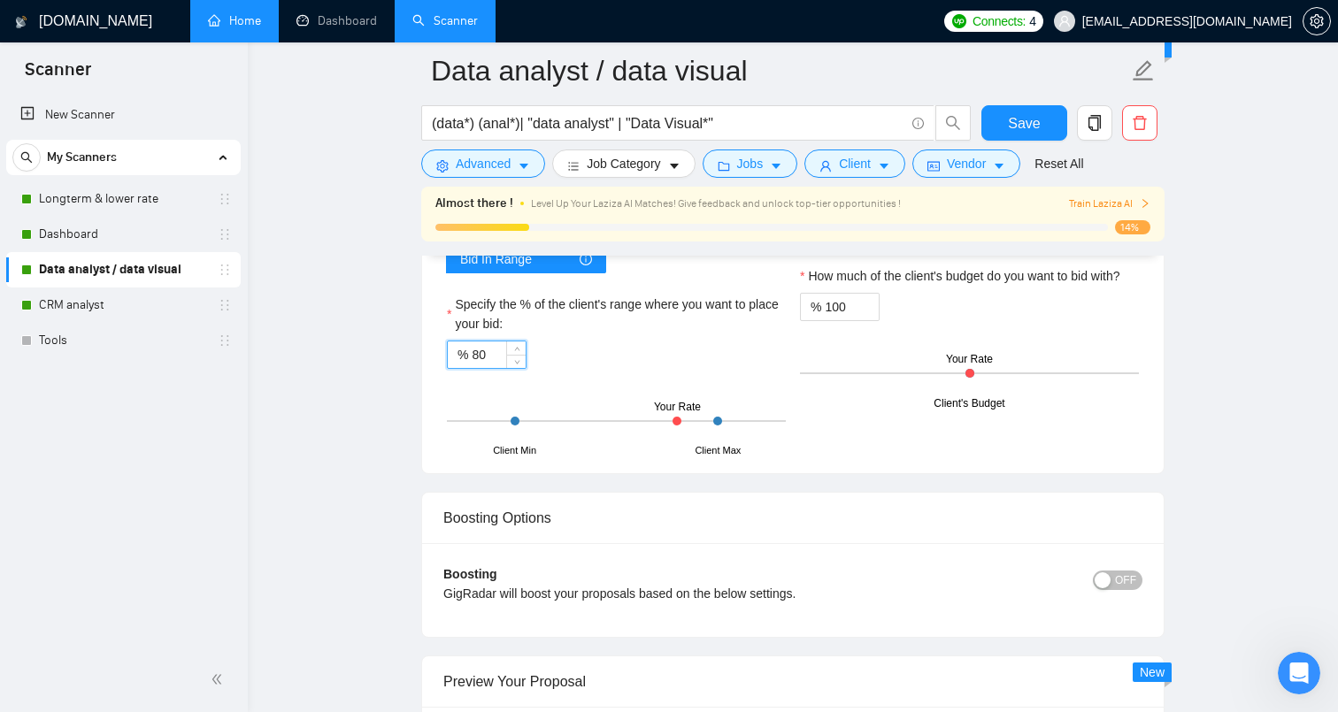
click at [496, 368] on input "80" at bounding box center [499, 355] width 54 height 27
type input "8"
type input "90"
click at [1050, 113] on button "Save" at bounding box center [1024, 122] width 86 height 35
click at [145, 304] on link "CRM analyst" at bounding box center [123, 305] width 168 height 35
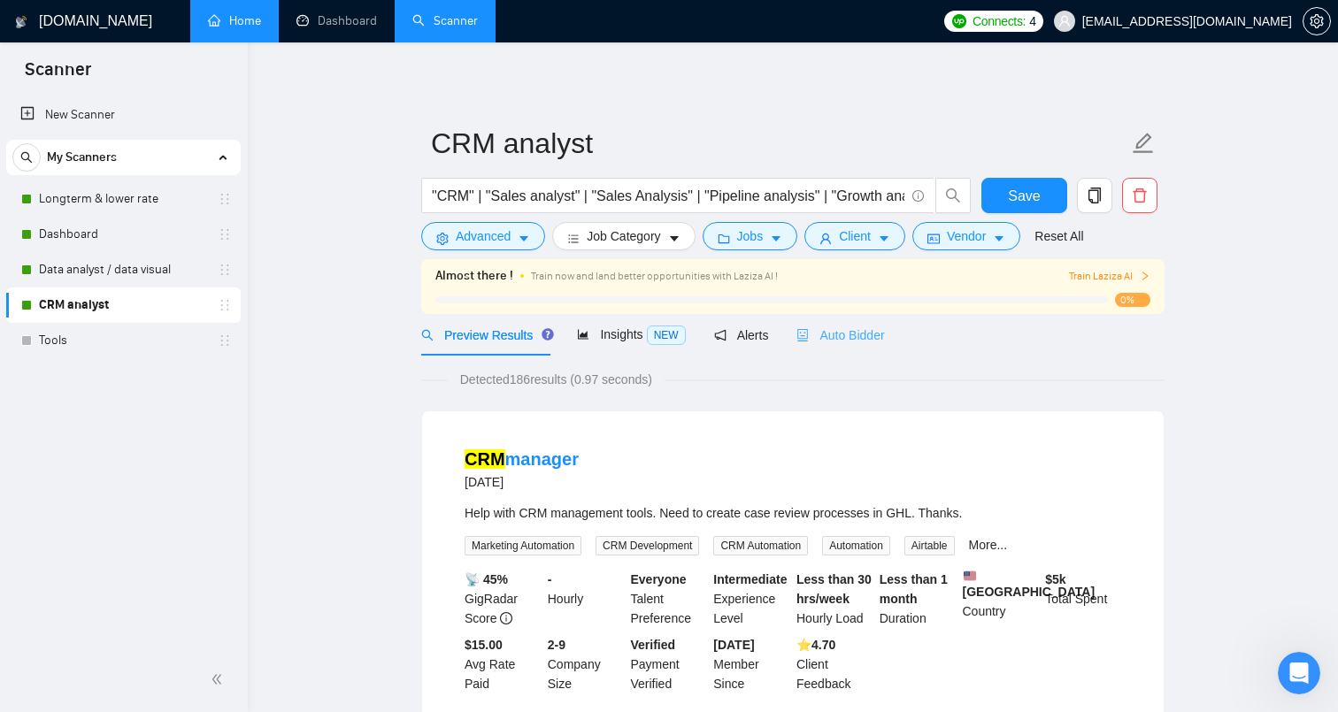
click at [855, 345] on div "Auto Bidder" at bounding box center [840, 335] width 88 height 42
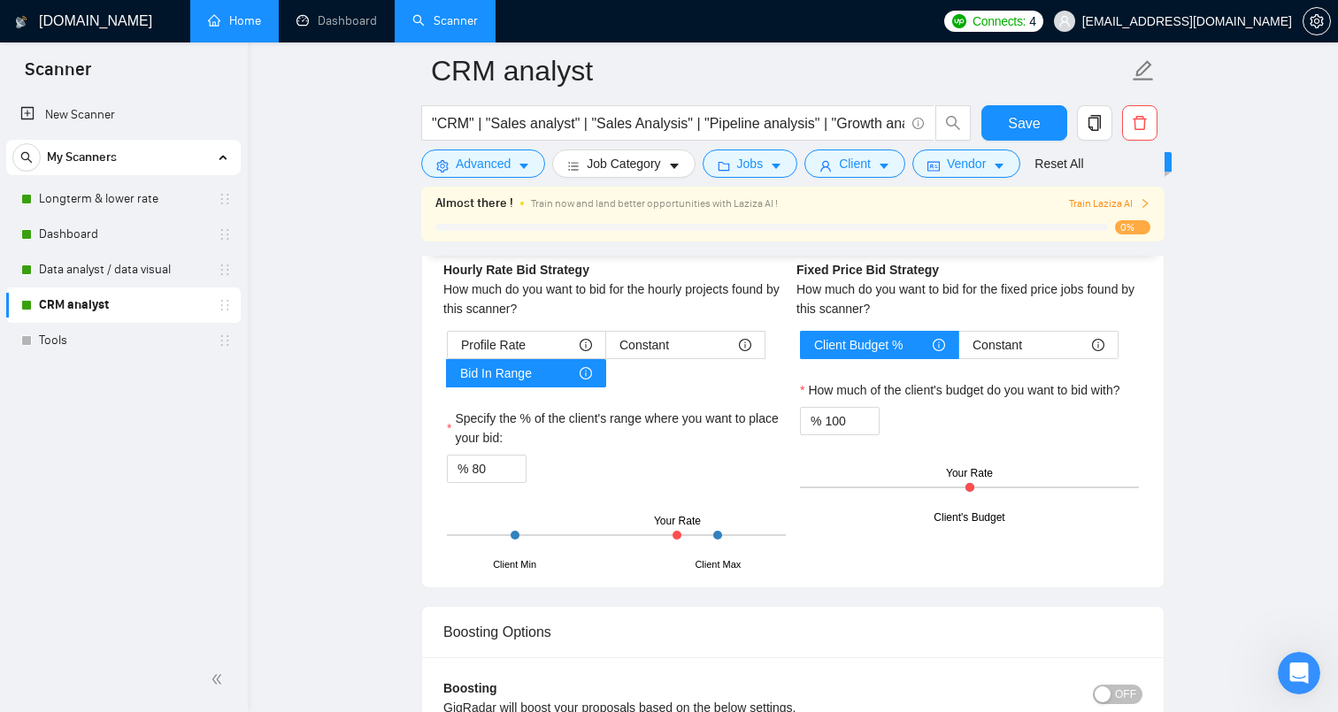
scroll to position [2856, 0]
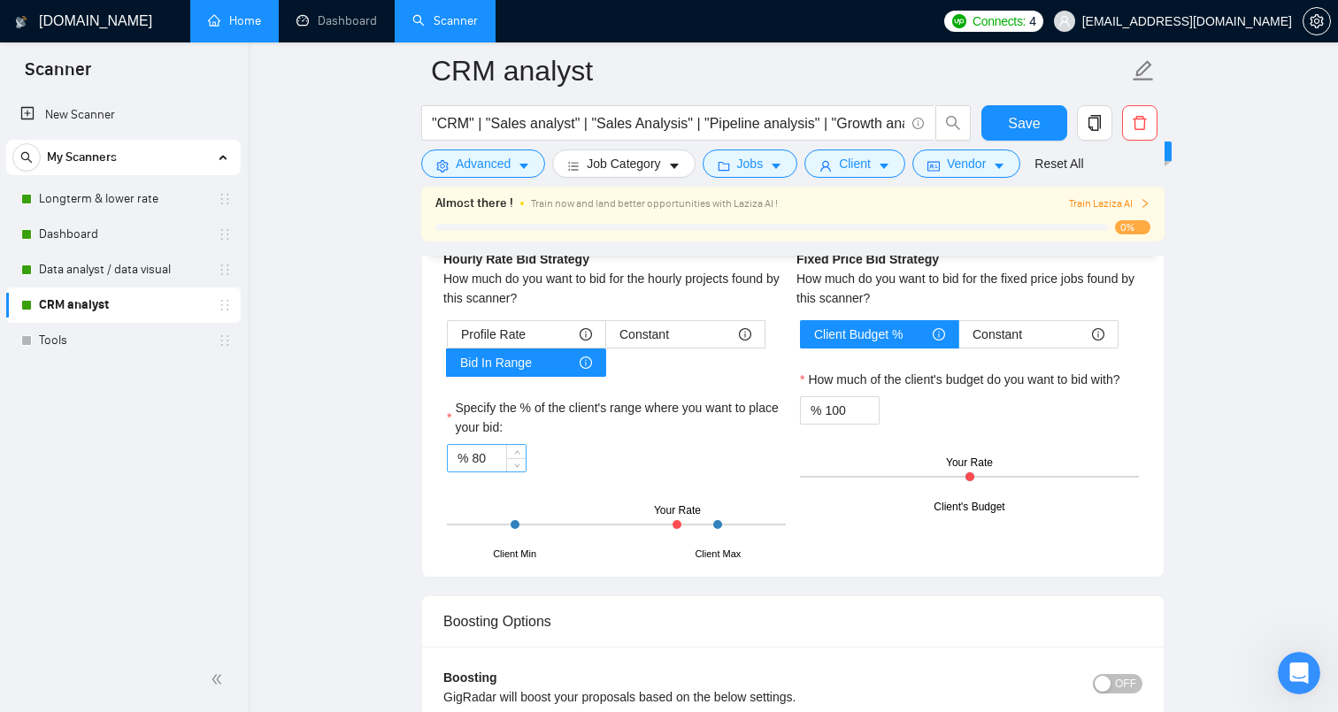
click at [499, 457] on input "80" at bounding box center [499, 458] width 54 height 27
type input "8"
type input "90"
click at [1035, 126] on span "Save" at bounding box center [1024, 123] width 32 height 22
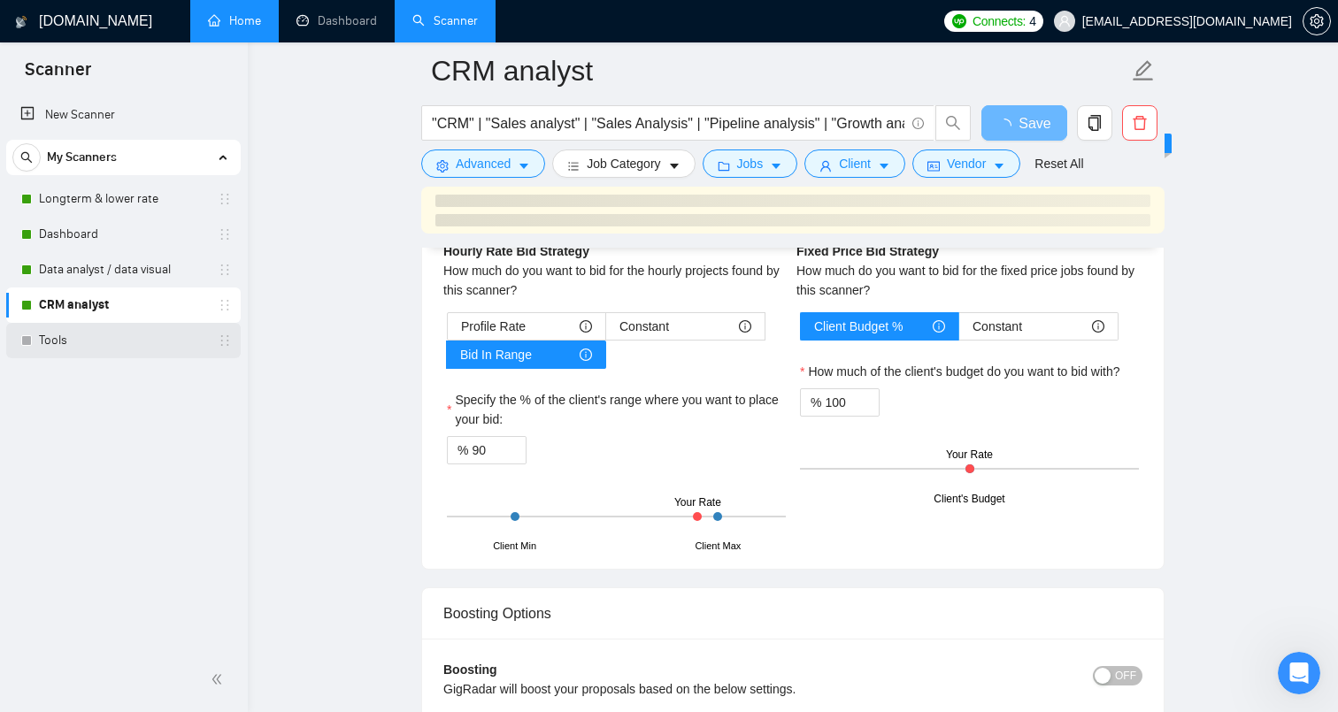
click at [104, 336] on link "Tools" at bounding box center [123, 340] width 168 height 35
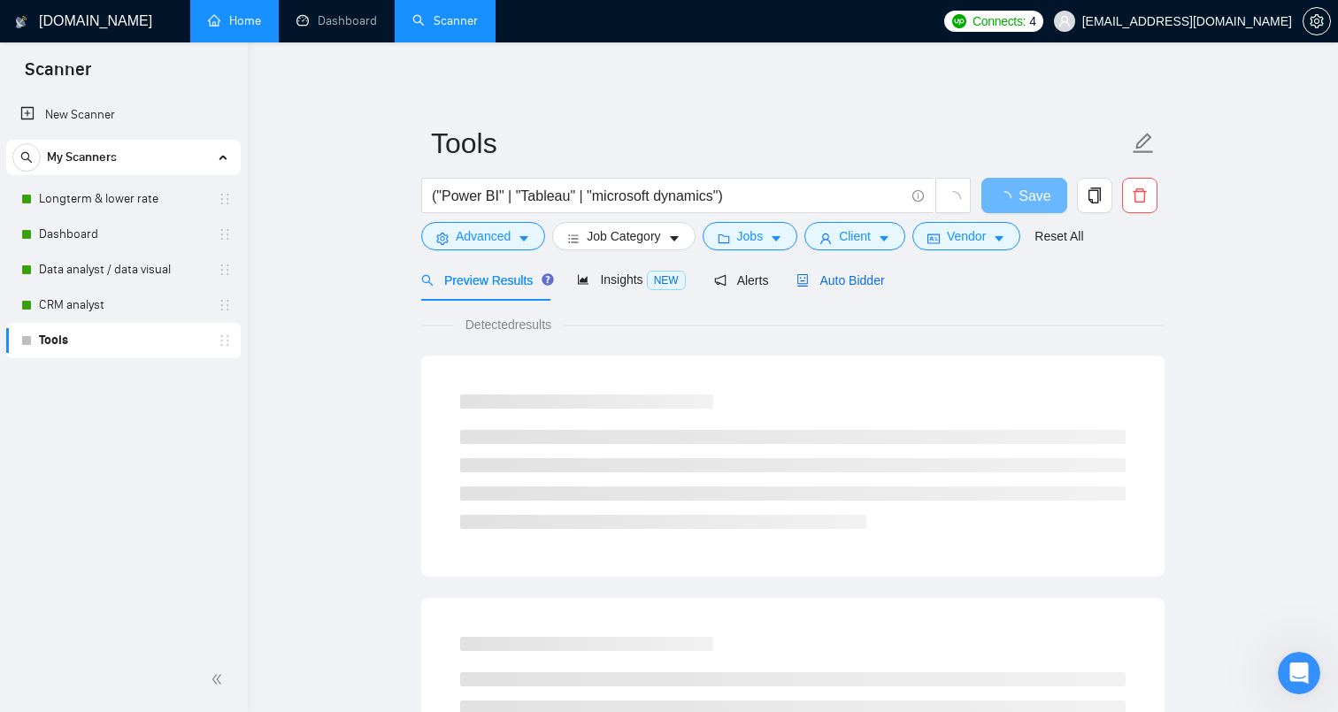
click at [863, 280] on span "Auto Bidder" at bounding box center [840, 280] width 88 height 14
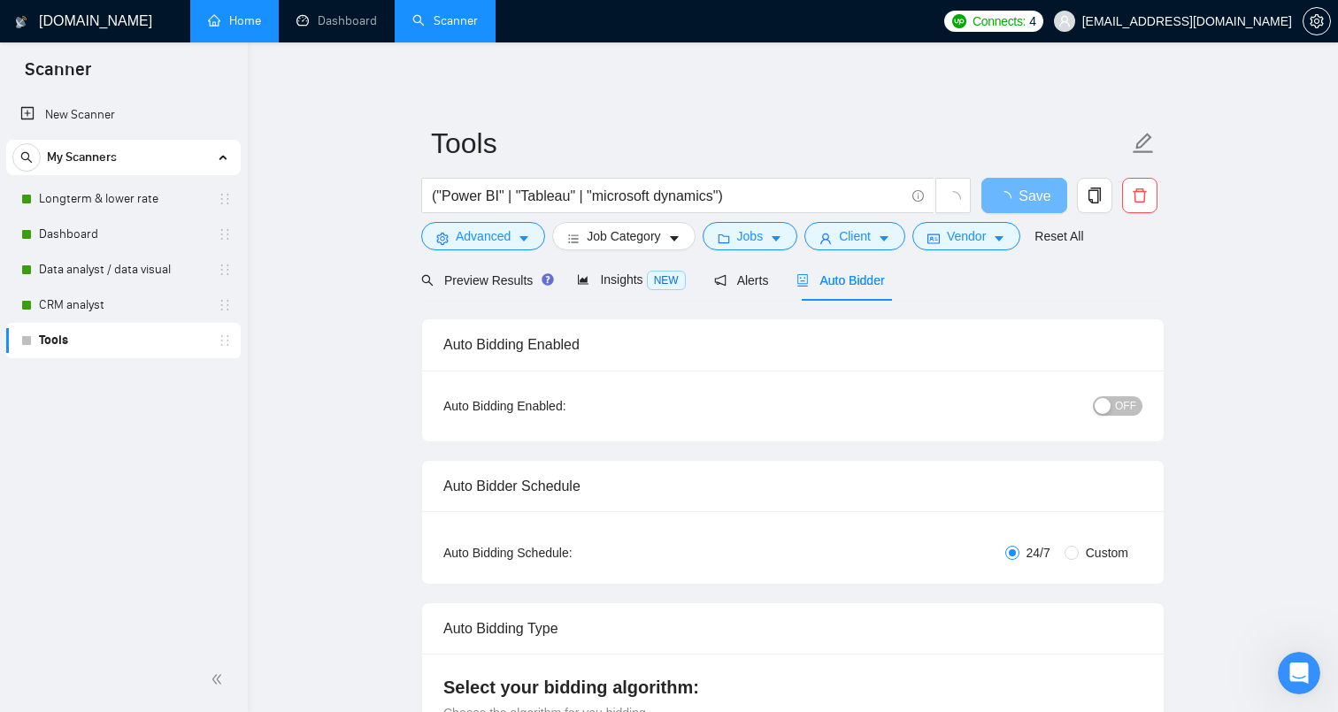
click at [863, 280] on span "Auto Bidder" at bounding box center [840, 280] width 88 height 14
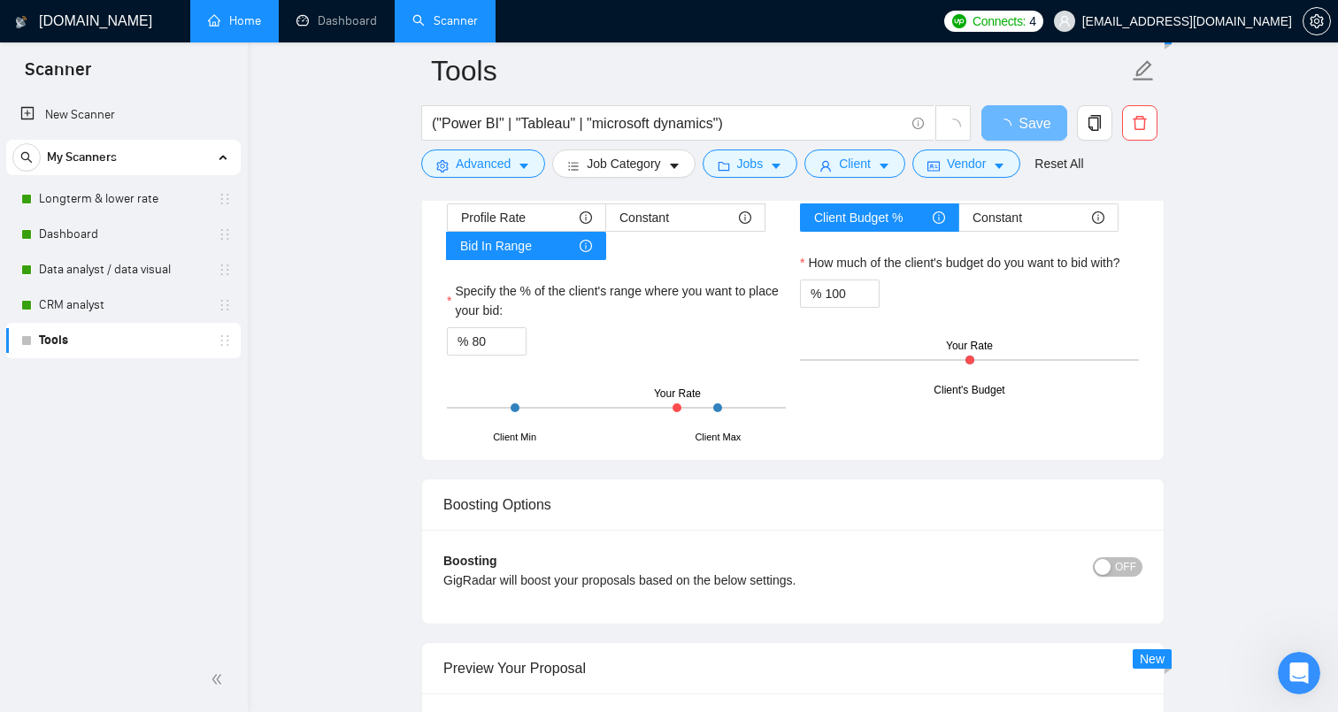
scroll to position [2837, 0]
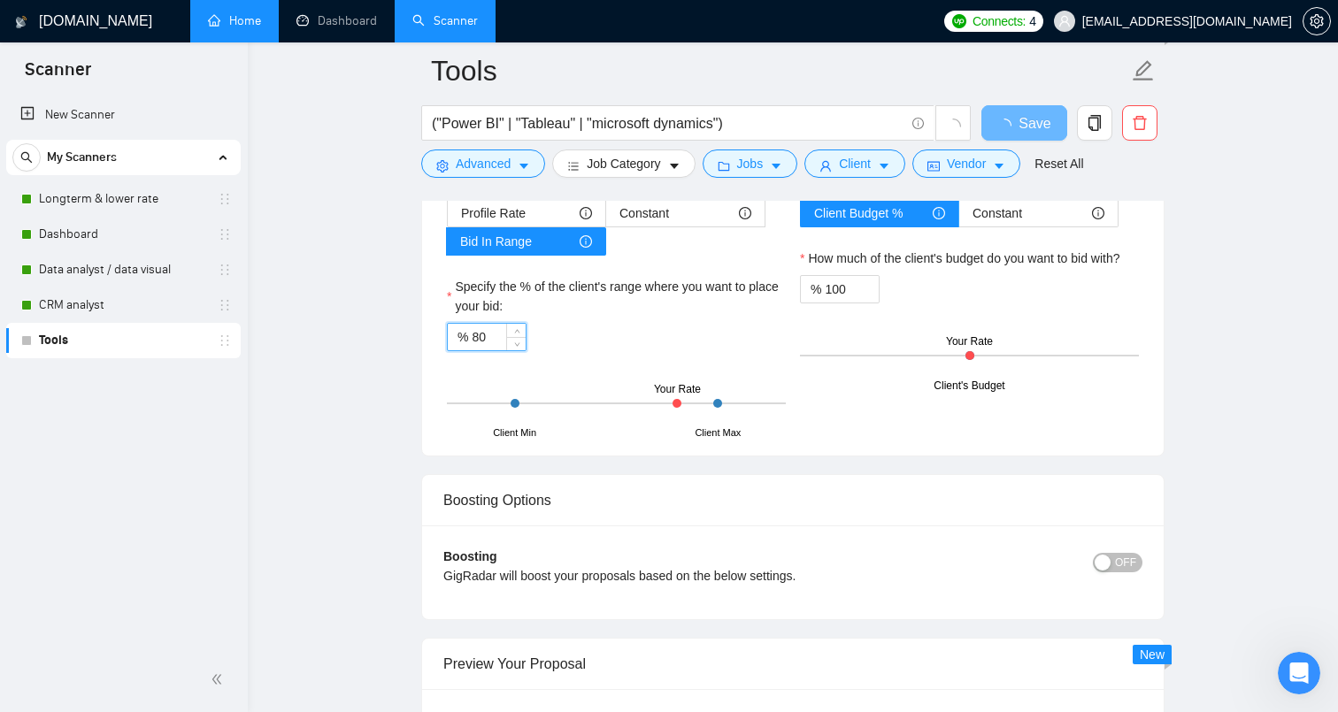
click at [499, 338] on input "80" at bounding box center [499, 337] width 54 height 27
type input "8"
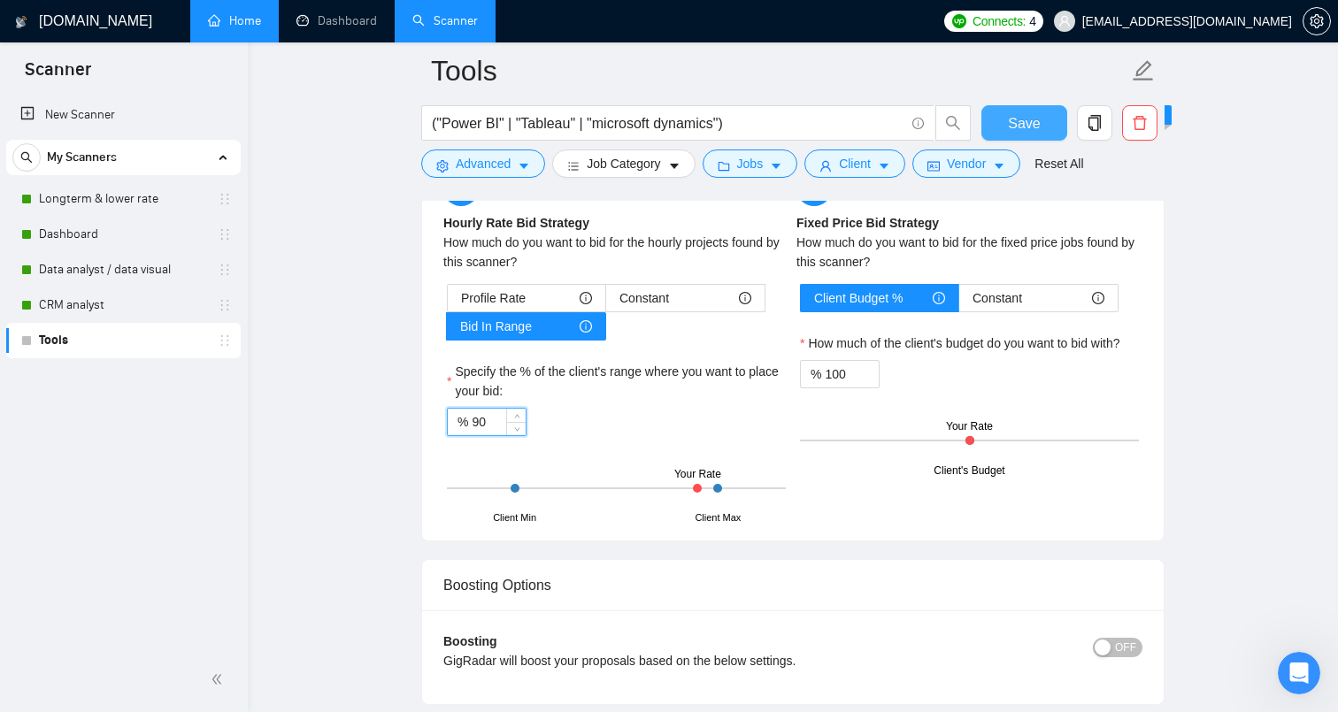
type input "90"
click at [1042, 123] on button "Save" at bounding box center [1024, 122] width 86 height 35
